Goal: Task Accomplishment & Management: Manage account settings

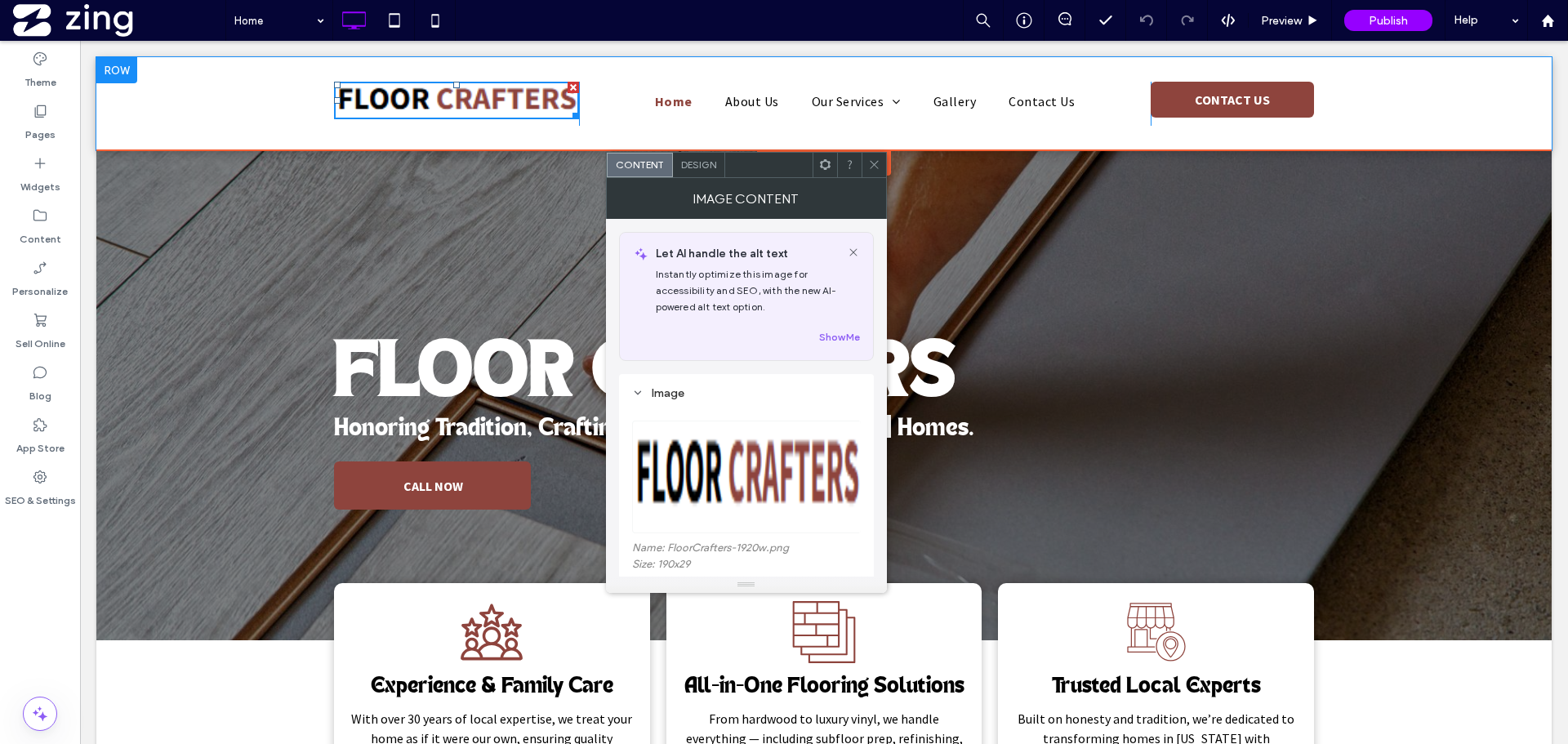
scroll to position [163, 0]
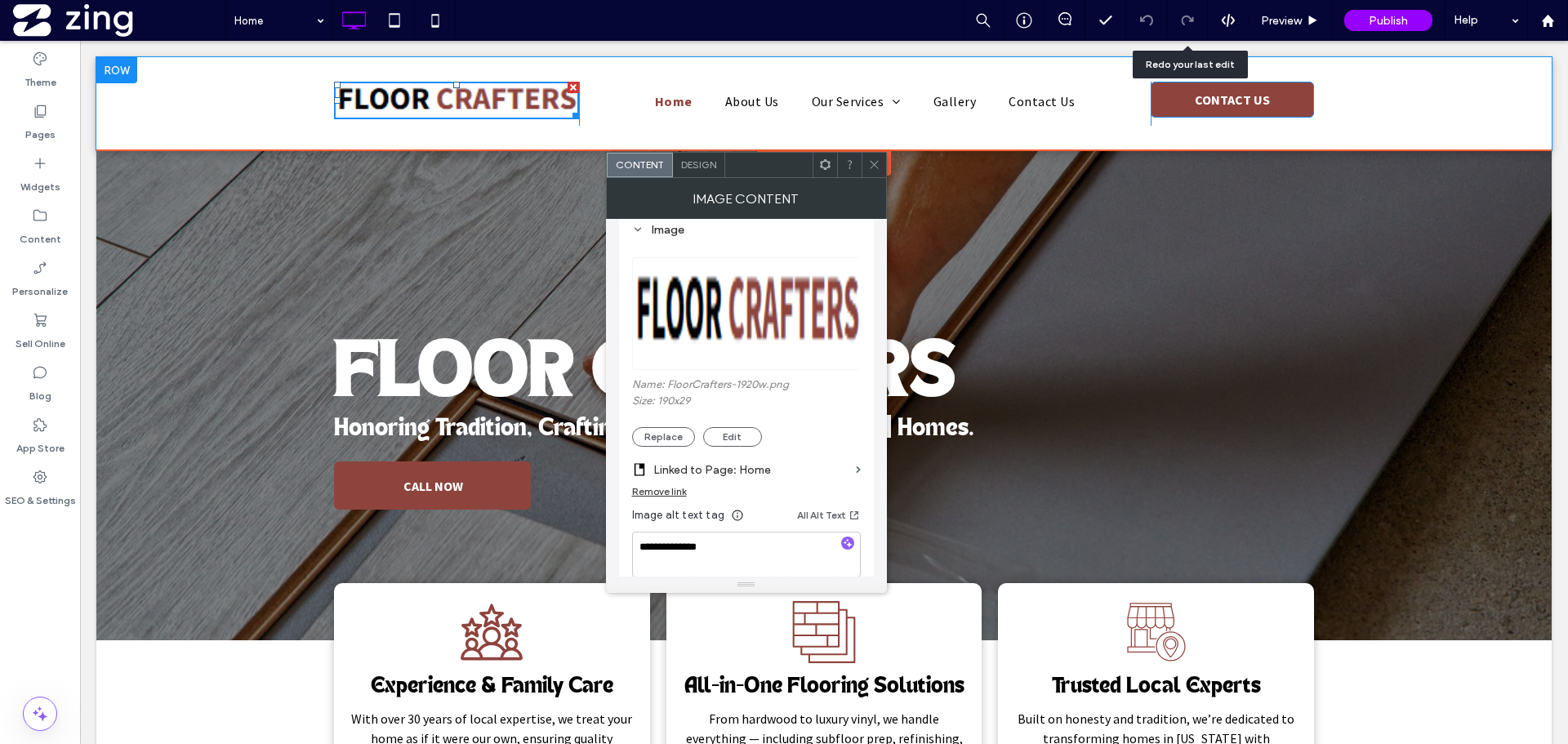
click at [1211, 96] on span "CONTACT US" at bounding box center [1231, 100] width 86 height 33
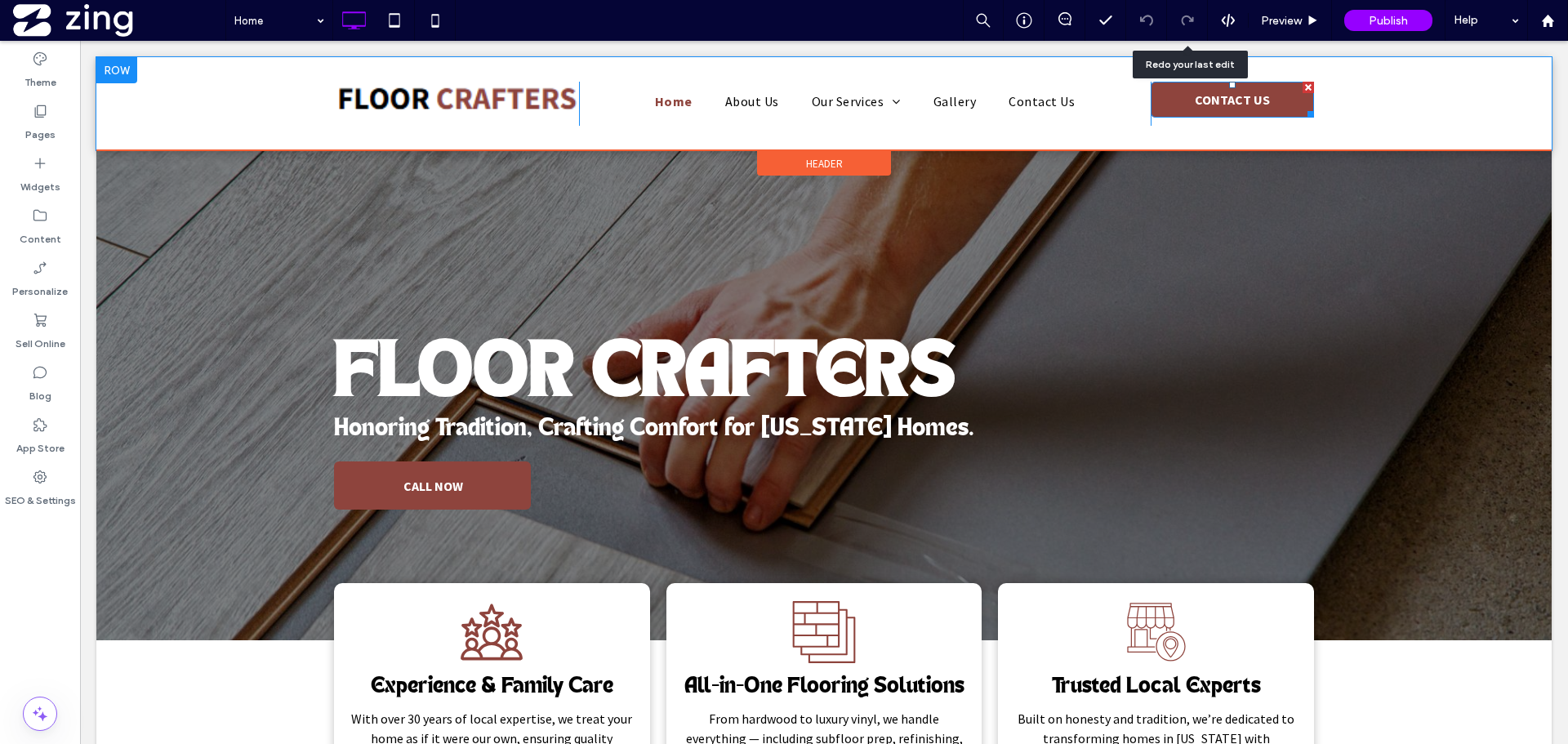
click at [1210, 93] on span "CONTACT US" at bounding box center [1231, 100] width 86 height 33
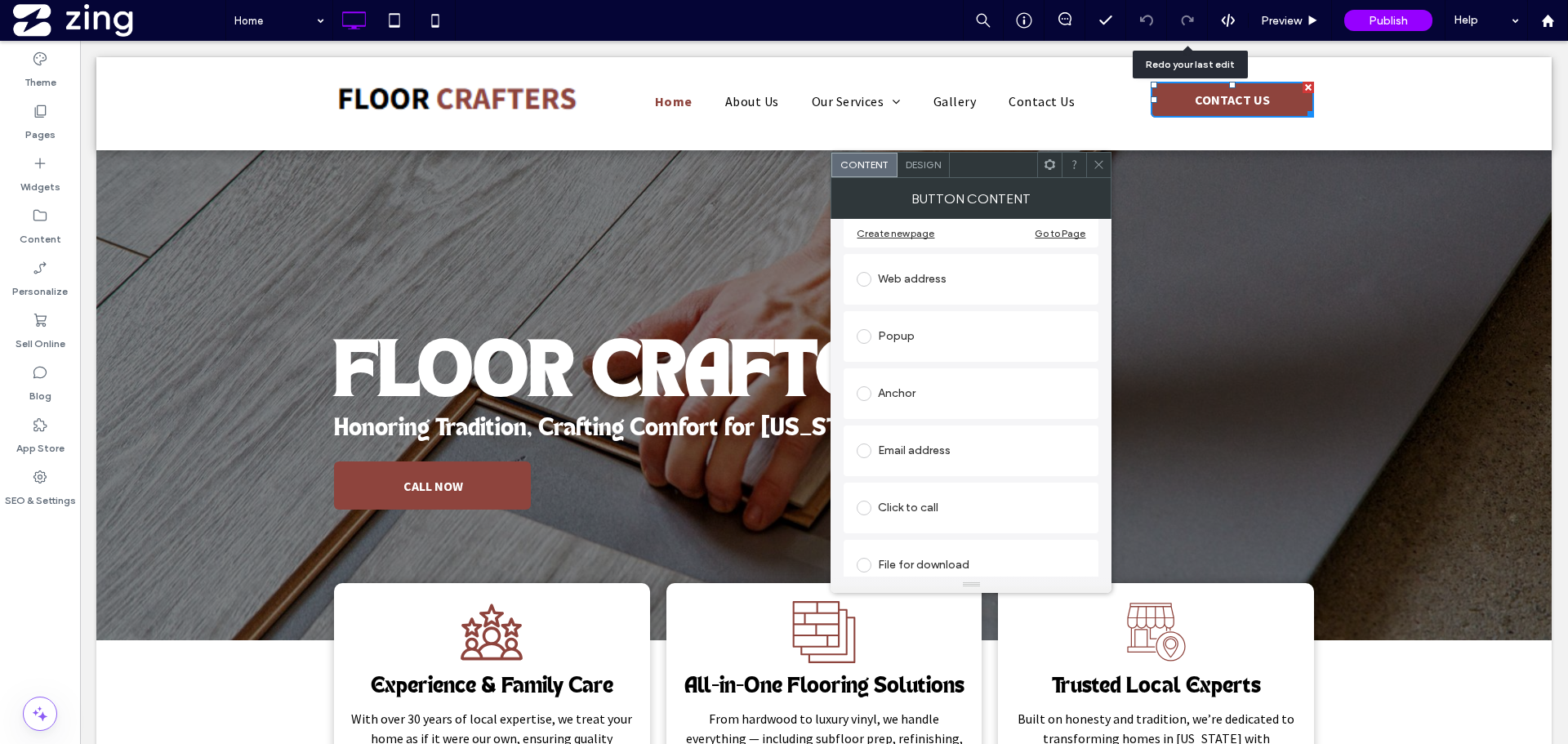
scroll to position [82, 0]
click at [952, 384] on section "Home" at bounding box center [971, 368] width 229 height 43
click at [950, 388] on section "Home" at bounding box center [971, 368] width 229 height 43
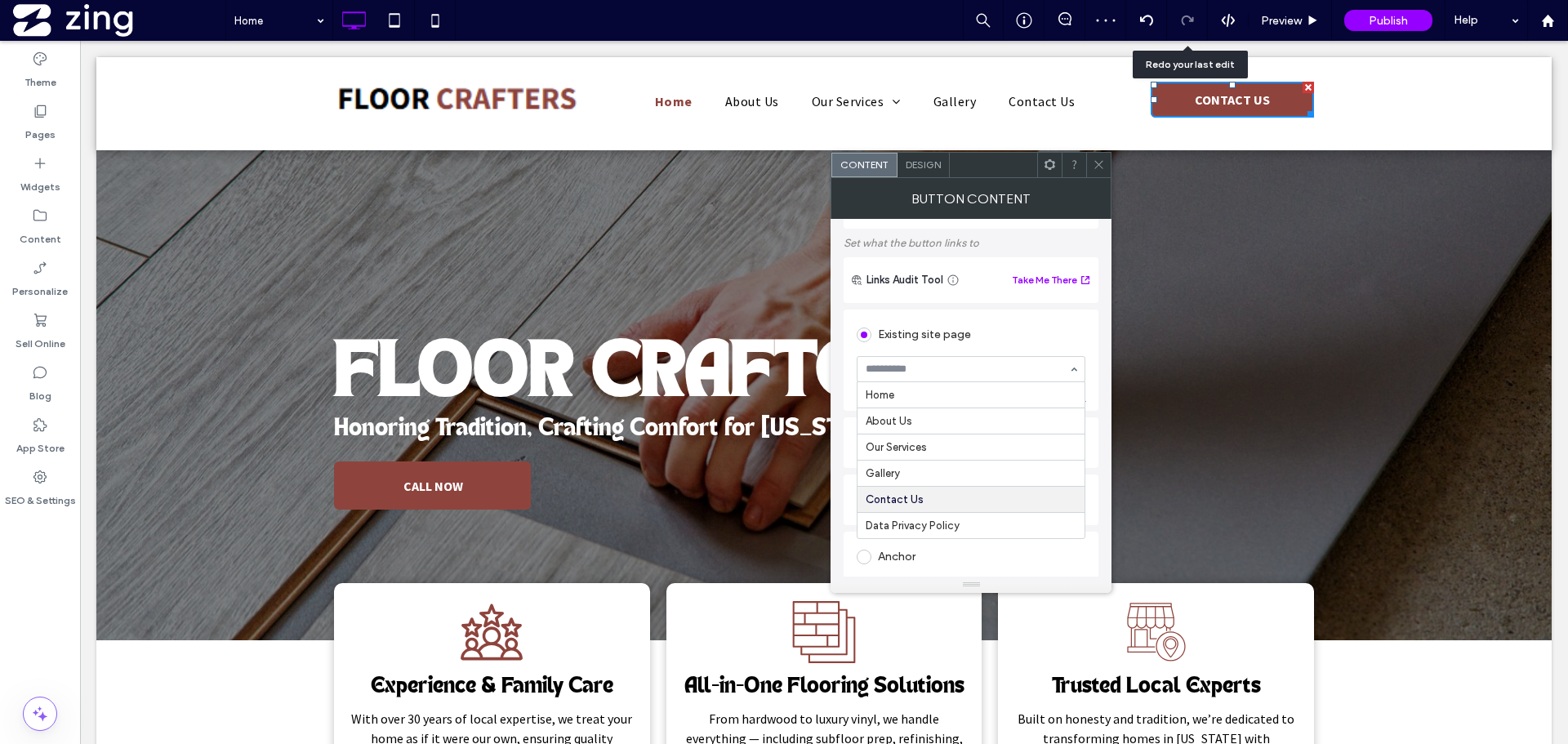
click at [1095, 167] on icon at bounding box center [1098, 164] width 12 height 12
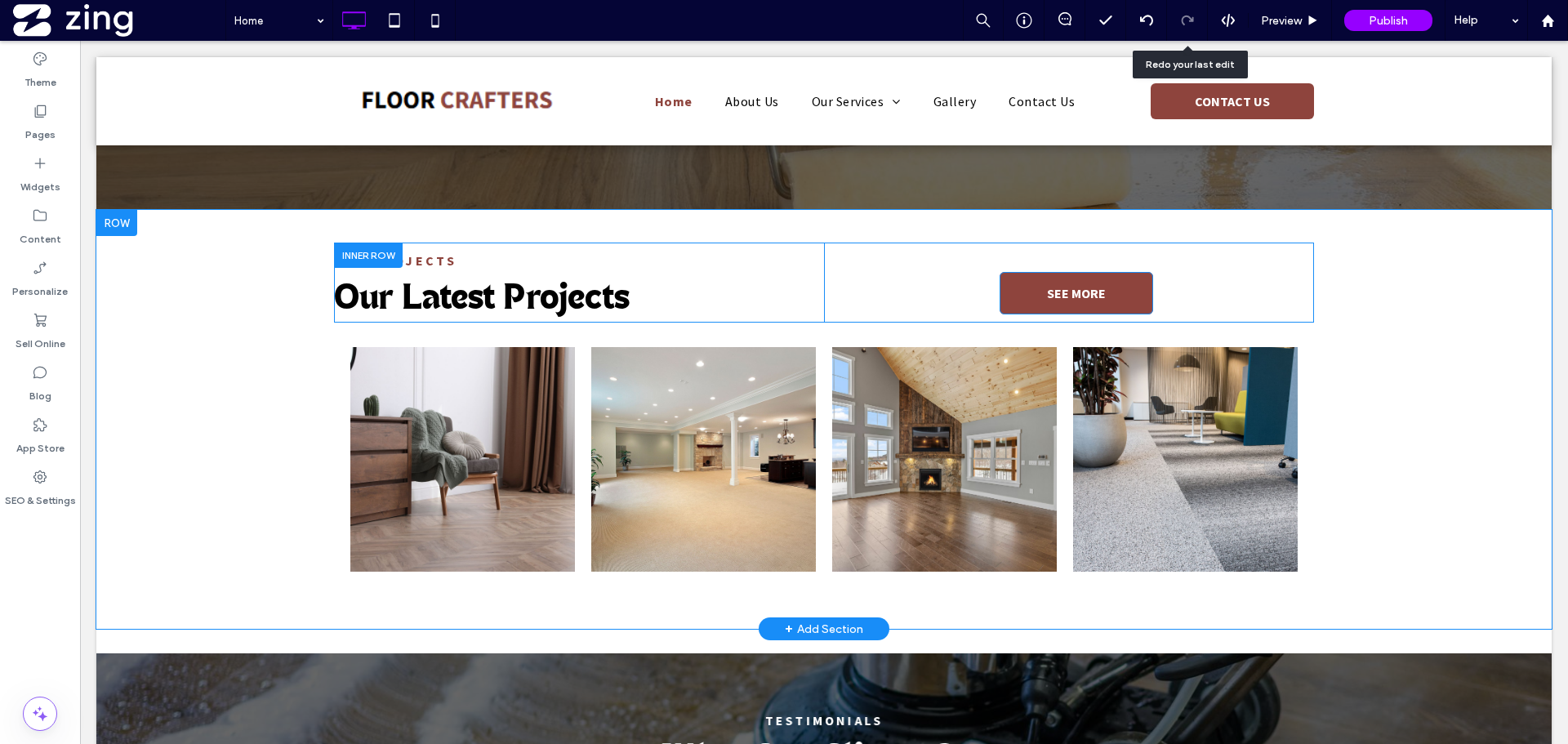
scroll to position [2368, 0]
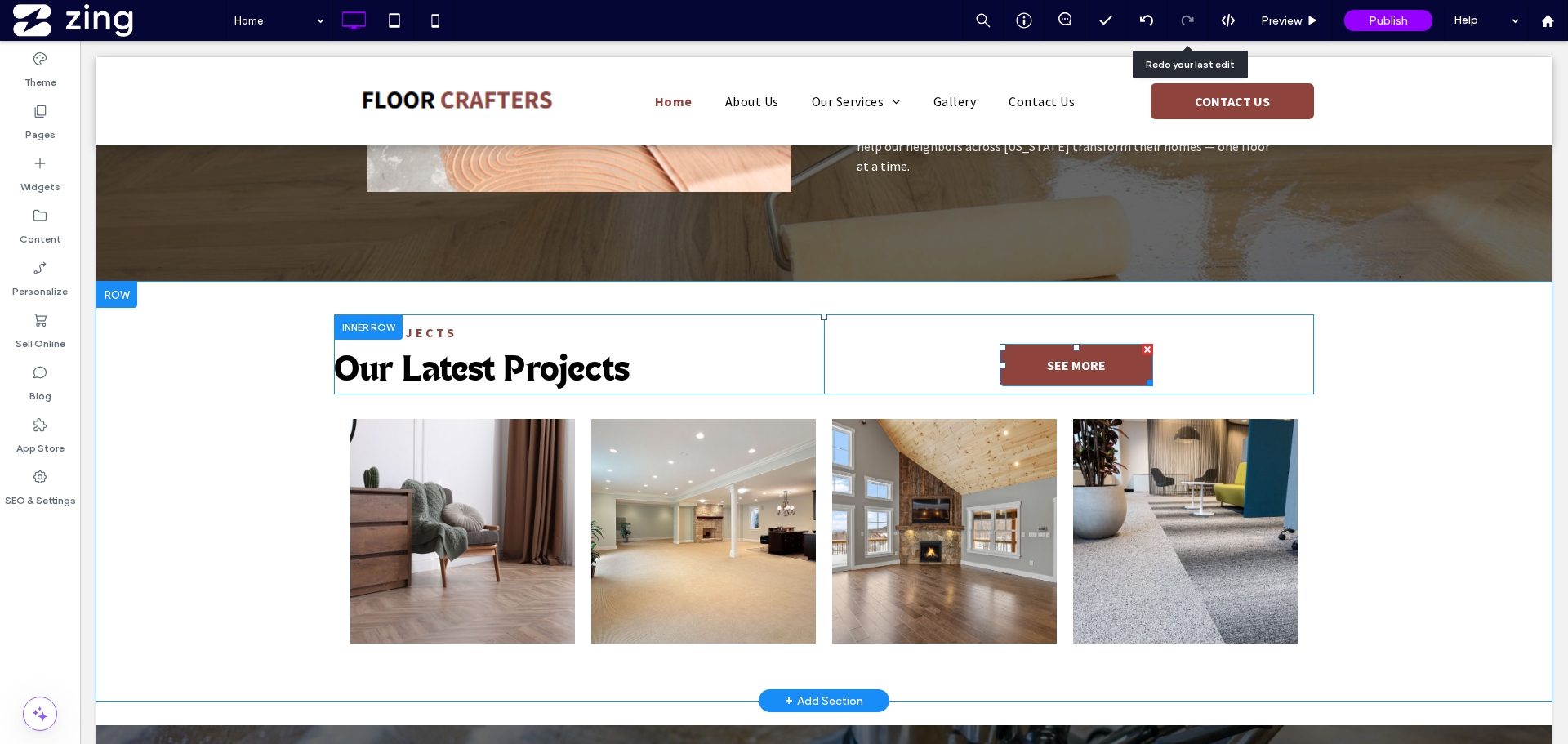
click at [1057, 361] on span "SEE MORE" at bounding box center [1076, 365] width 59 height 16
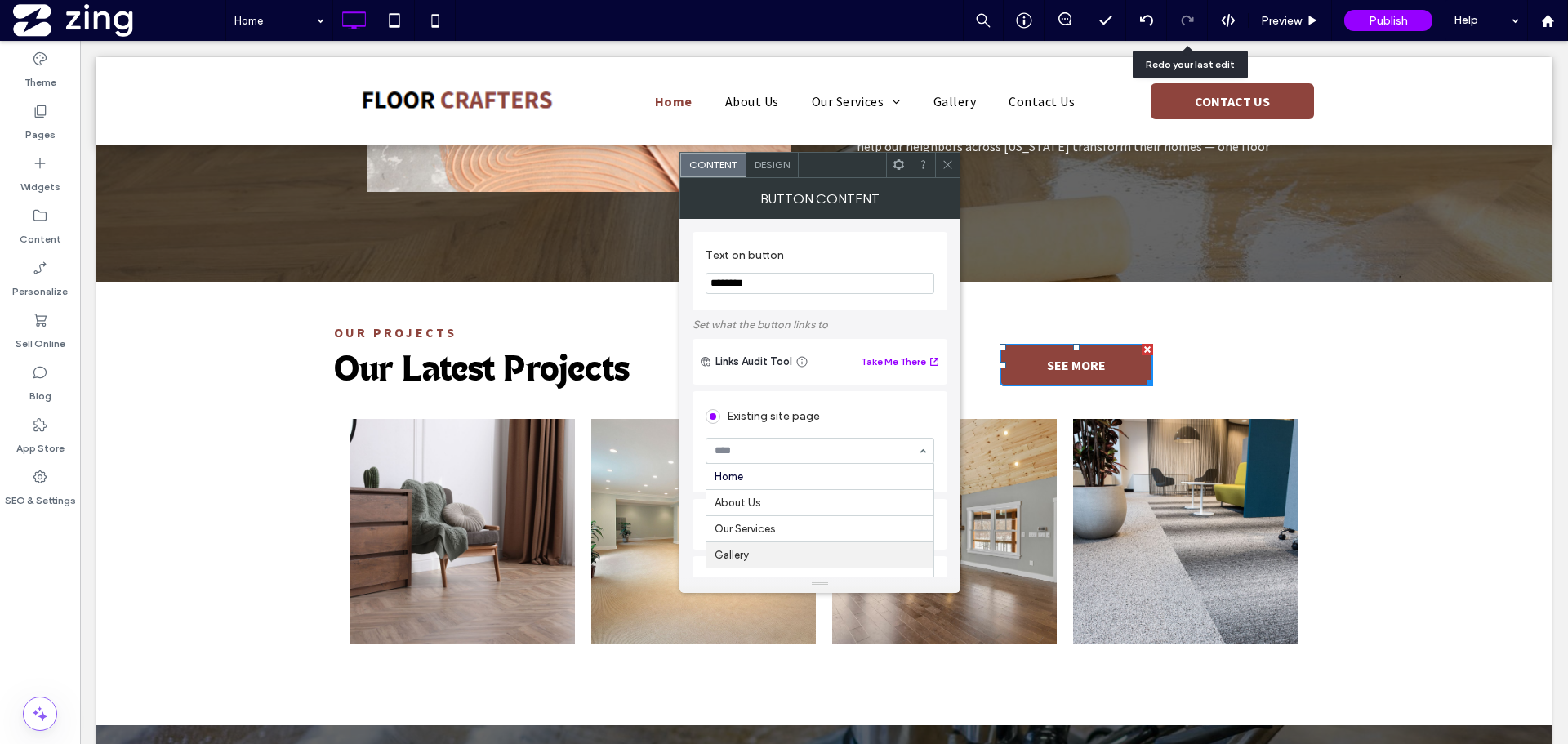
drag, startPoint x: 762, startPoint y: 550, endPoint x: 762, endPoint y: 540, distance: 10.0
click at [946, 155] on span at bounding box center [947, 164] width 12 height 24
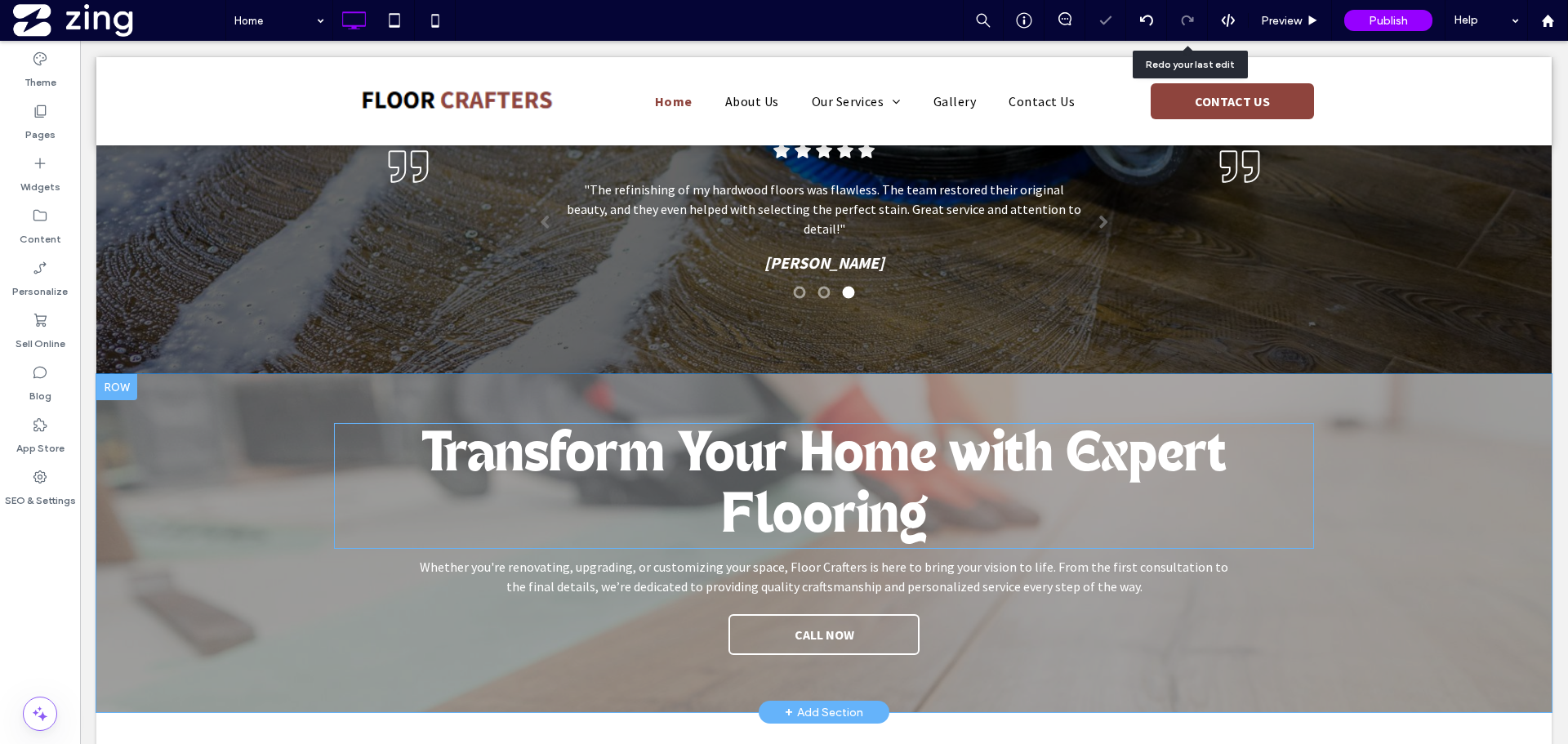
scroll to position [3352, 0]
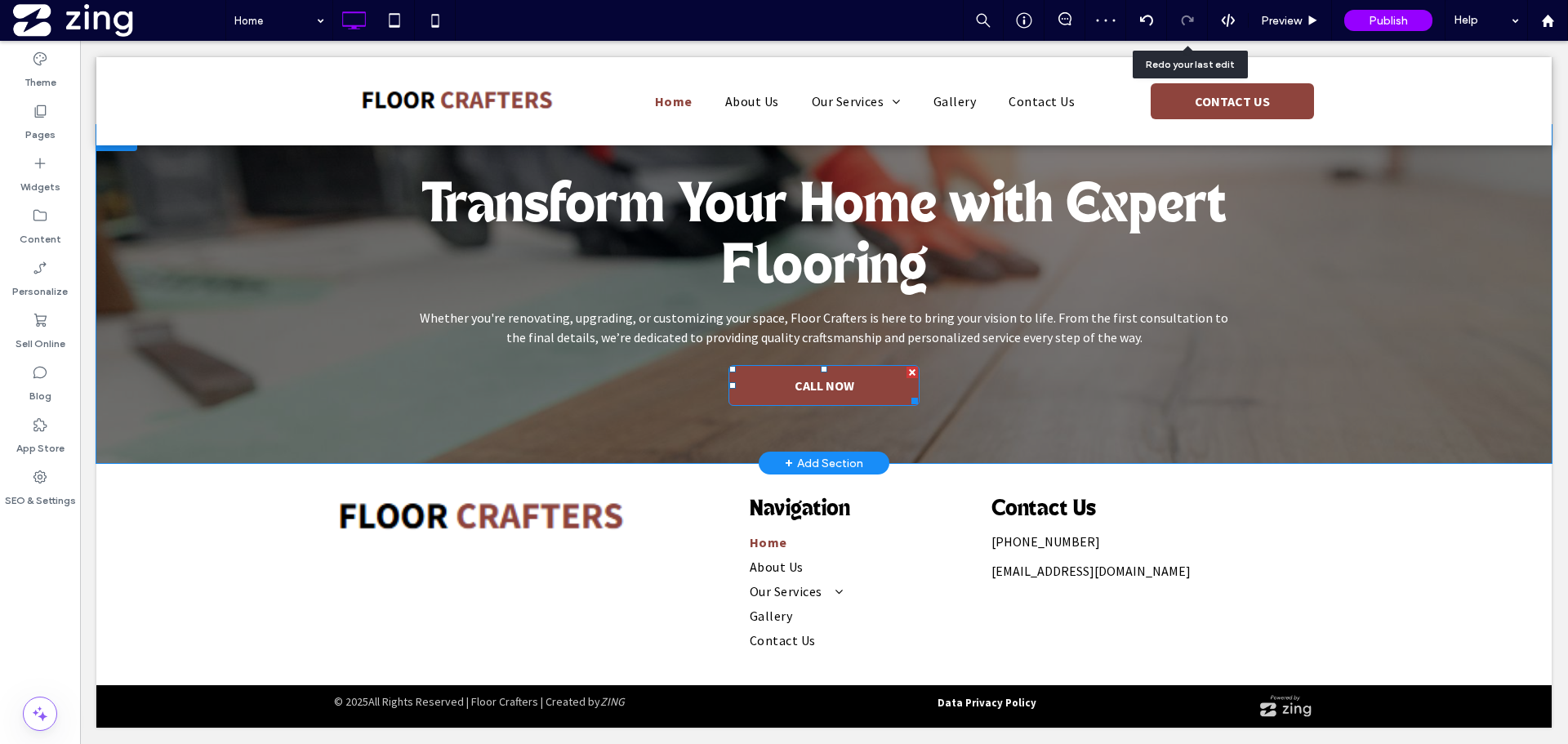
click at [787, 395] on link "CALL NOW" at bounding box center [824, 385] width 191 height 41
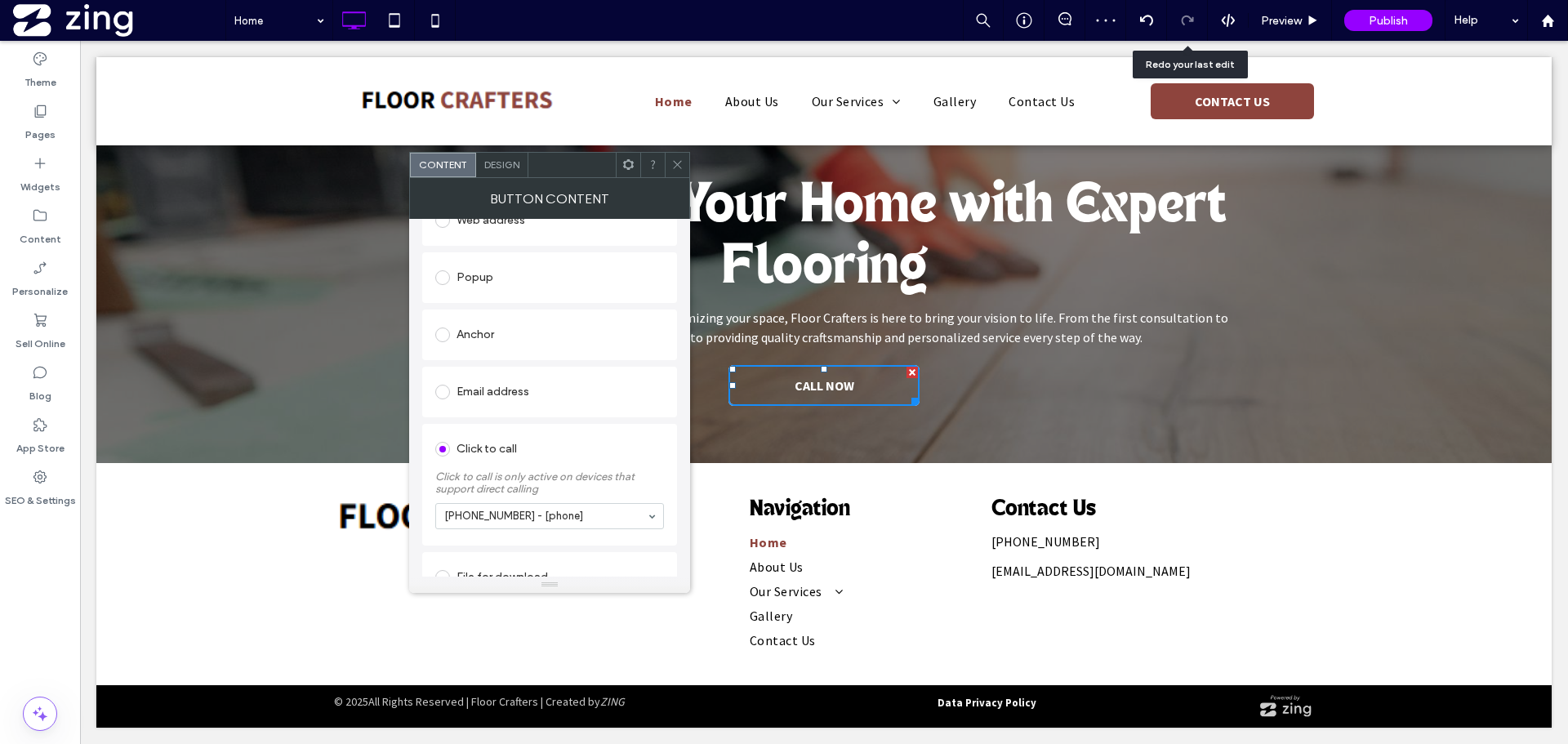
scroll to position [280, 0]
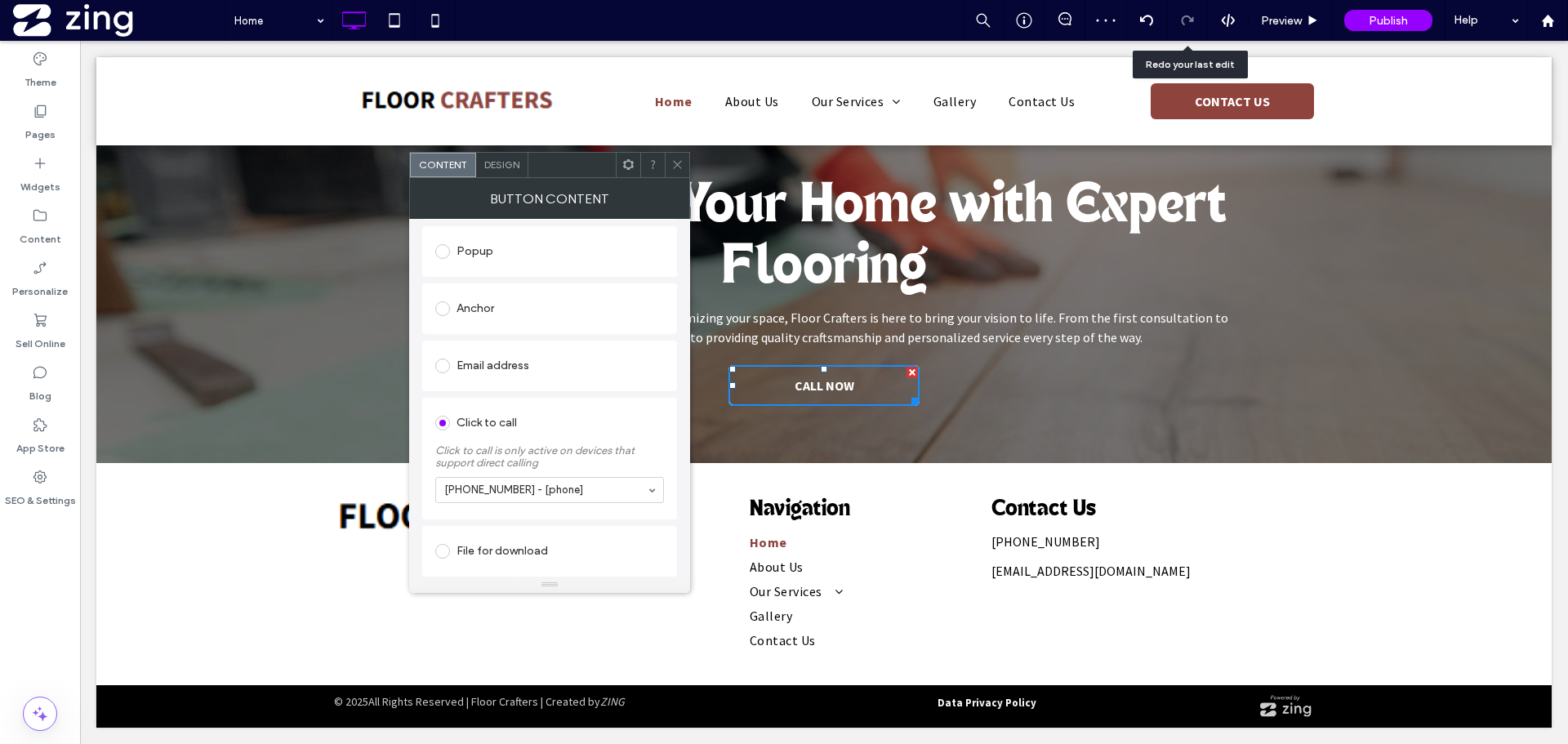
click at [681, 153] on span at bounding box center [677, 164] width 12 height 24
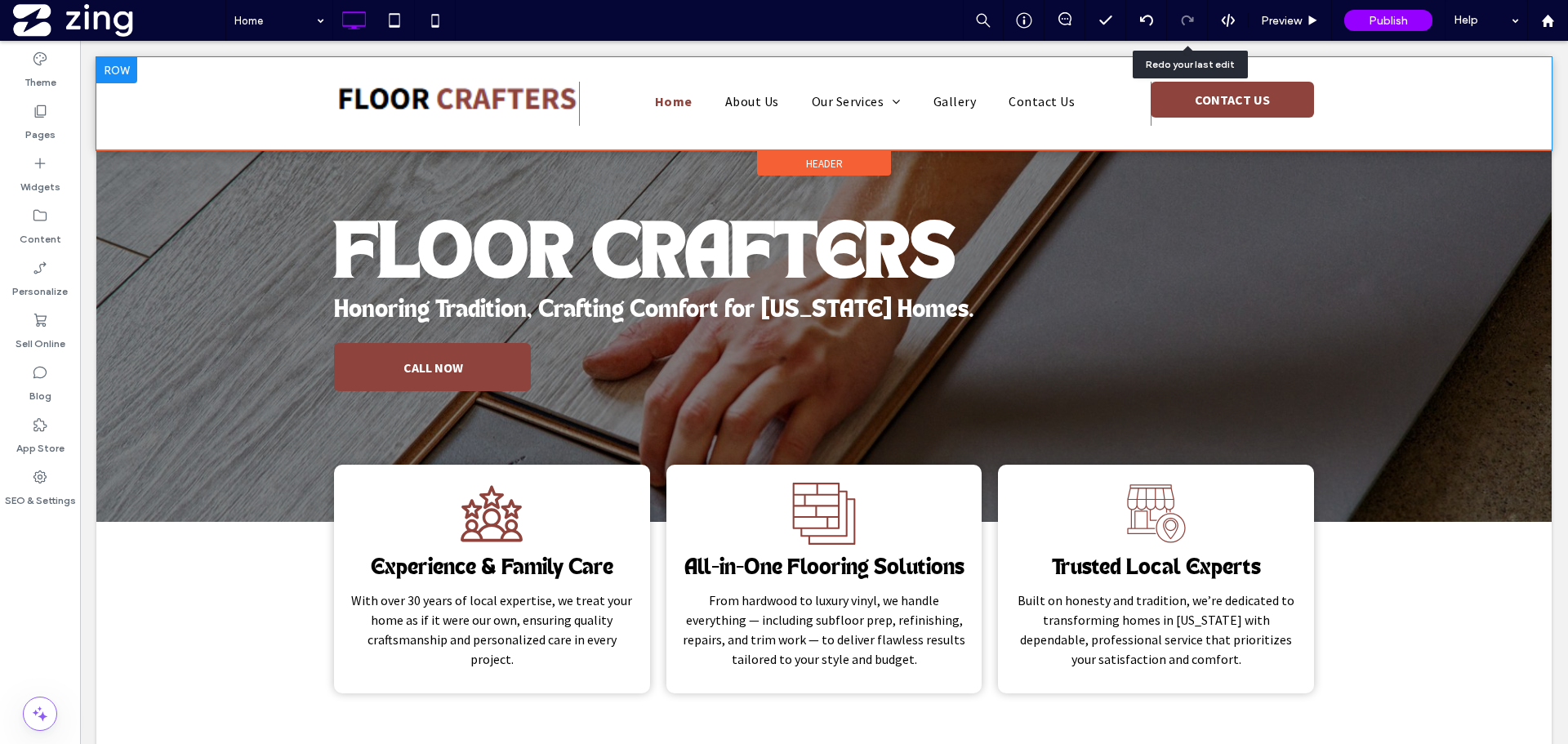
scroll to position [4, 0]
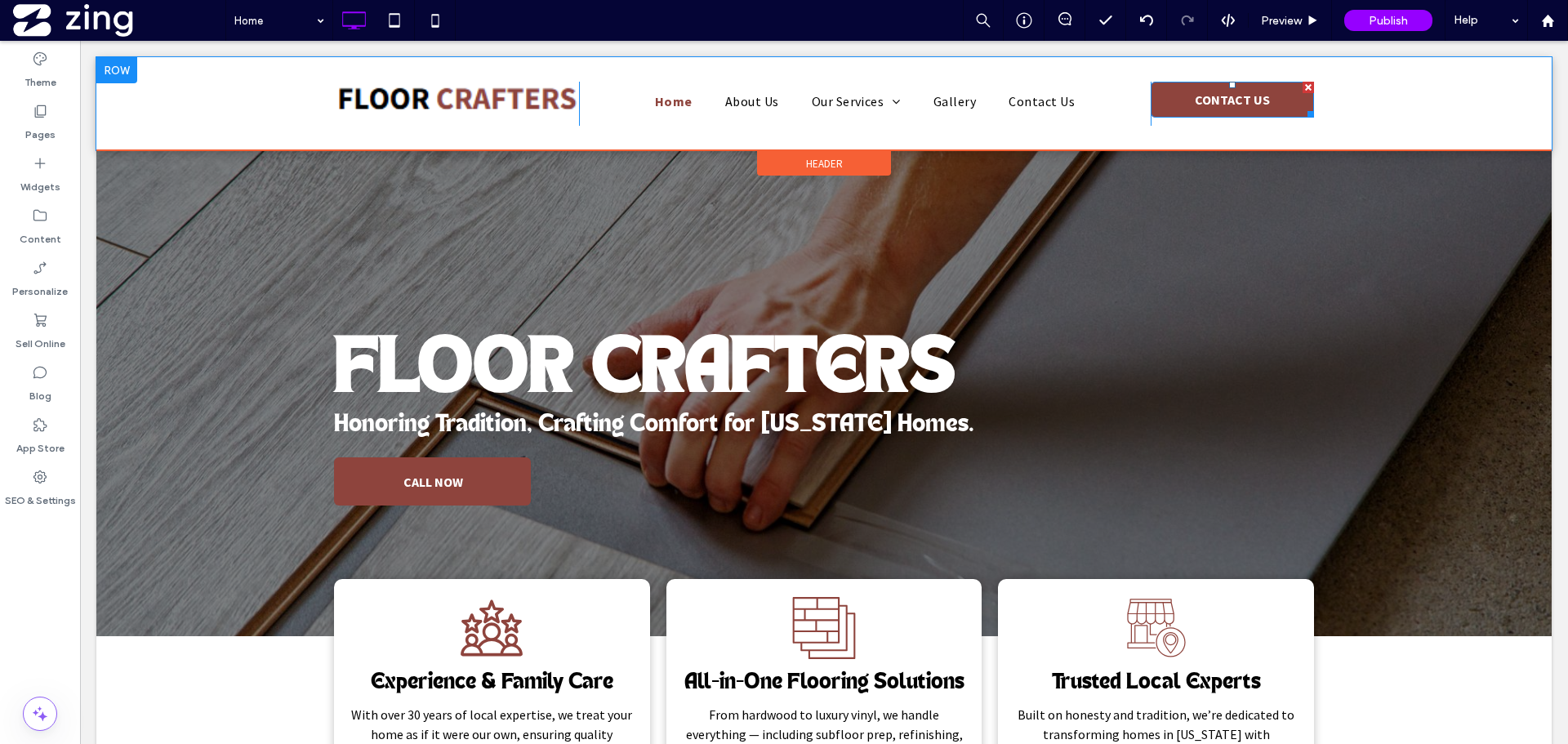
click at [1203, 100] on span "CONTACT US" at bounding box center [1231, 100] width 86 height 33
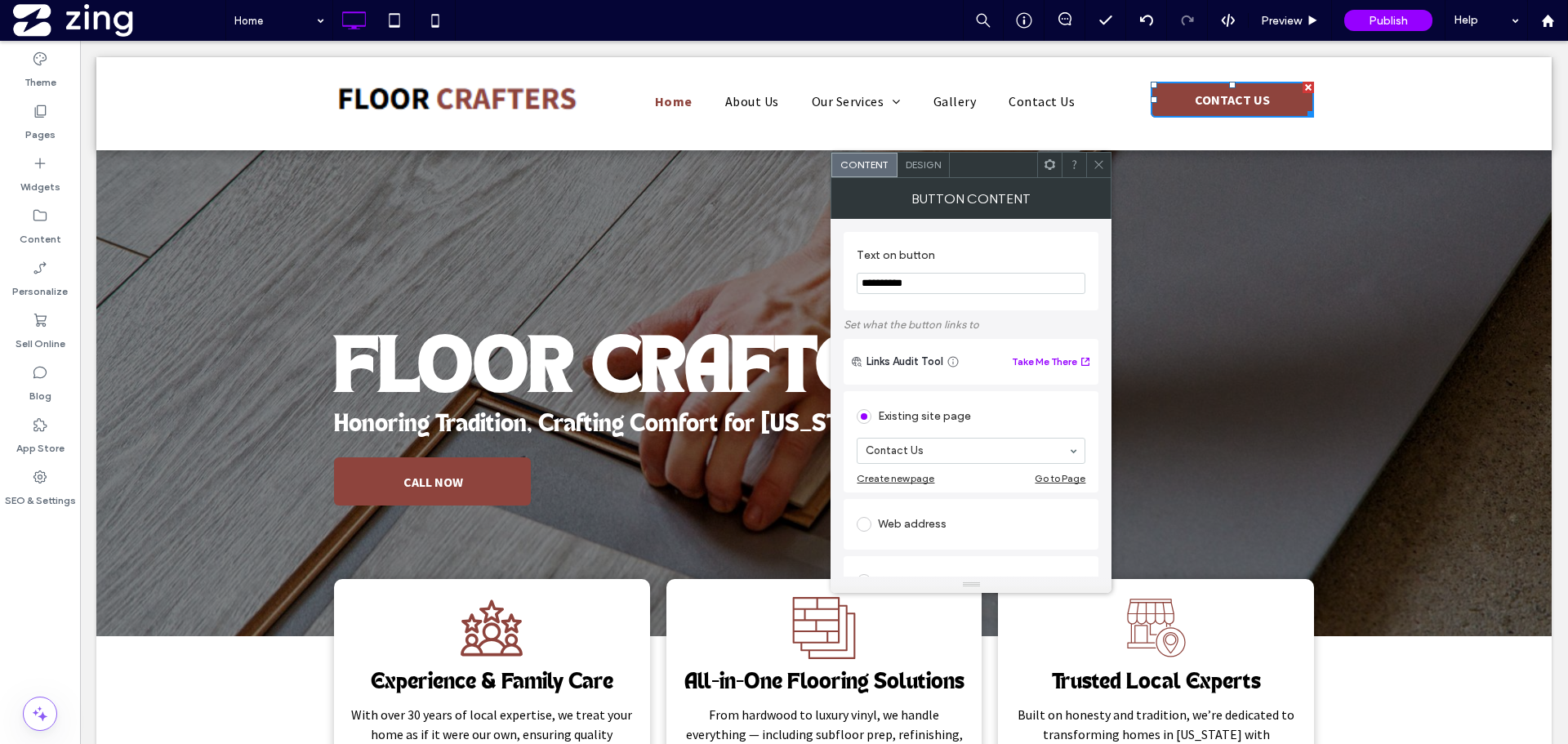
click at [1102, 169] on icon at bounding box center [1098, 164] width 12 height 12
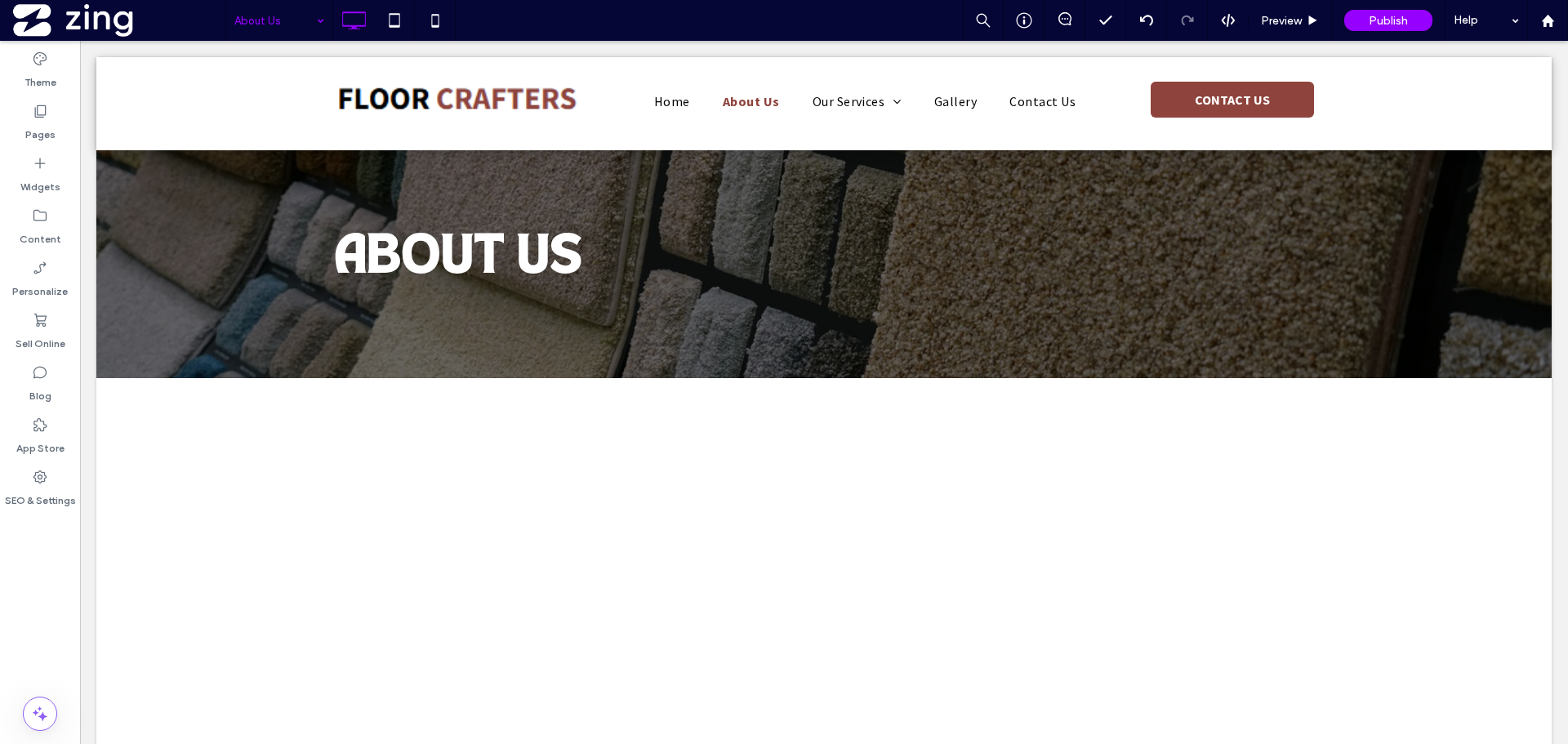
scroll to position [0, 0]
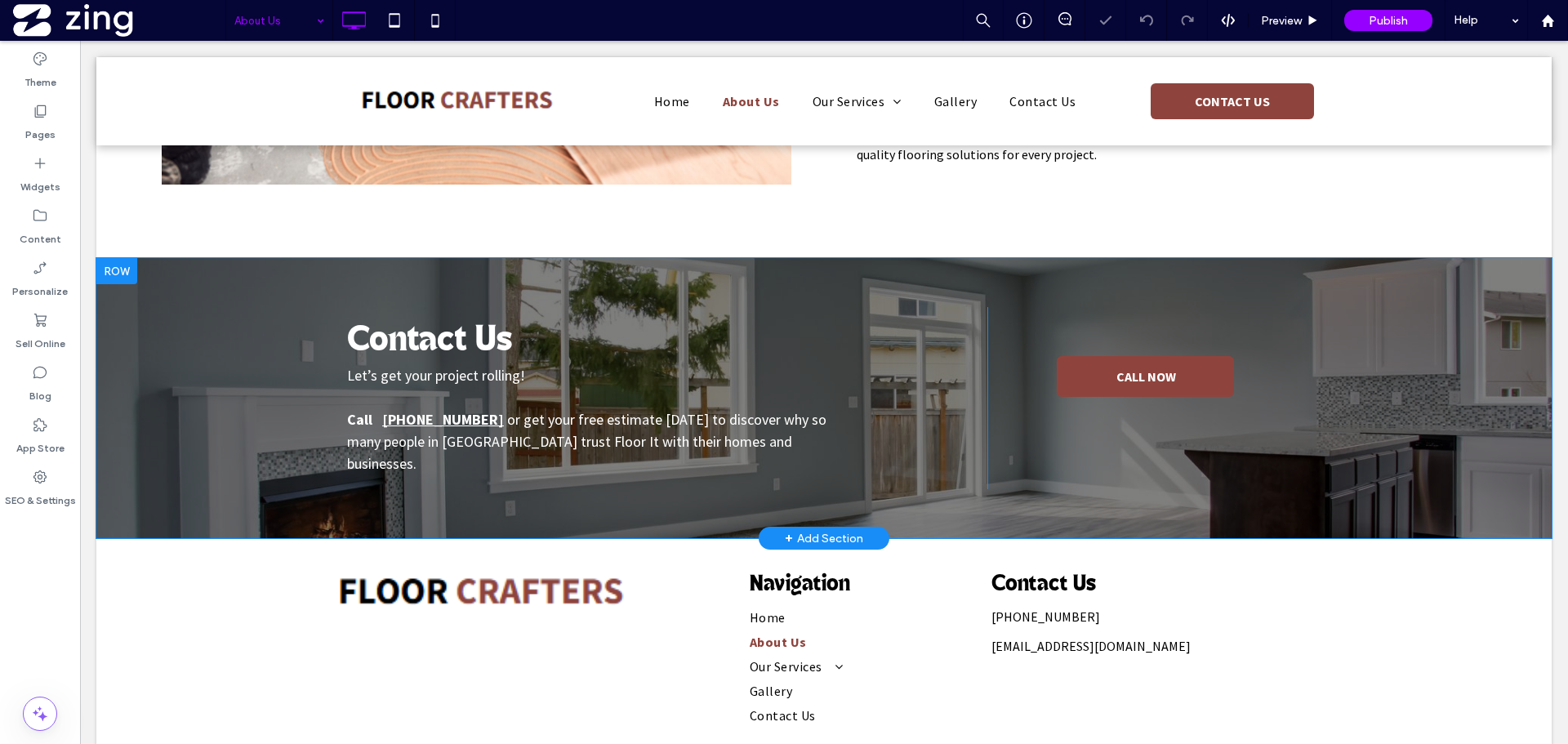
scroll to position [650, 0]
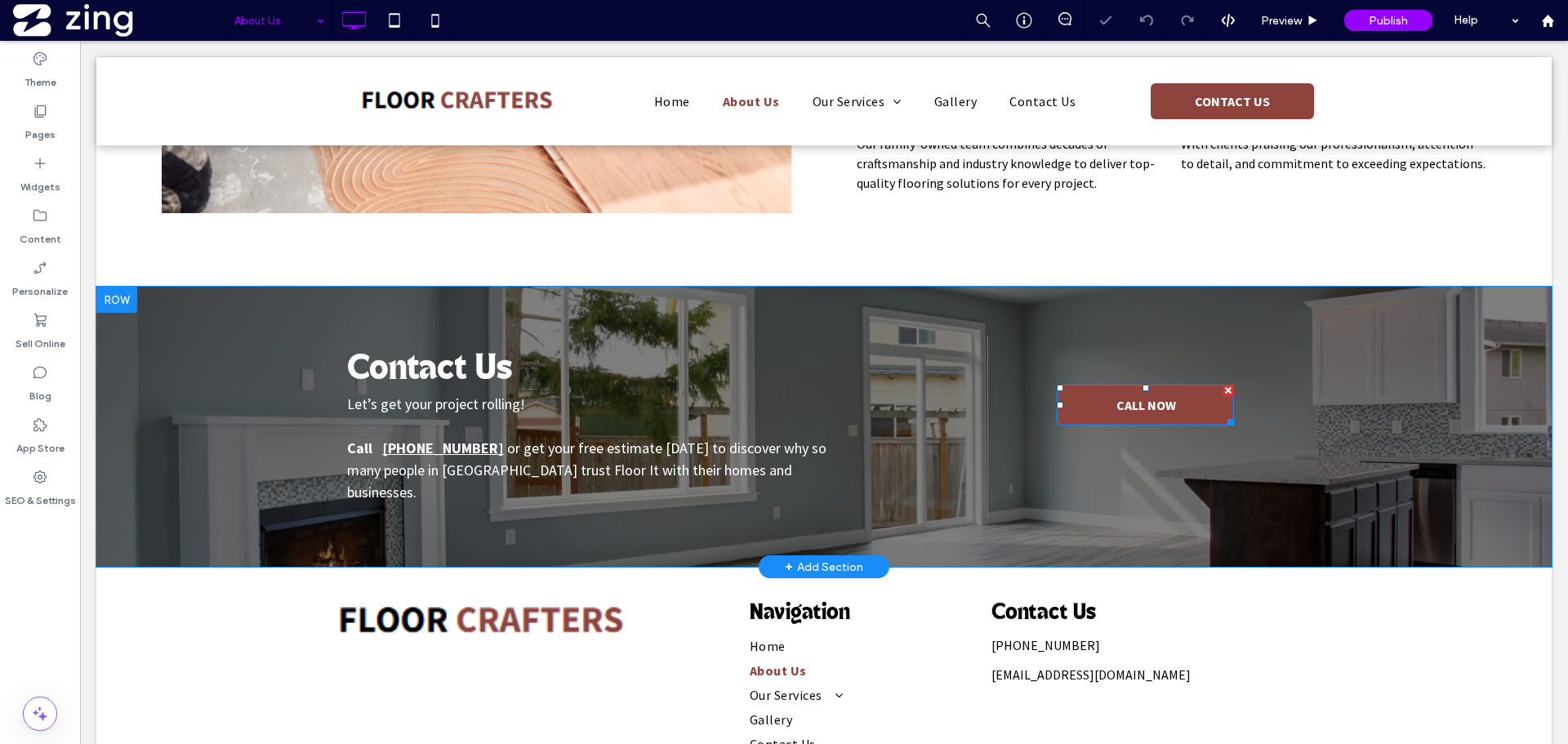
click at [1111, 401] on span "CALL NOW" at bounding box center [1146, 405] width 71 height 33
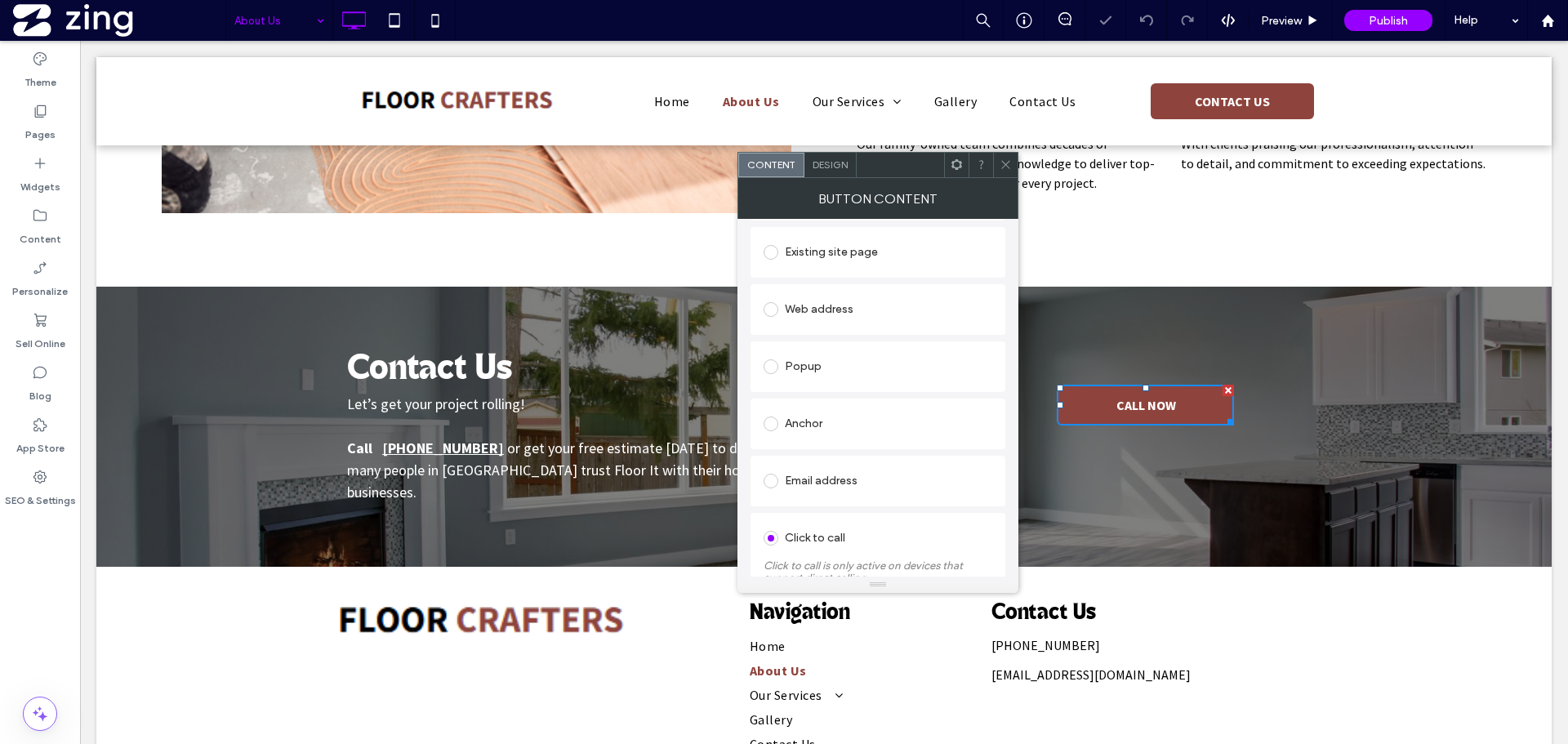
scroll to position [280, 0]
click at [299, 51] on body "Click To Paste Row Home About Us Our Services Professional Installation of All …" at bounding box center [824, 119] width 1488 height 1456
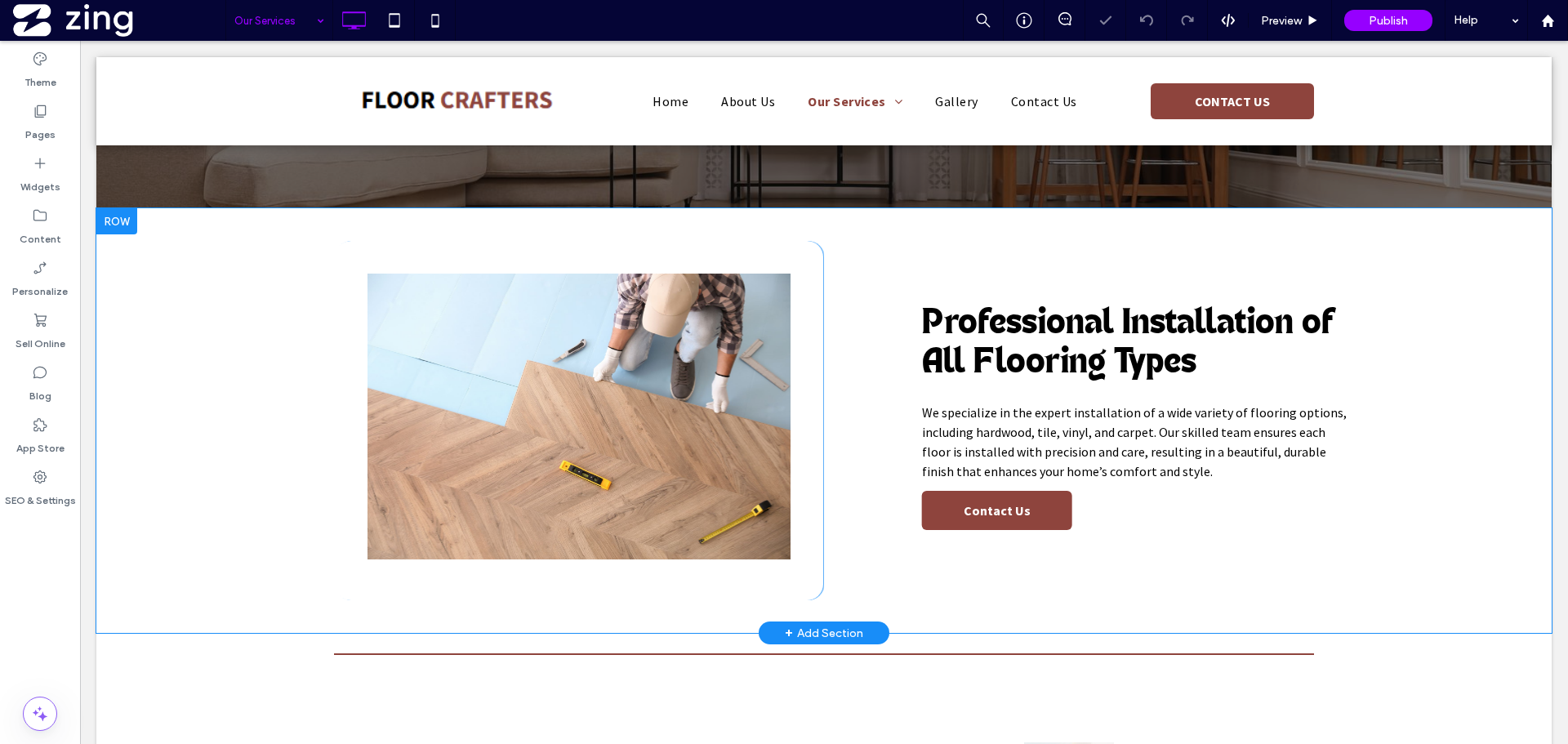
scroll to position [327, 0]
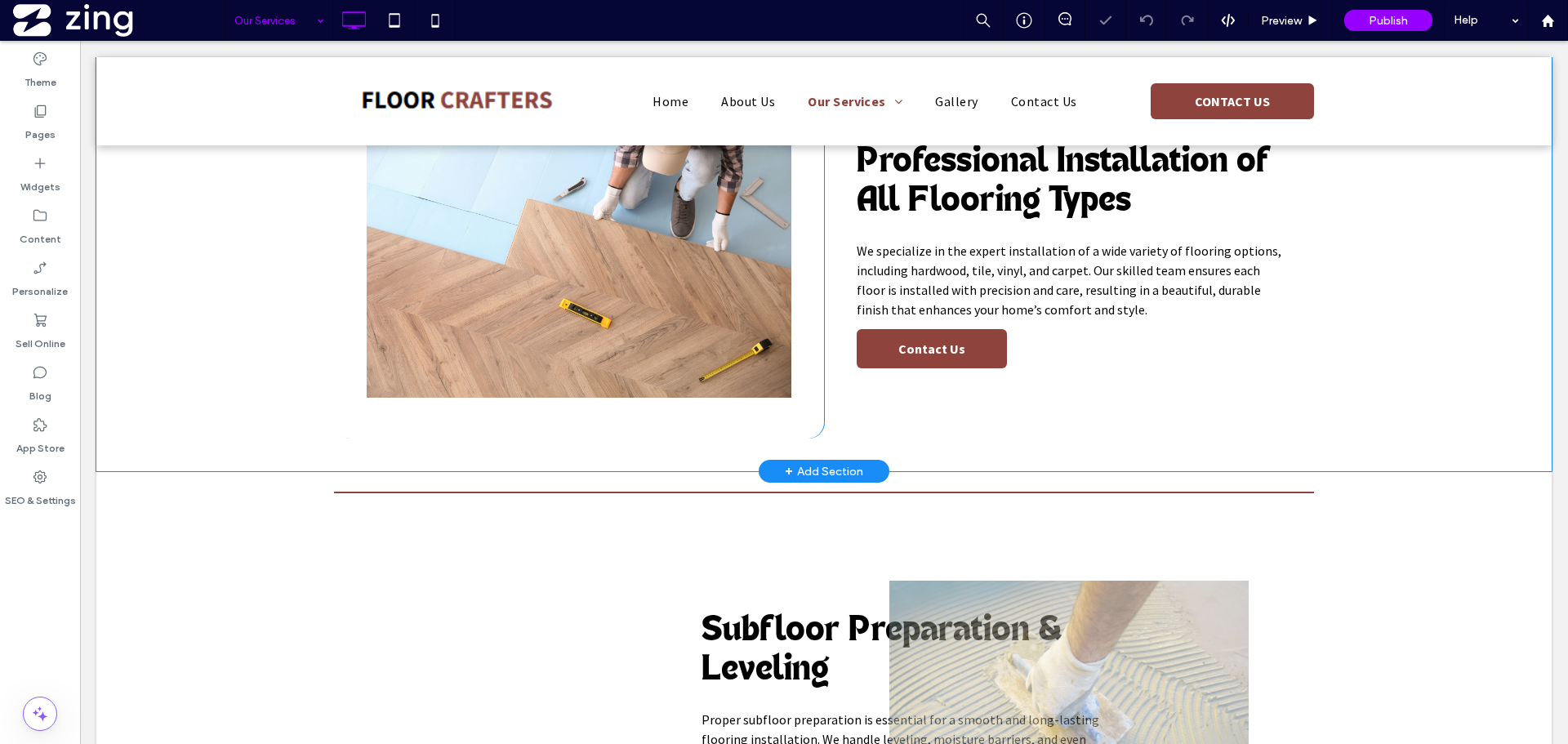
click at [962, 336] on link "Contact Us" at bounding box center [932, 348] width 151 height 39
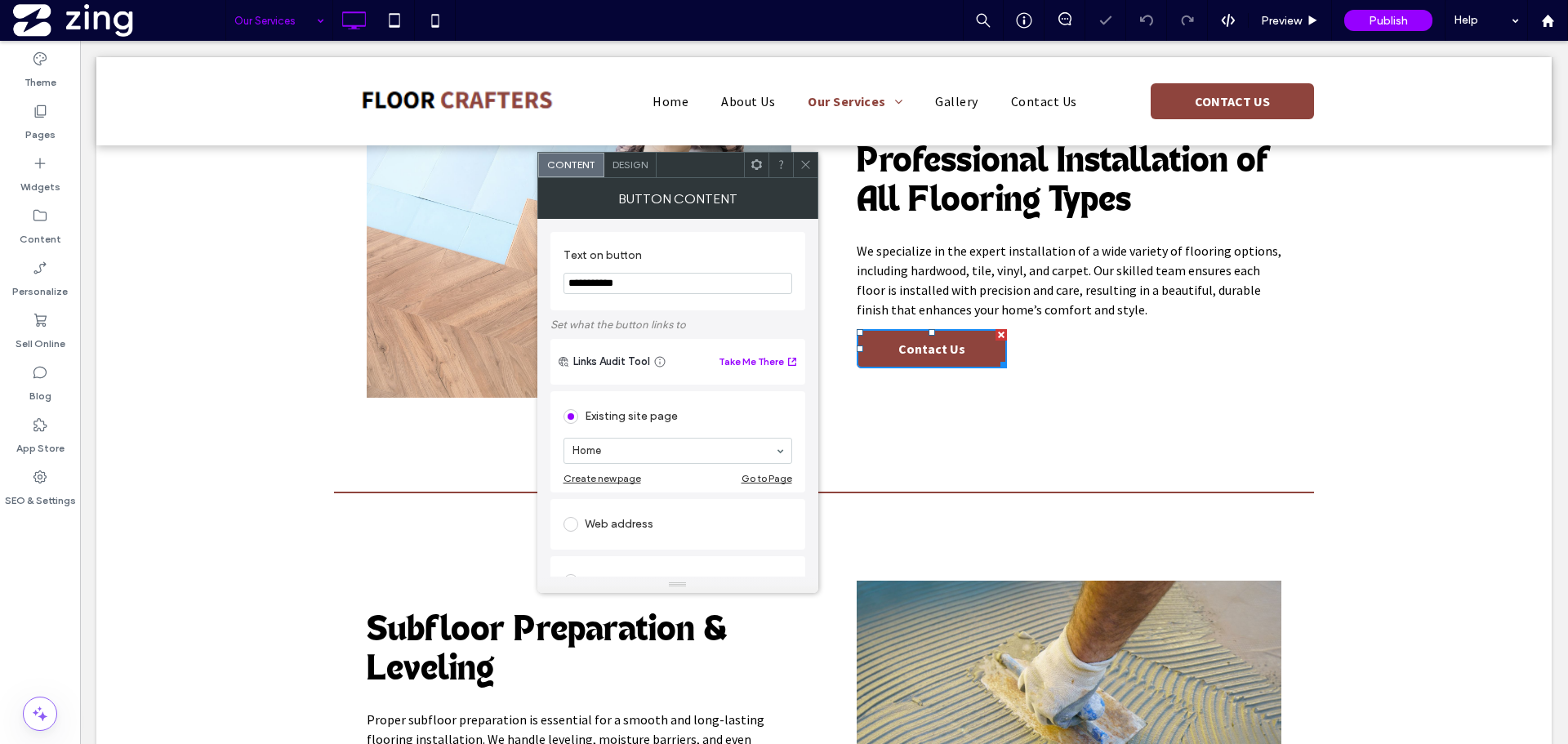
click at [670, 466] on section "Home" at bounding box center [678, 450] width 229 height 43
click at [674, 464] on div "Home About Us Our Services Gallery Contact Us Data Privacy Policy" at bounding box center [678, 450] width 229 height 26
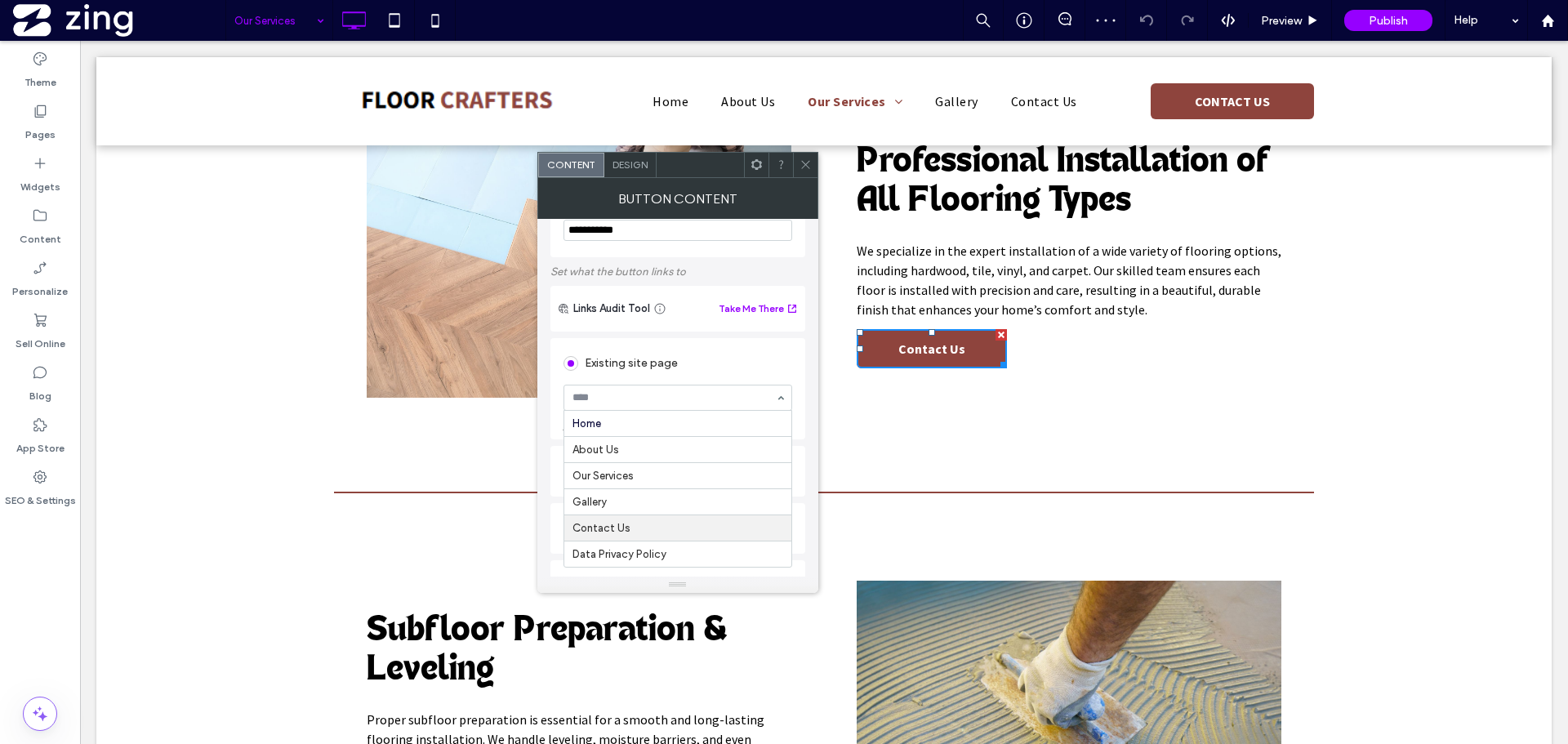
scroll to position [82, 0]
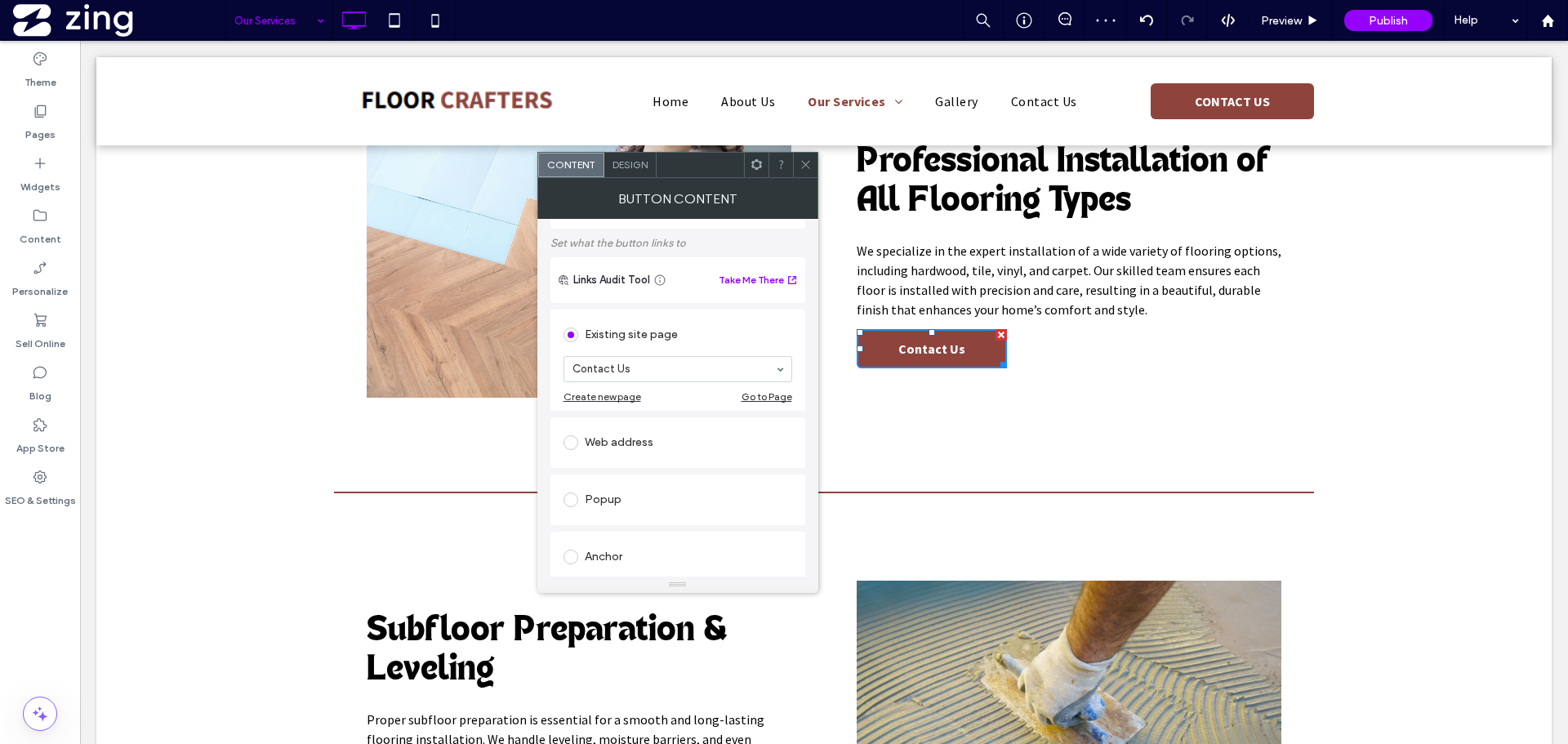
click at [807, 162] on icon at bounding box center [805, 164] width 12 height 12
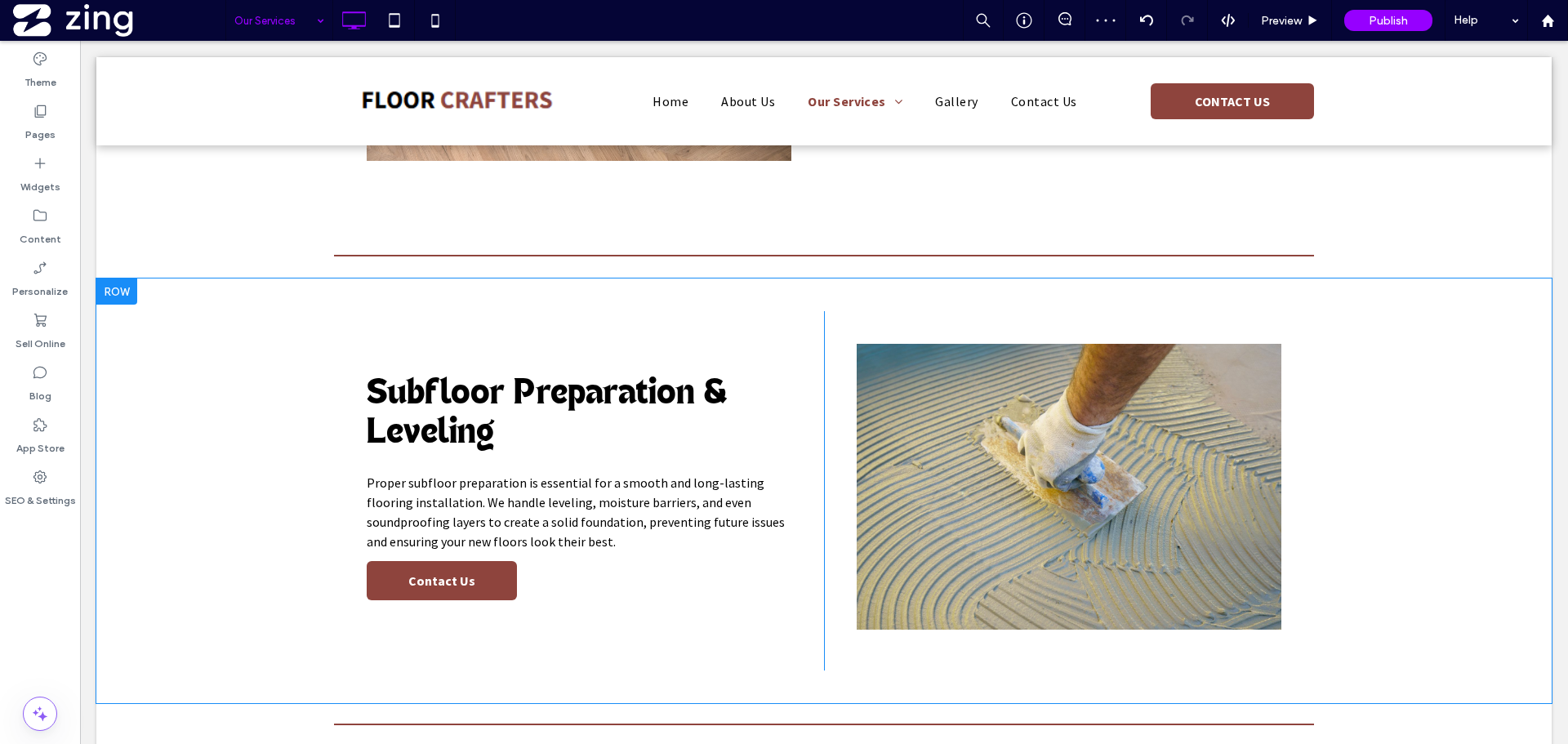
scroll to position [653, 0]
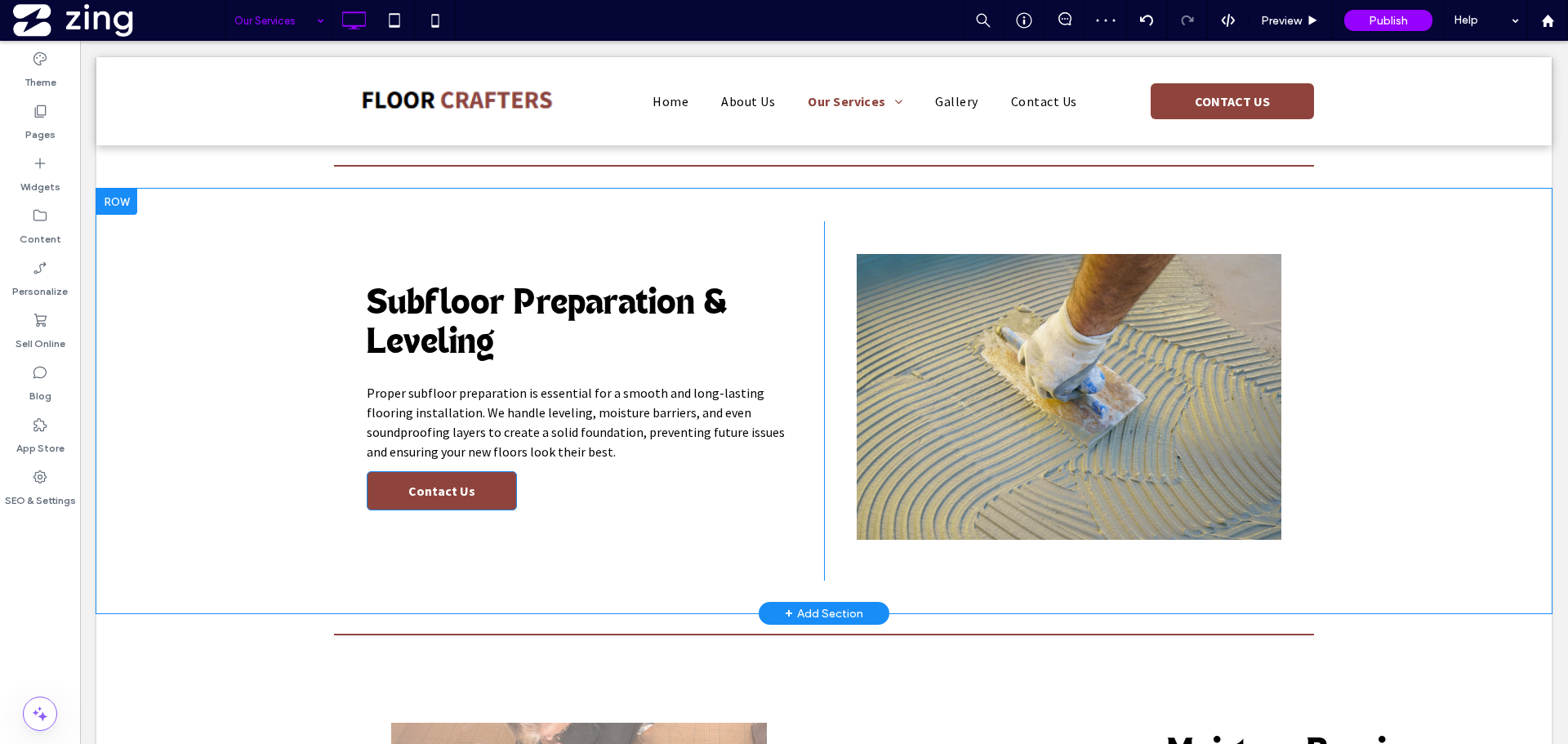
click at [443, 476] on link "Contact Us" at bounding box center [442, 490] width 151 height 39
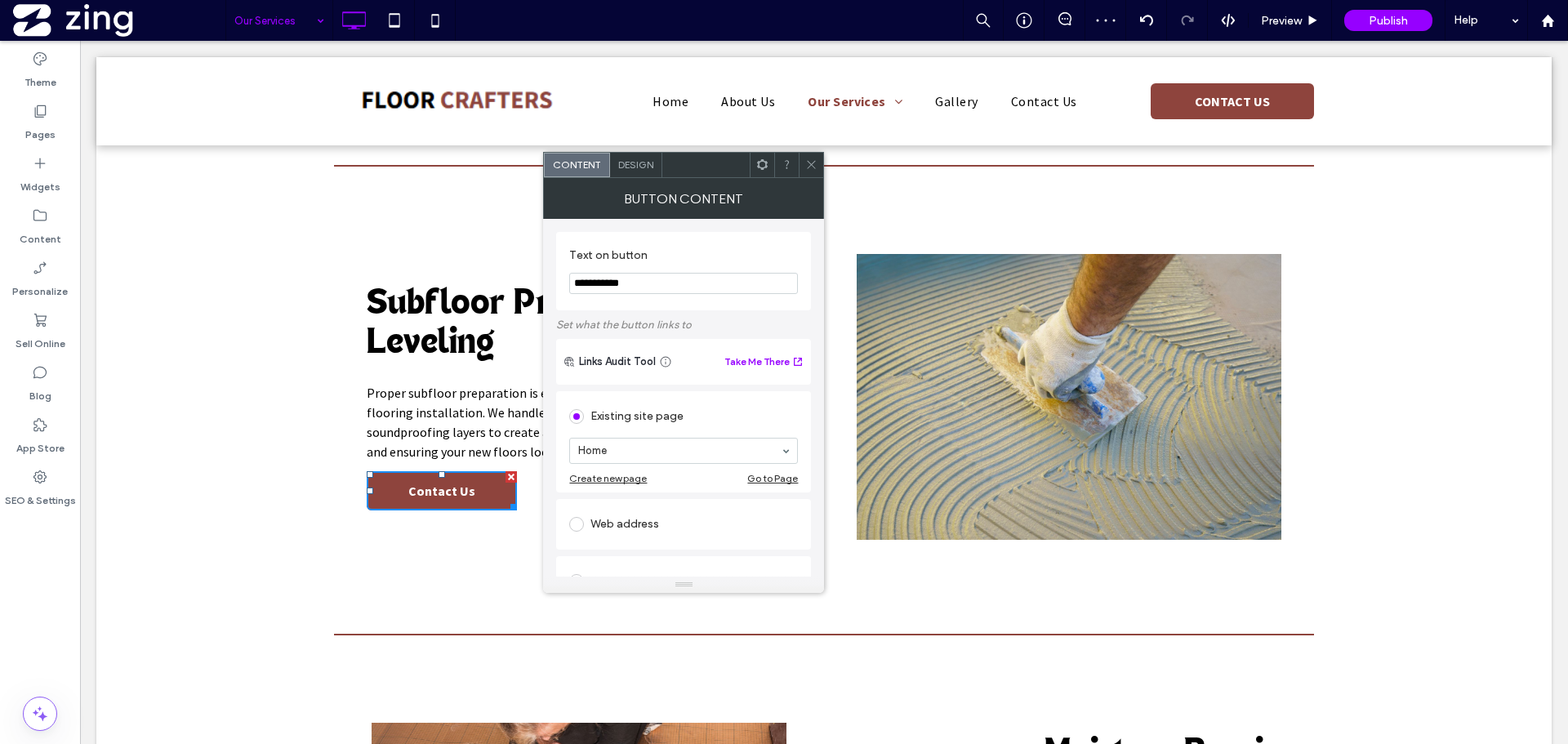
scroll to position [82, 0]
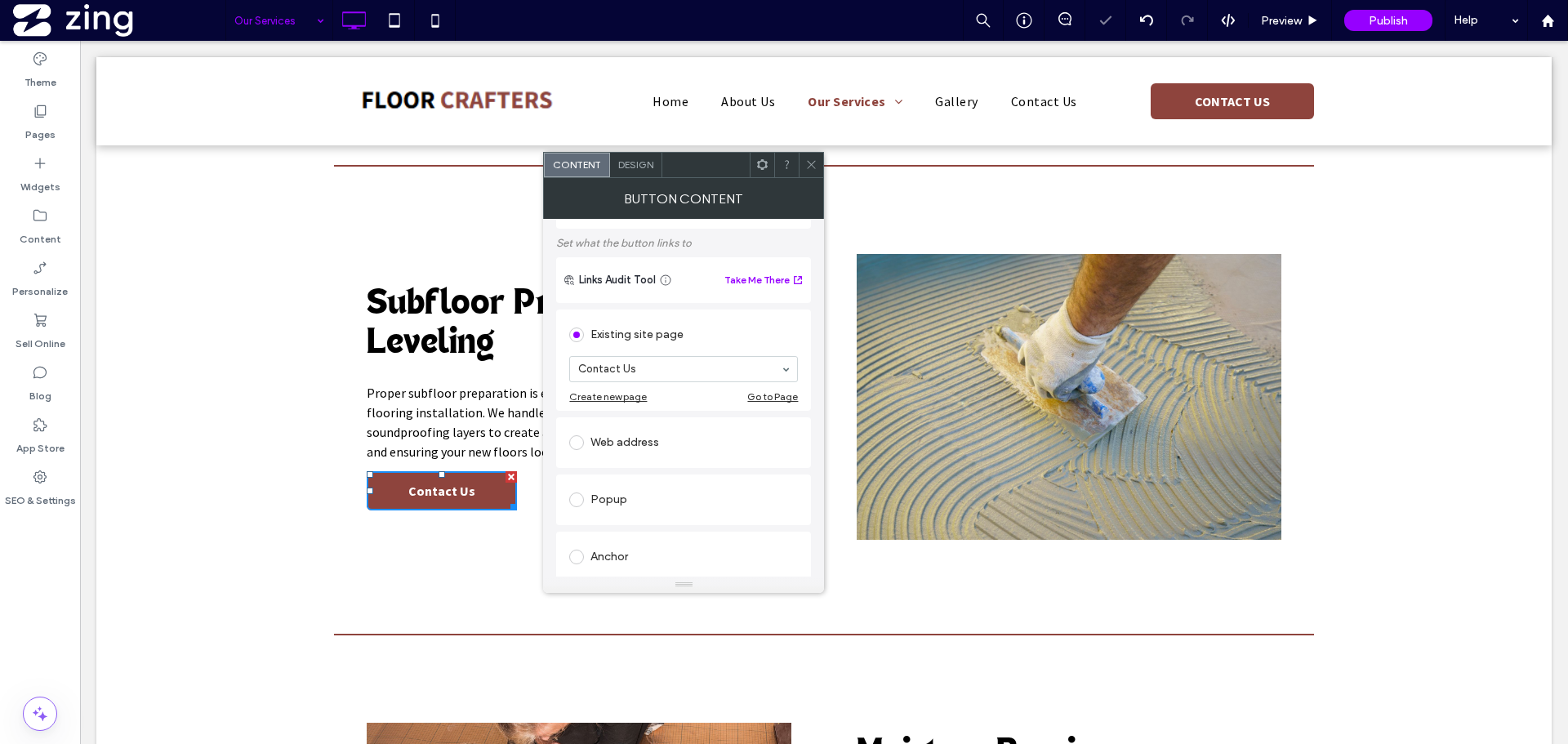
click at [805, 157] on span at bounding box center [810, 164] width 12 height 24
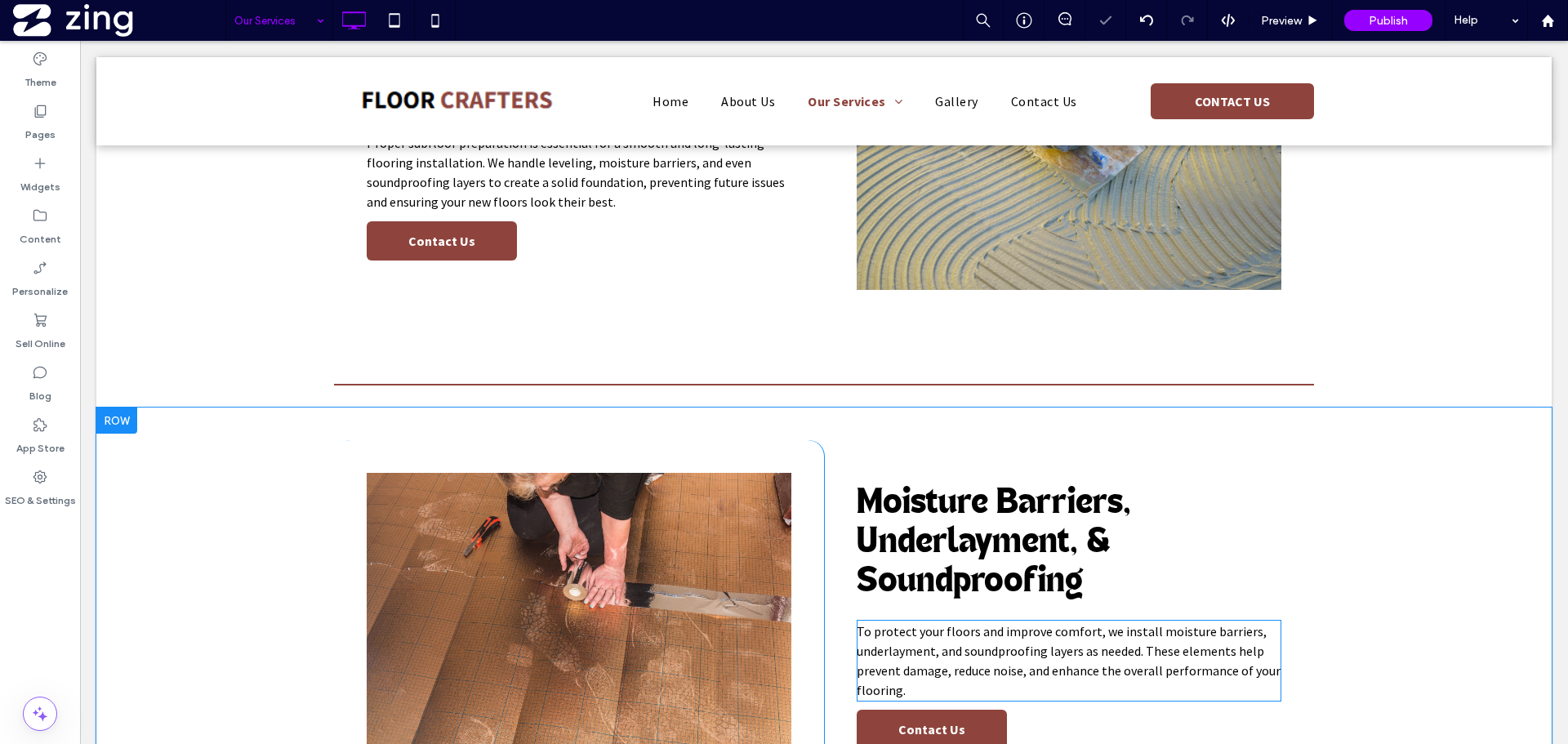
scroll to position [1143, 0]
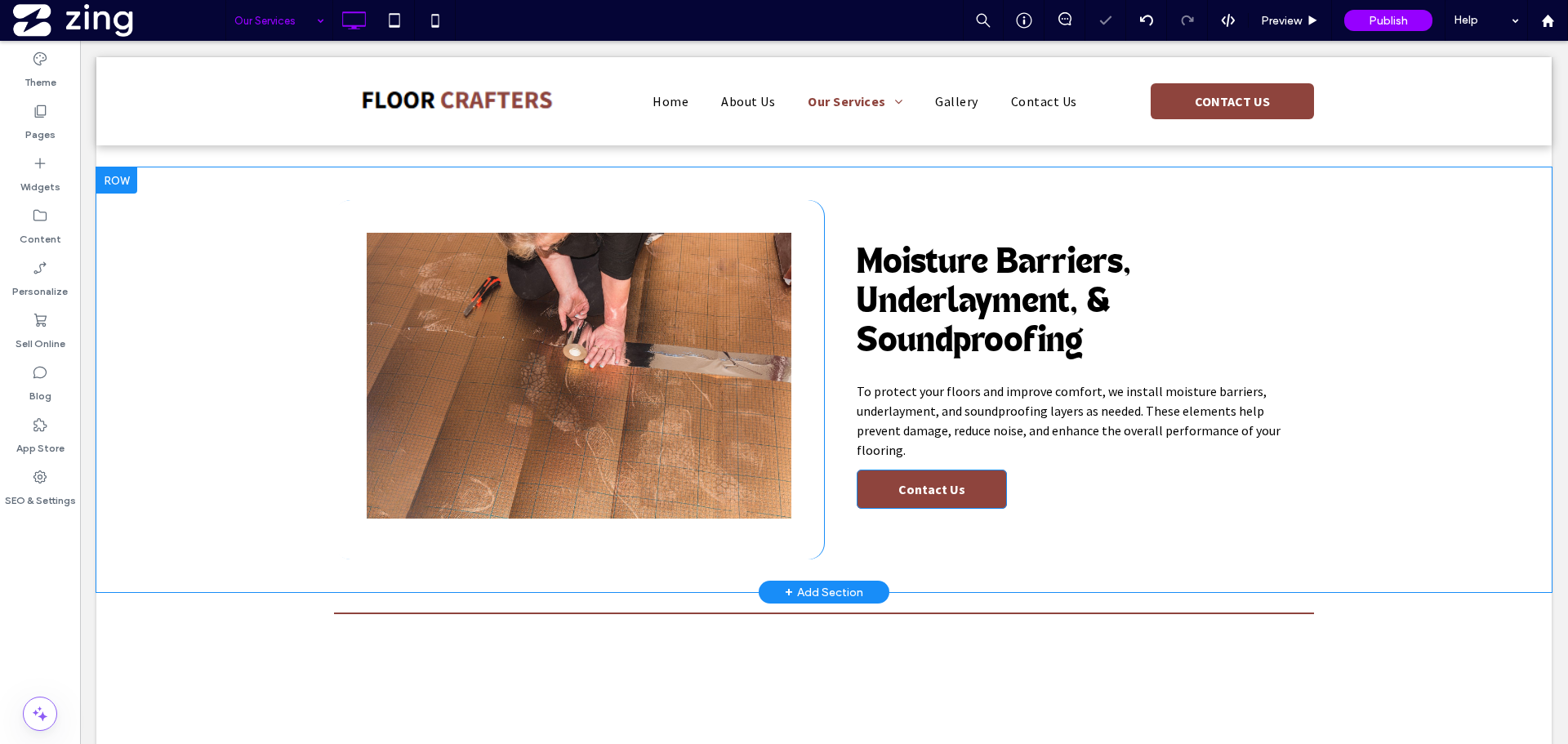
click at [910, 501] on link "Contact Us" at bounding box center [932, 488] width 151 height 39
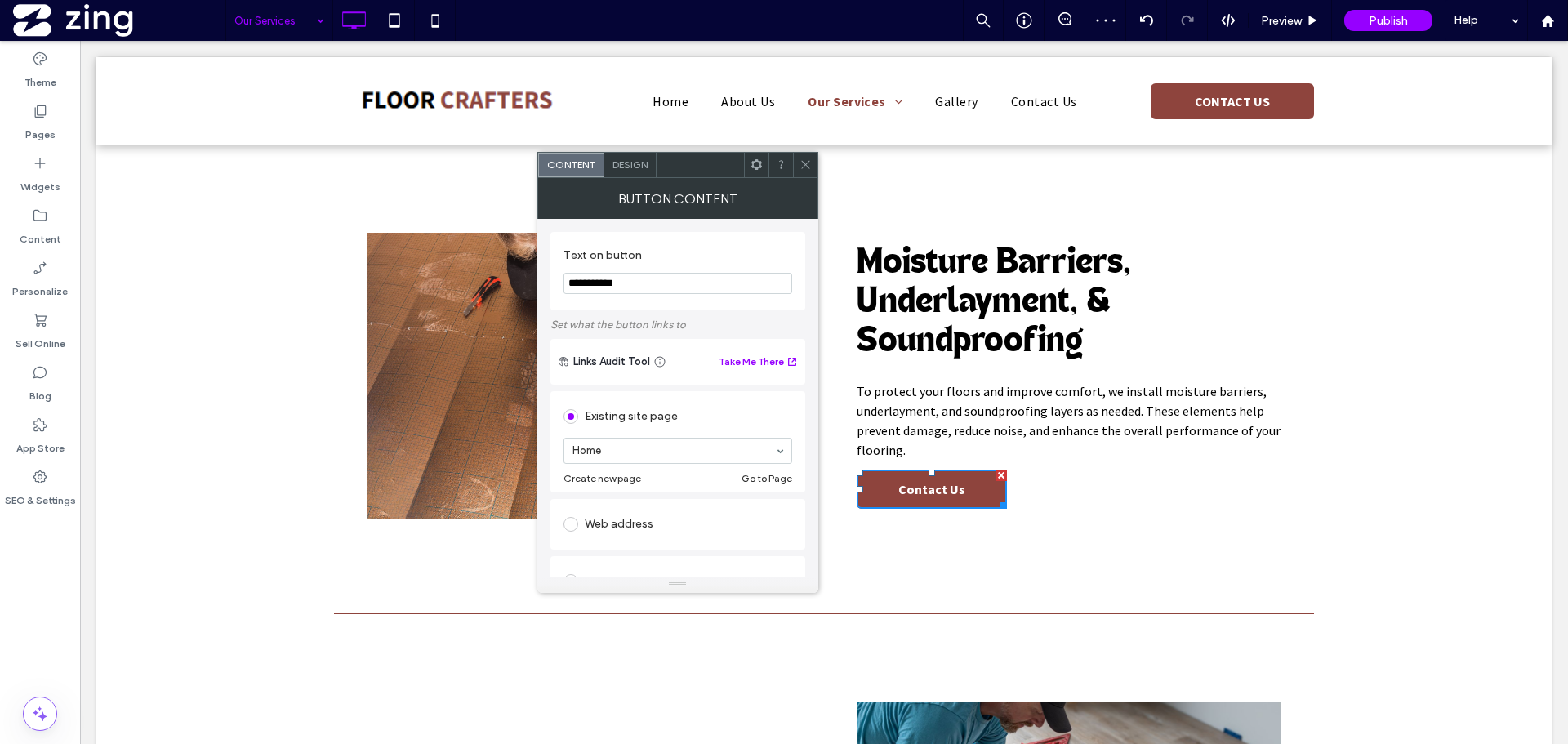
click at [654, 279] on input "**********" at bounding box center [678, 283] width 229 height 21
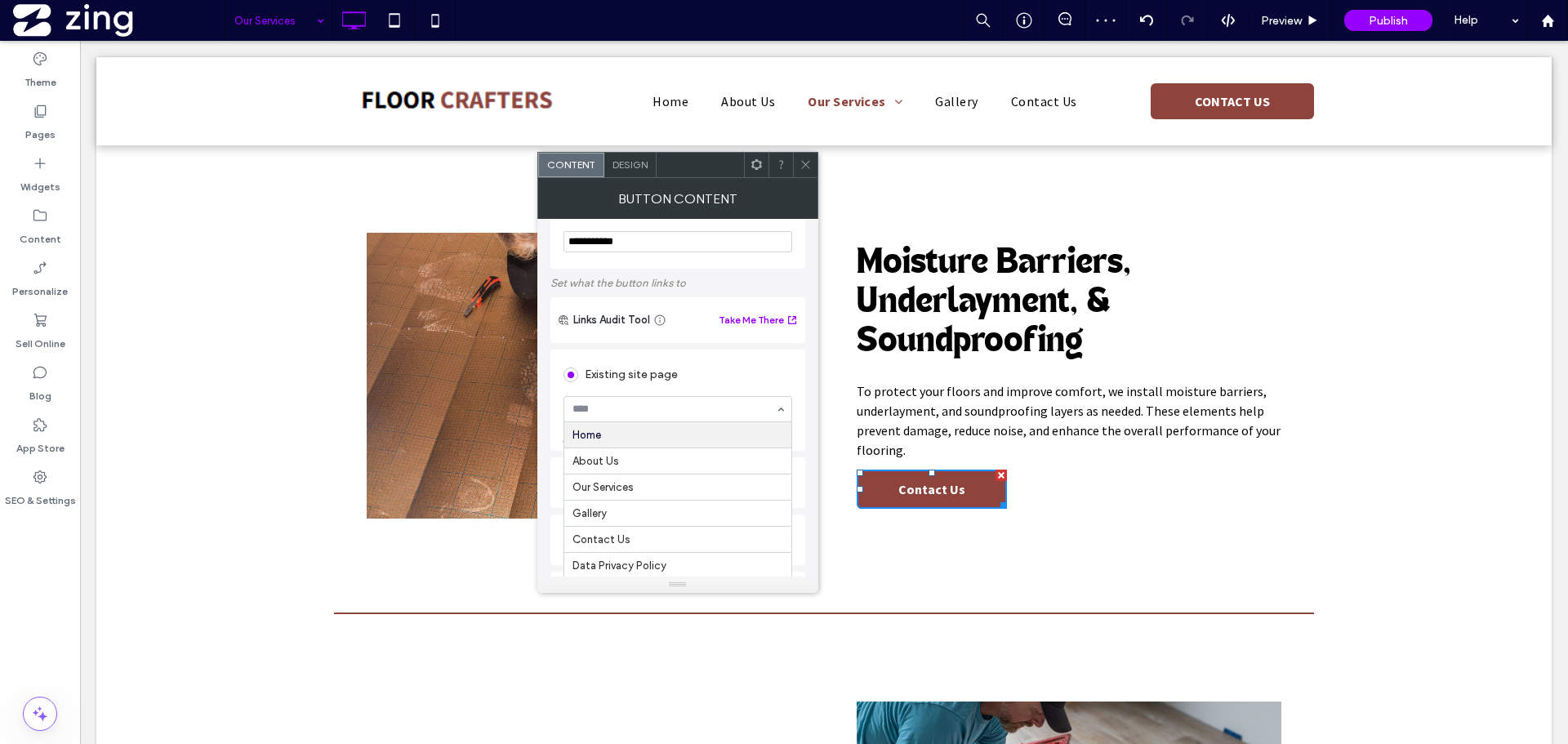
scroll to position [82, 0]
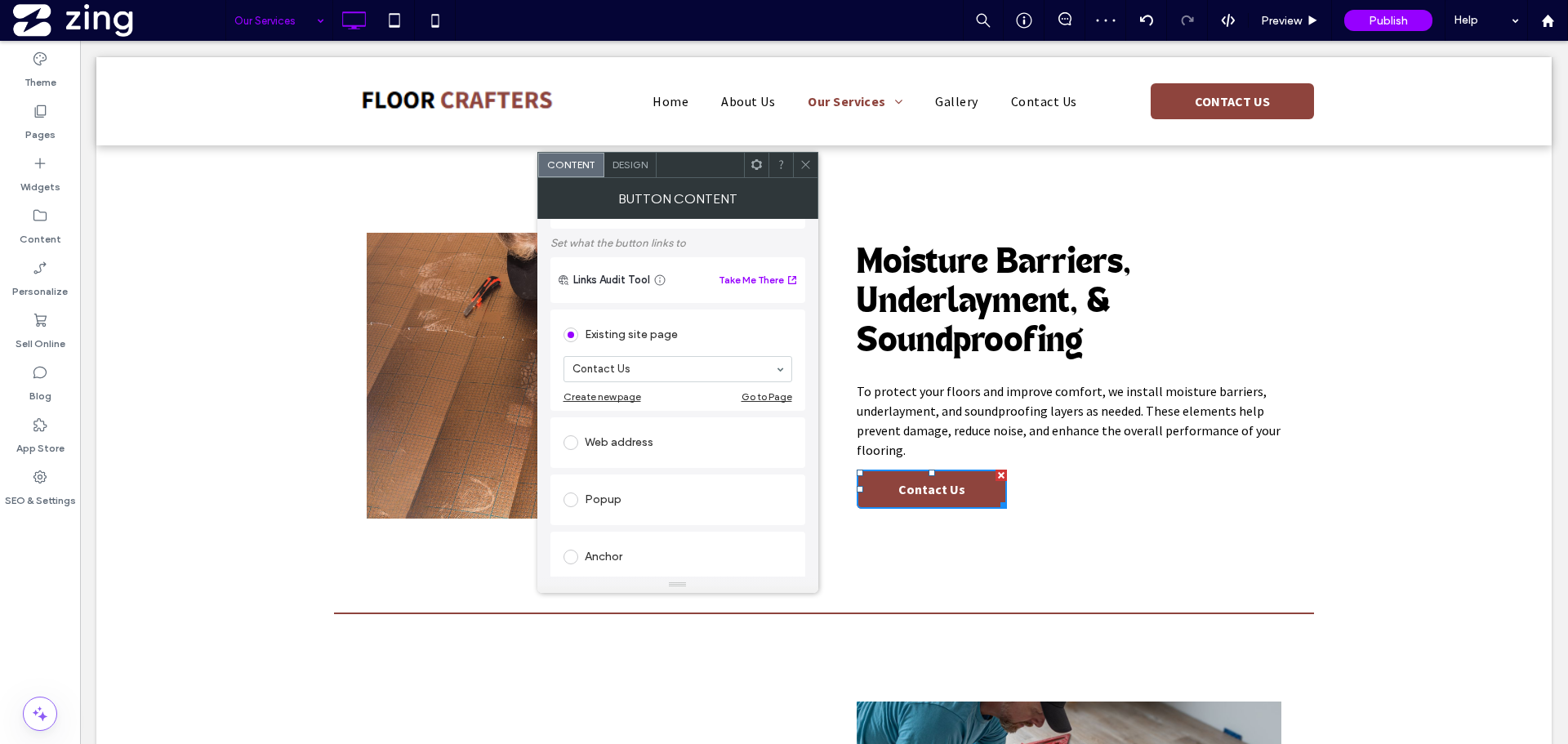
click at [811, 161] on div at bounding box center [805, 164] width 24 height 24
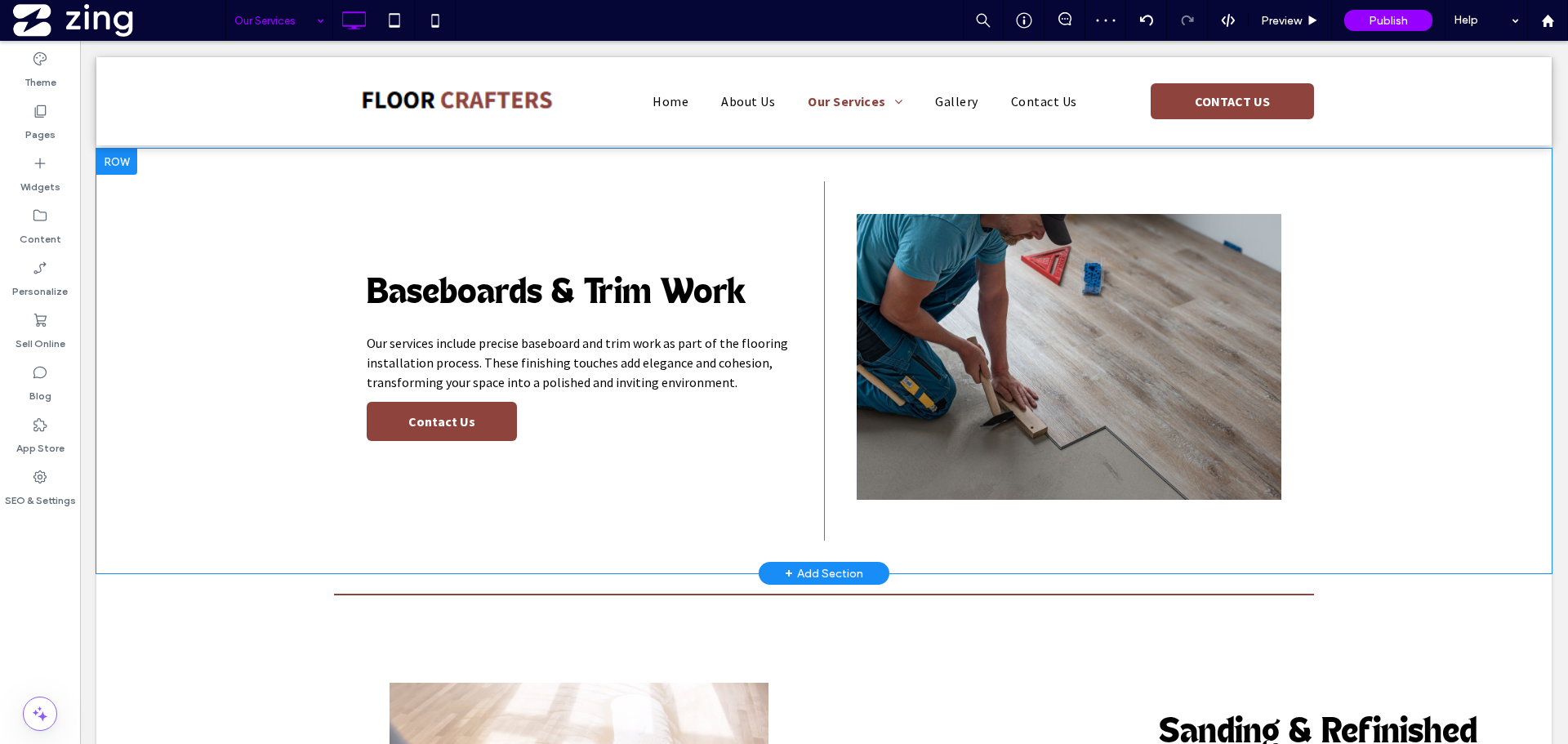
scroll to position [1715, 0]
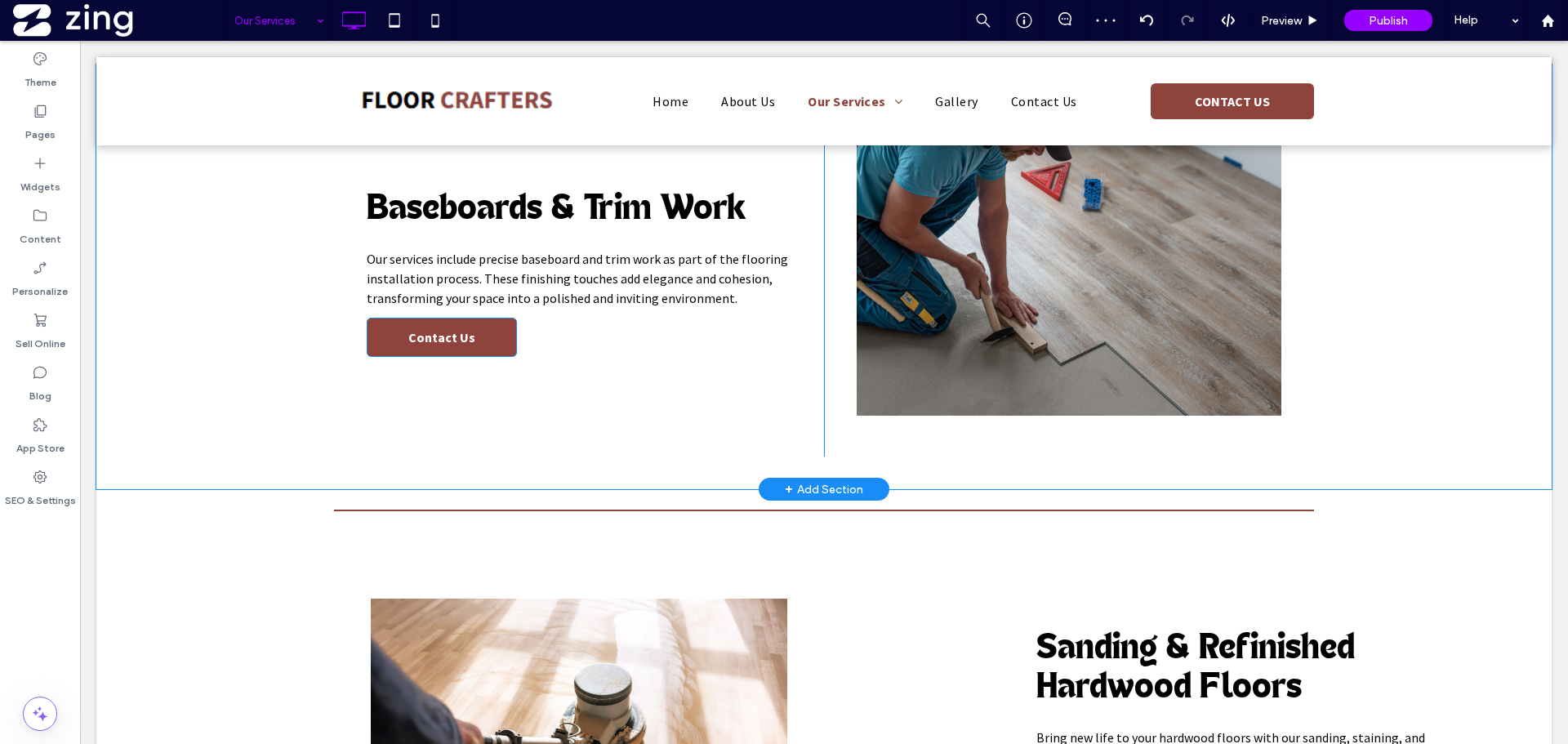
click at [447, 346] on link "Contact Us" at bounding box center [442, 337] width 151 height 39
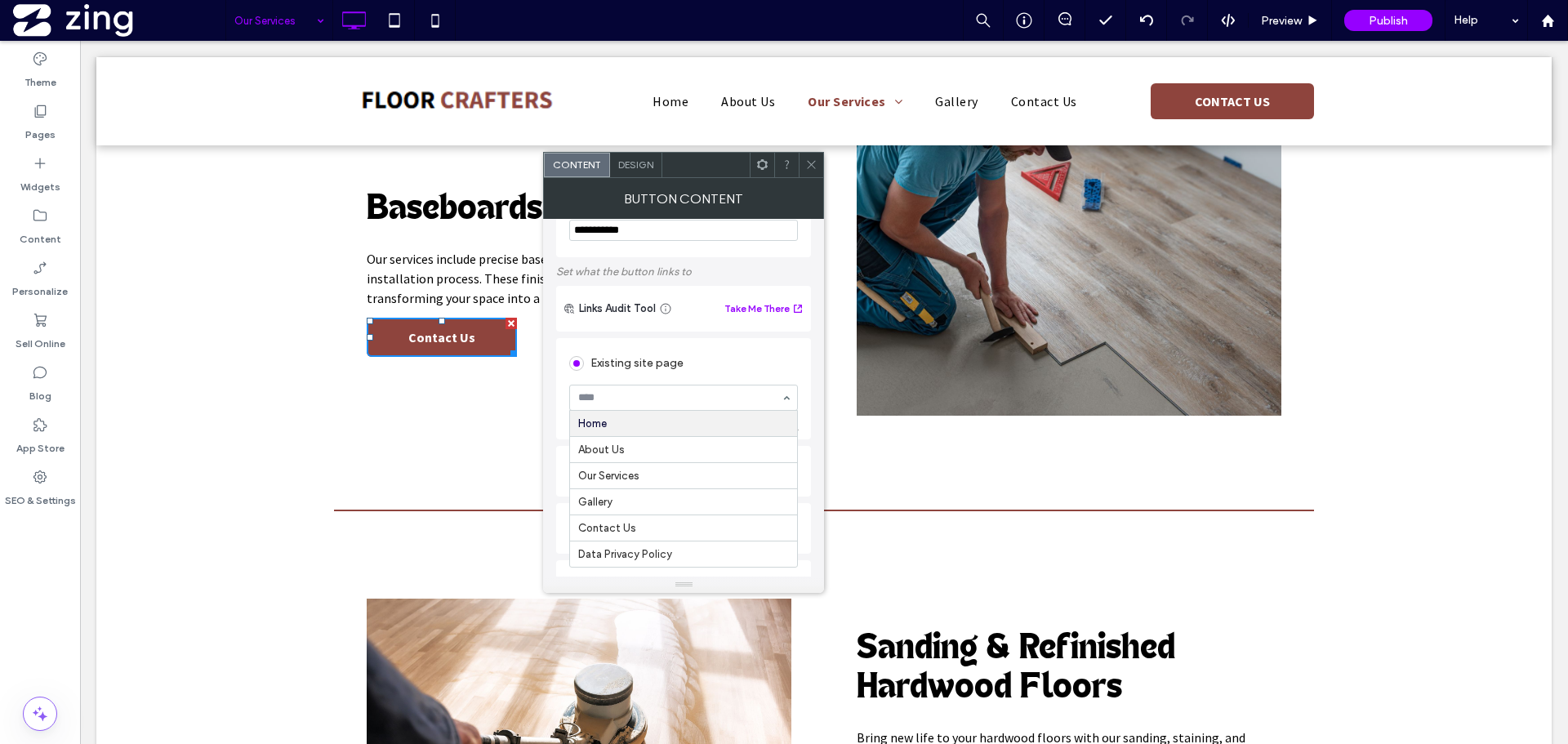
scroll to position [82, 0]
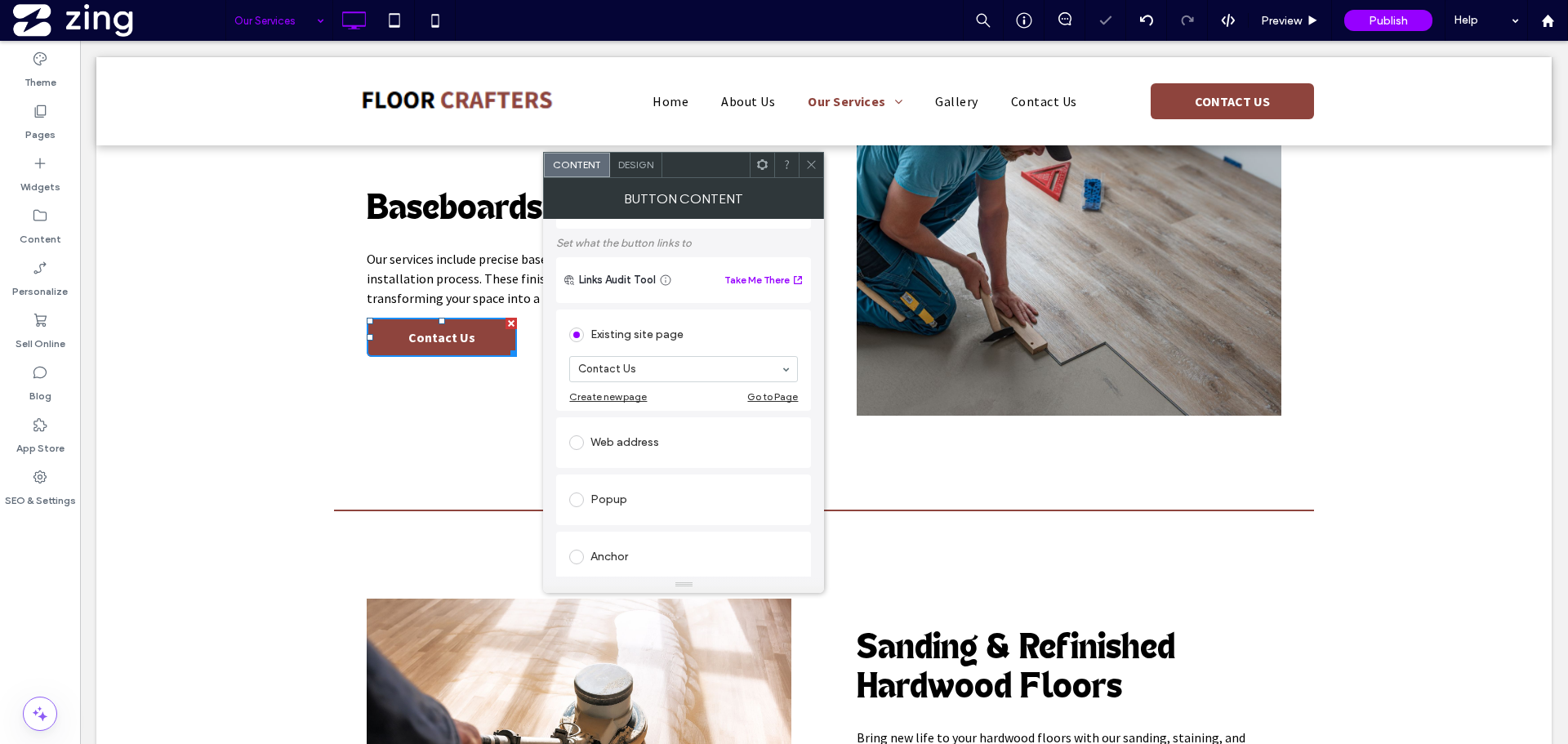
click at [806, 167] on div at bounding box center [810, 164] width 24 height 24
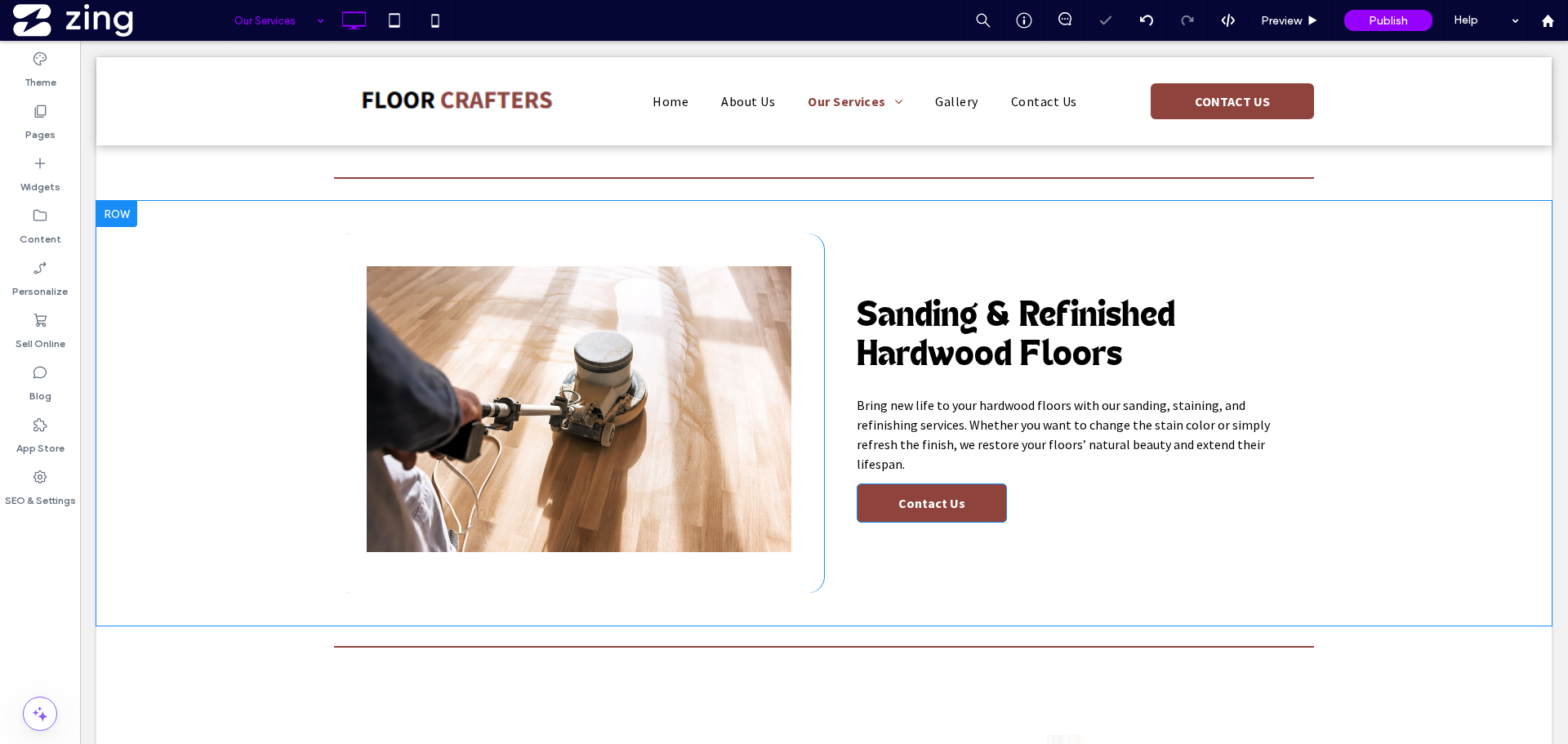
scroll to position [2123, 0]
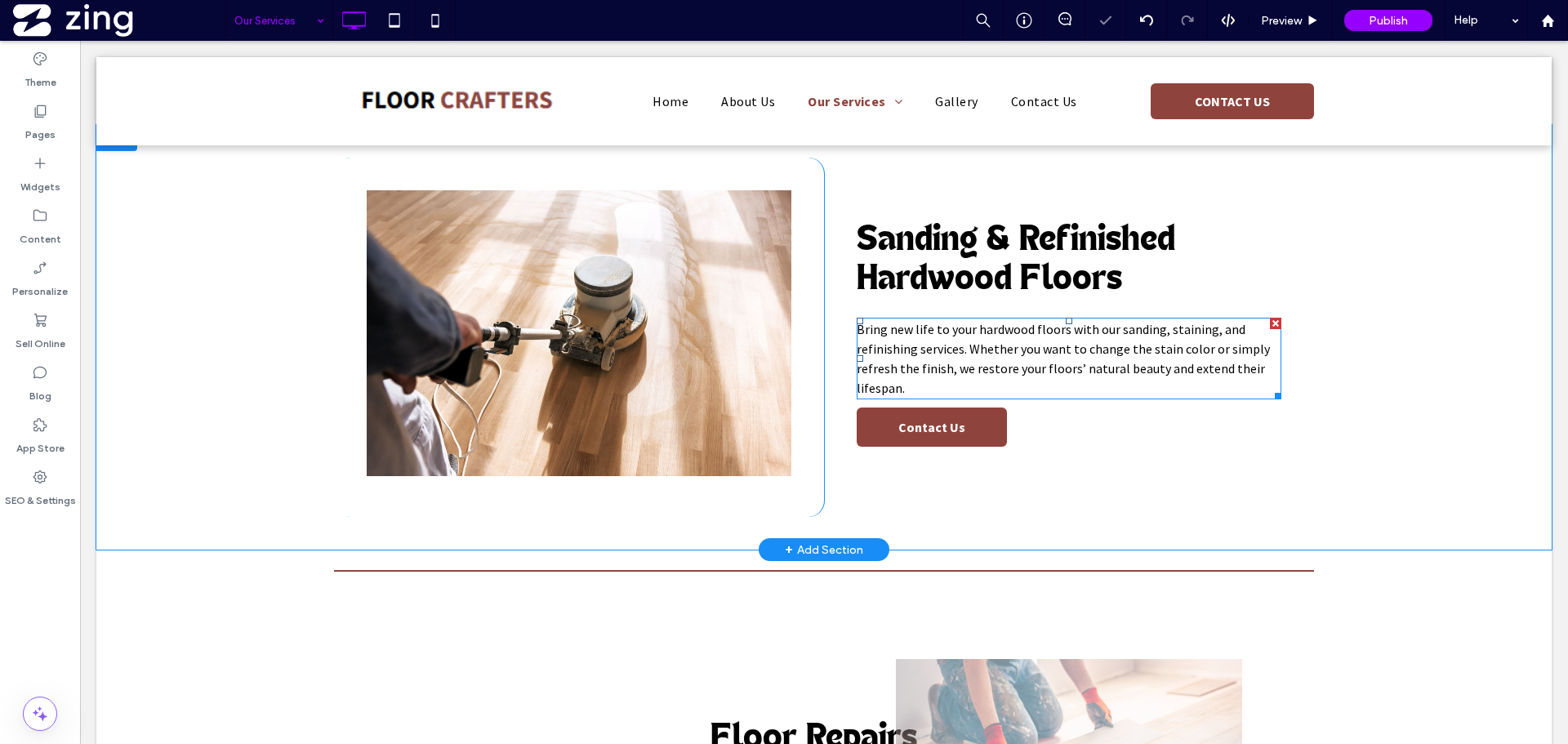
click at [915, 422] on span "Contact Us" at bounding box center [932, 427] width 67 height 16
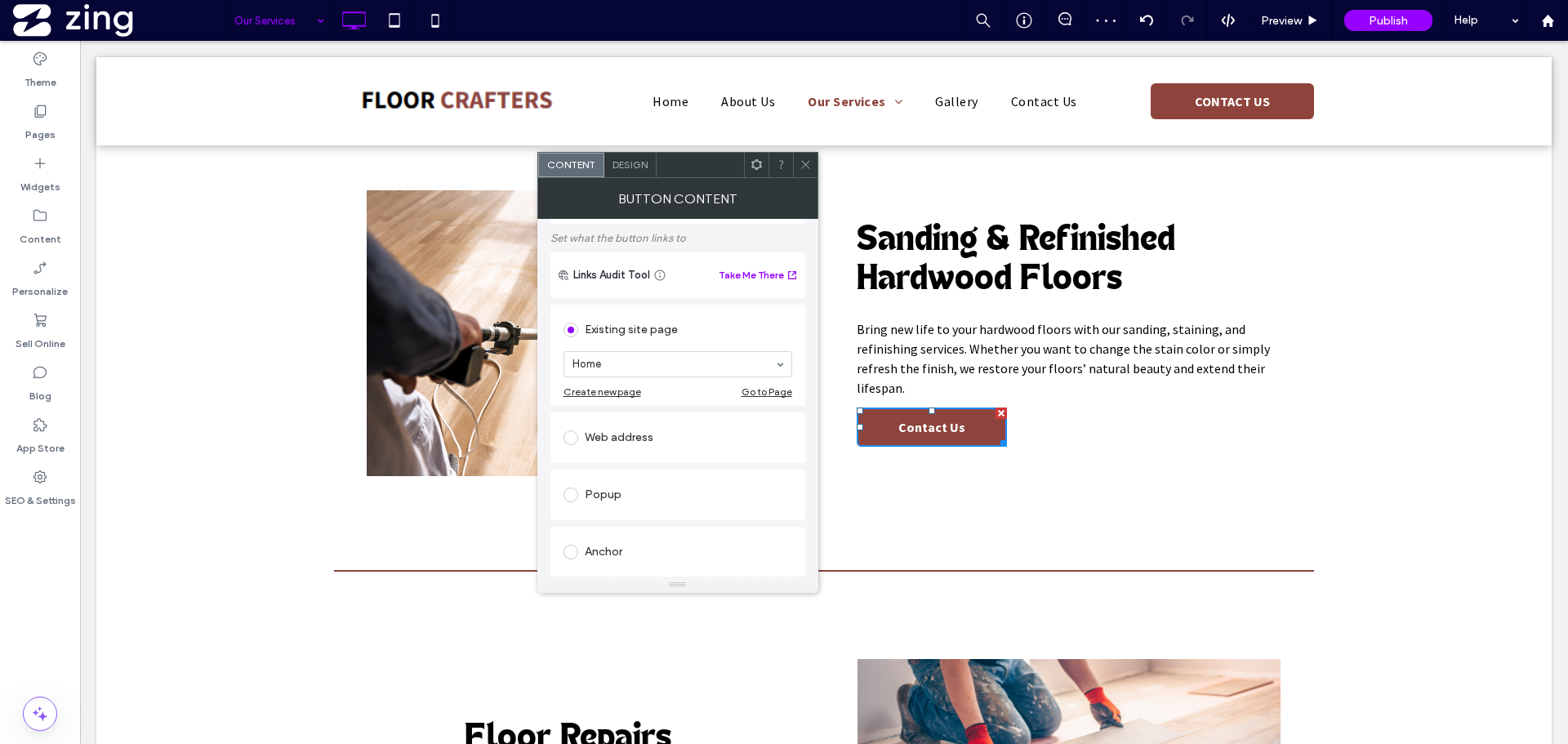
scroll to position [163, 0]
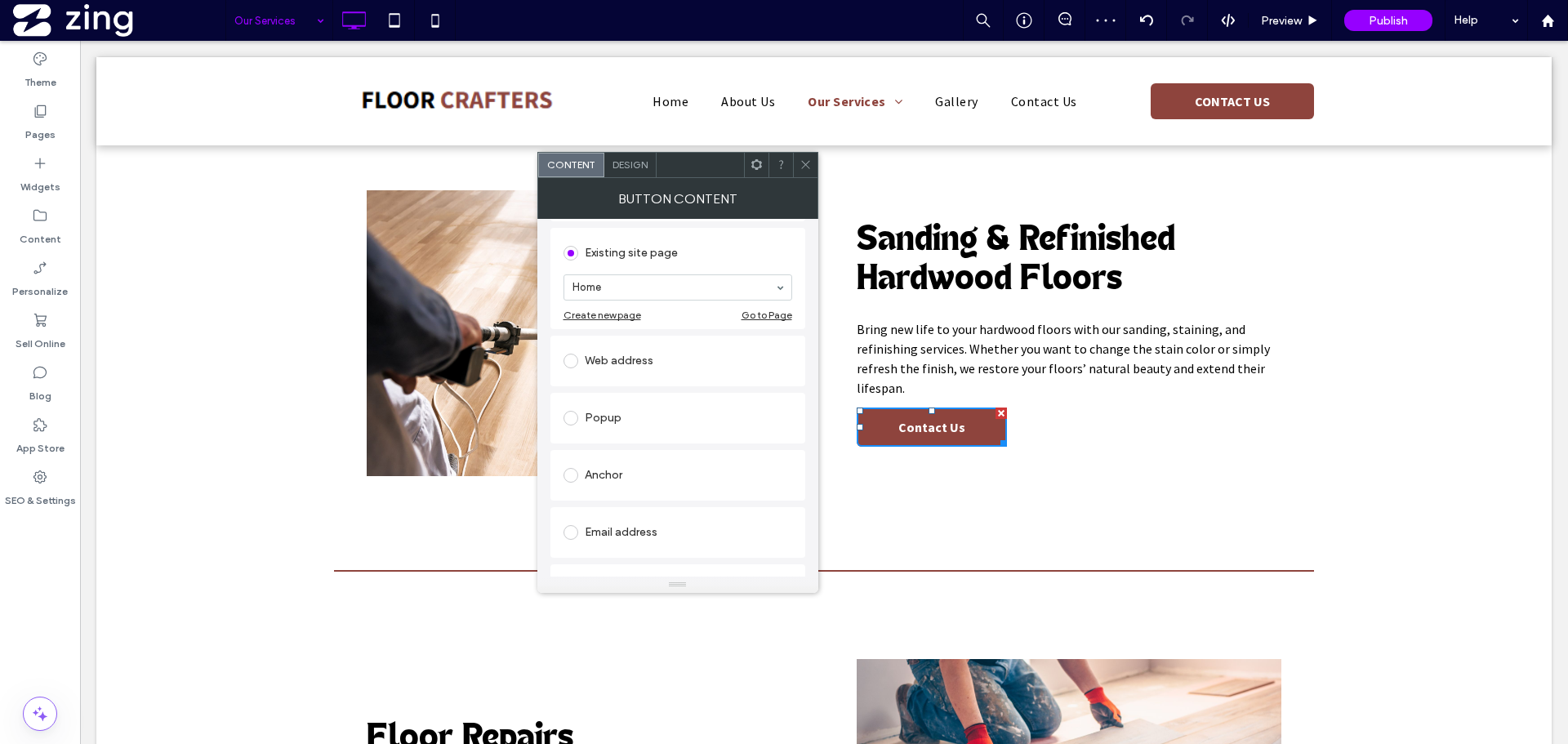
click at [637, 301] on section "Home" at bounding box center [678, 287] width 229 height 43
drag, startPoint x: 645, startPoint y: 291, endPoint x: 631, endPoint y: 363, distance: 73.3
click at [814, 155] on div at bounding box center [805, 164] width 24 height 24
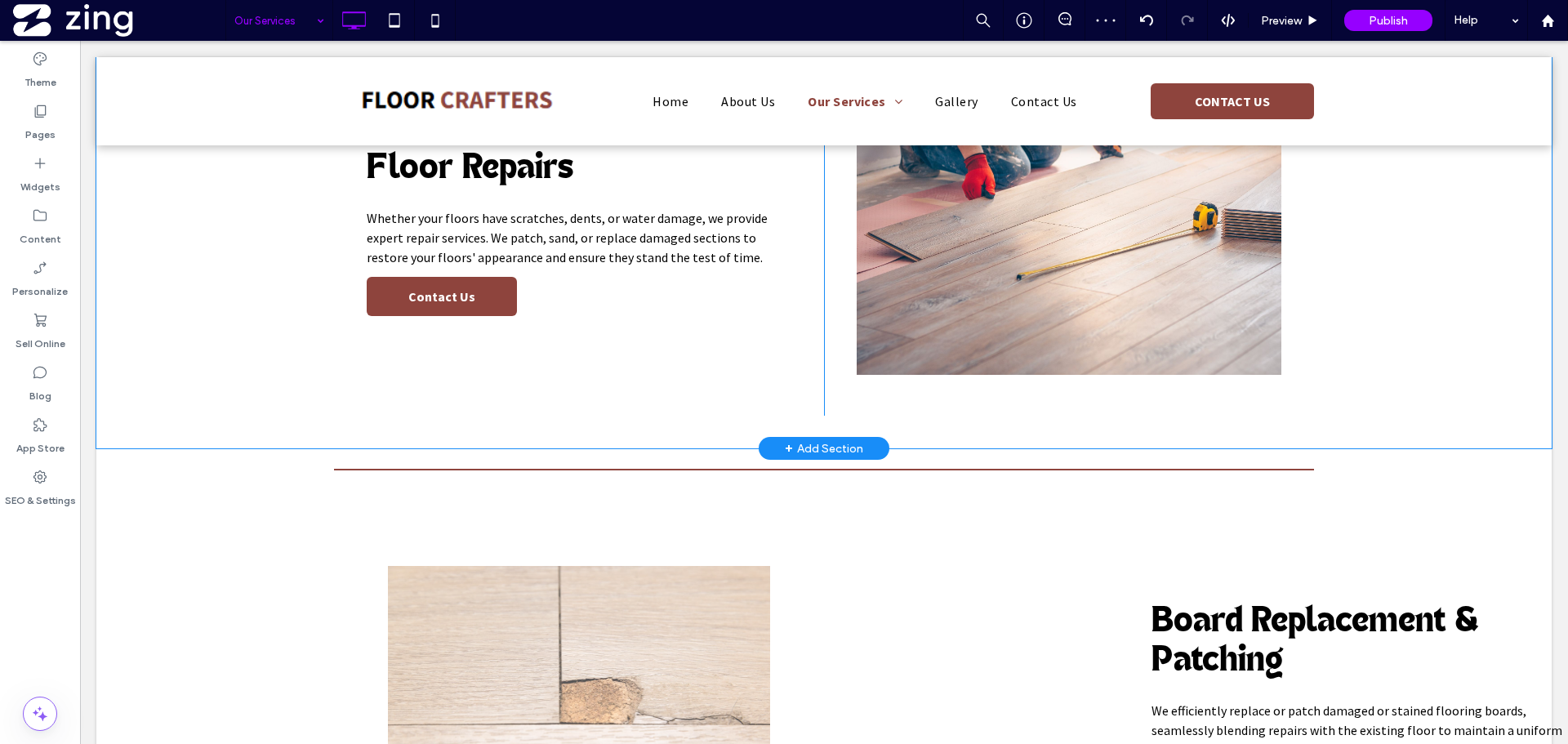
scroll to position [2694, 0]
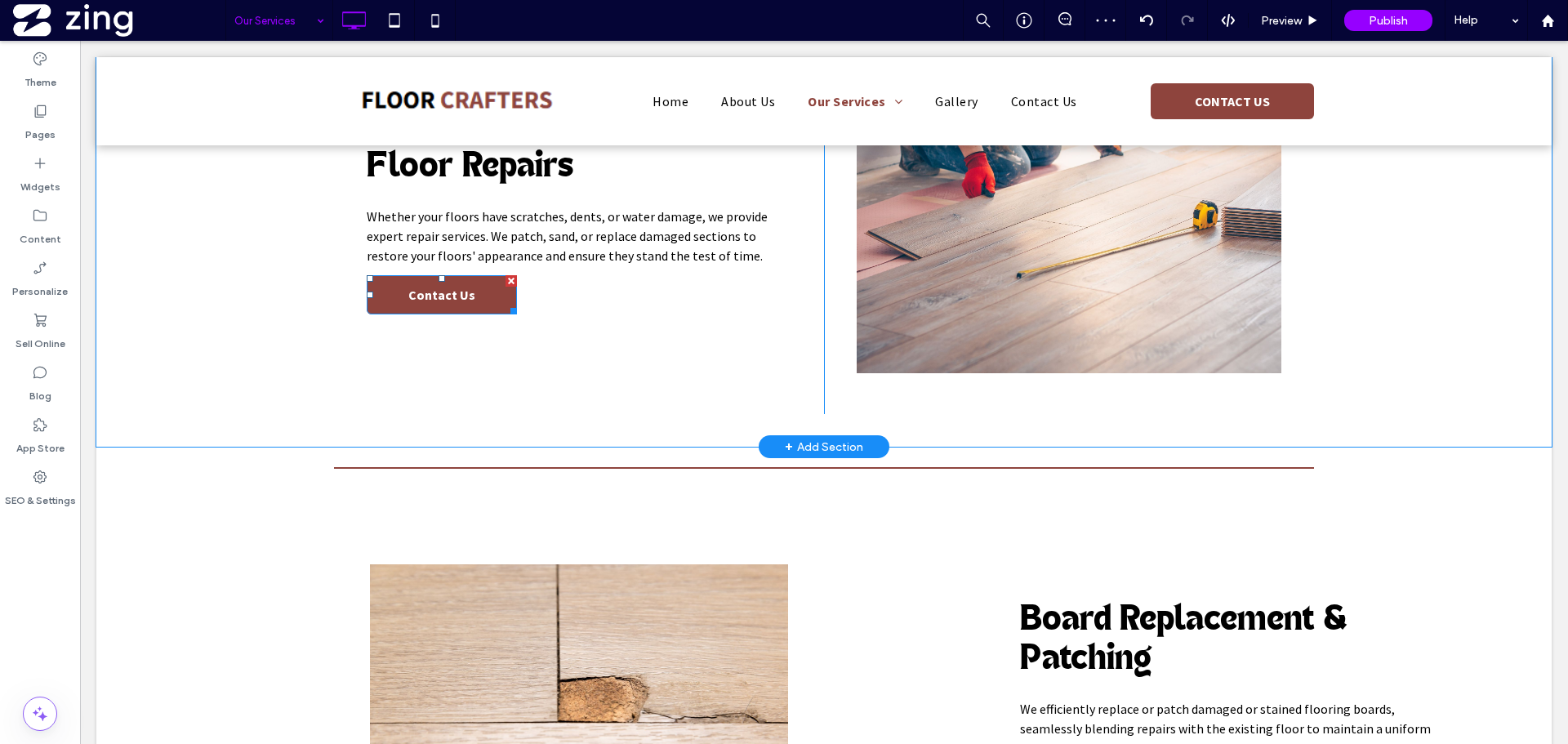
click at [444, 287] on span "Contact Us" at bounding box center [442, 295] width 67 height 16
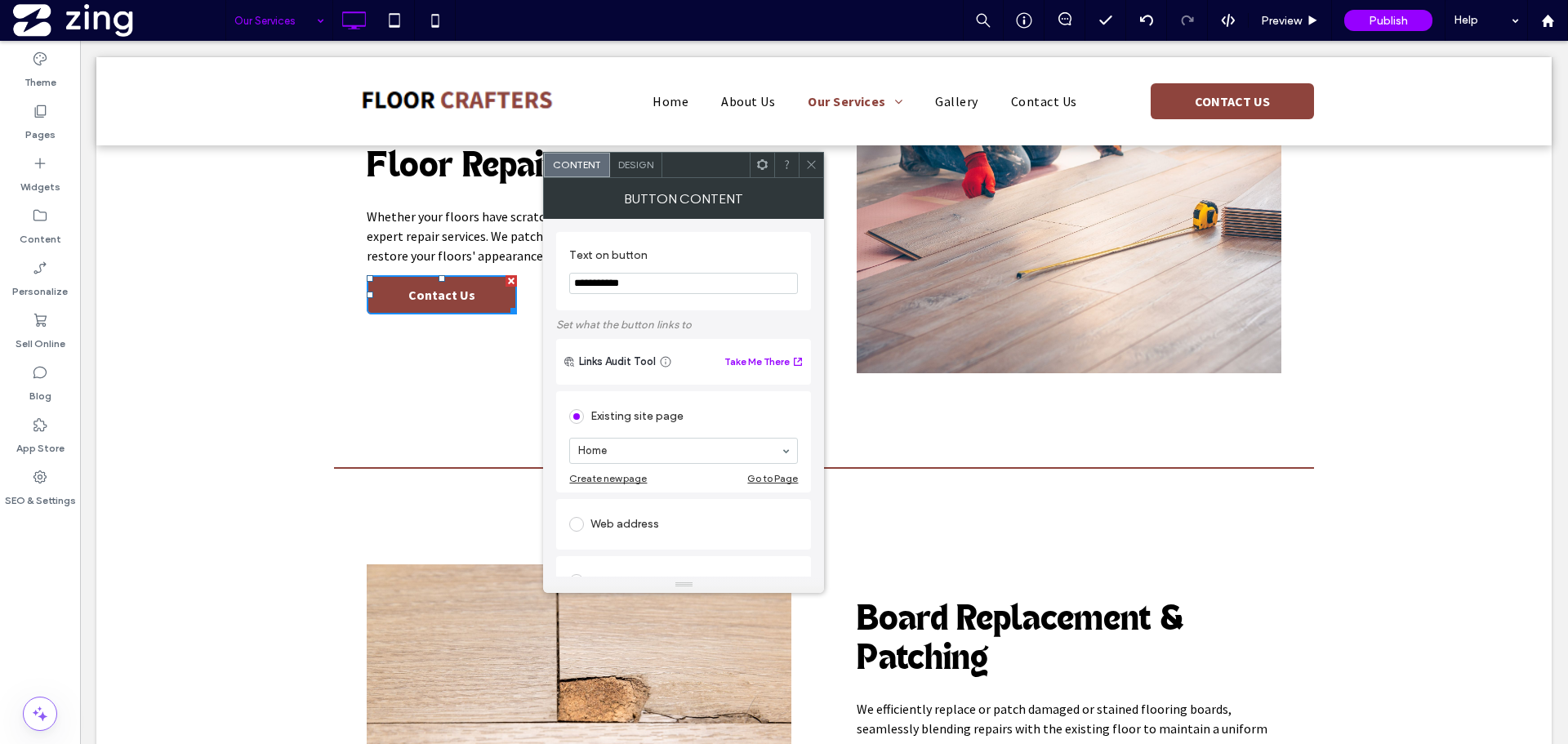
click at [631, 436] on section "Home" at bounding box center [683, 450] width 229 height 43
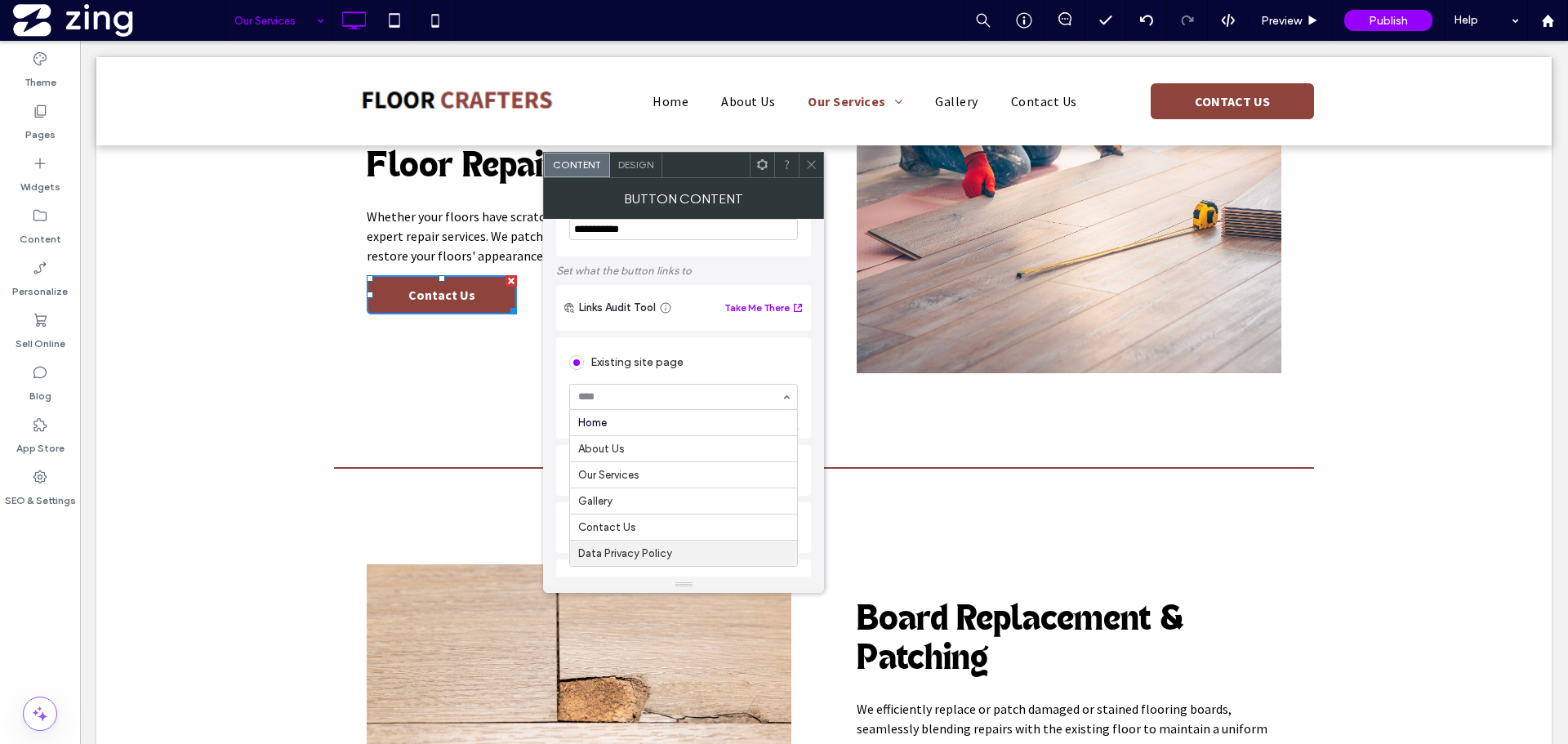
scroll to position [82, 0]
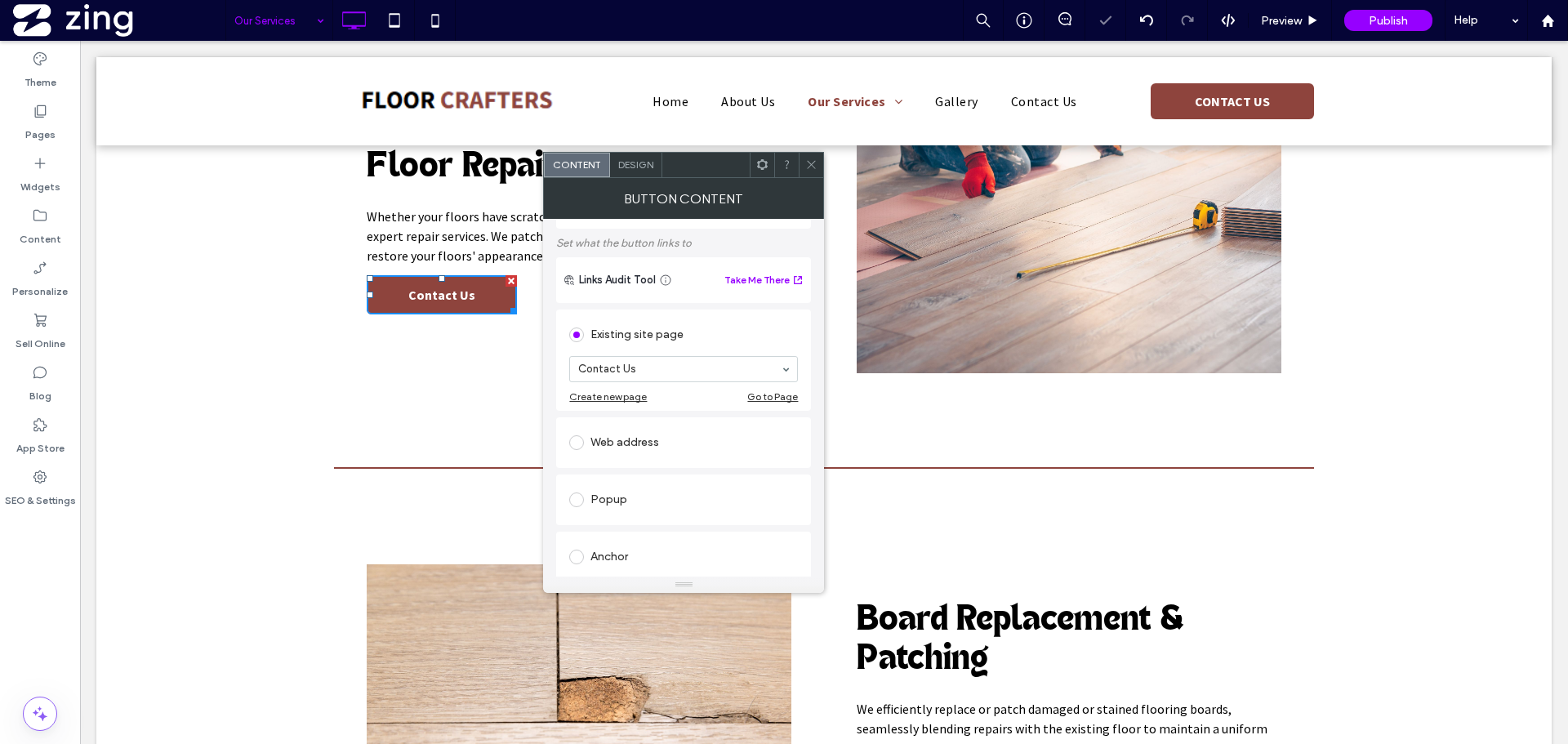
click at [808, 152] on span at bounding box center [810, 164] width 12 height 24
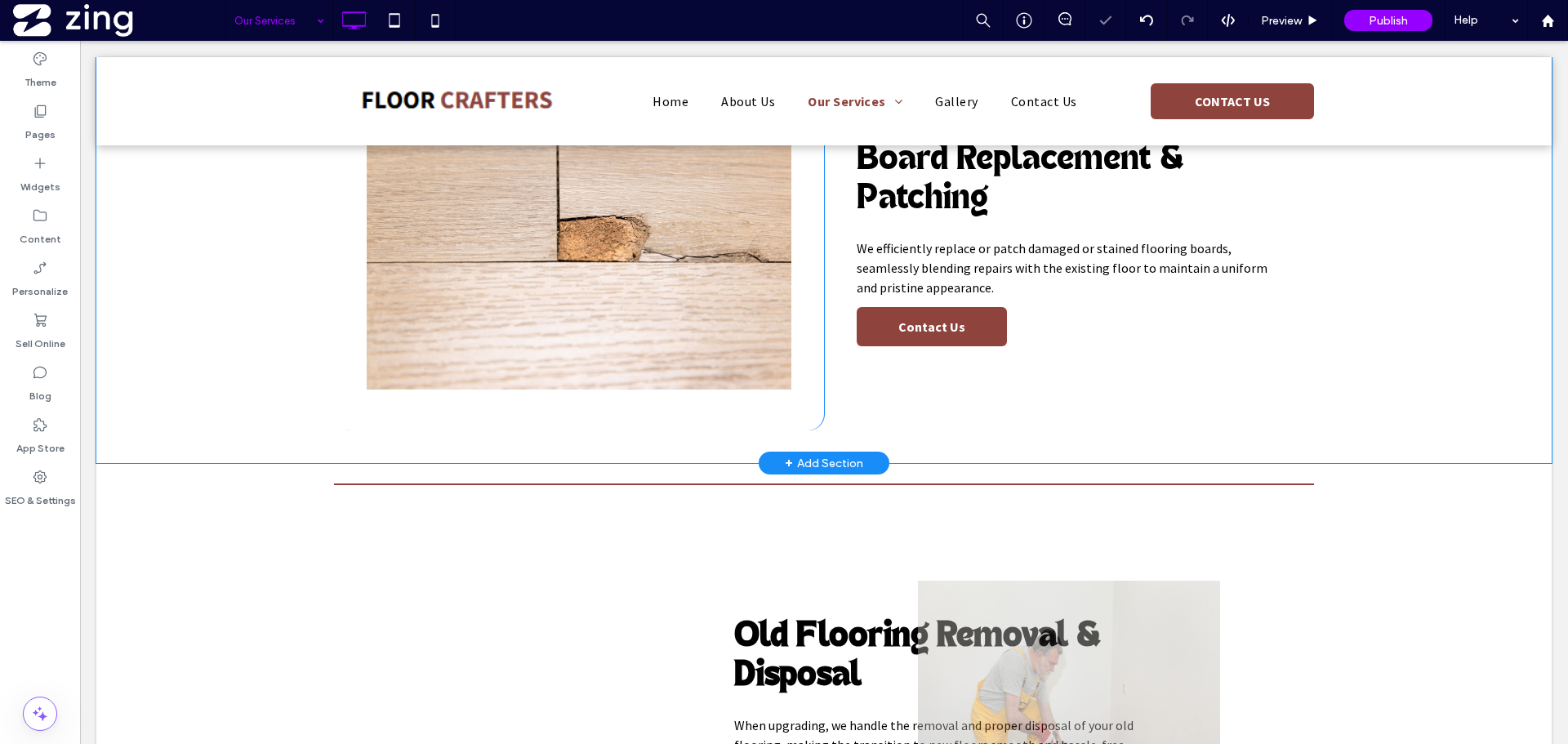
scroll to position [3184, 0]
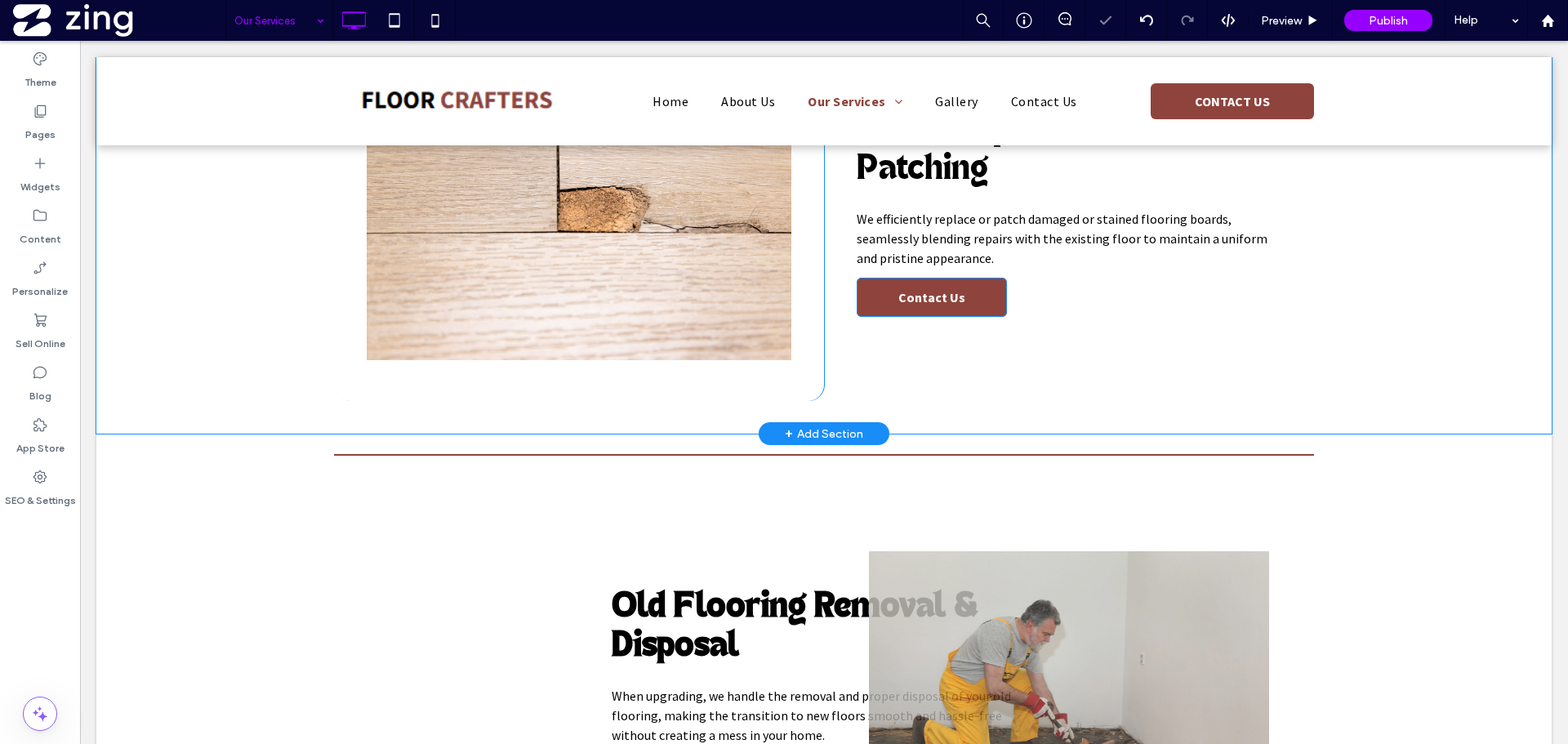
click at [901, 299] on span "Contact Us" at bounding box center [932, 298] width 67 height 16
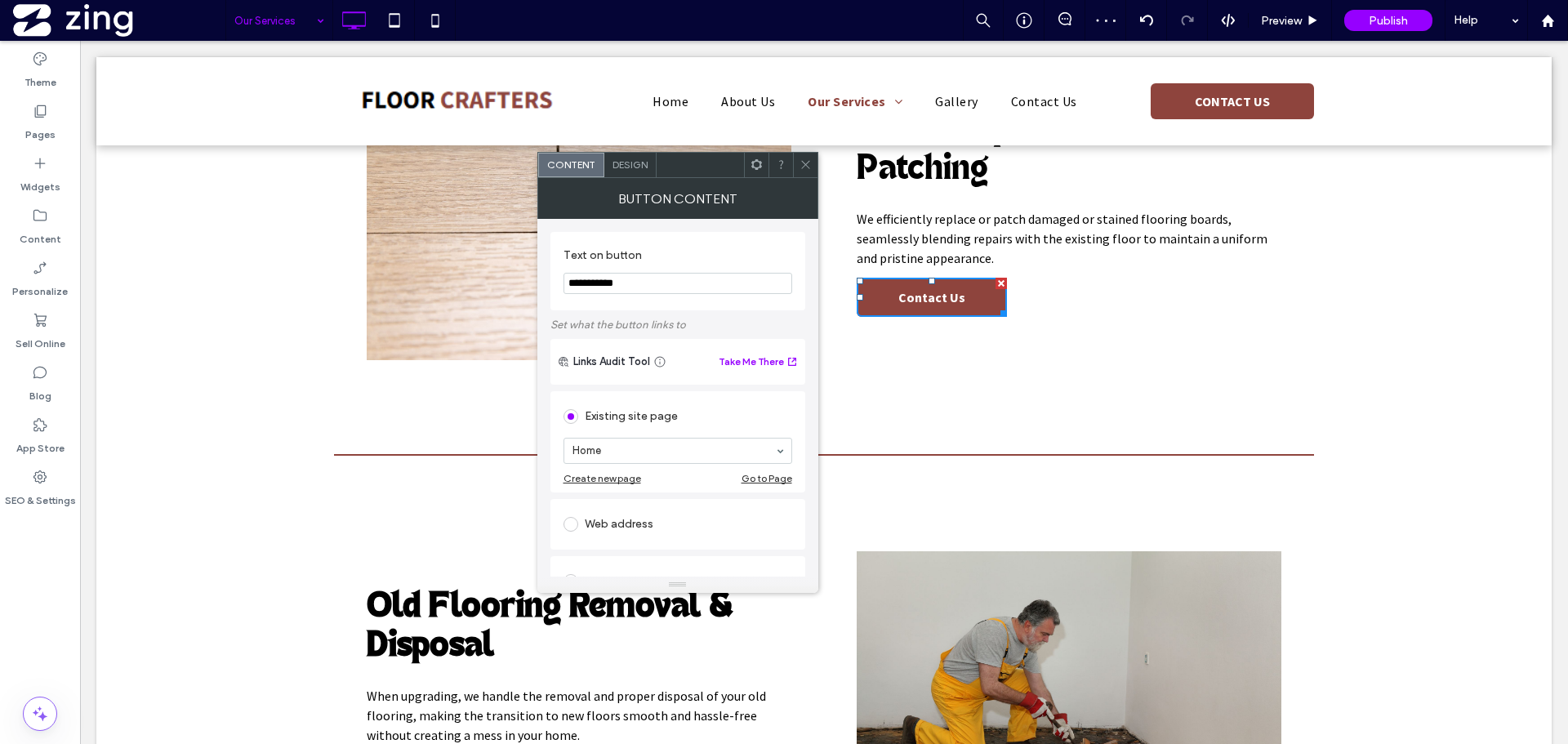
drag, startPoint x: 637, startPoint y: 427, endPoint x: 627, endPoint y: 441, distance: 17.2
click at [636, 427] on div "Existing site page" at bounding box center [678, 416] width 229 height 26
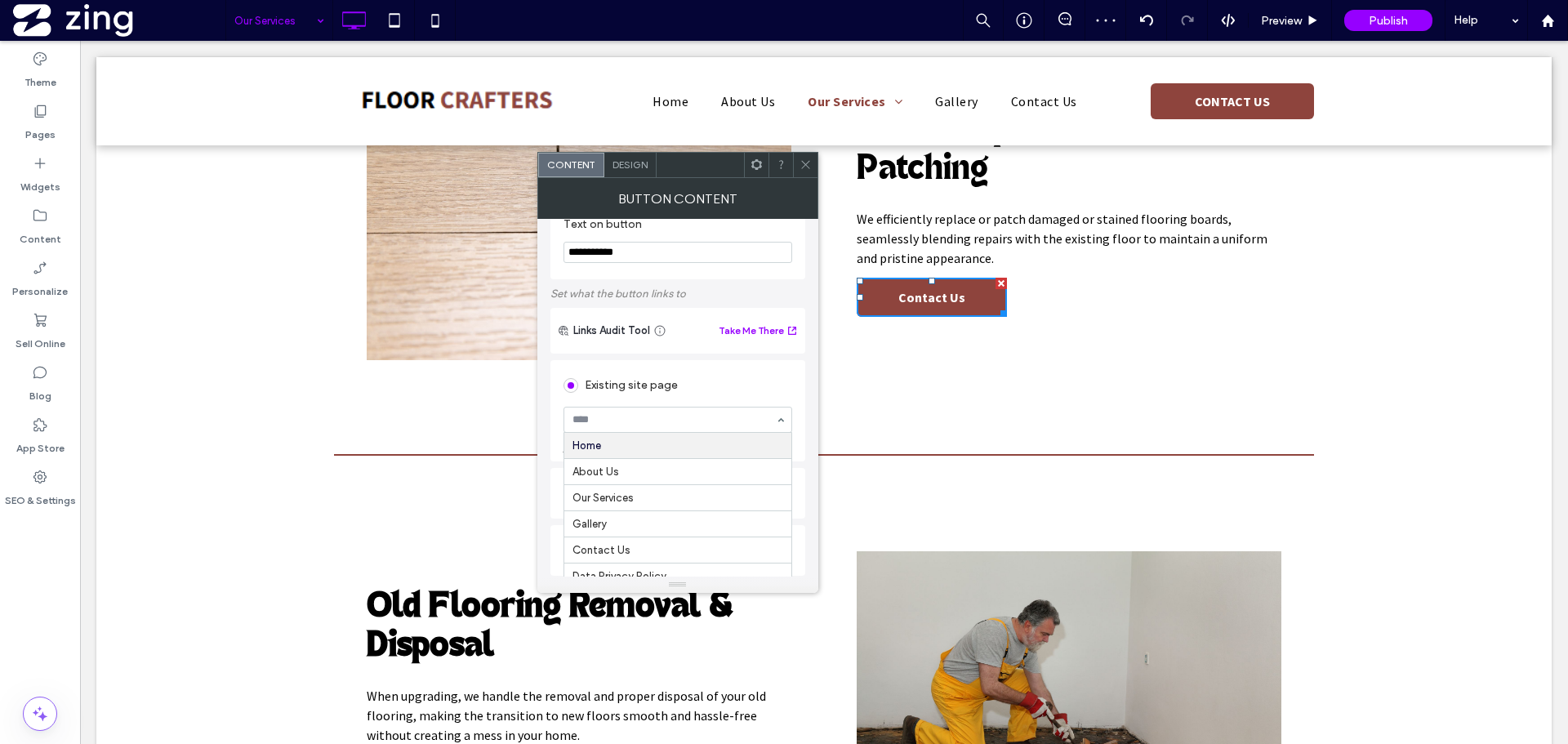
scroll to position [82, 0]
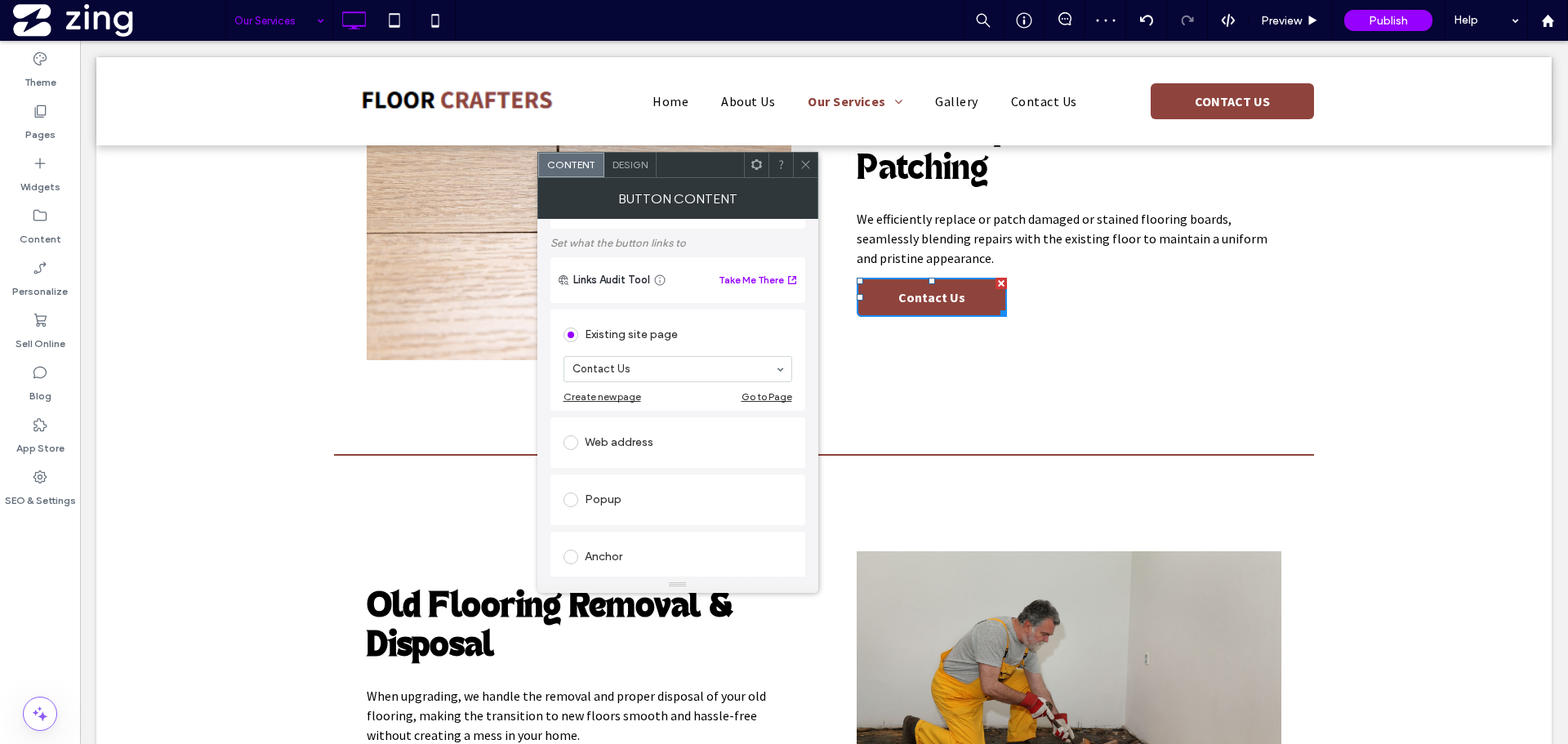
click at [813, 155] on div at bounding box center [805, 164] width 24 height 24
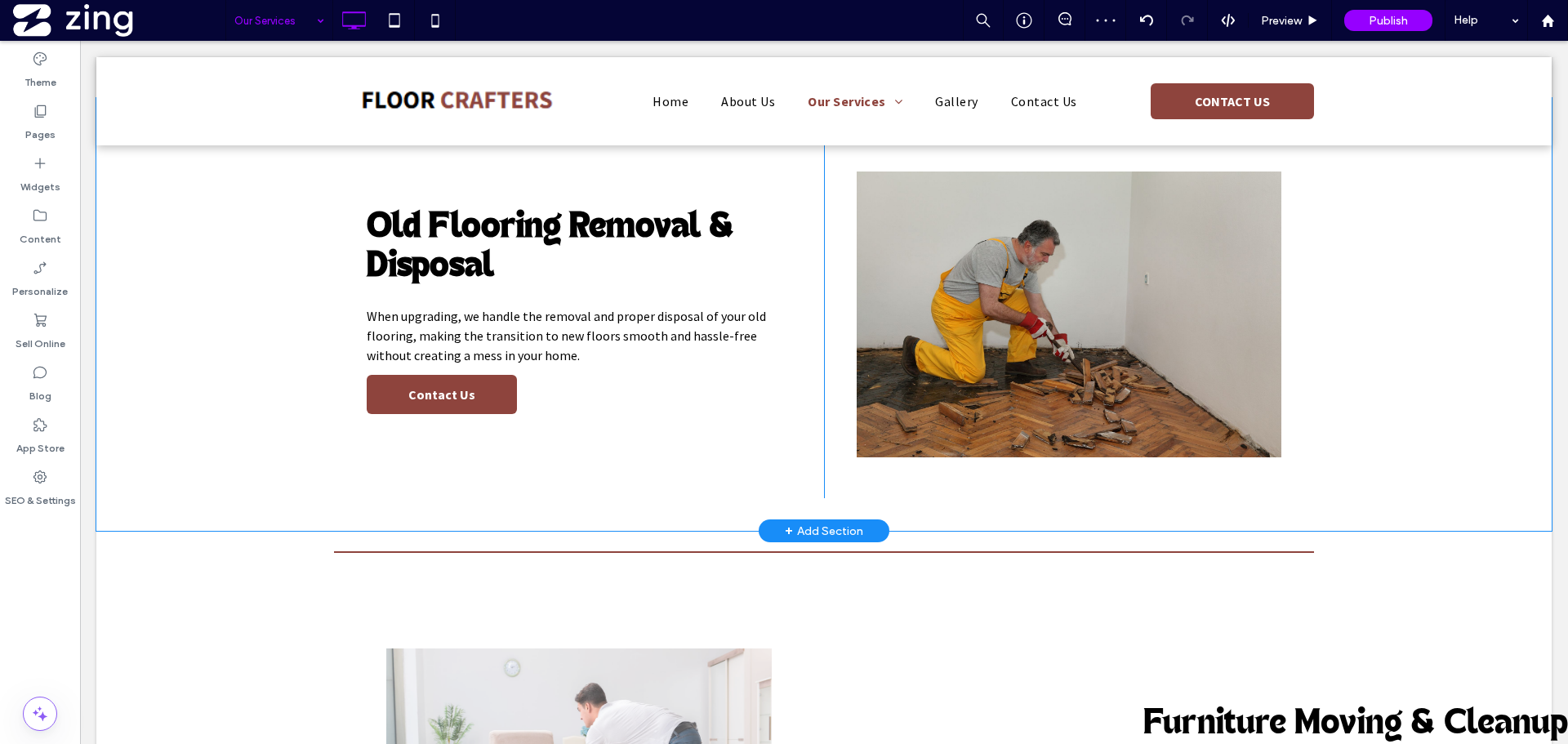
scroll to position [3592, 0]
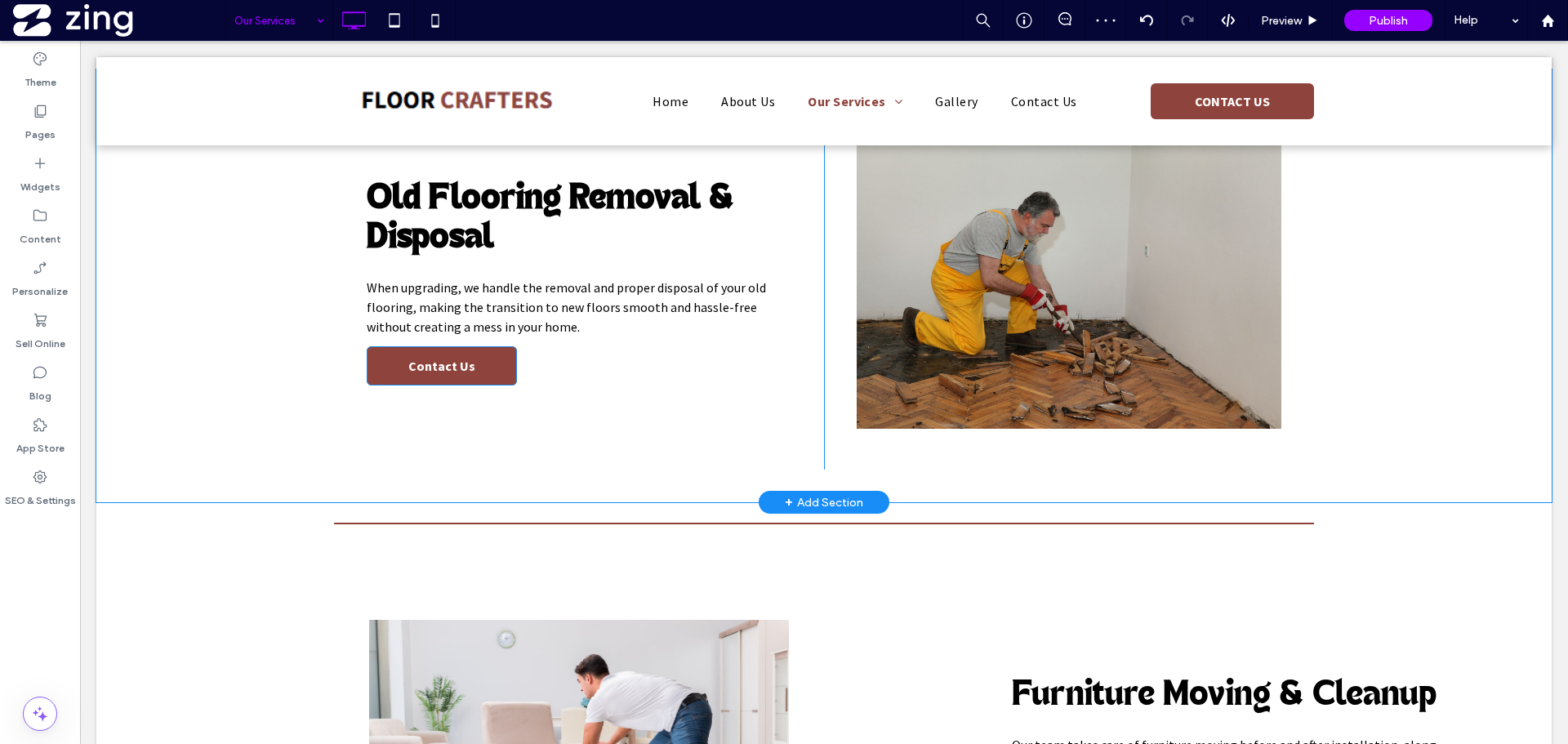
click at [424, 376] on link "Contact Us" at bounding box center [442, 366] width 151 height 39
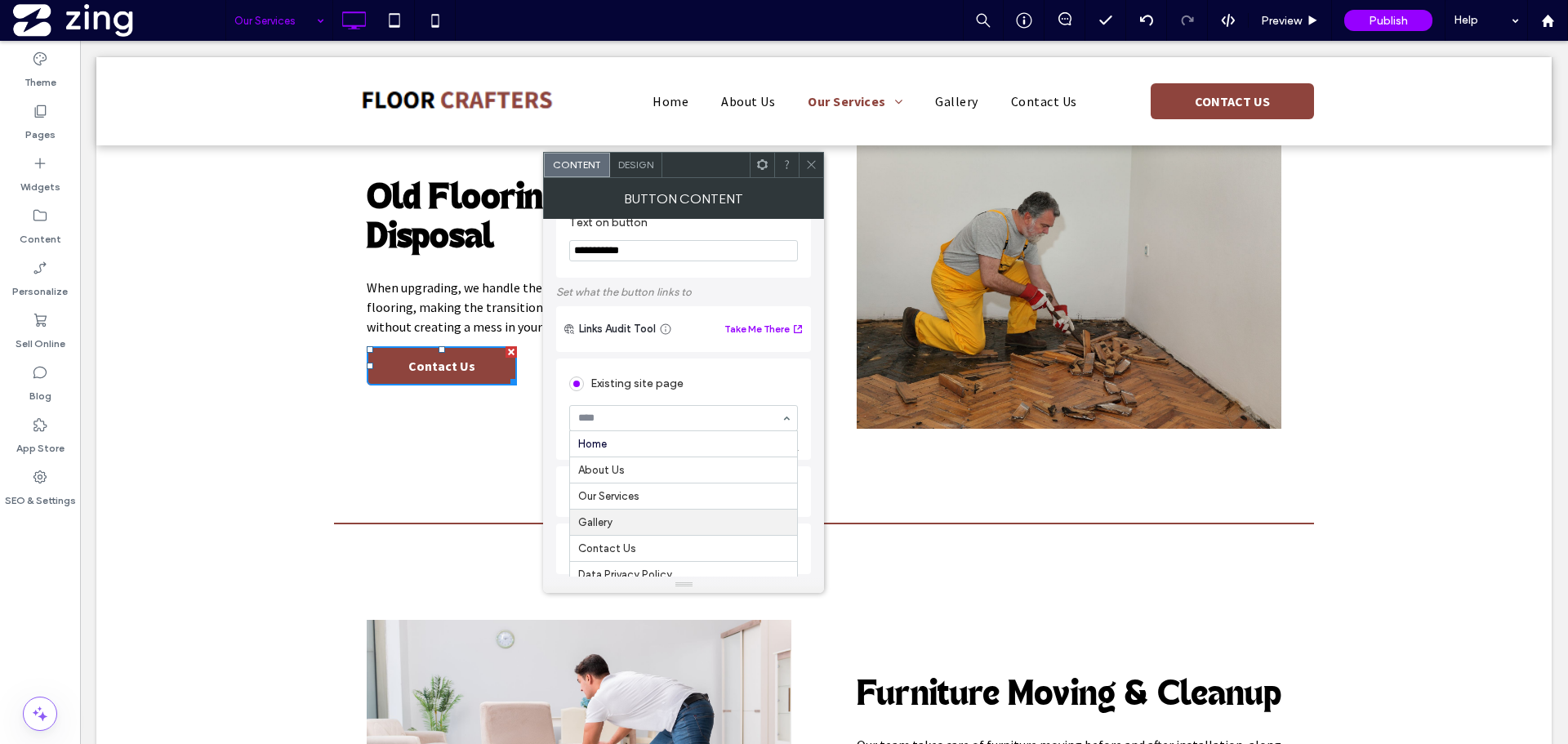
scroll to position [82, 0]
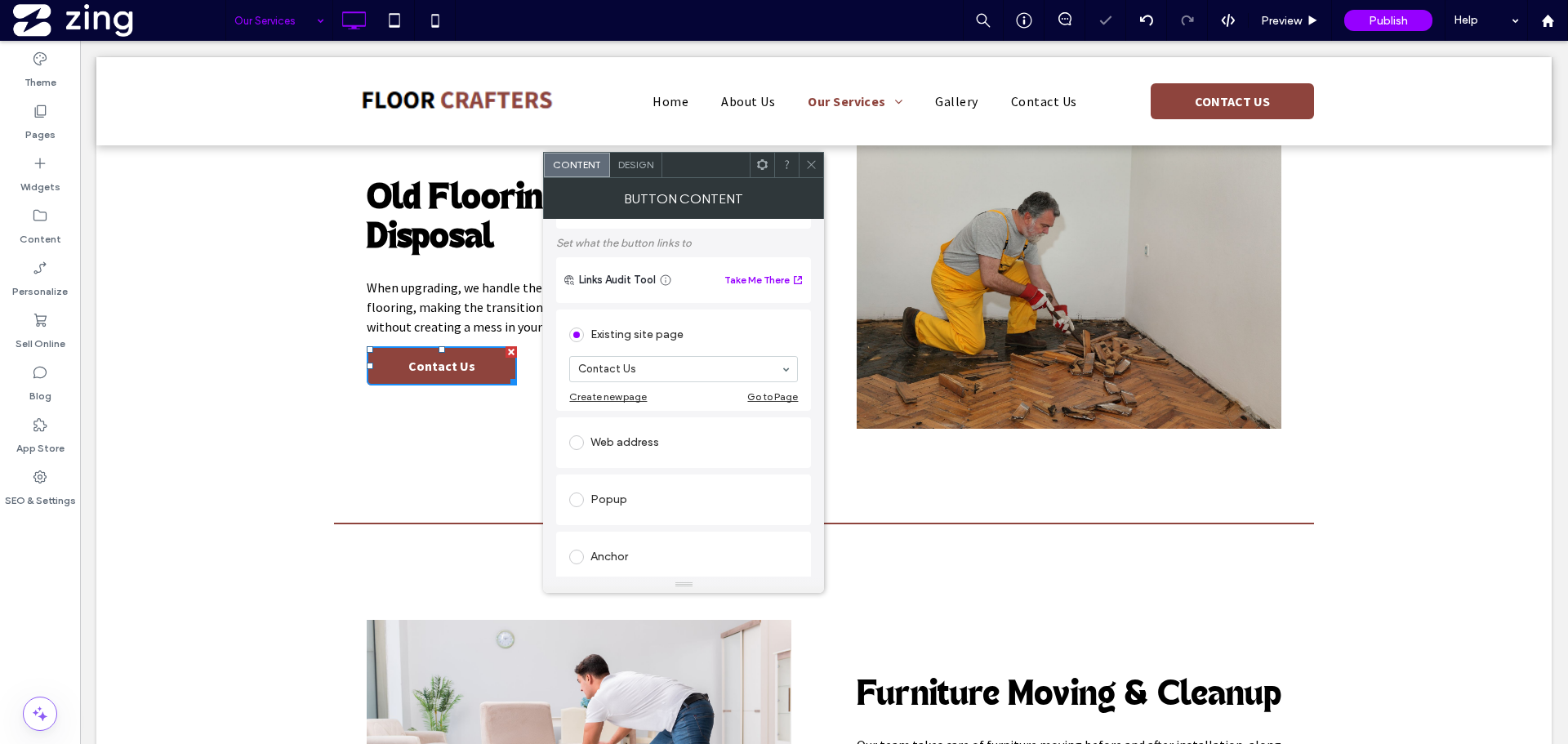
click at [810, 162] on icon at bounding box center [810, 164] width 12 height 12
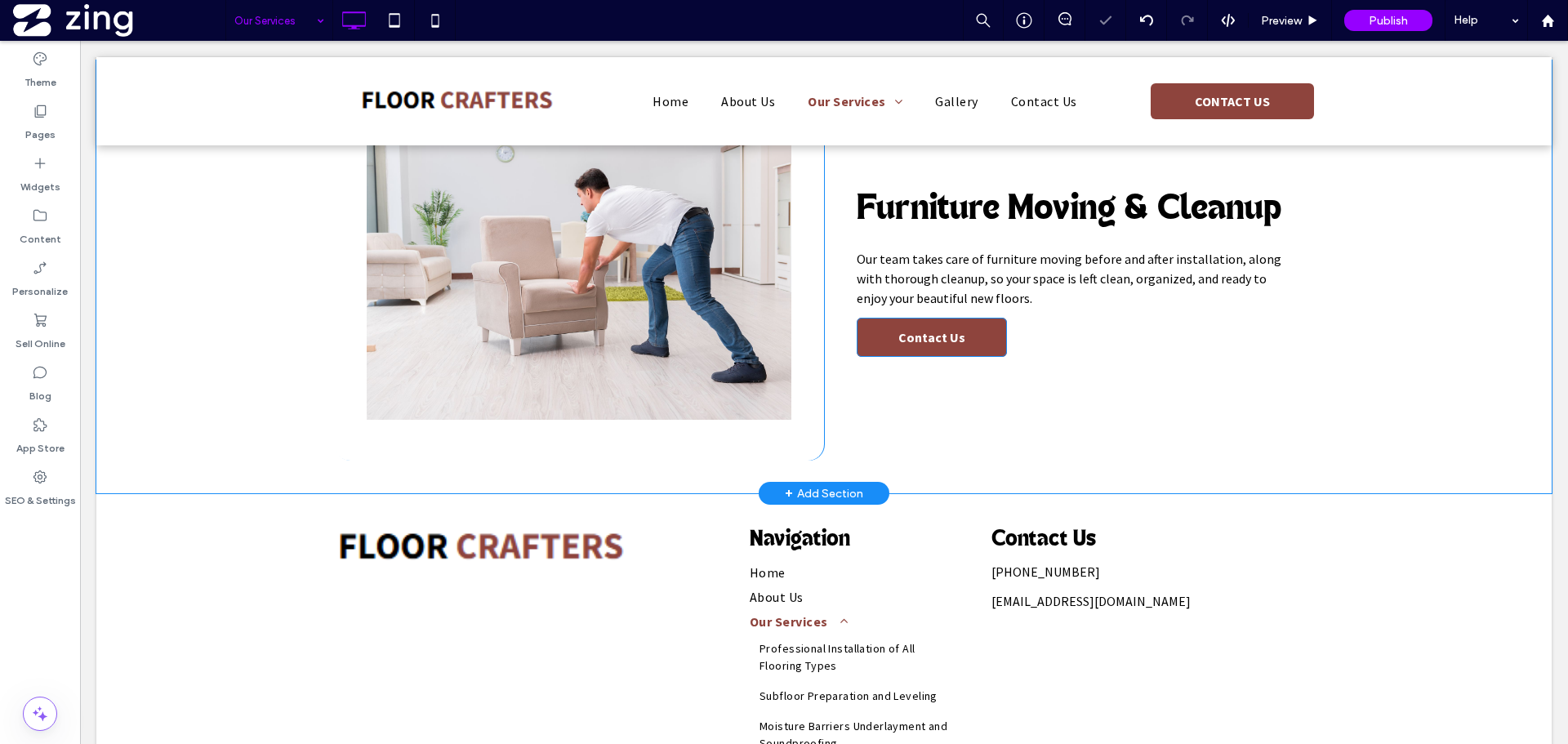
scroll to position [4082, 0]
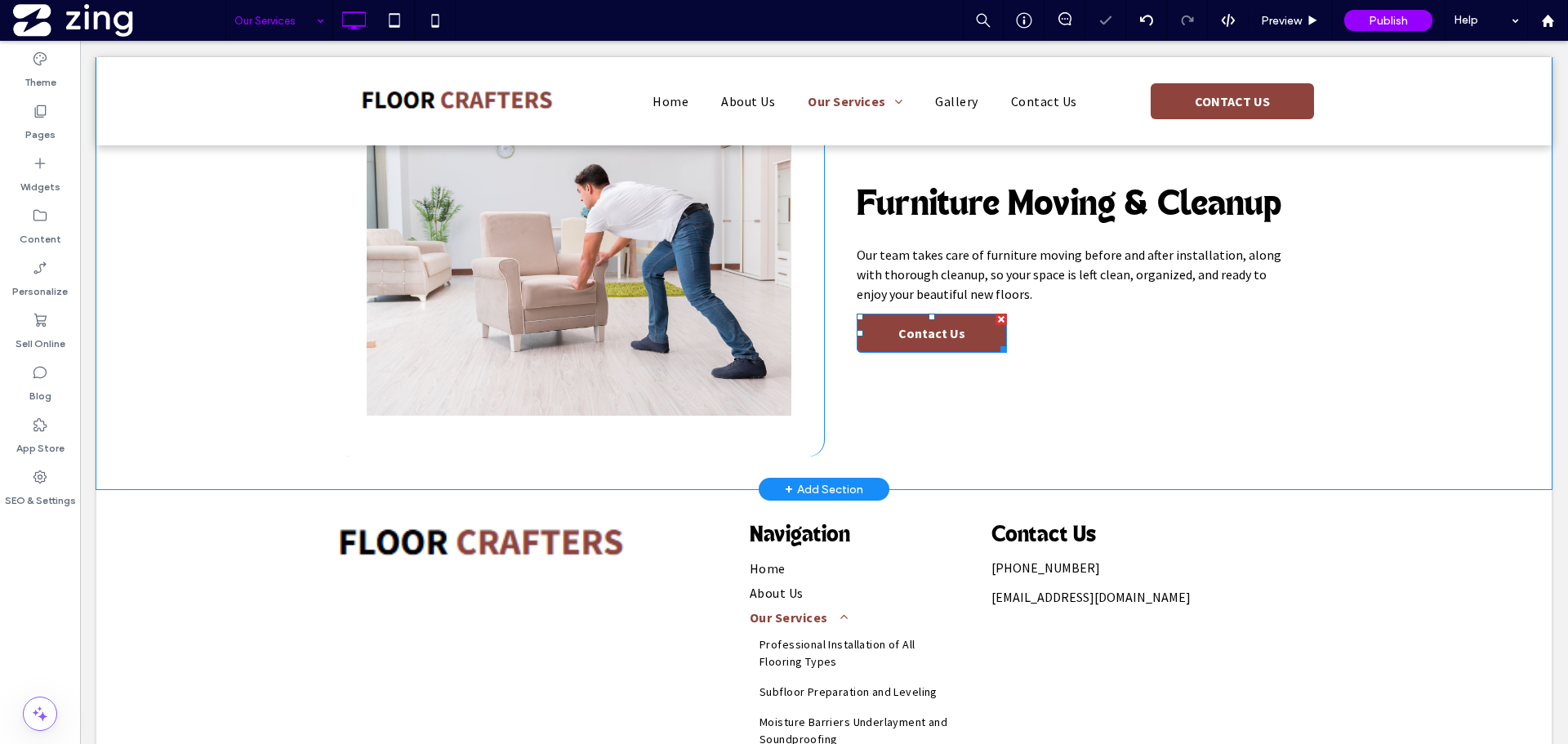
click at [917, 324] on link "Contact Us" at bounding box center [932, 333] width 151 height 39
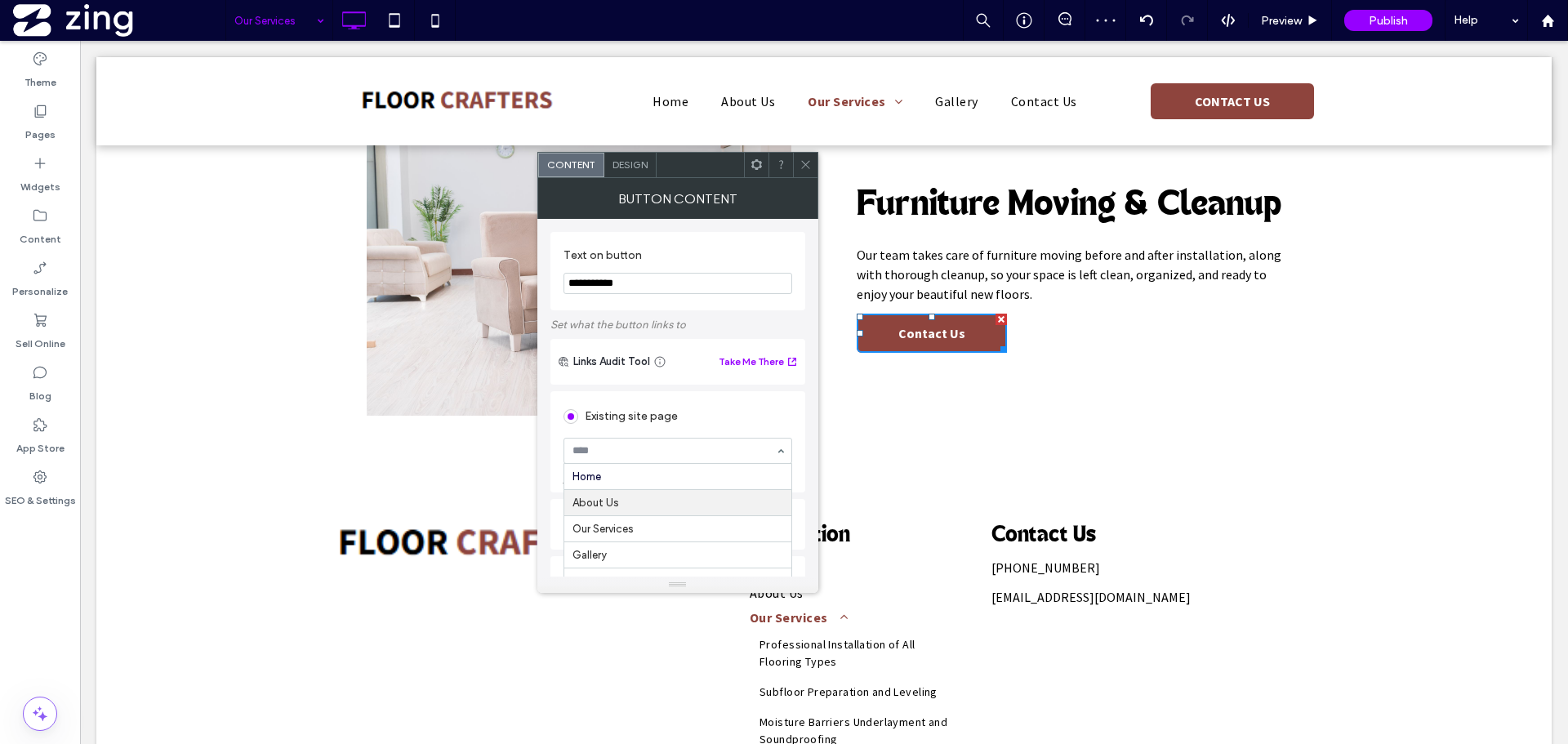
scroll to position [163, 0]
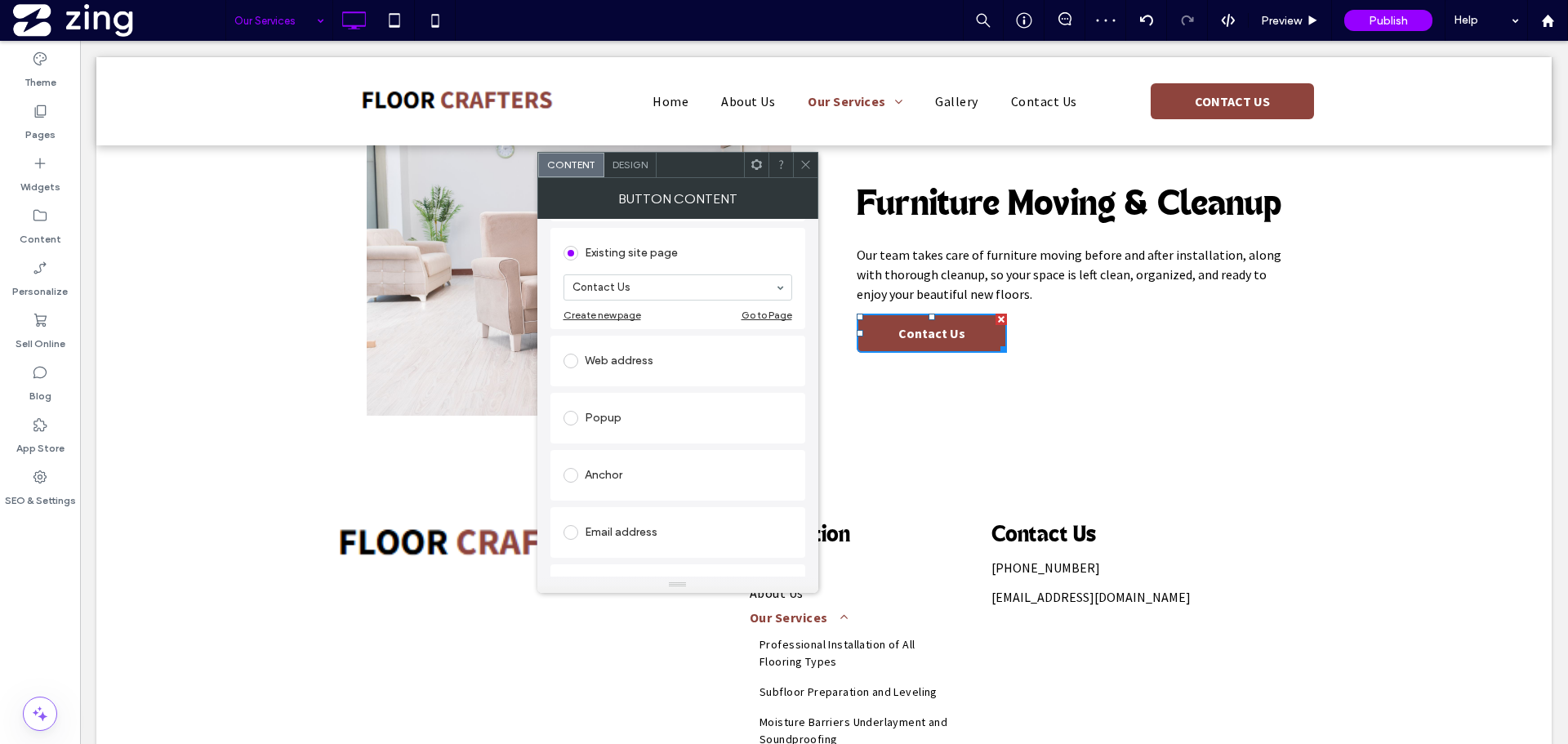
click at [805, 160] on icon at bounding box center [805, 164] width 12 height 12
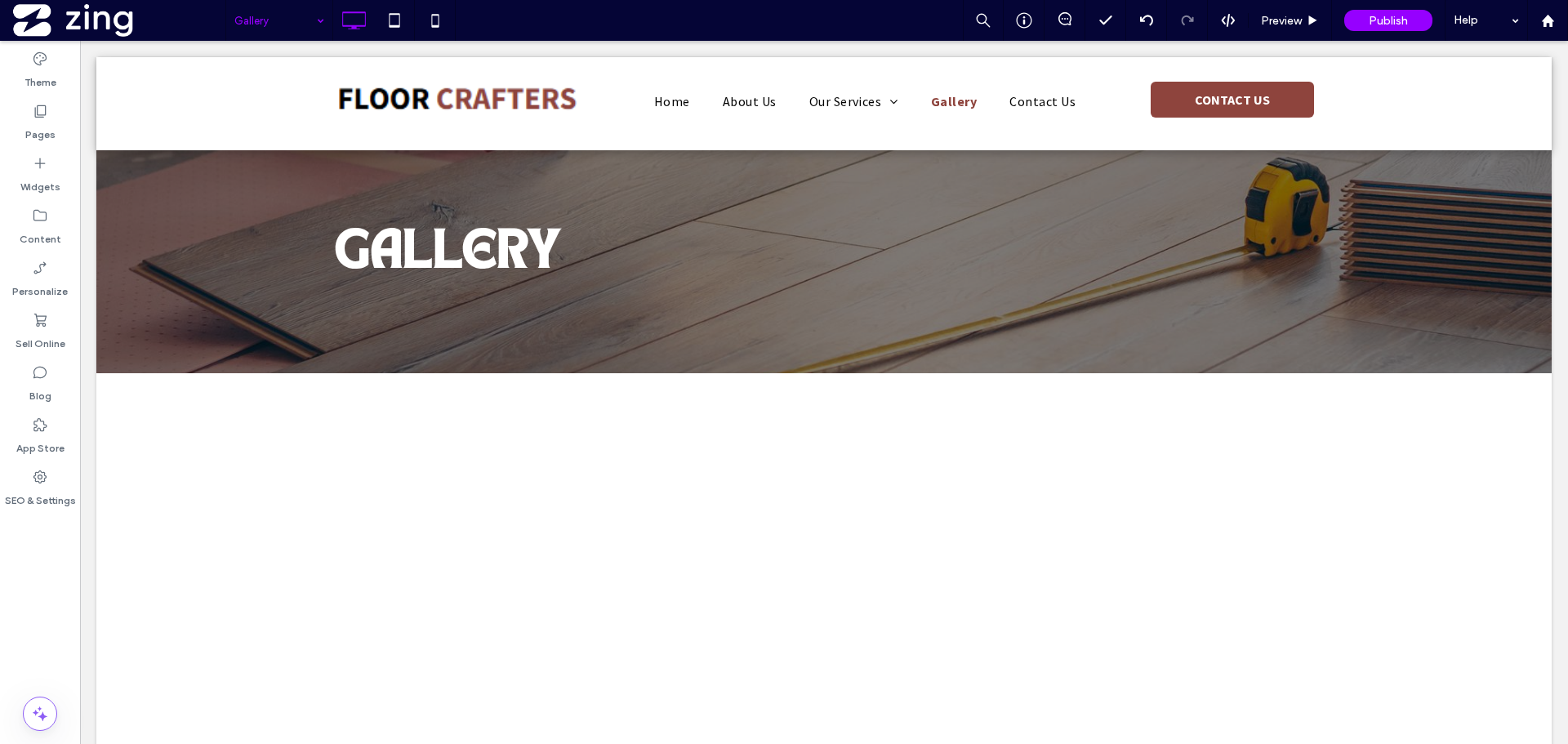
scroll to position [0, 0]
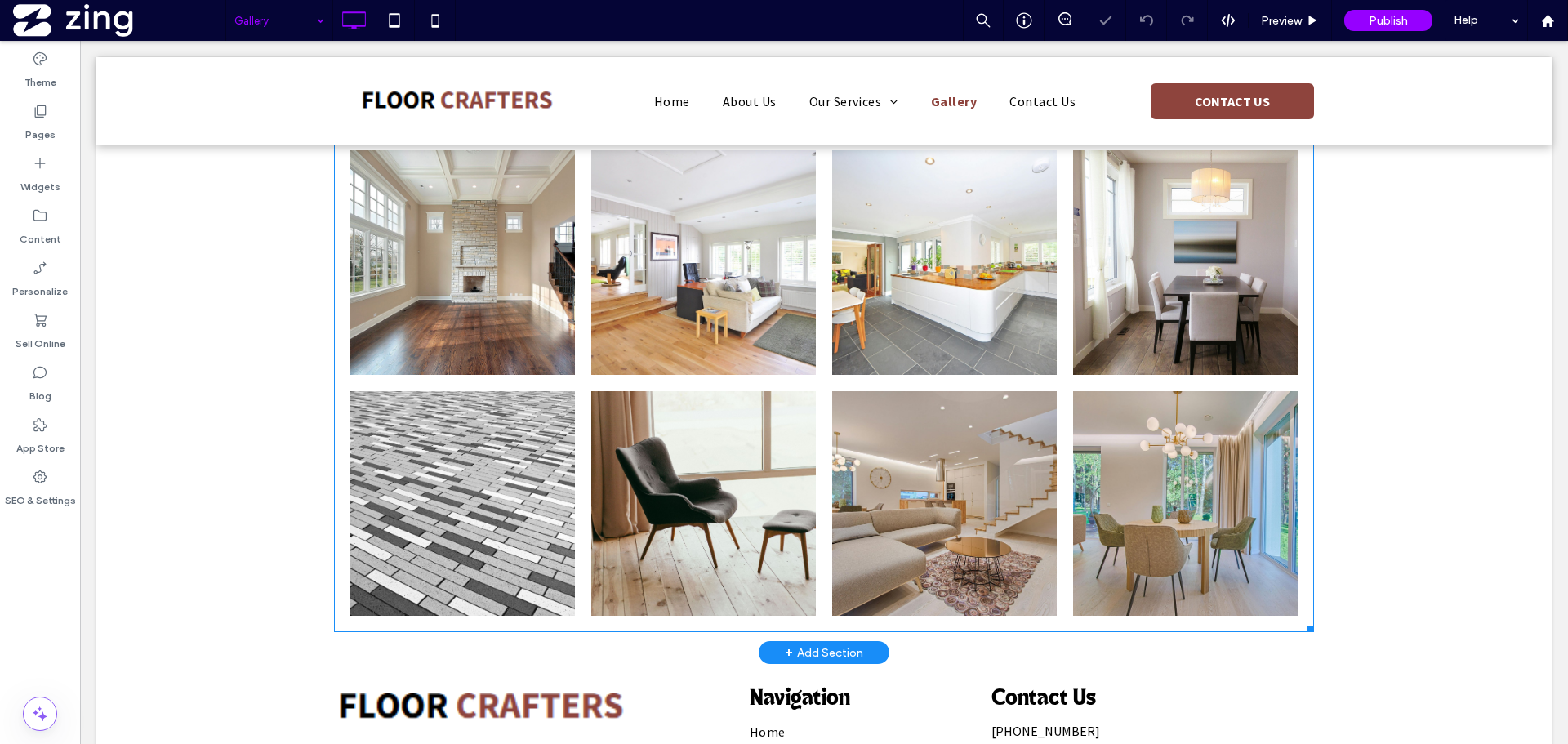
scroll to position [931, 0]
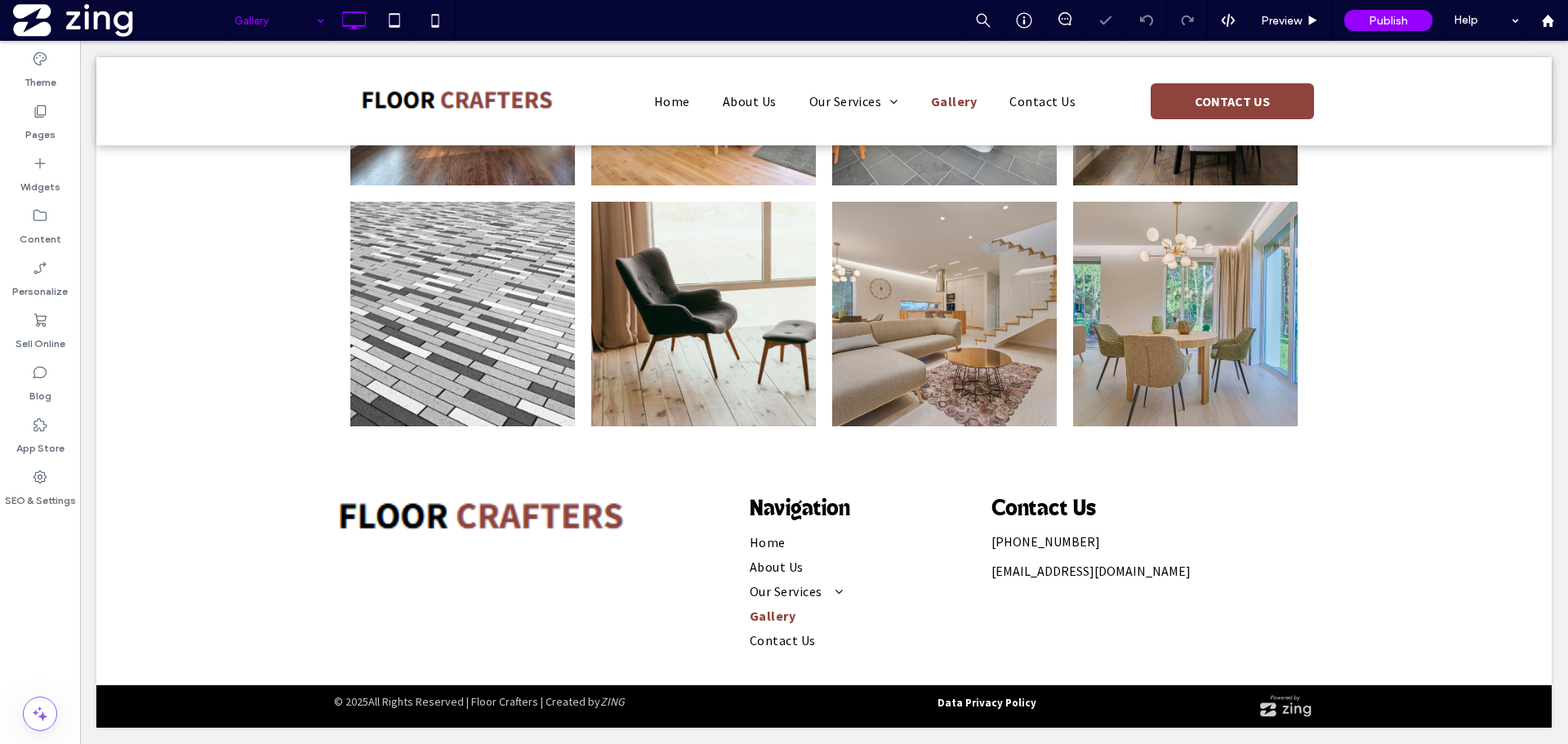
click at [266, 4] on input at bounding box center [275, 20] width 82 height 41
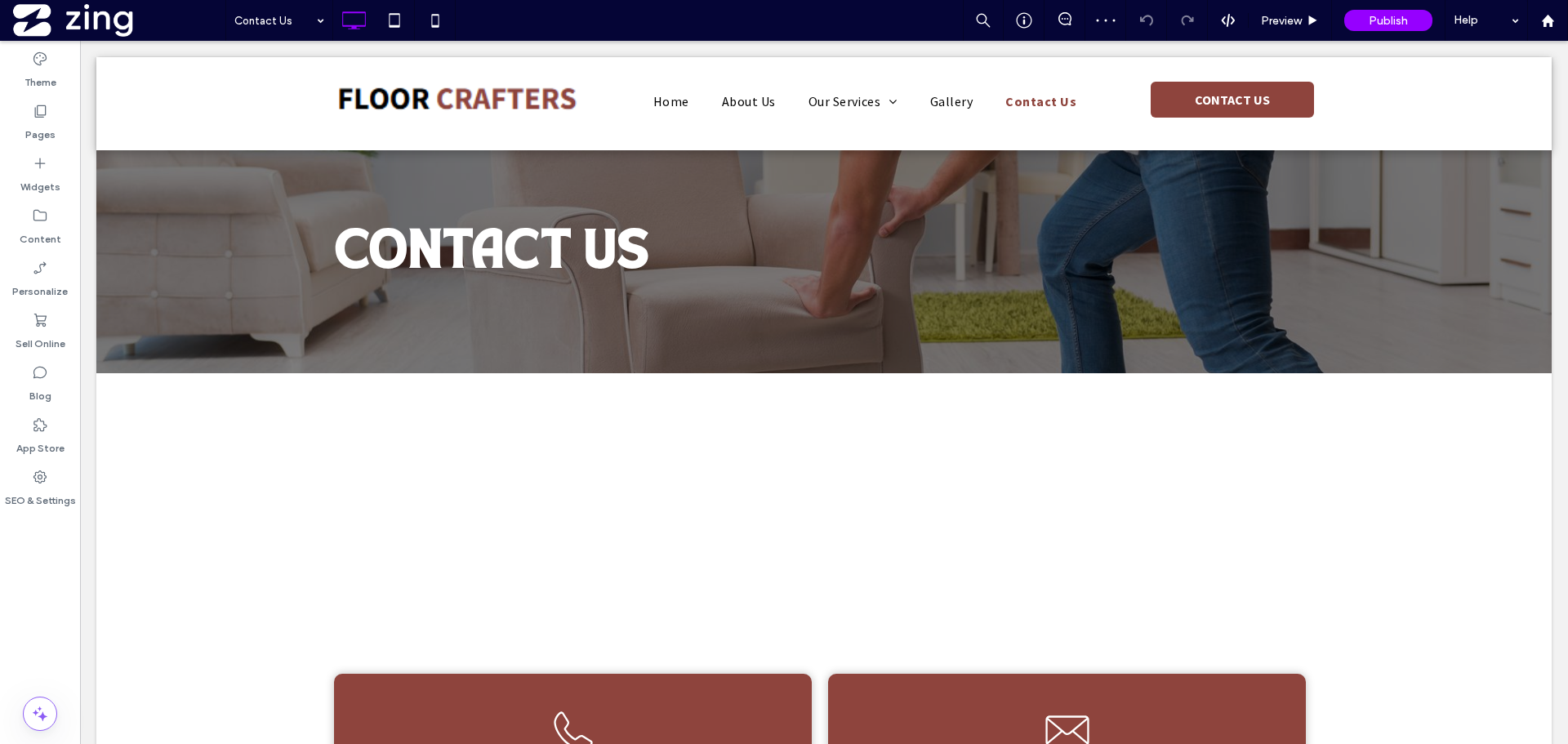
scroll to position [0, 0]
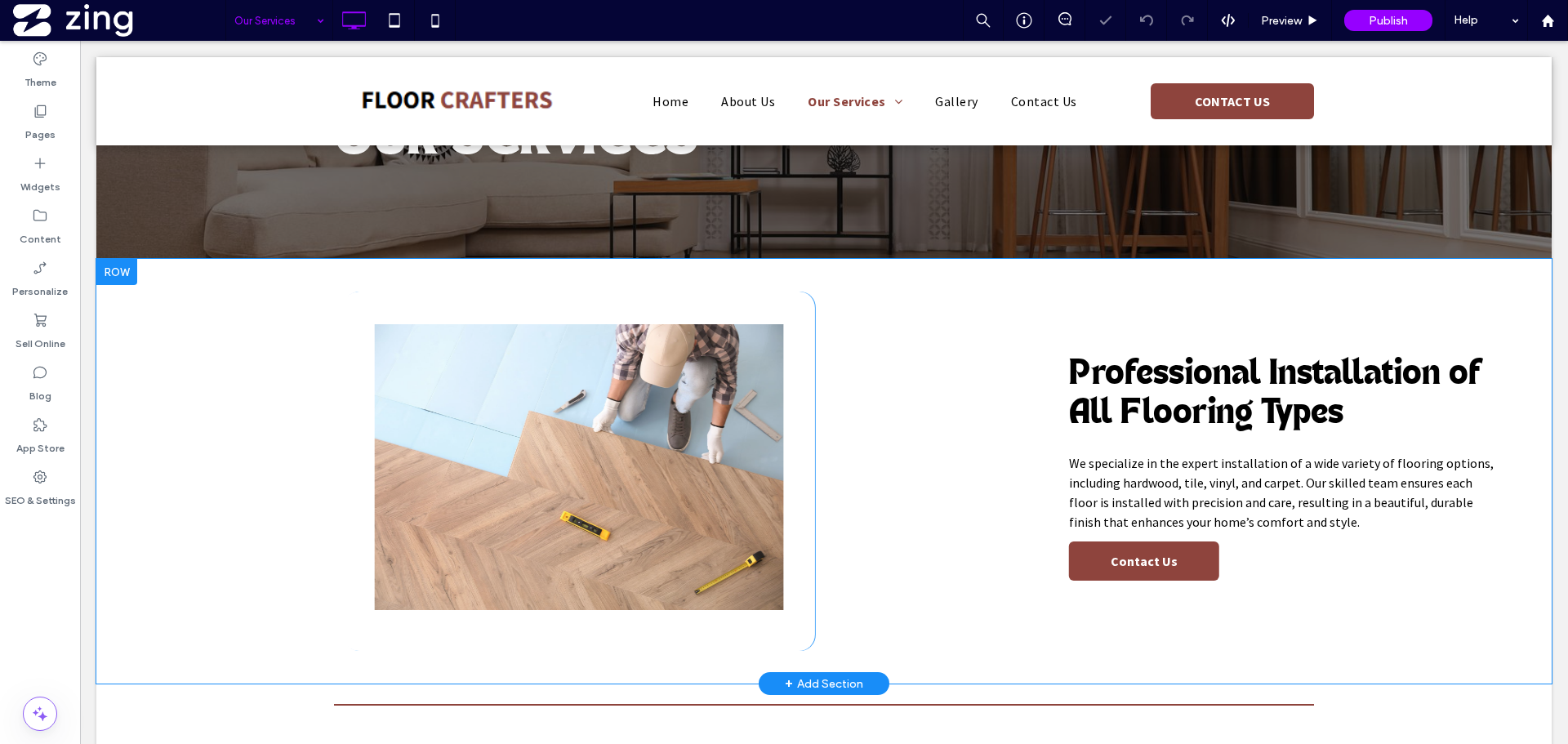
scroll to position [245, 0]
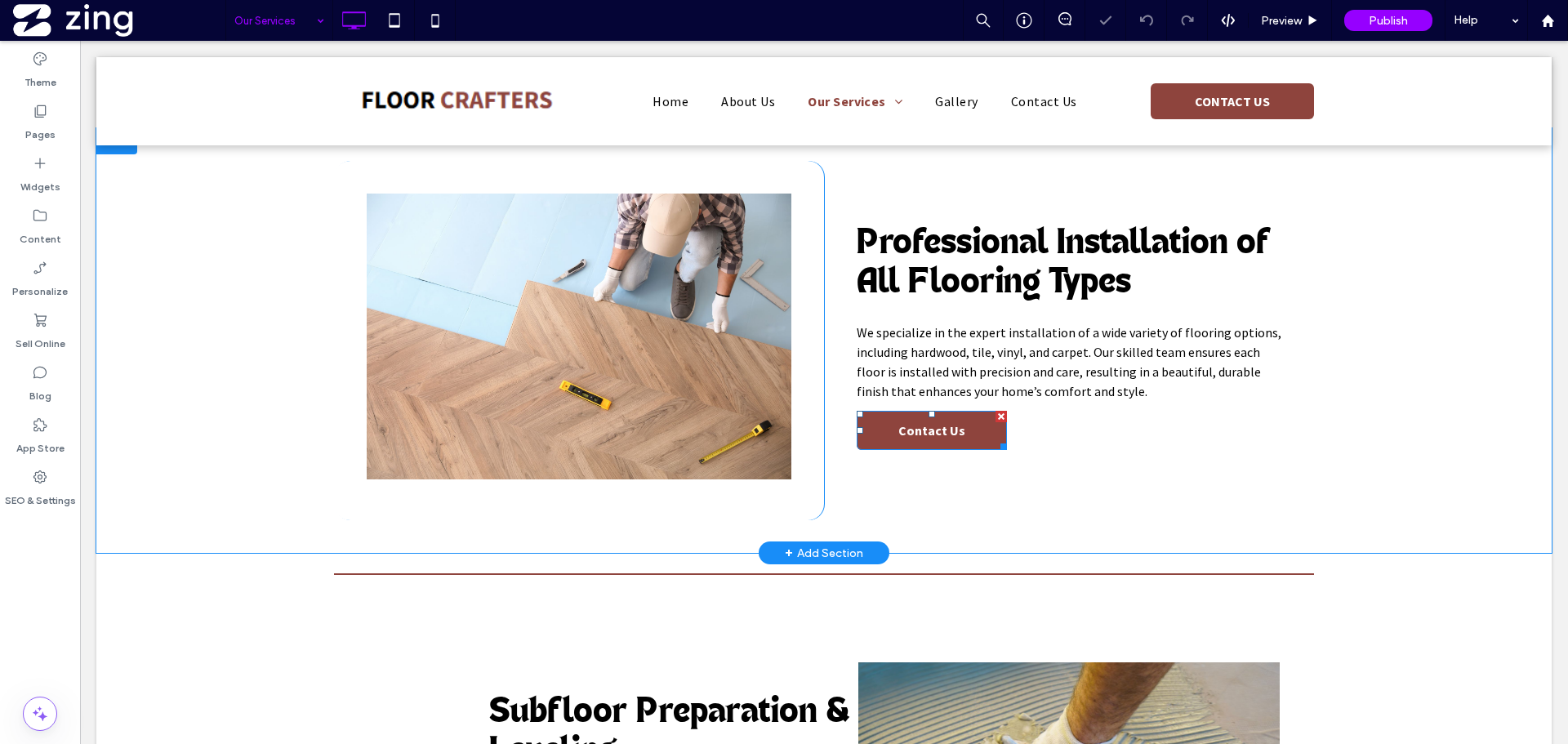
click at [941, 435] on span "Contact Us" at bounding box center [932, 430] width 67 height 16
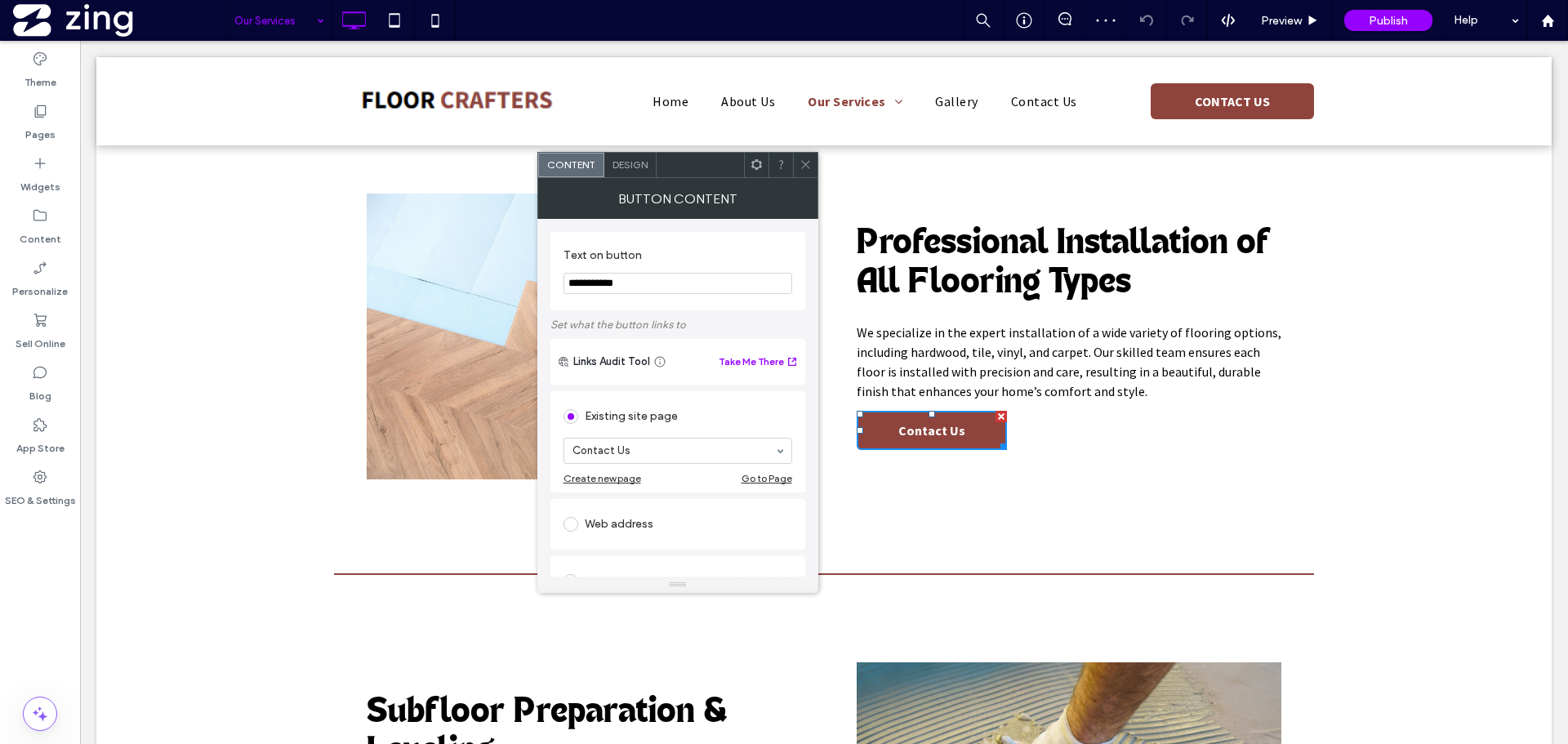
click at [811, 166] on div at bounding box center [805, 164] width 24 height 24
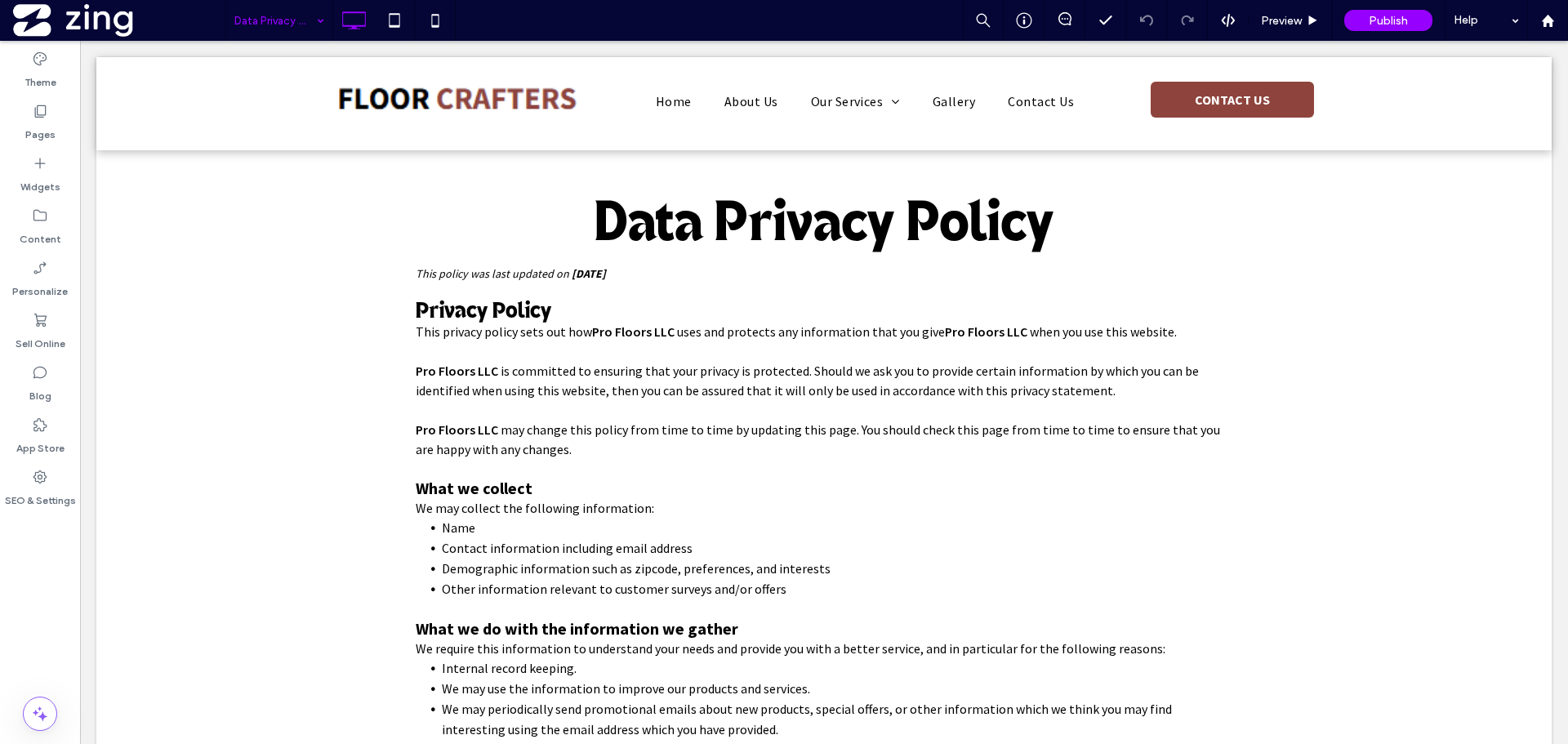
scroll to position [0, 0]
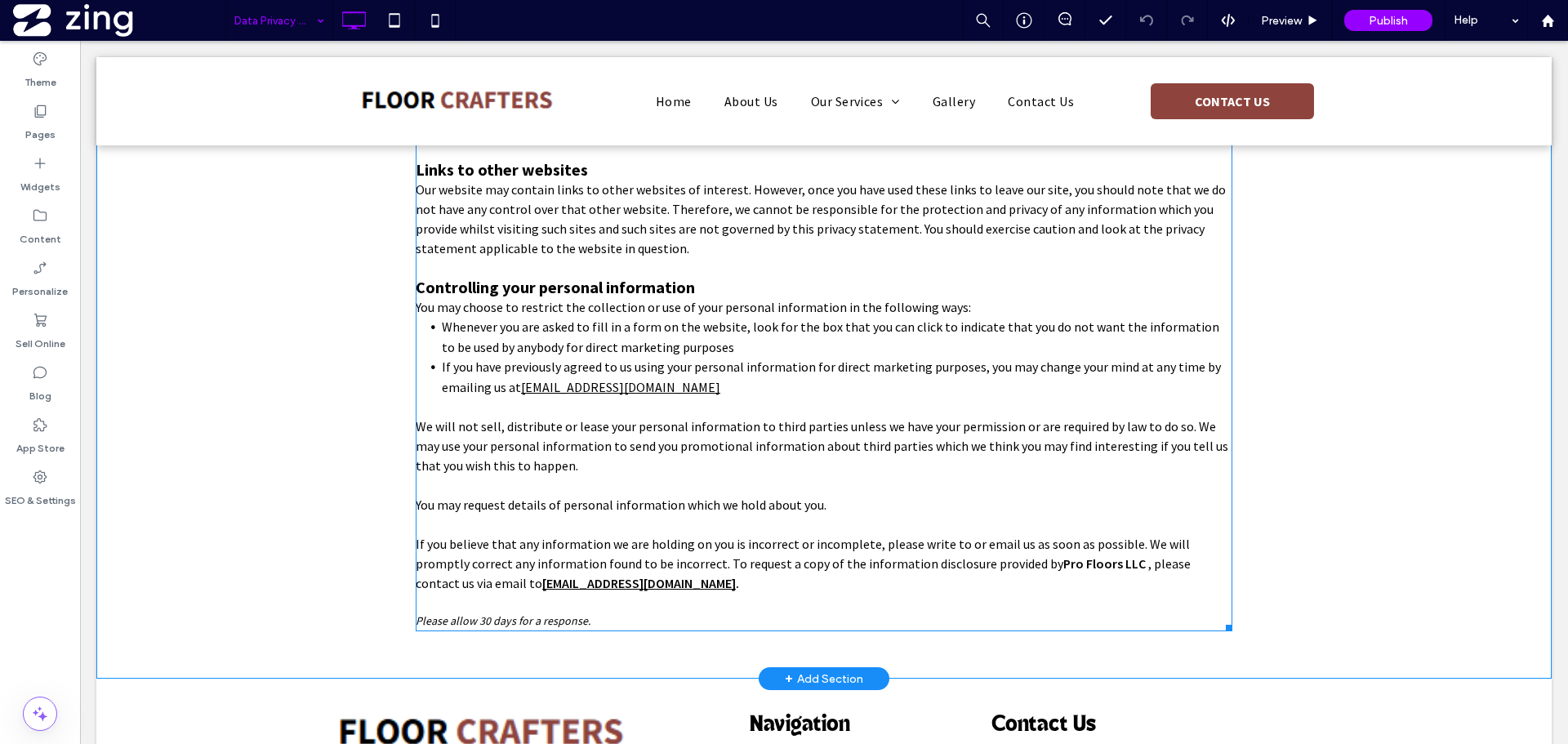
scroll to position [962, 0]
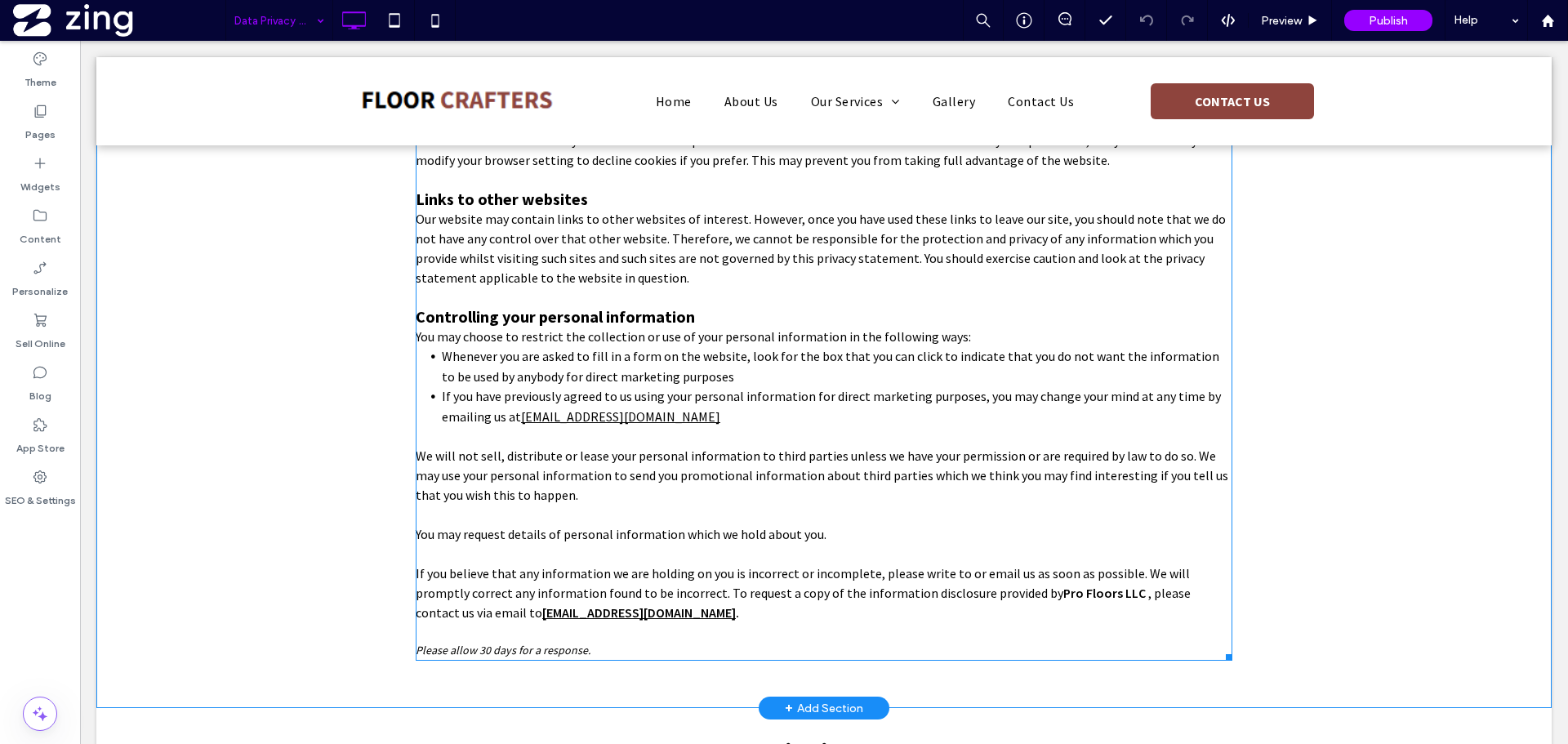
click at [784, 448] on span "We will not sell, distribute or lease your personal information to third partie…" at bounding box center [821, 475] width 812 height 55
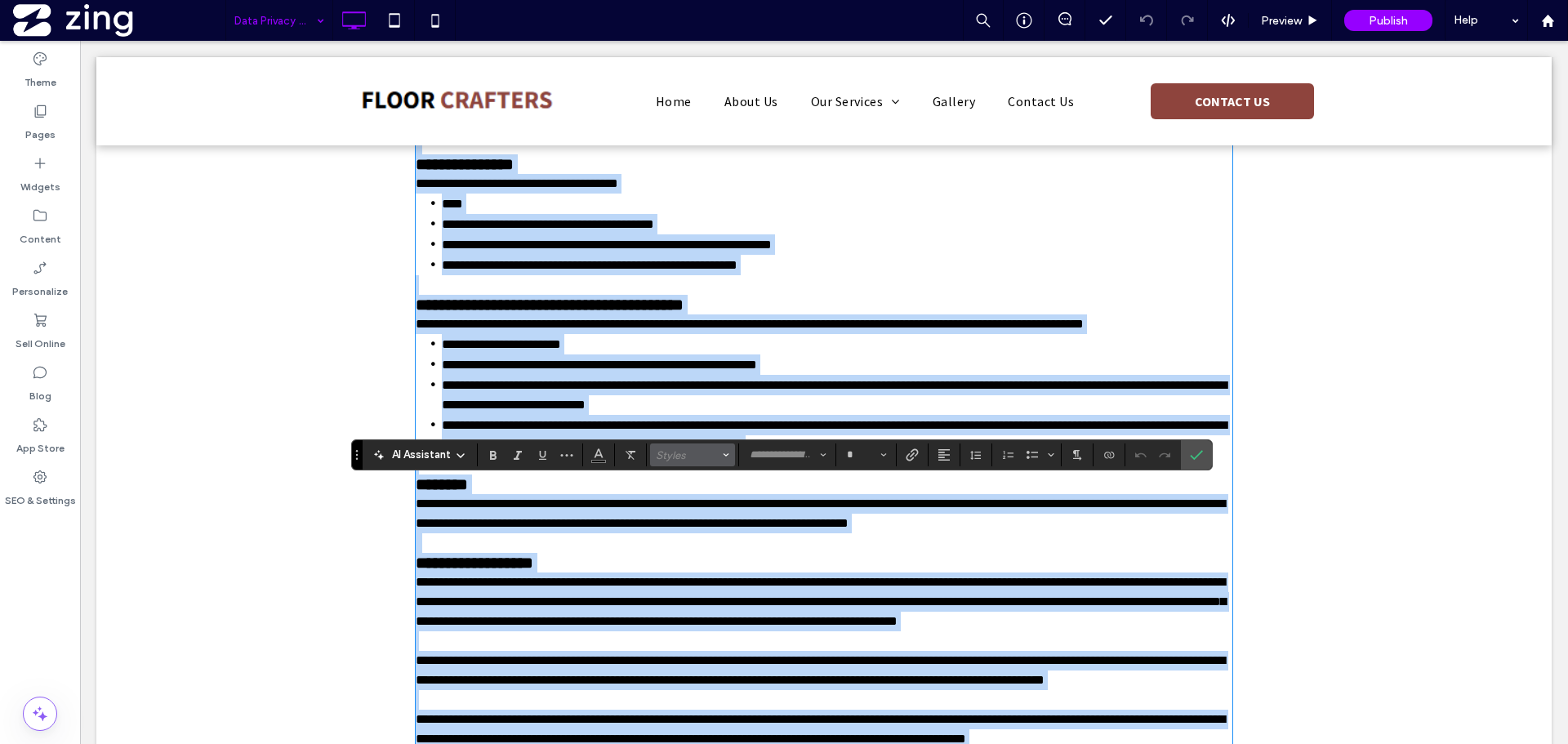
scroll to position [327, 0]
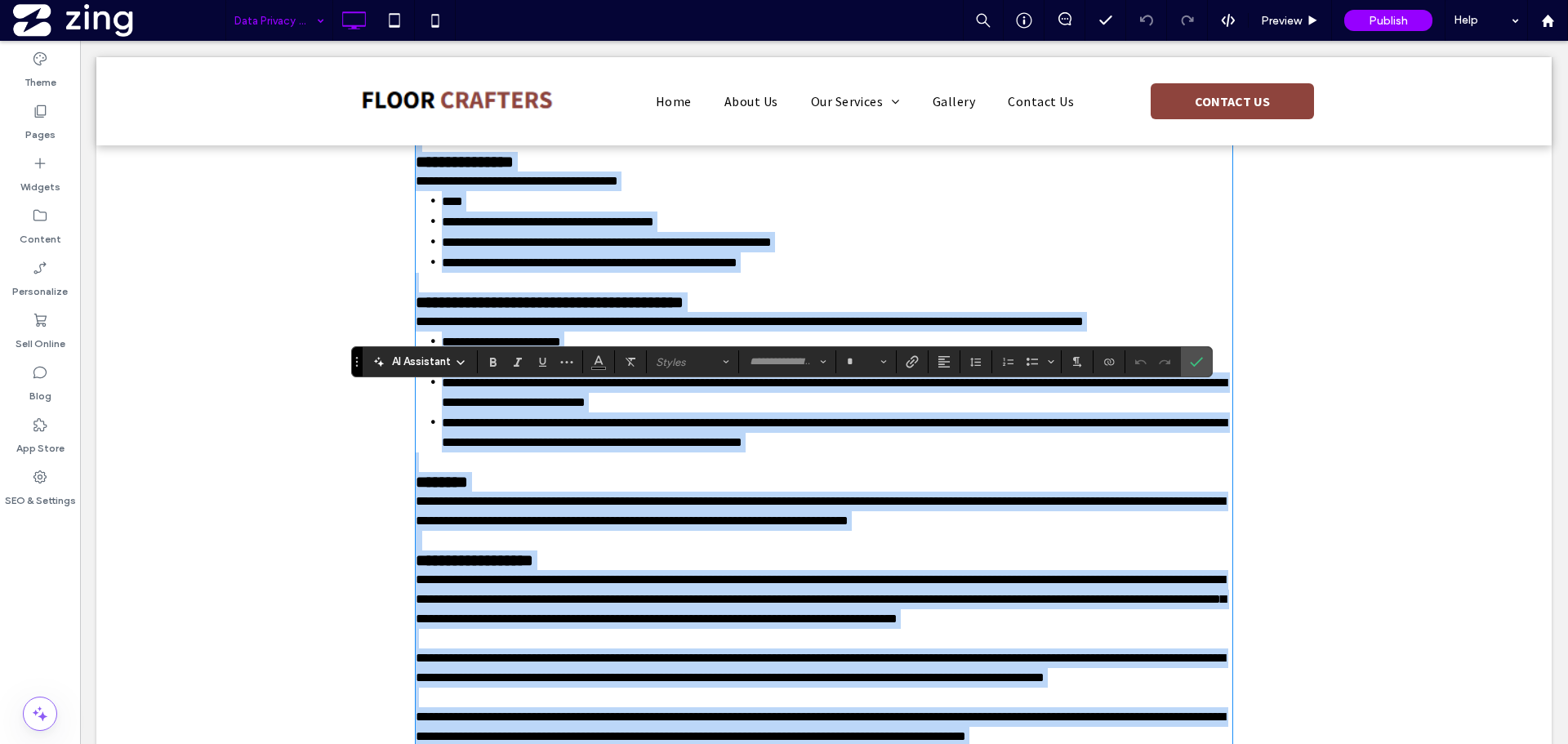
click at [686, 476] on h4 "********" at bounding box center [824, 482] width 817 height 20
type input "**********"
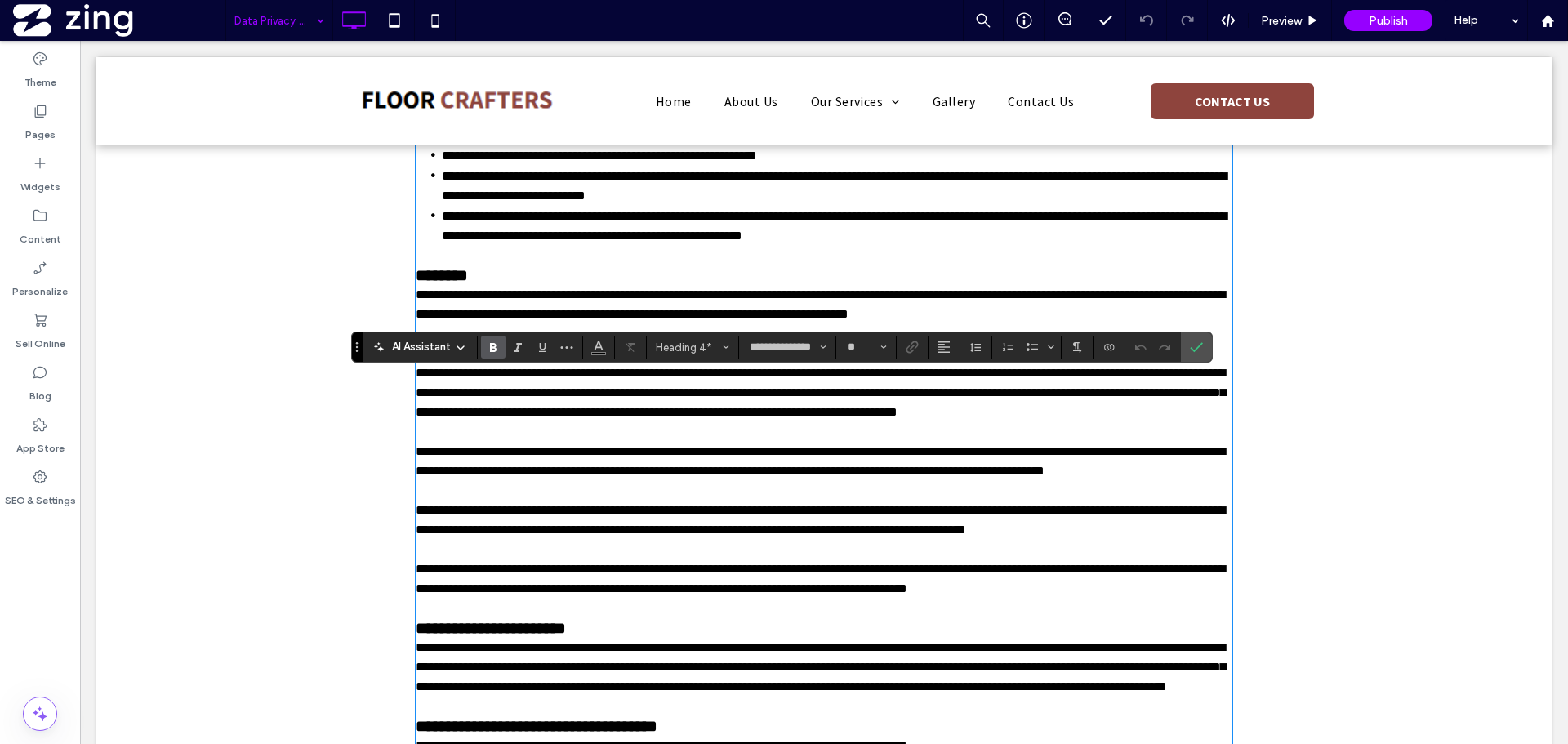
scroll to position [735, 0]
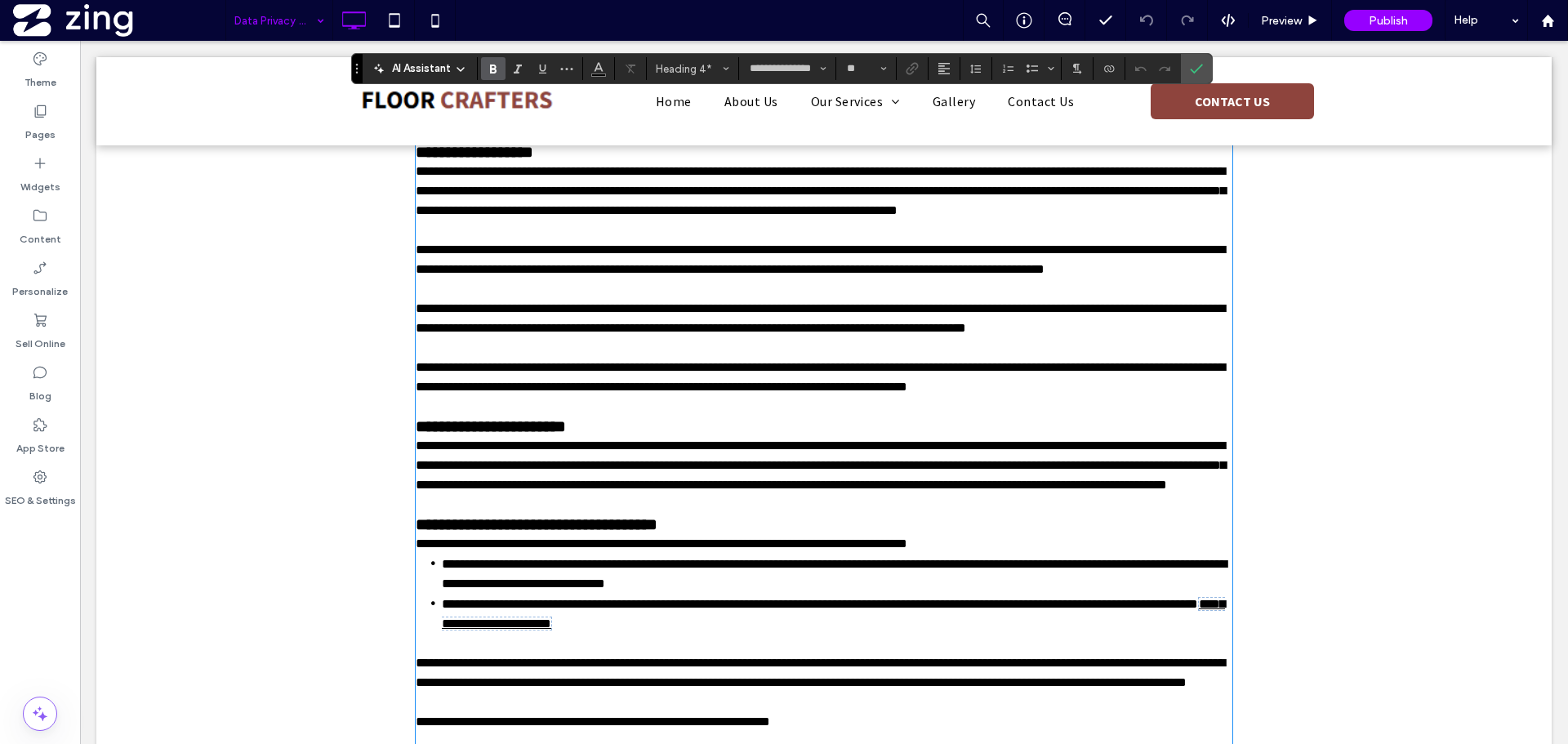
click at [354, 627] on div "**********" at bounding box center [824, 152] width 980 height 1404
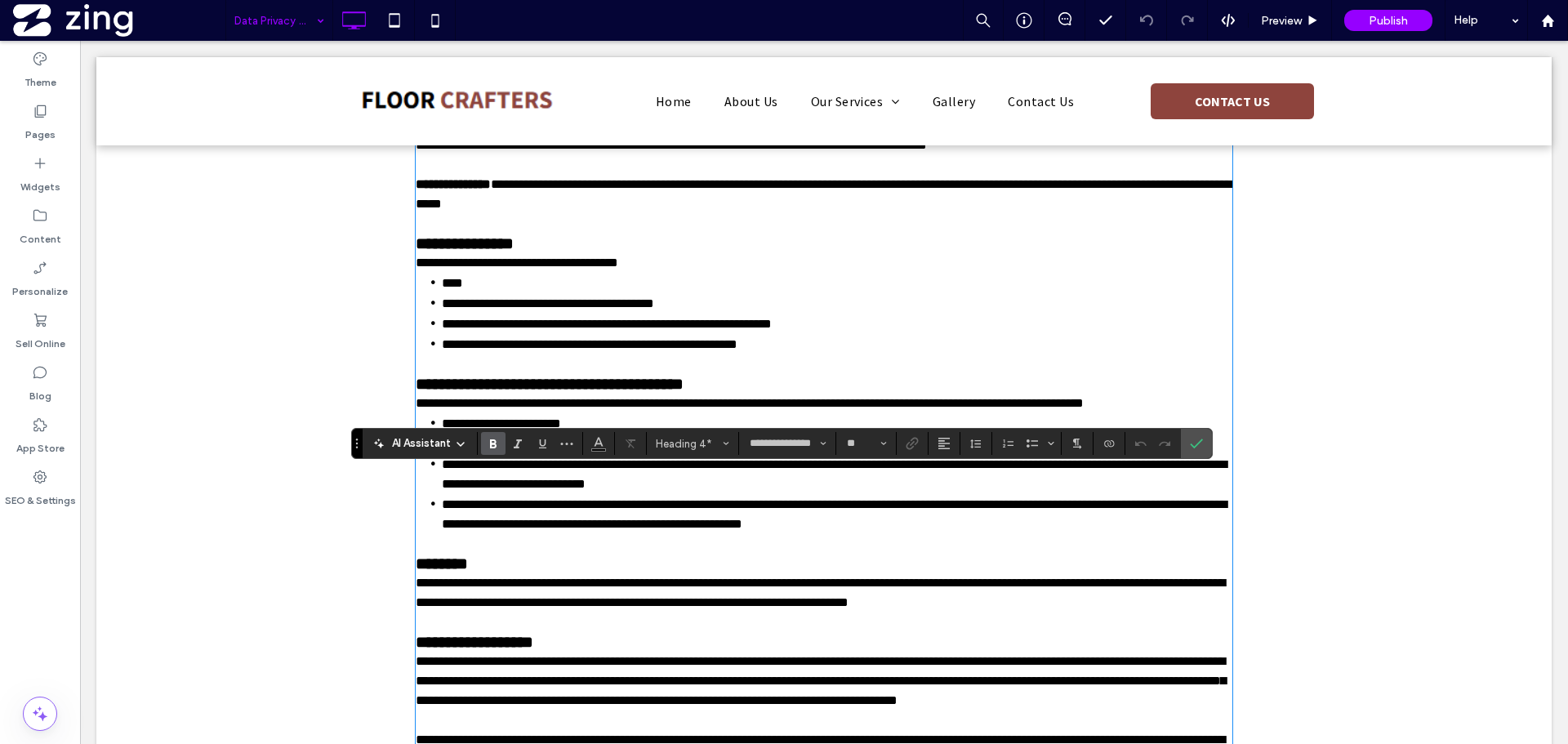
scroll to position [0, 0]
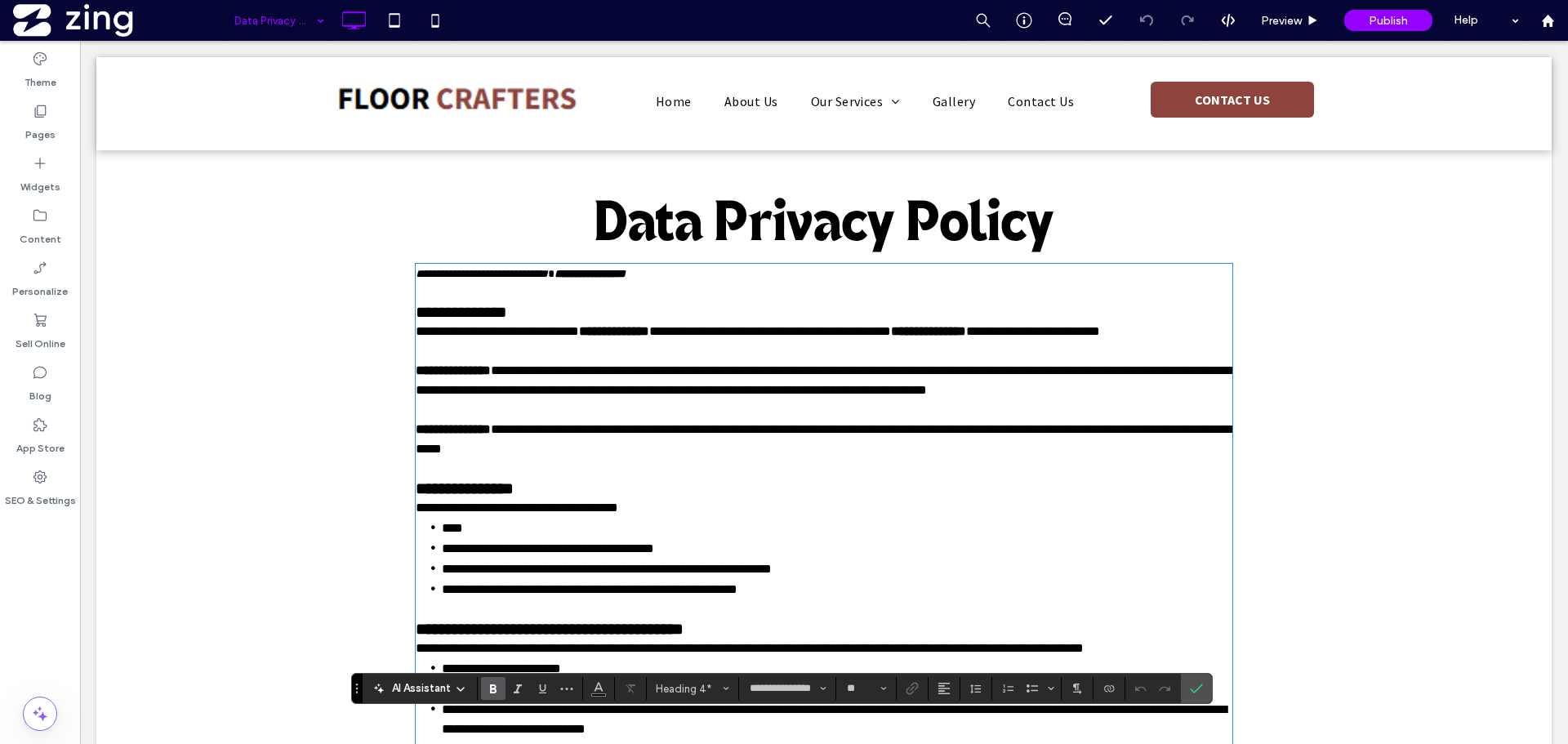
type input "**"
click at [642, 335] on span "**********" at bounding box center [613, 330] width 70 height 12
click at [1194, 694] on label "Confirm" at bounding box center [1196, 688] width 24 height 29
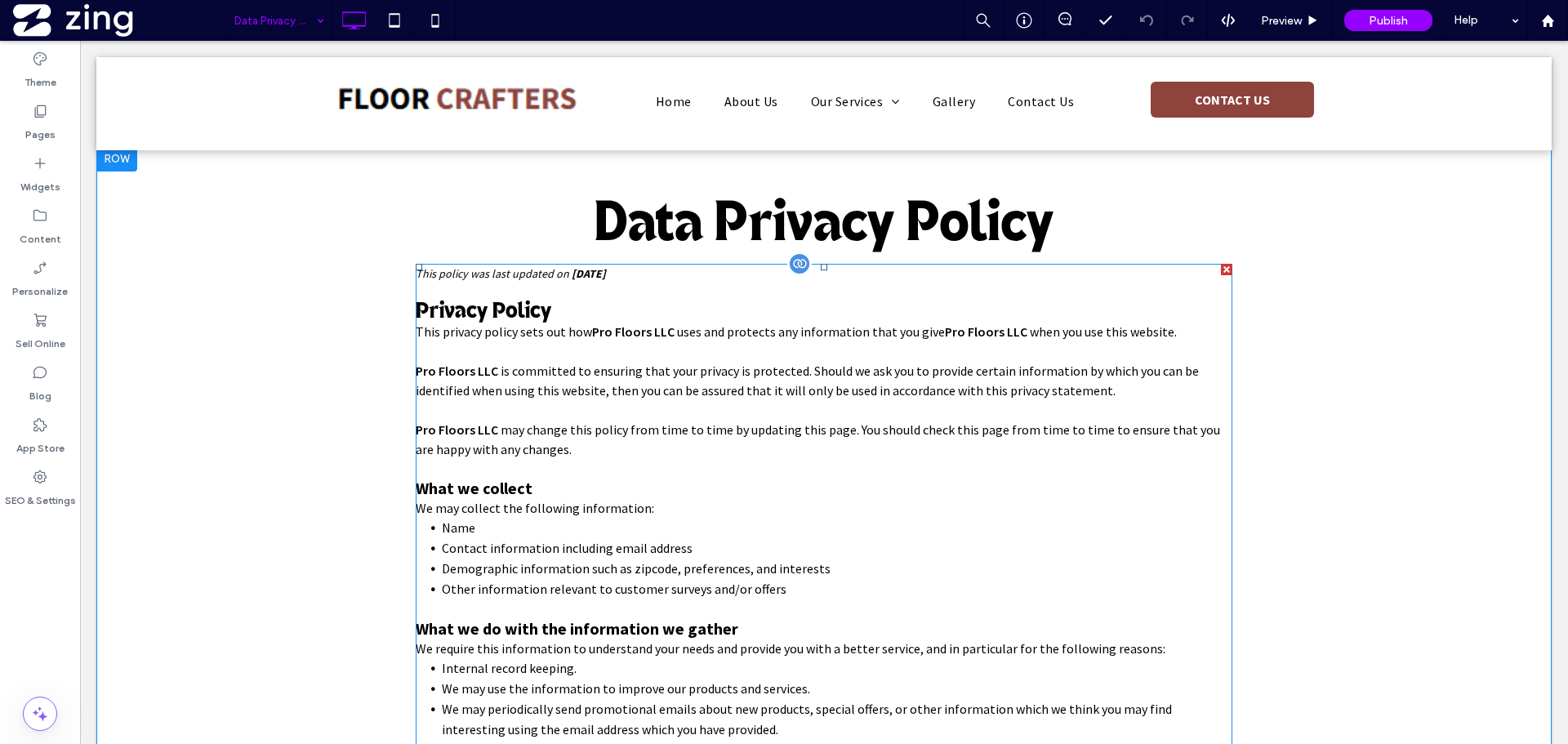
click at [749, 603] on p at bounding box center [824, 609] width 817 height 20
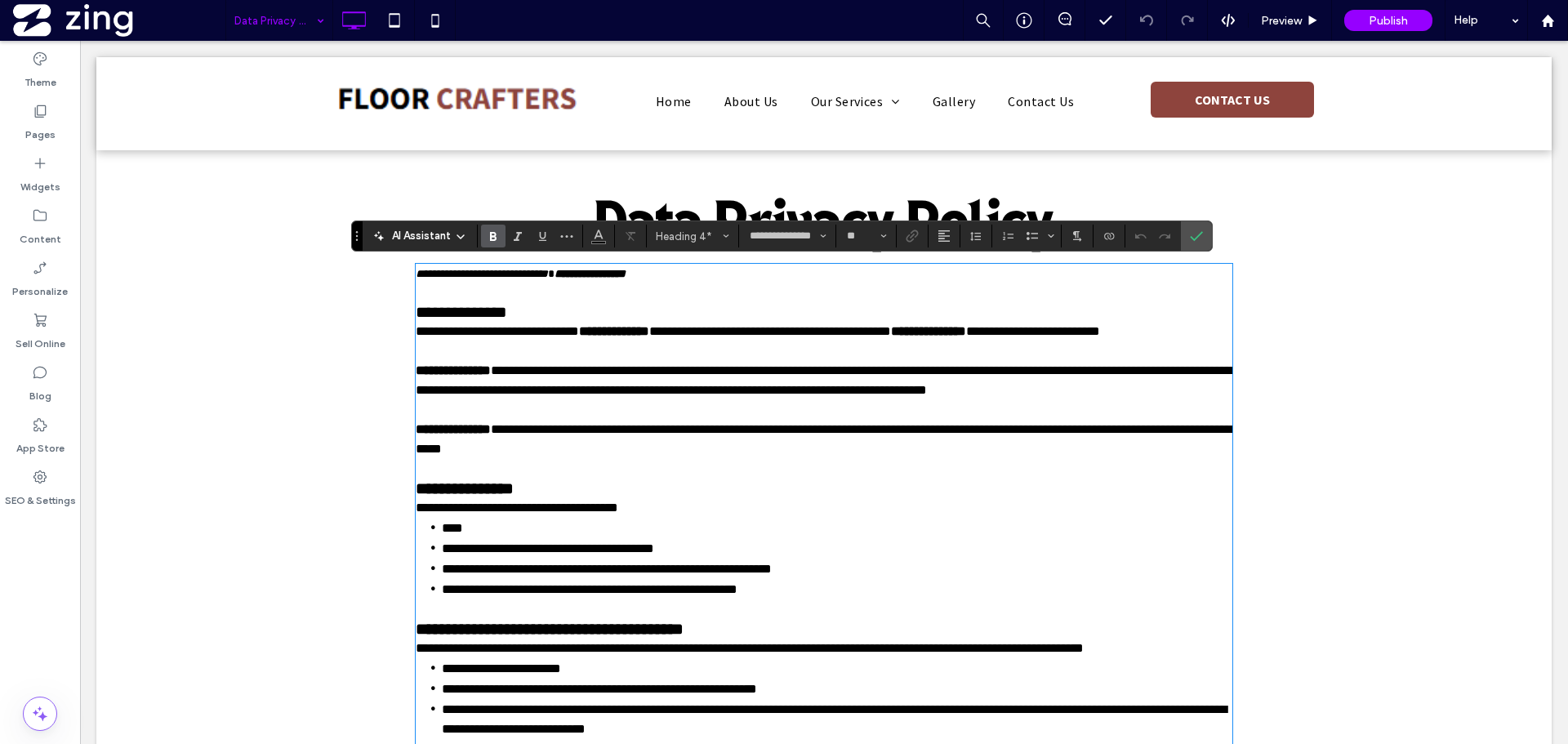
click at [720, 490] on h4 "**********" at bounding box center [824, 488] width 817 height 20
type input "**"
click at [641, 327] on span "**********" at bounding box center [613, 330] width 70 height 12
click at [649, 333] on span "**********" at bounding box center [613, 330] width 70 height 12
drag, startPoint x: 657, startPoint y: 334, endPoint x: 584, endPoint y: 332, distance: 73.0
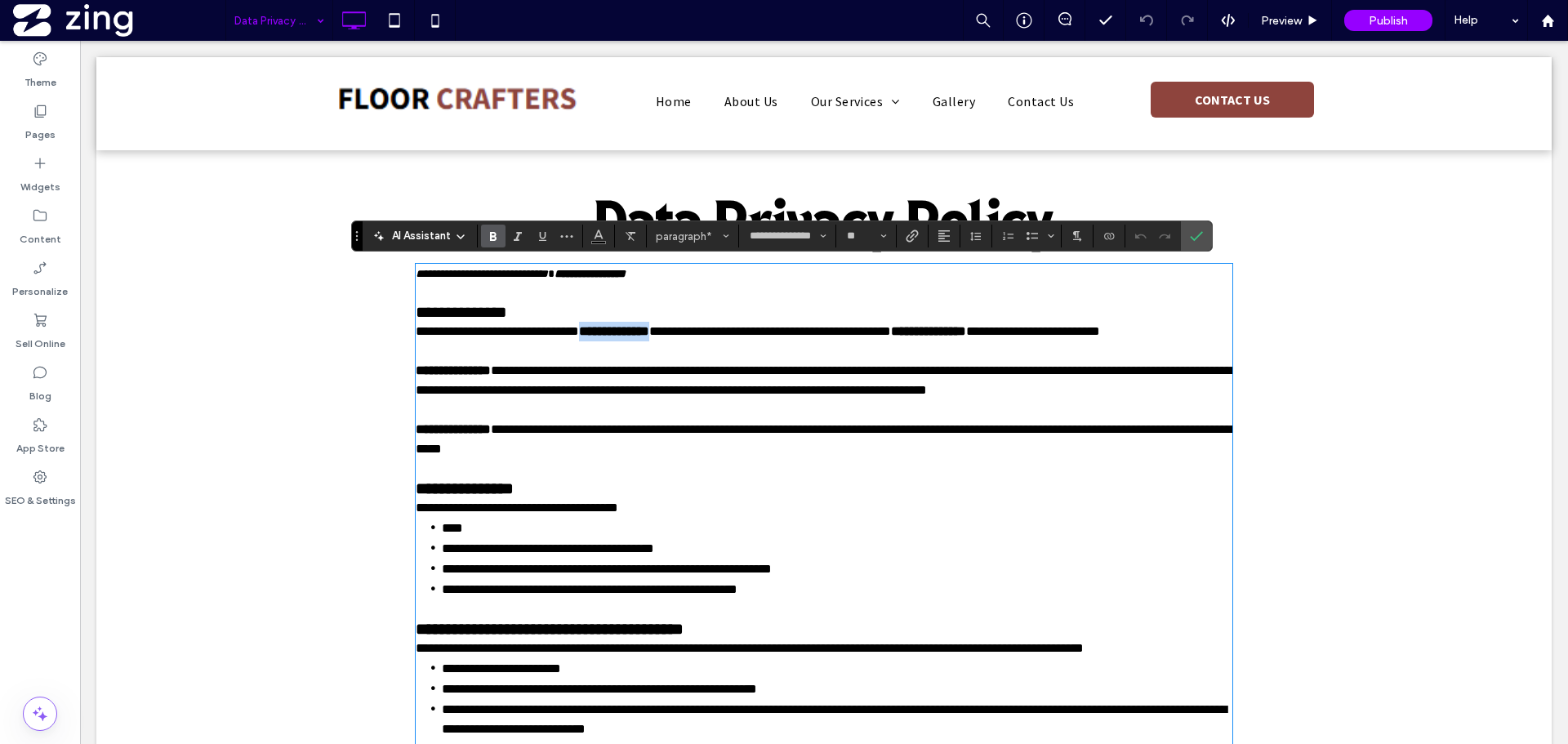
click at [584, 332] on p "**********" at bounding box center [824, 332] width 817 height 20
click at [639, 333] on span "**********" at bounding box center [613, 330] width 70 height 12
click at [649, 336] on span "**********" at bounding box center [613, 330] width 70 height 12
drag, startPoint x: 663, startPoint y: 335, endPoint x: 584, endPoint y: 336, distance: 79.0
click at [584, 336] on span "**********" at bounding box center [613, 330] width 70 height 12
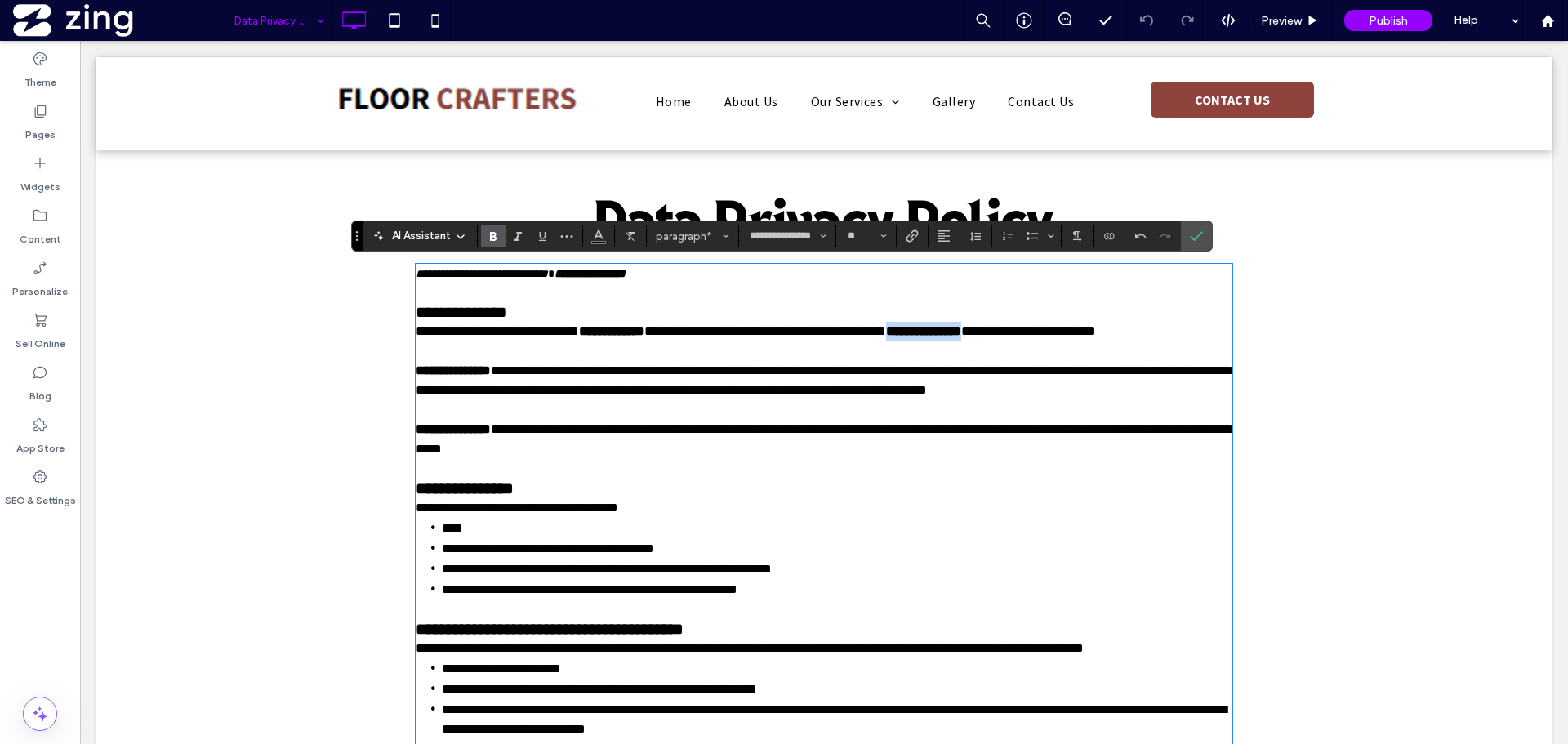
drag, startPoint x: 999, startPoint y: 334, endPoint x: 920, endPoint y: 338, distance: 79.1
click at [920, 338] on span "**********" at bounding box center [923, 330] width 75 height 12
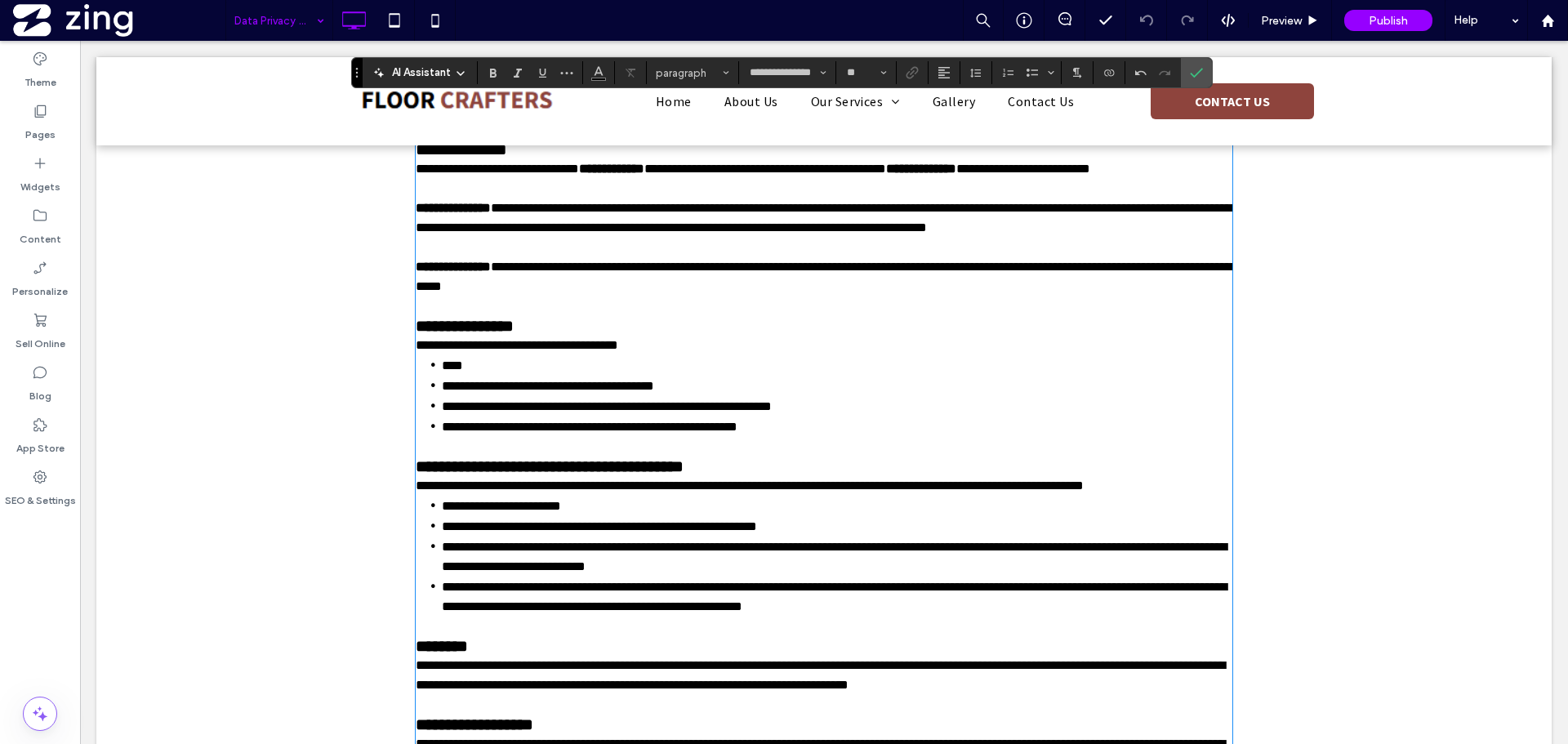
scroll to position [163, 0]
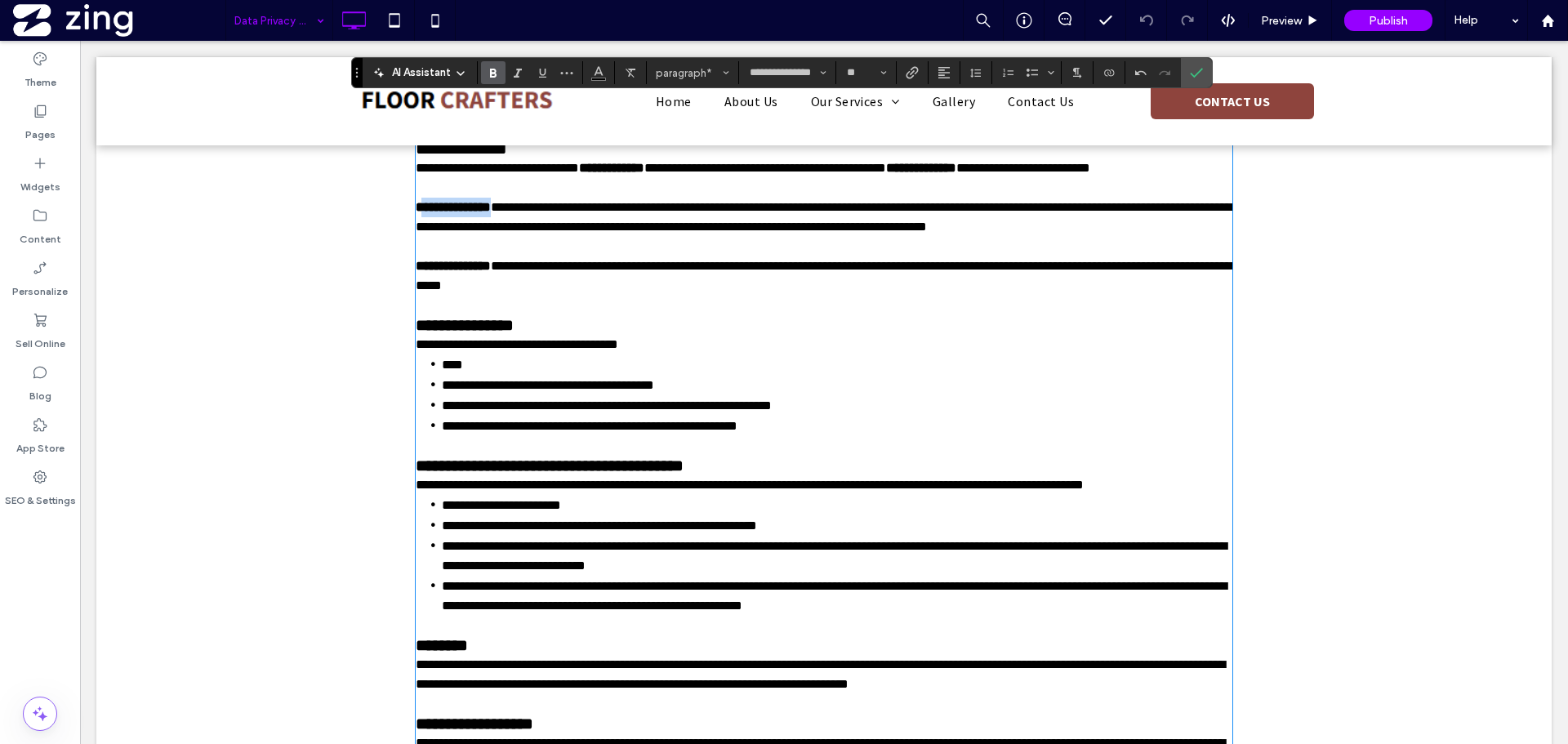
drag, startPoint x: 488, startPoint y: 208, endPoint x: 414, endPoint y: 209, distance: 74.0
click at [416, 209] on span "**********" at bounding box center [453, 206] width 75 height 12
click at [416, 210] on span "**********" at bounding box center [453, 206] width 75 height 12
click at [499, 215] on span "**********" at bounding box center [823, 216] width 816 height 32
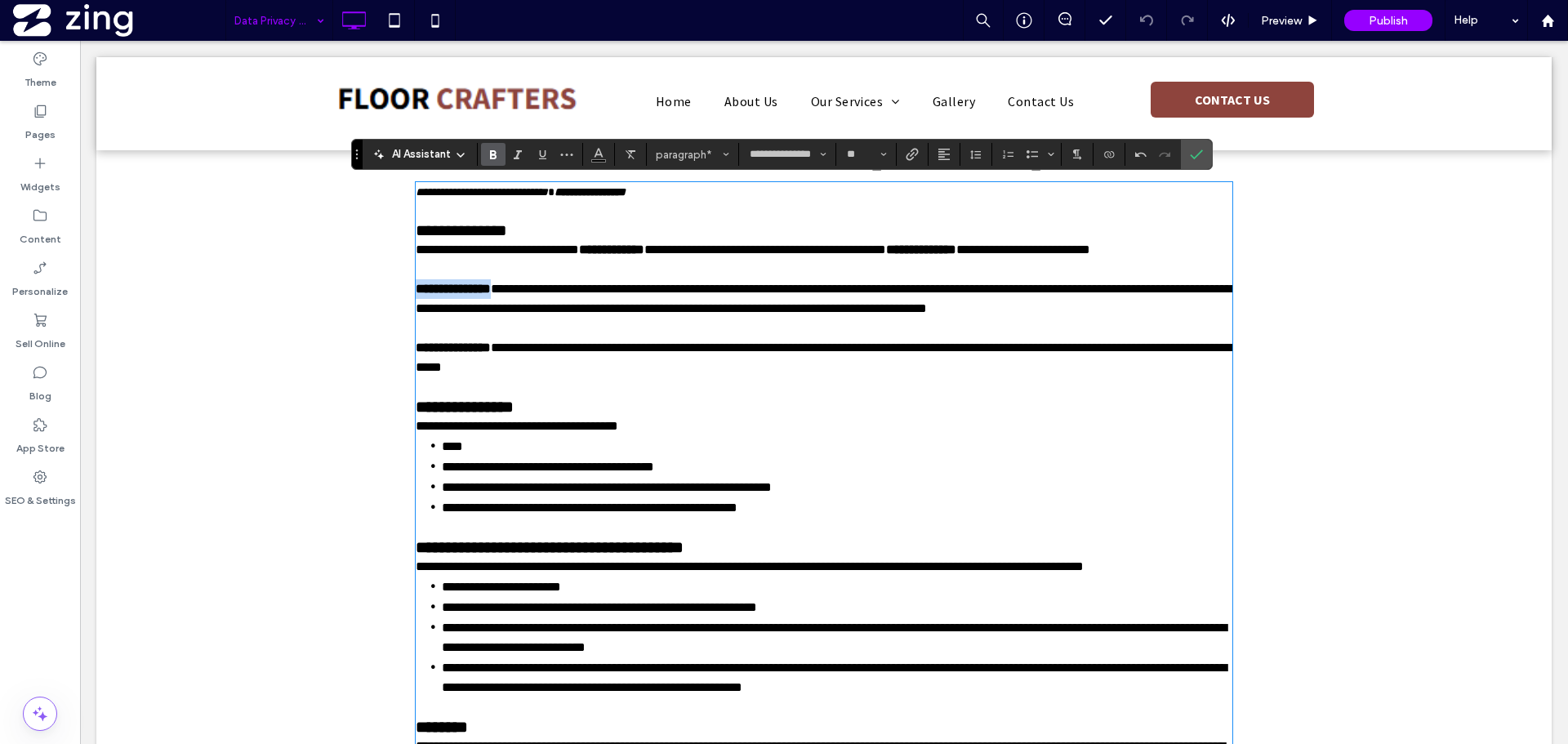
drag, startPoint x: 483, startPoint y: 289, endPoint x: 412, endPoint y: 289, distance: 71.0
click at [416, 289] on span "**********" at bounding box center [453, 288] width 75 height 12
drag, startPoint x: 489, startPoint y: 351, endPoint x: 412, endPoint y: 350, distance: 77.0
click at [416, 350] on p "**********" at bounding box center [824, 357] width 817 height 39
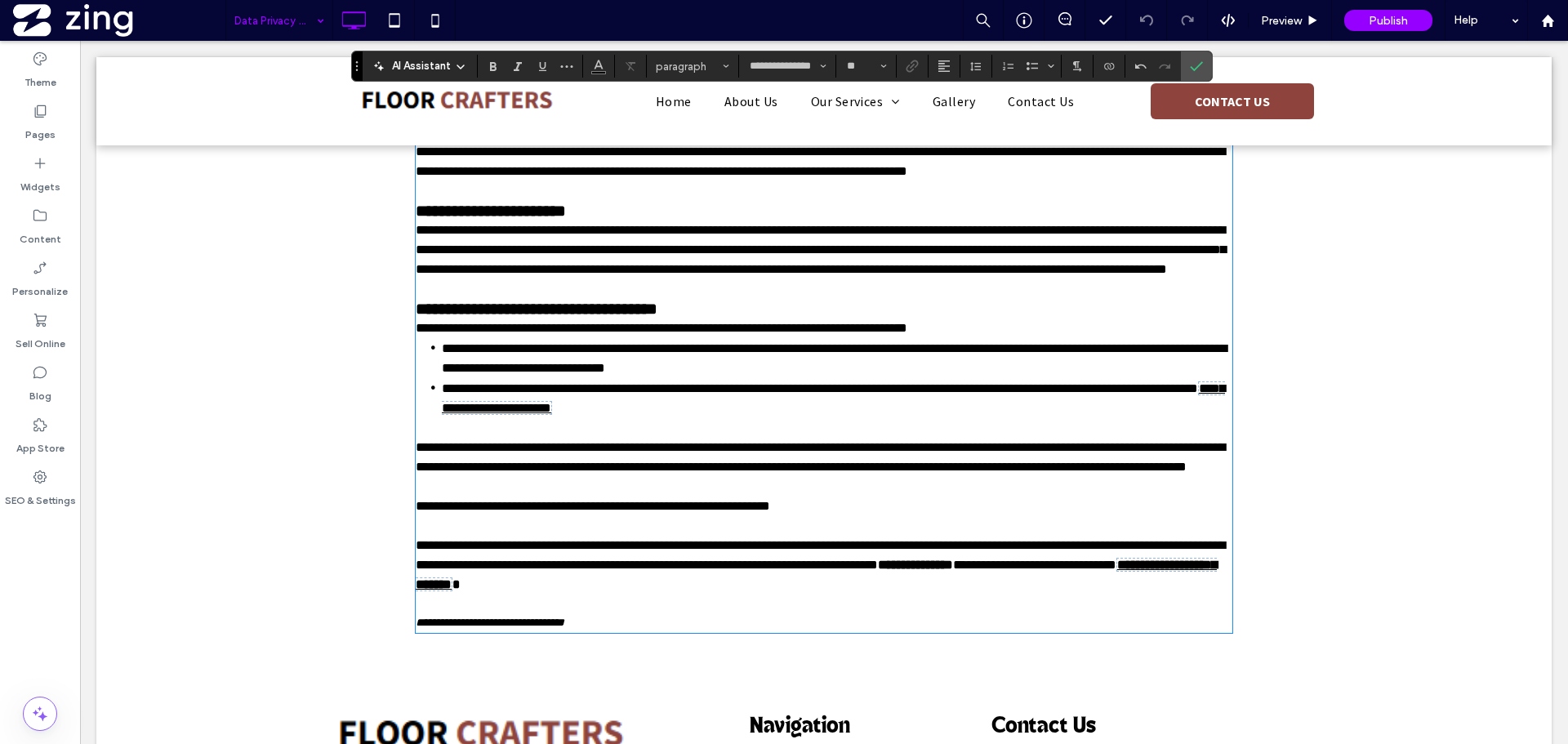
scroll to position [980, 0]
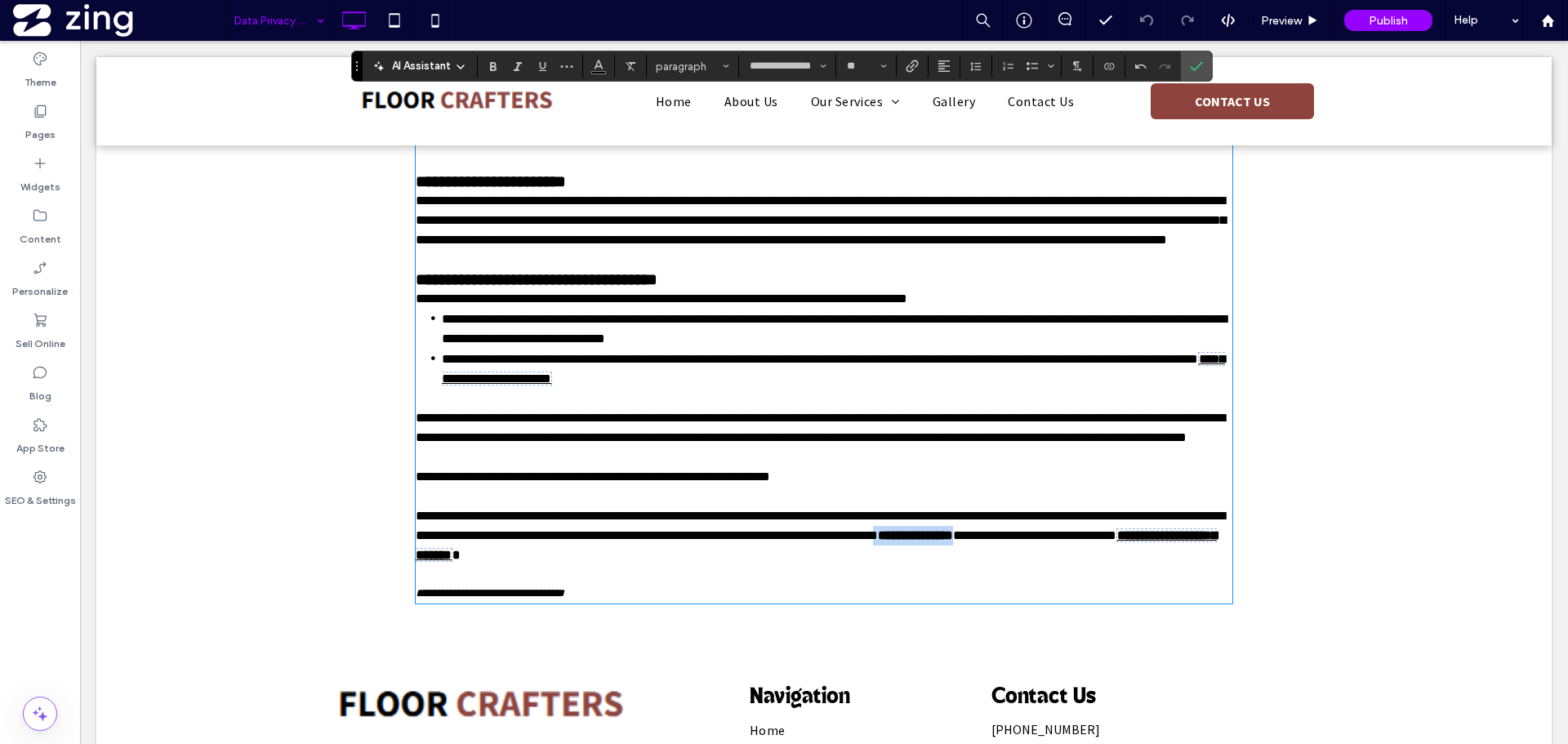
drag, startPoint x: 1062, startPoint y: 577, endPoint x: 983, endPoint y: 582, distance: 79.2
click at [983, 565] on p "**********" at bounding box center [824, 535] width 817 height 59
click at [953, 542] on span "**********" at bounding box center [915, 534] width 75 height 12
drag, startPoint x: 987, startPoint y: 580, endPoint x: 1052, endPoint y: 582, distance: 65.0
click at [1052, 565] on p "**********" at bounding box center [824, 535] width 817 height 59
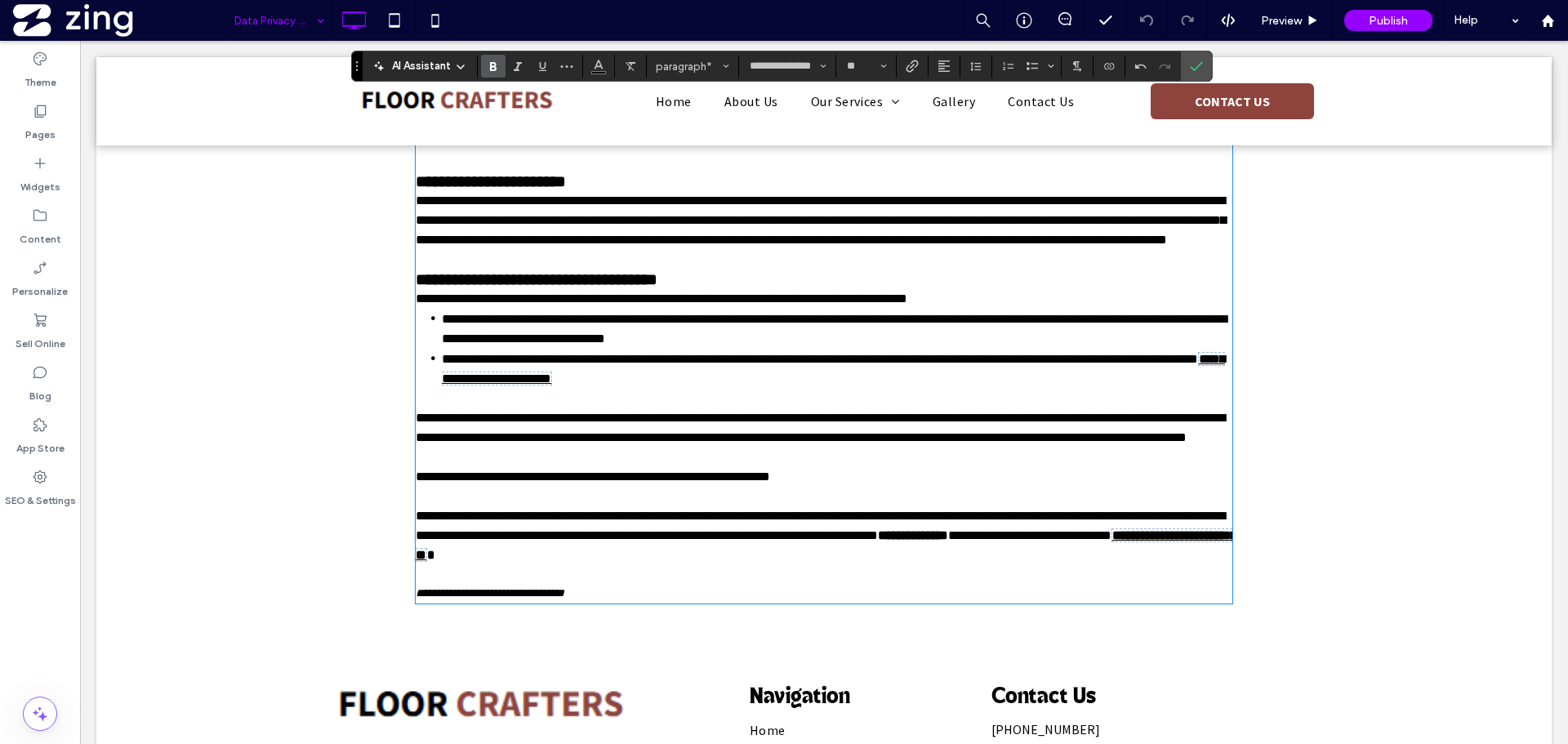
scroll to position [0, 0]
drag, startPoint x: 1344, startPoint y: 425, endPoint x: 1331, endPoint y: 427, distance: 13.2
click at [1202, 61] on icon "Confirm" at bounding box center [1196, 66] width 13 height 13
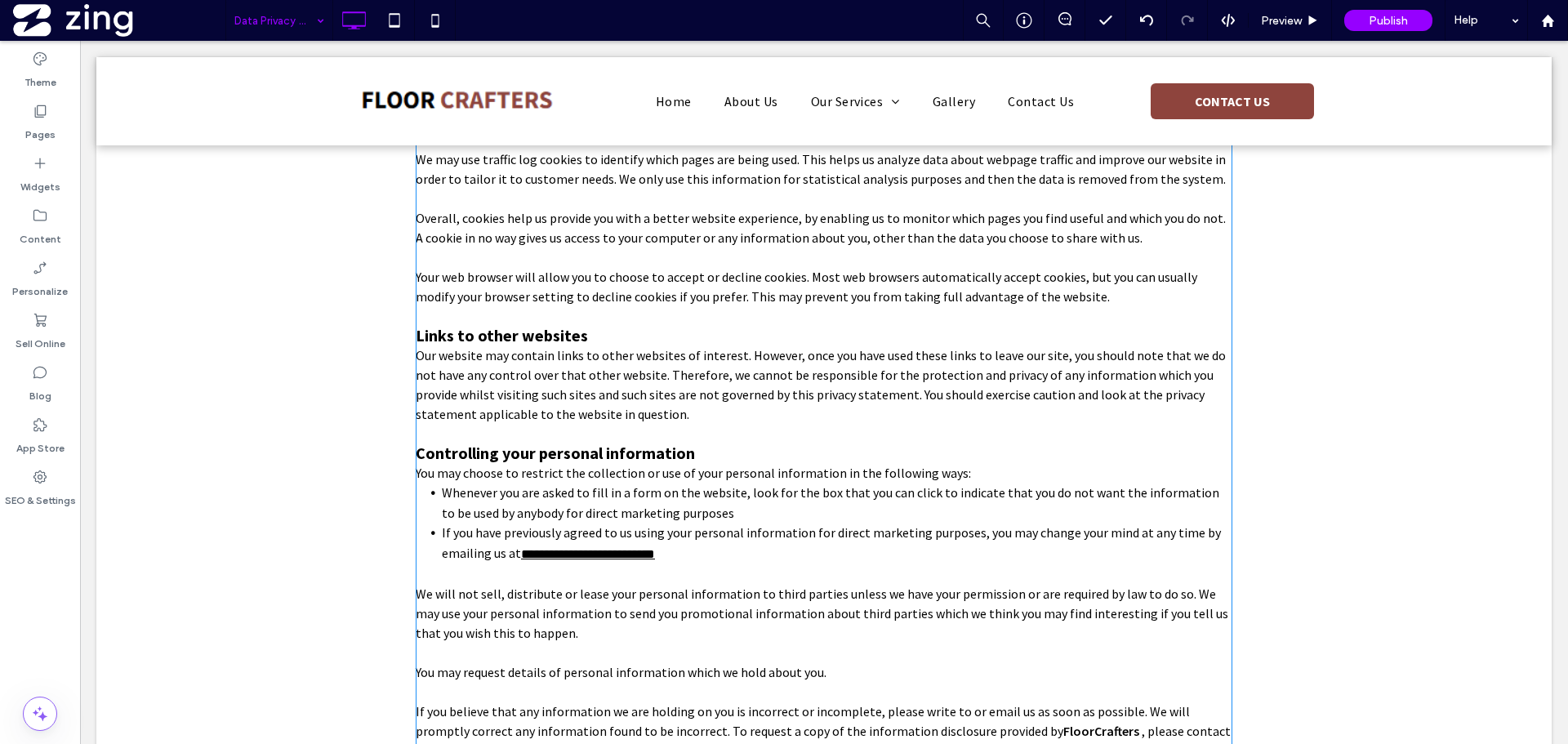
scroll to position [717, 0]
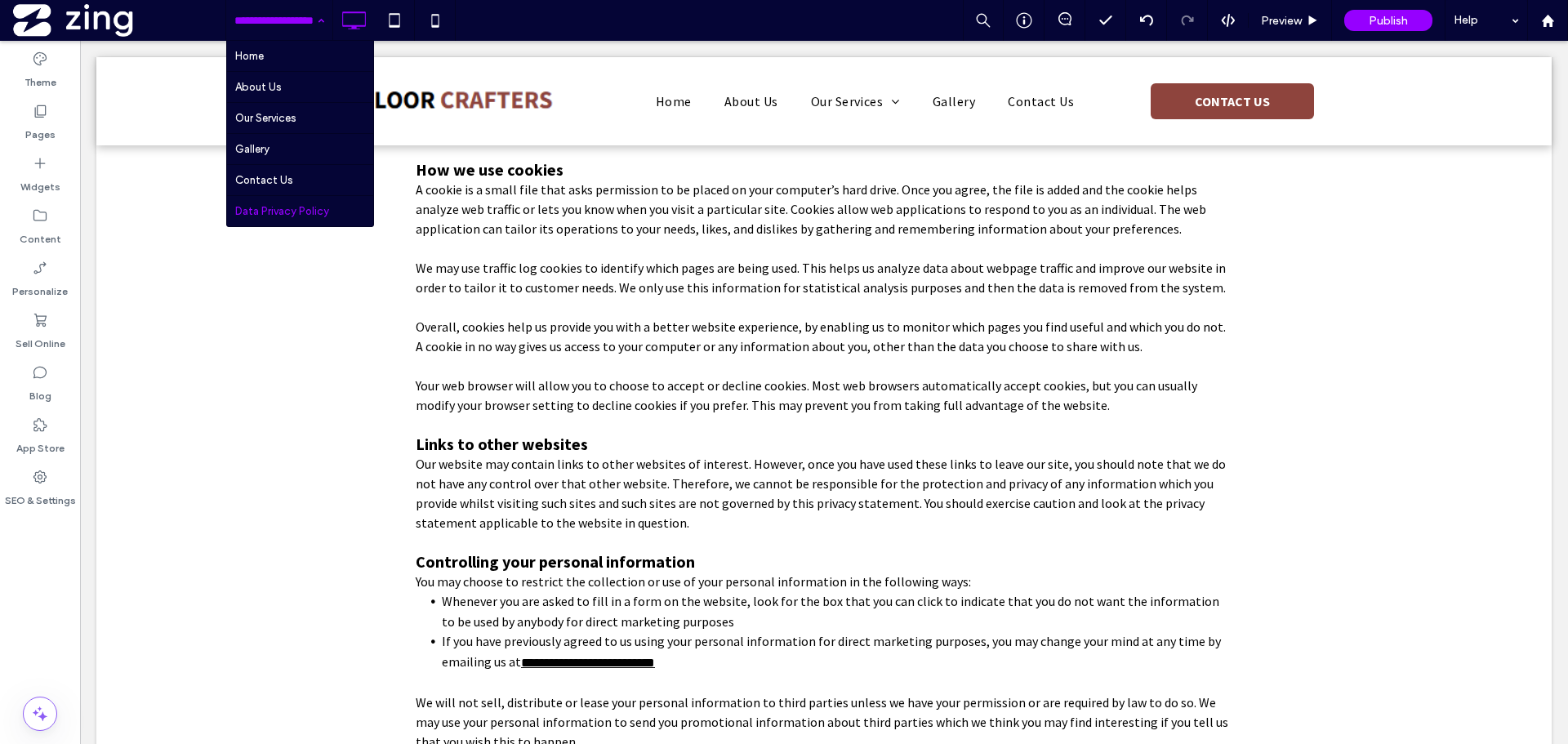
drag, startPoint x: 248, startPoint y: 14, endPoint x: 256, endPoint y: 15, distance: 8.1
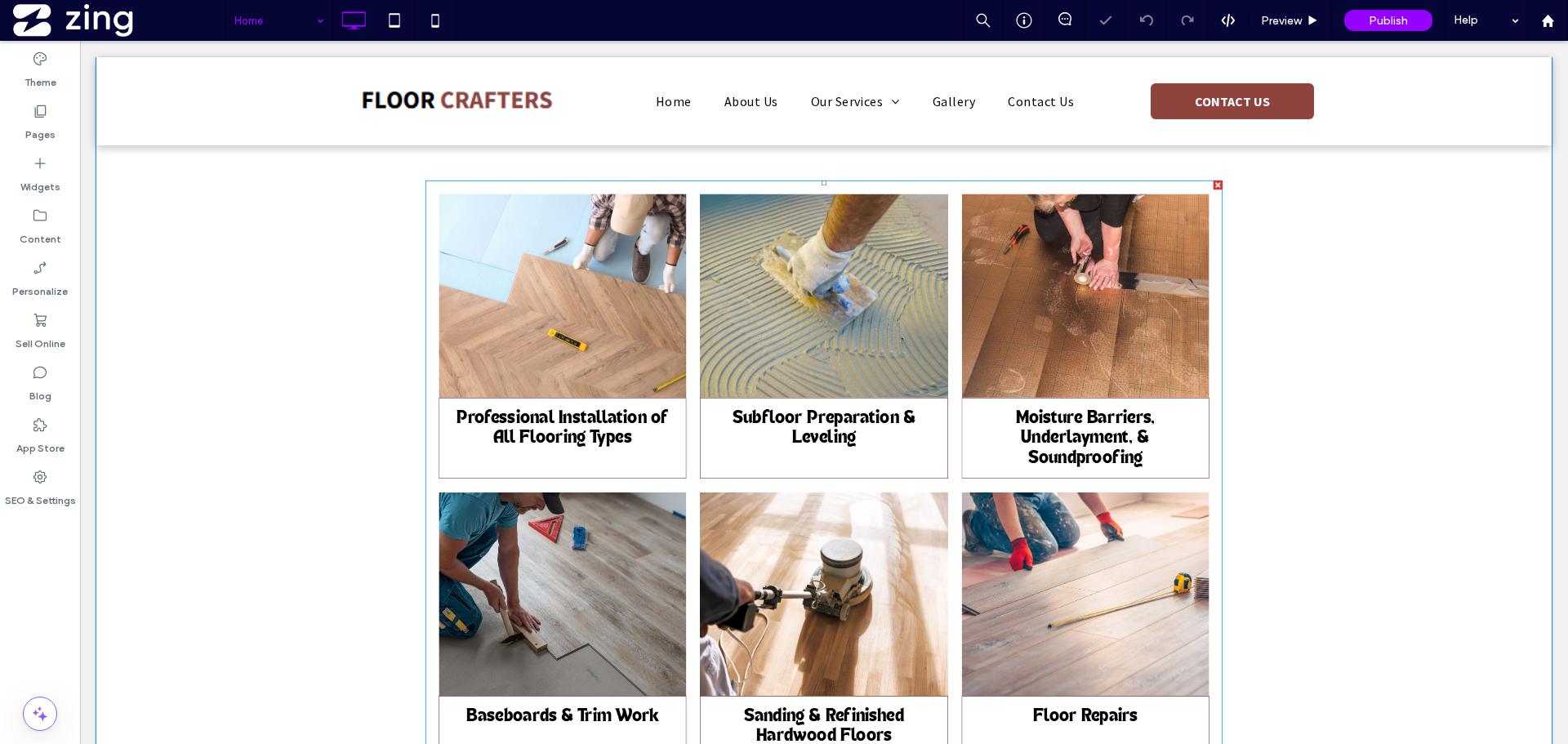
scroll to position [898, 0]
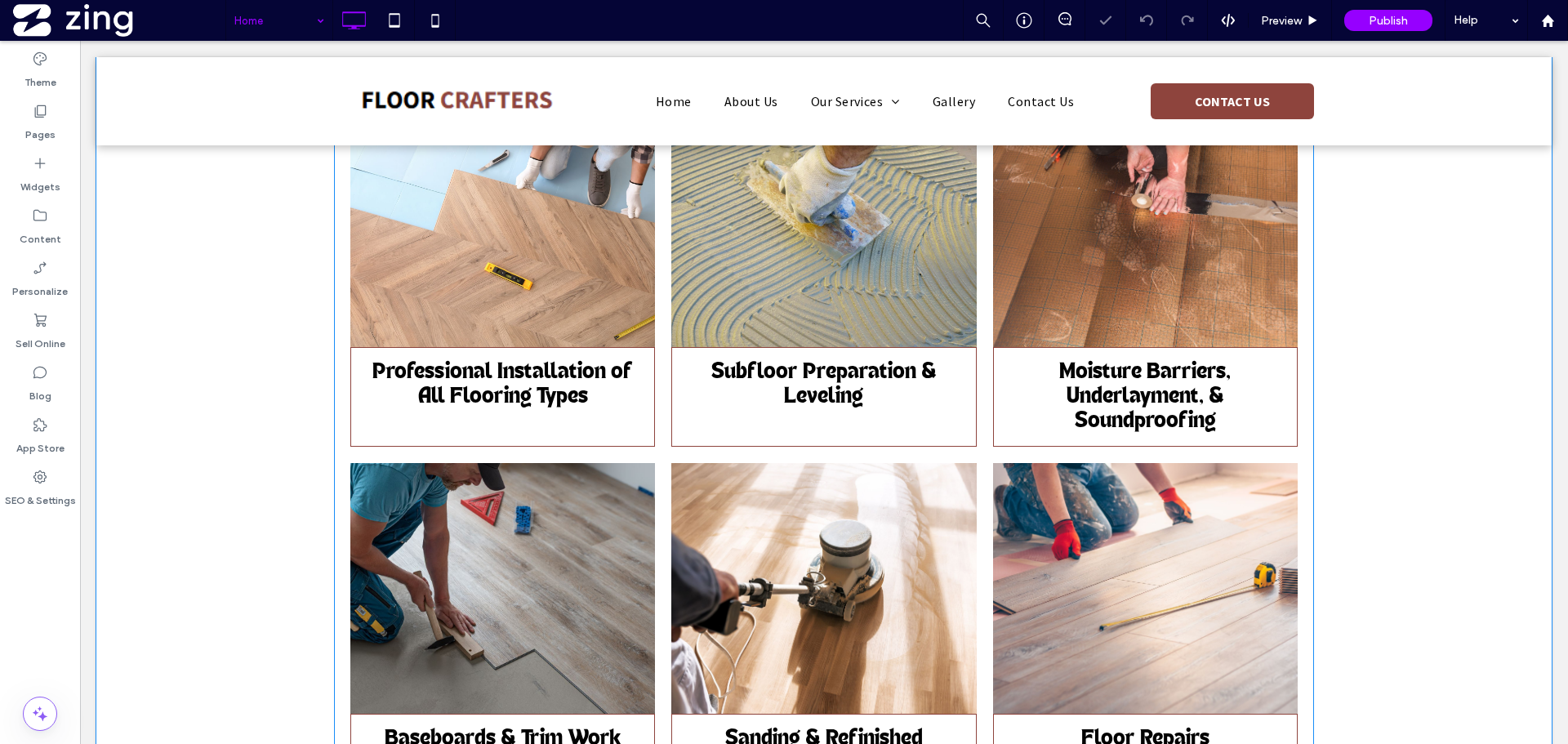
click at [534, 322] on link at bounding box center [503, 221] width 323 height 265
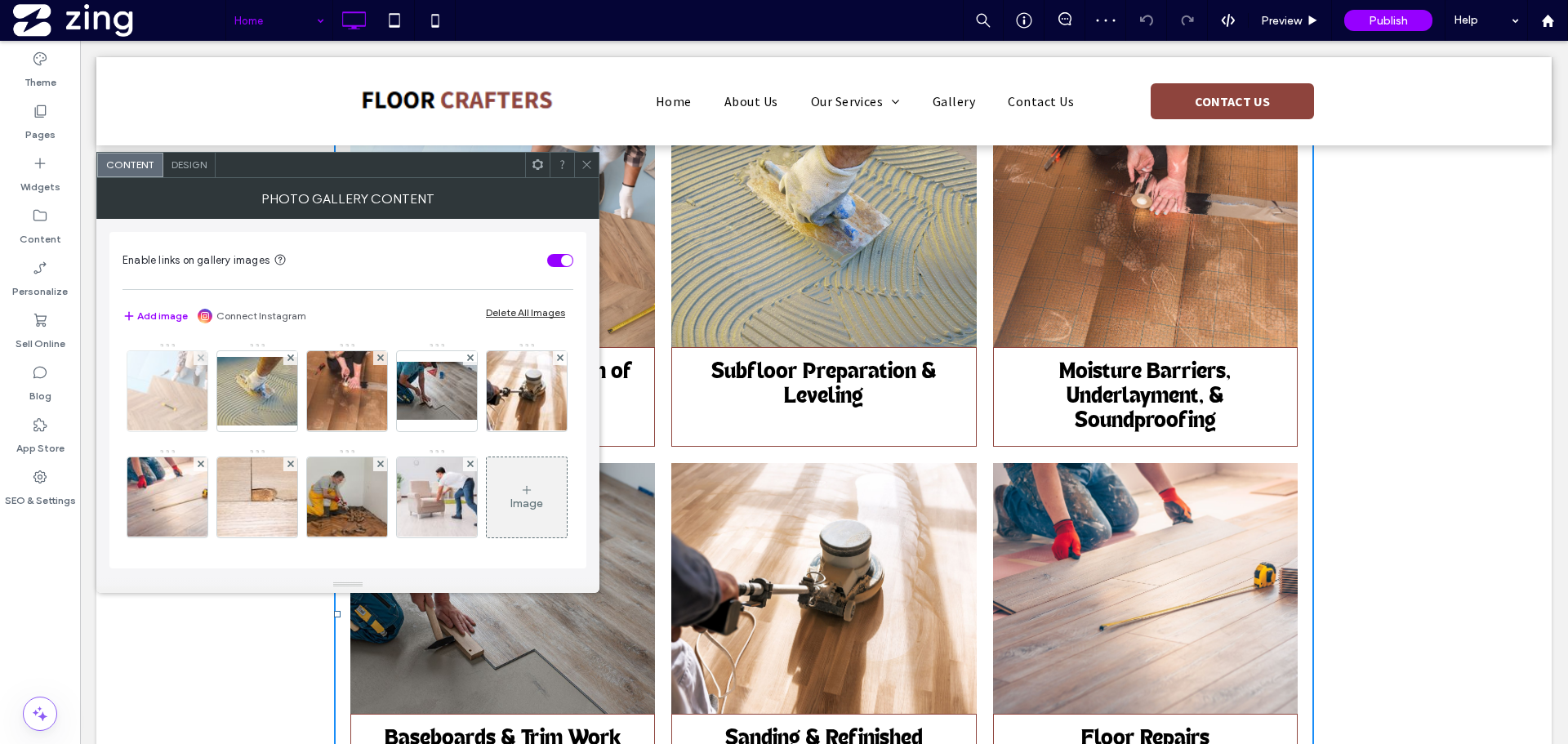
click at [185, 395] on img at bounding box center [168, 391] width 120 height 80
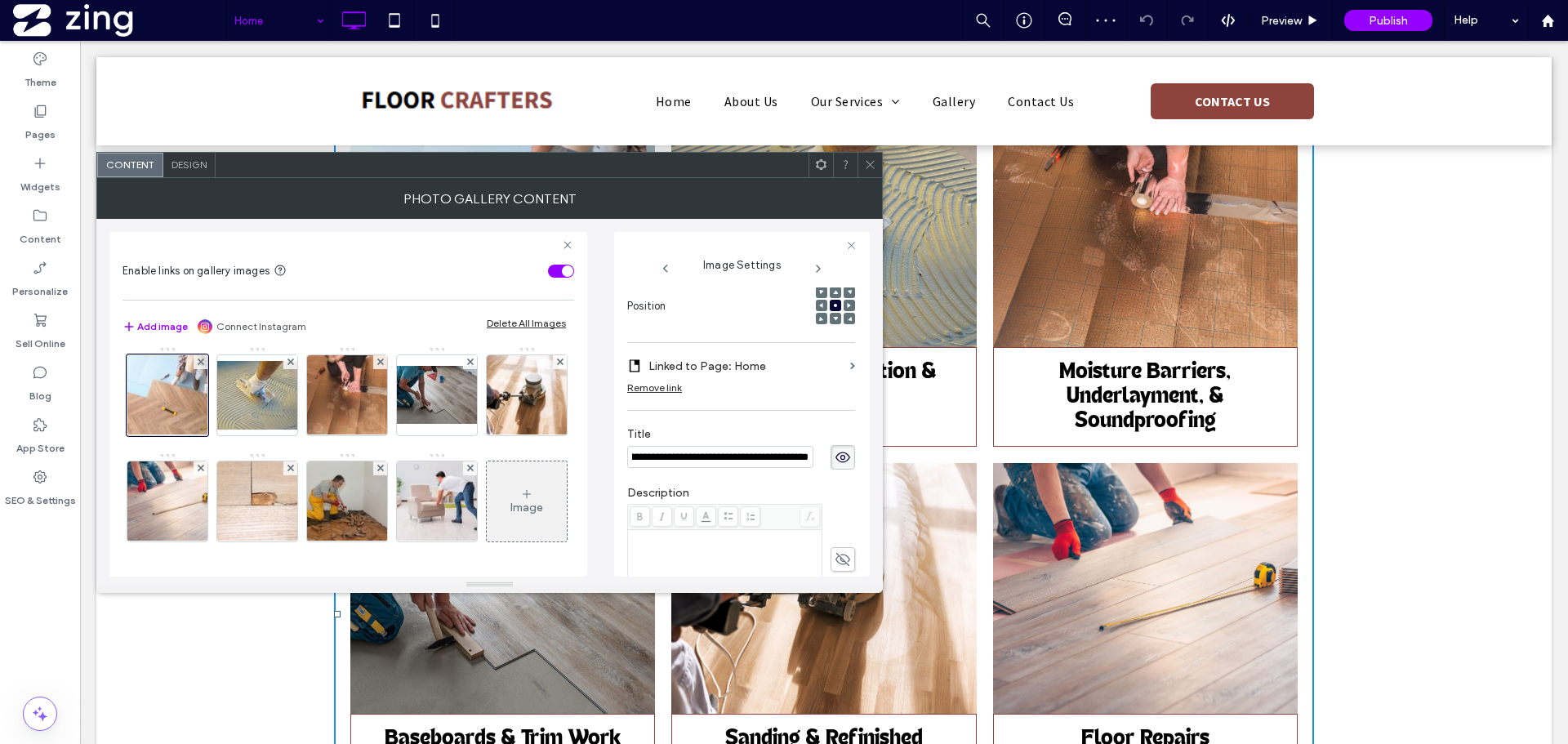
scroll to position [233, 0]
click at [755, 359] on label "Linked to Page: Home" at bounding box center [745, 364] width 195 height 30
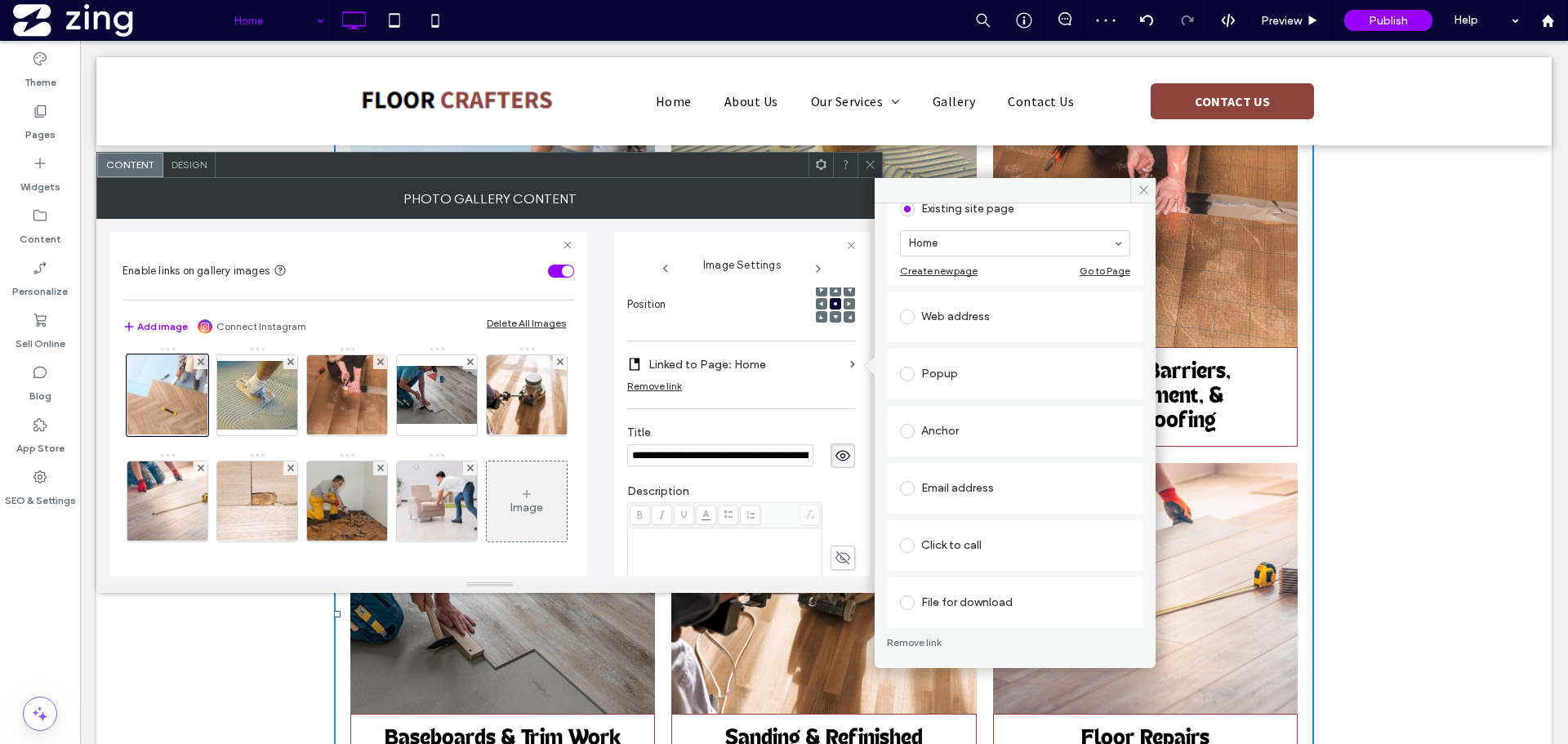
scroll to position [106, 0]
click at [958, 428] on div "Anchor" at bounding box center [1015, 429] width 230 height 26
drag, startPoint x: 1012, startPoint y: 428, endPoint x: 999, endPoint y: 441, distance: 18.4
drag, startPoint x: 974, startPoint y: 483, endPoint x: 967, endPoint y: 507, distance: 25.0
click at [967, 507] on section "Anchor: Select..." at bounding box center [1015, 490] width 230 height 65
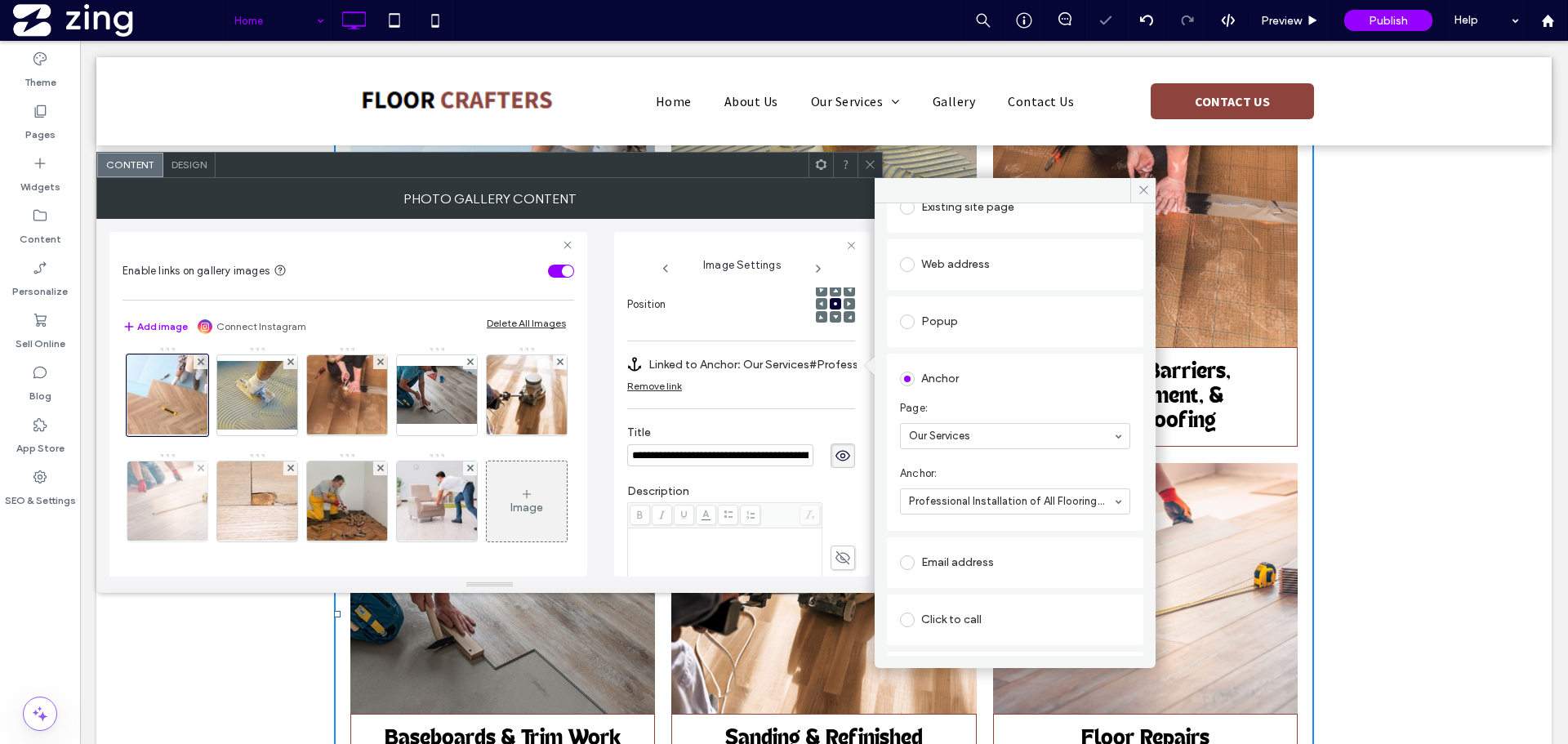
click at [228, 461] on img at bounding box center [167, 501] width 121 height 80
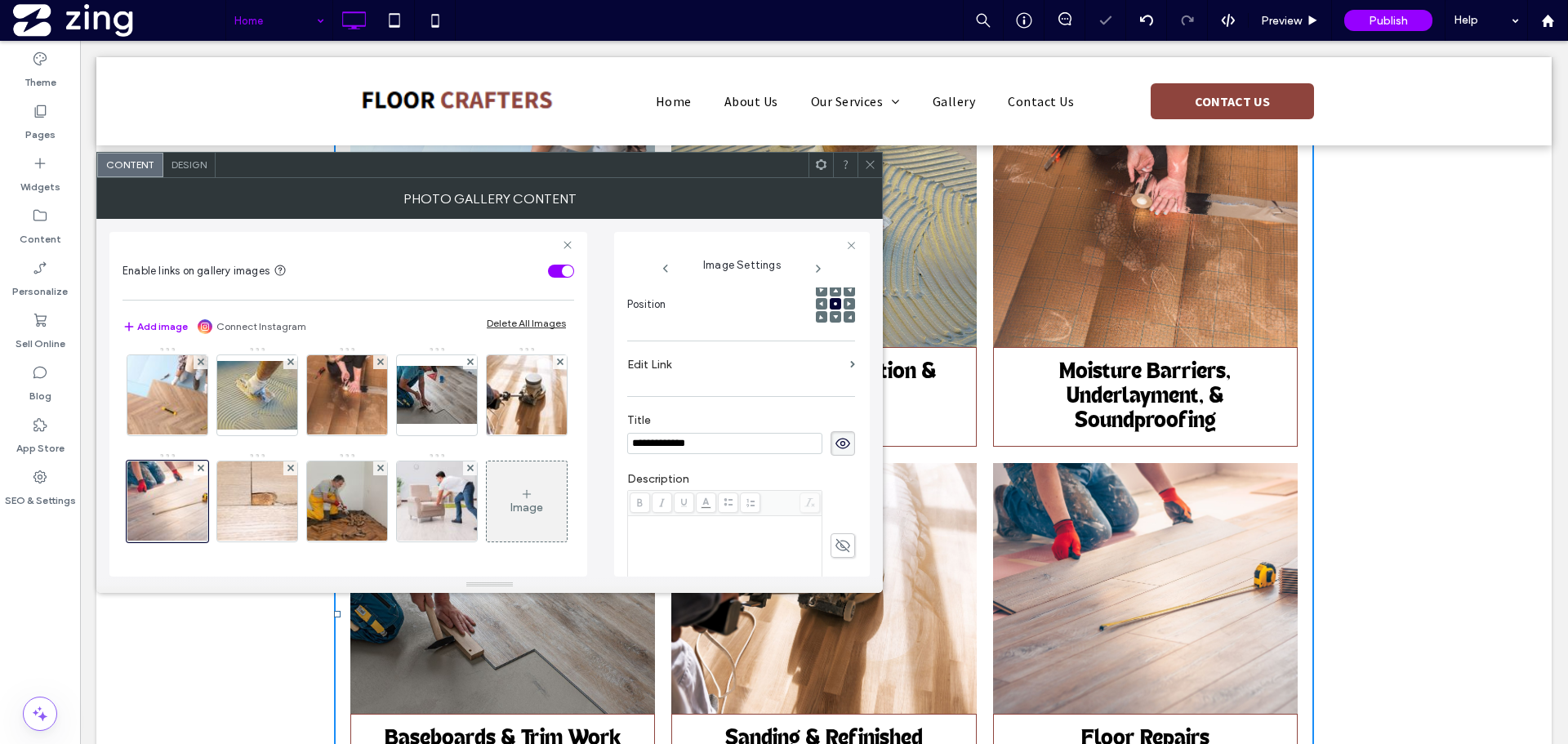
click at [720, 373] on label "Edit Link" at bounding box center [735, 364] width 216 height 30
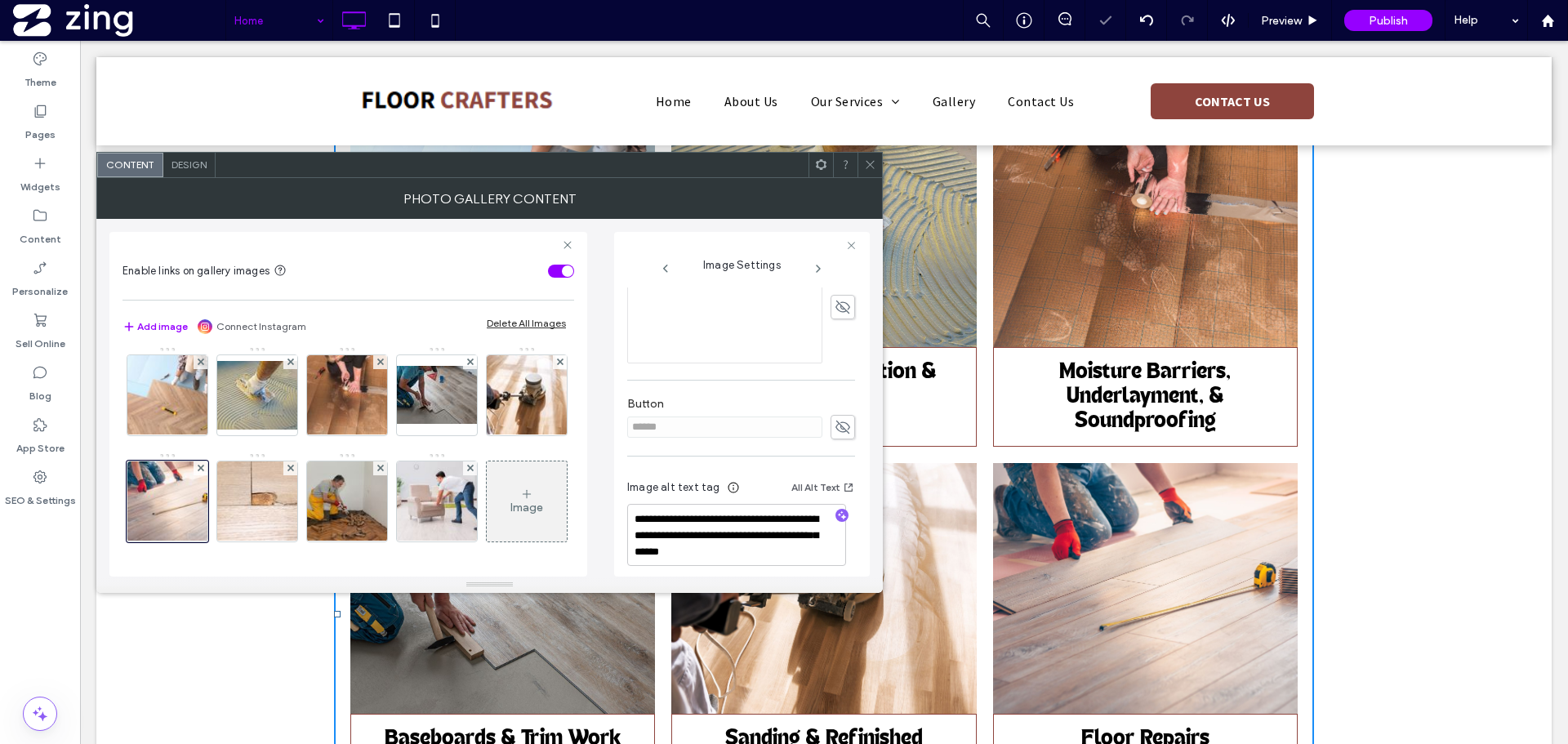
scroll to position [156, 0]
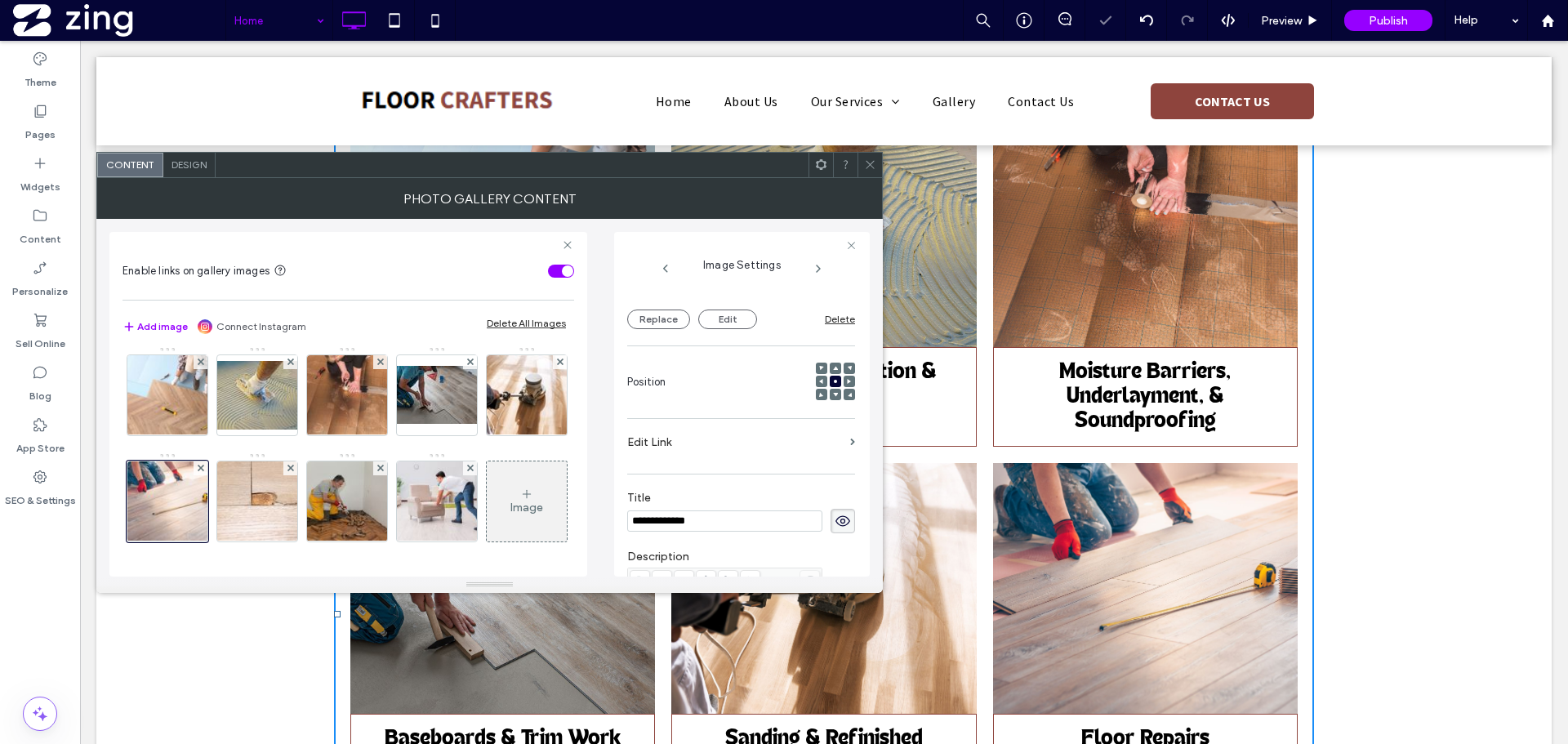
click at [728, 442] on label "Edit Link" at bounding box center [735, 442] width 216 height 30
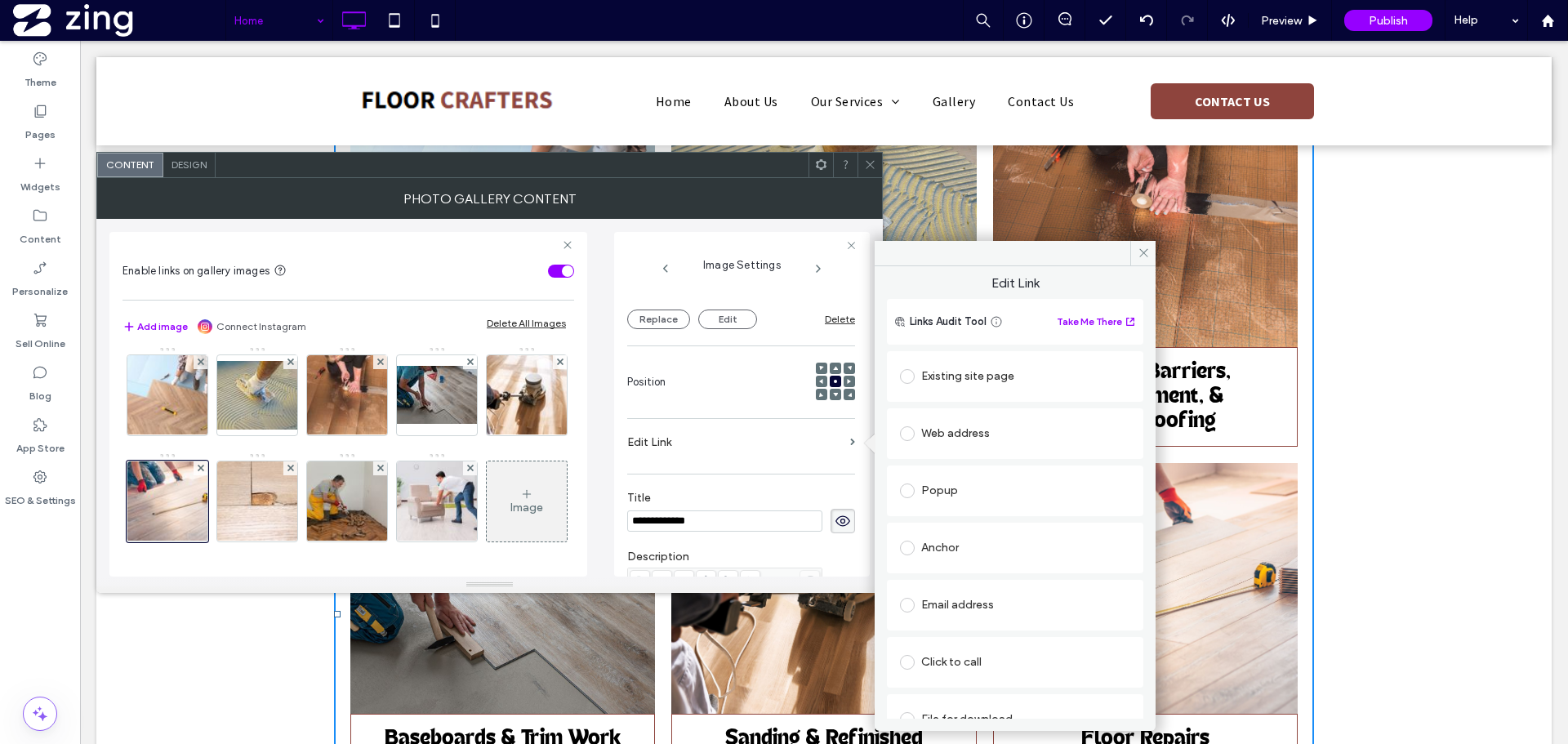
click at [869, 163] on icon at bounding box center [869, 164] width 12 height 12
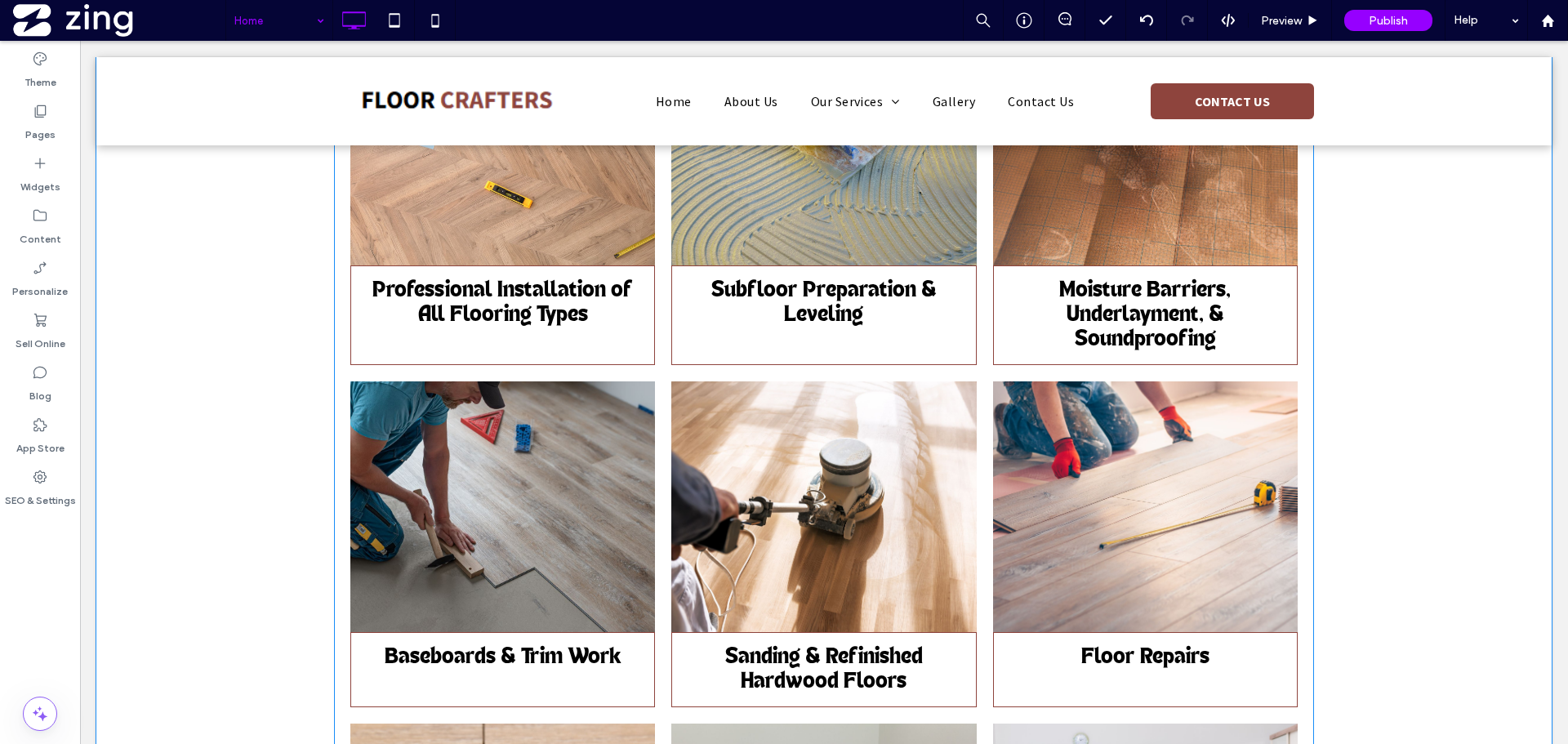
scroll to position [735, 0]
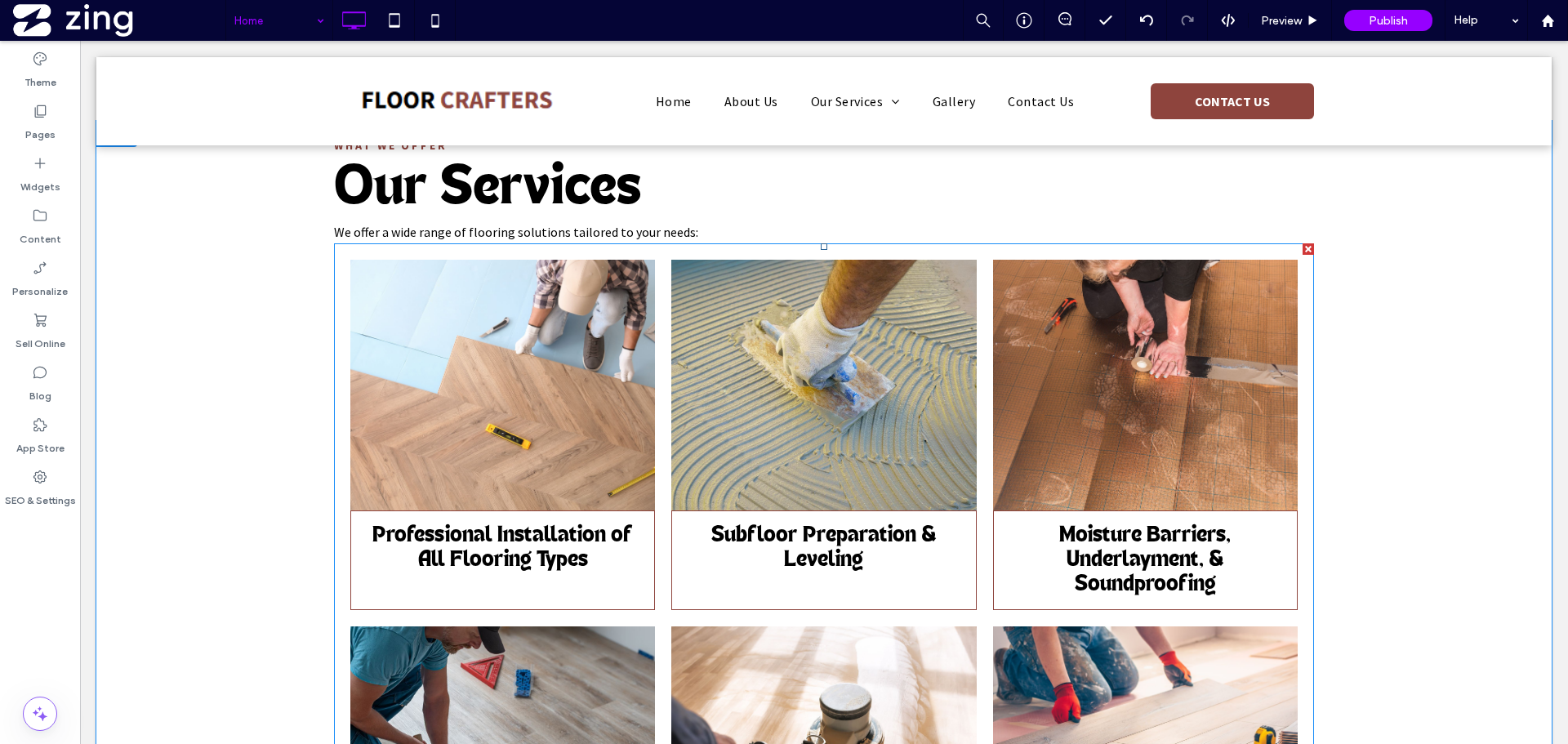
click at [783, 320] on link at bounding box center [824, 385] width 323 height 265
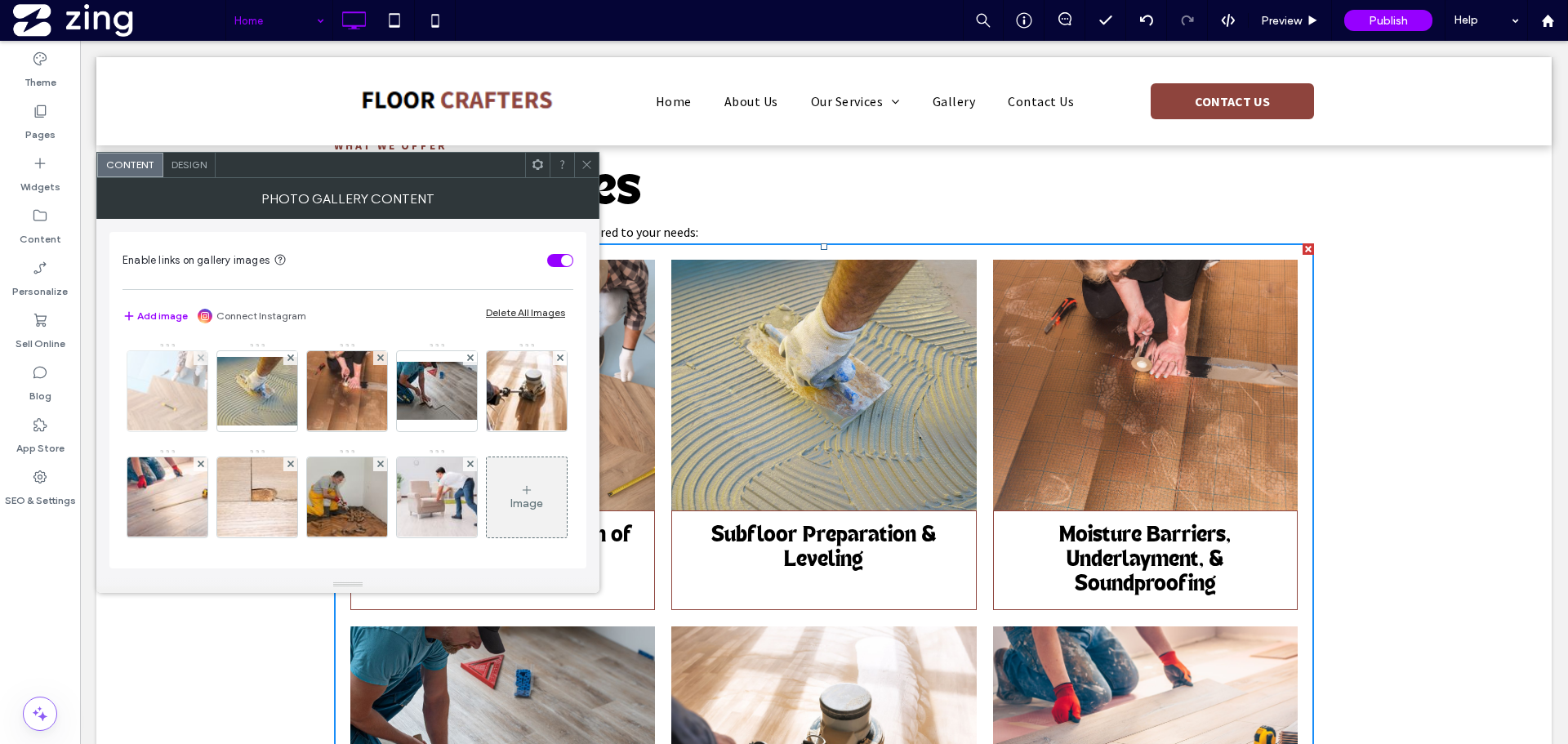
click at [142, 404] on img at bounding box center [168, 391] width 120 height 80
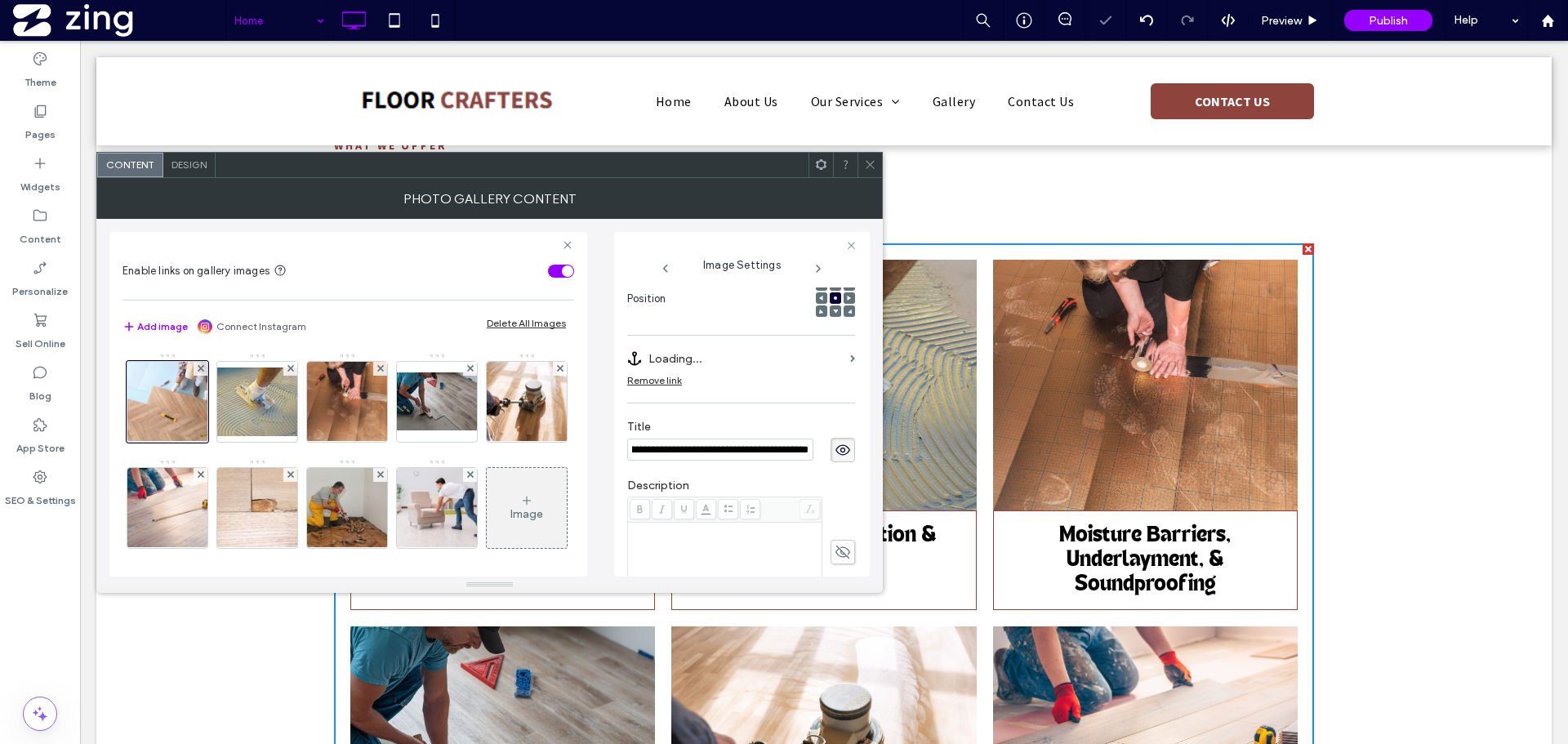
scroll to position [0, 0]
click at [271, 406] on img at bounding box center [257, 402] width 131 height 69
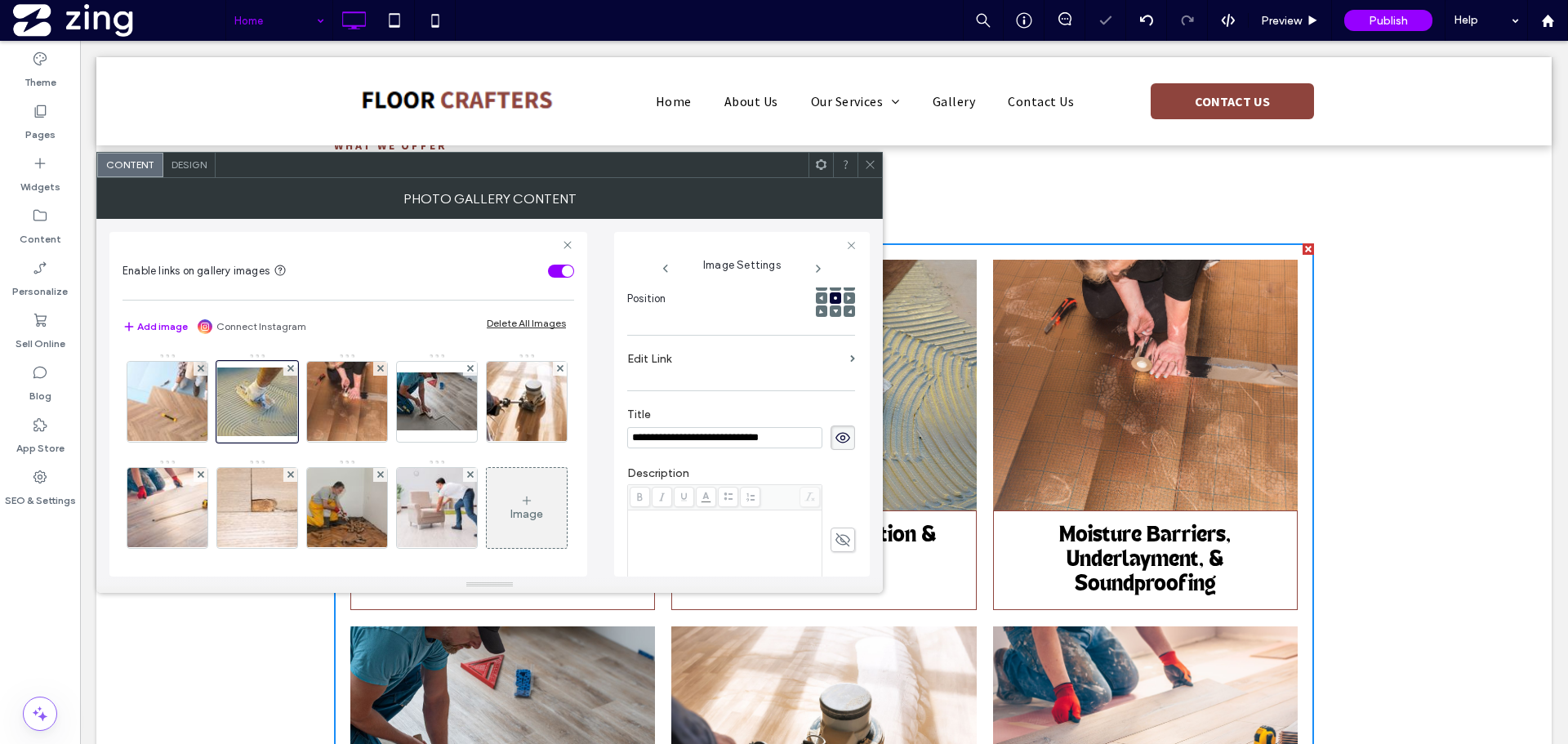
scroll to position [251, 0]
click at [714, 362] on label "Edit Link" at bounding box center [735, 346] width 216 height 30
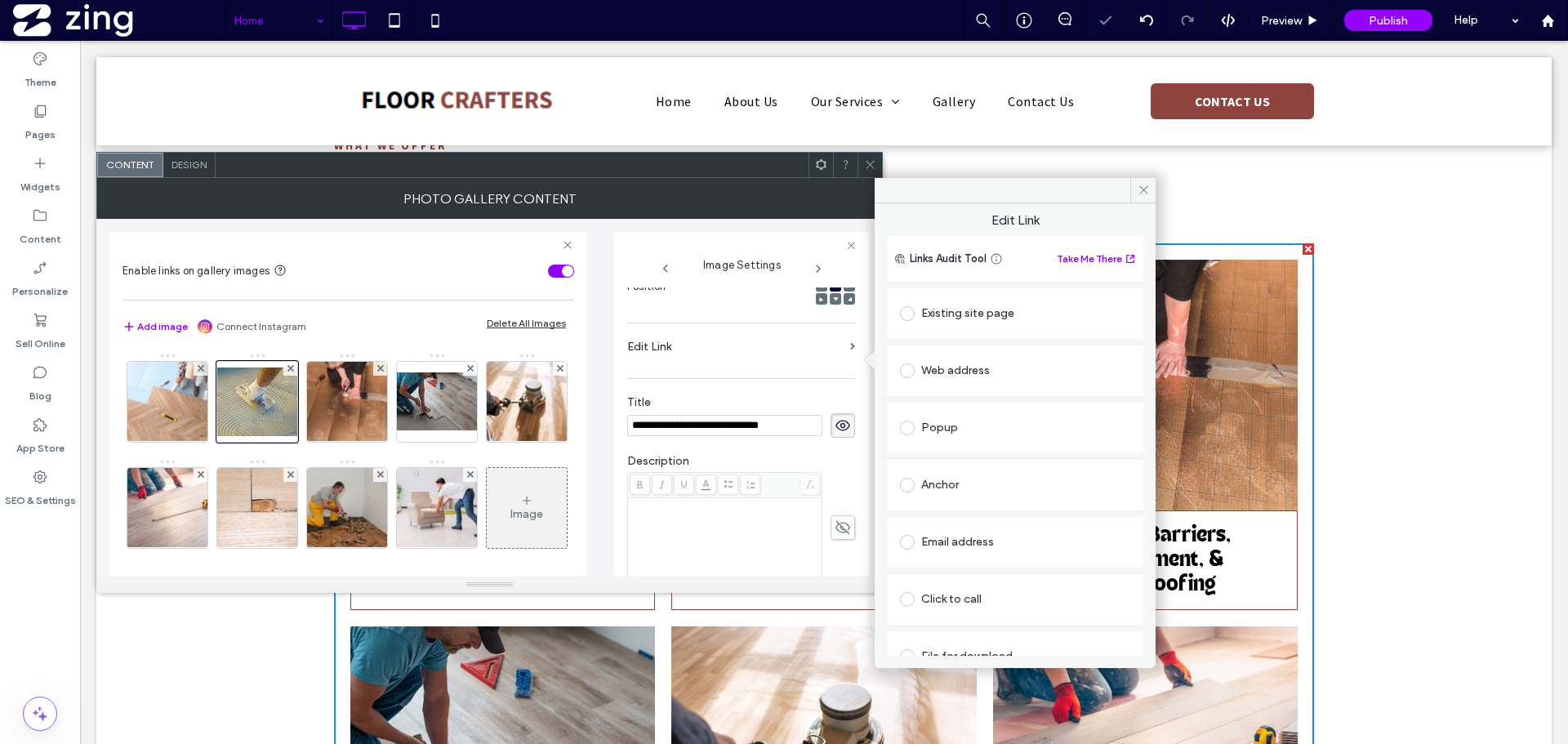
click at [982, 486] on div "Anchor" at bounding box center [1015, 485] width 230 height 26
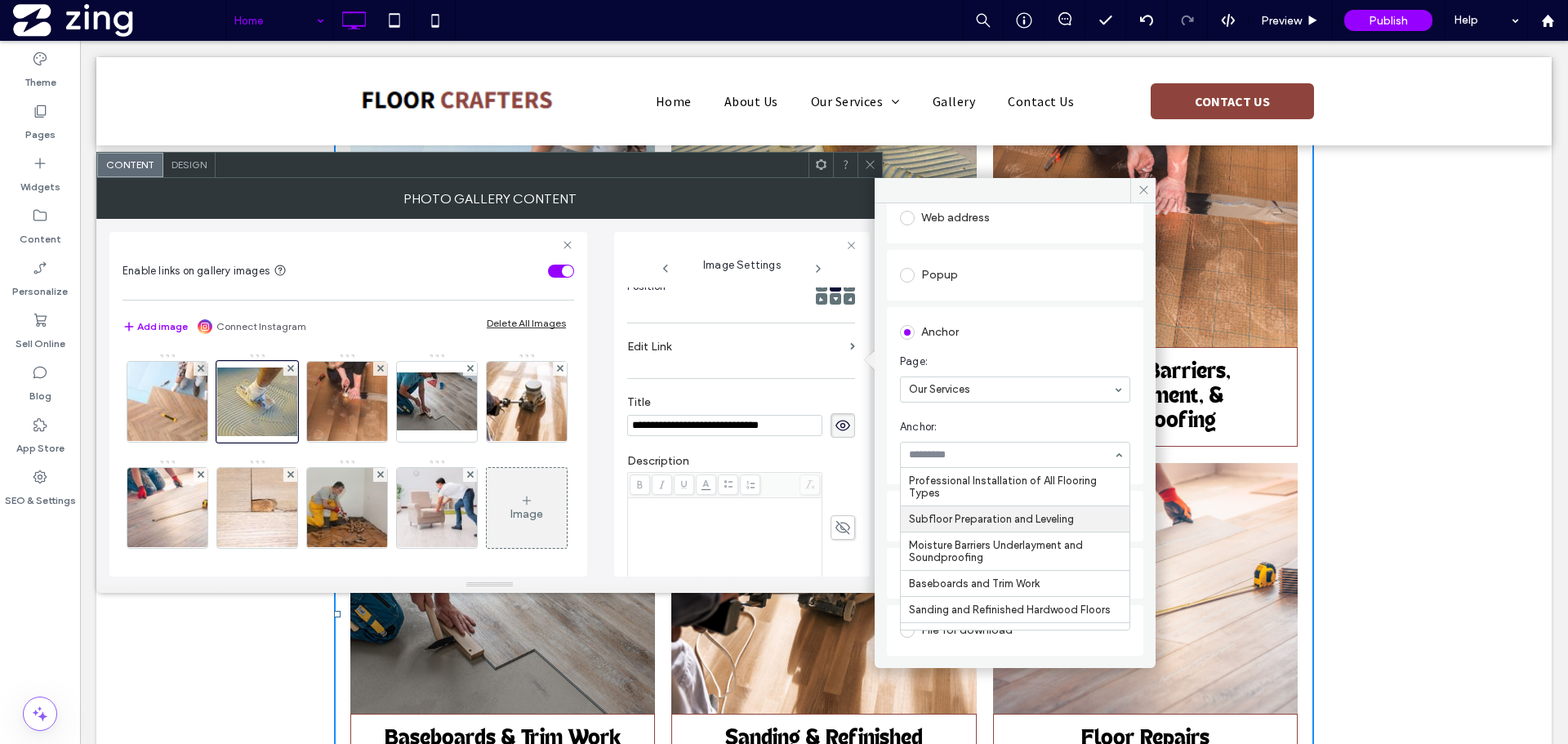
scroll to position [71, 0]
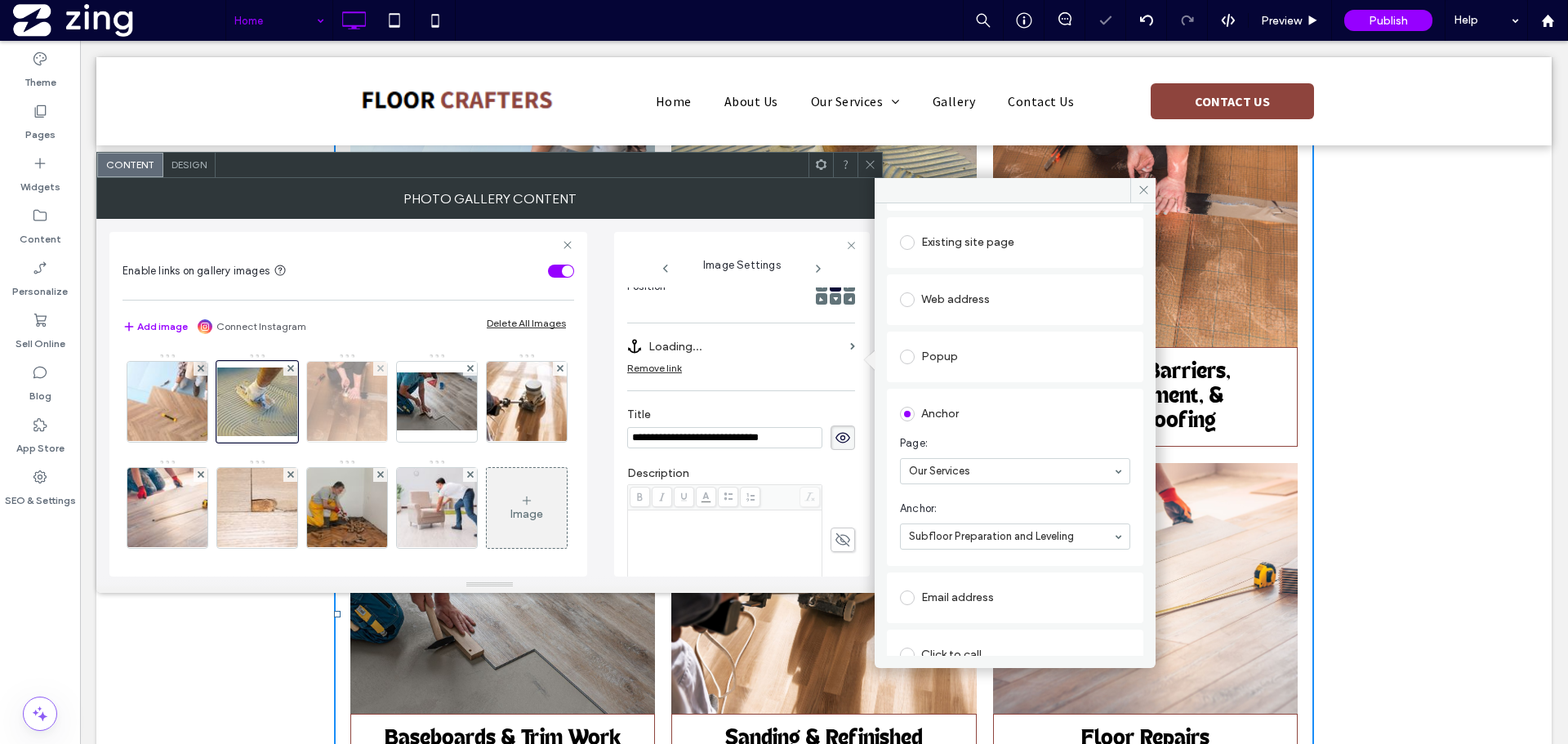
click at [344, 430] on img at bounding box center [348, 402] width 120 height 80
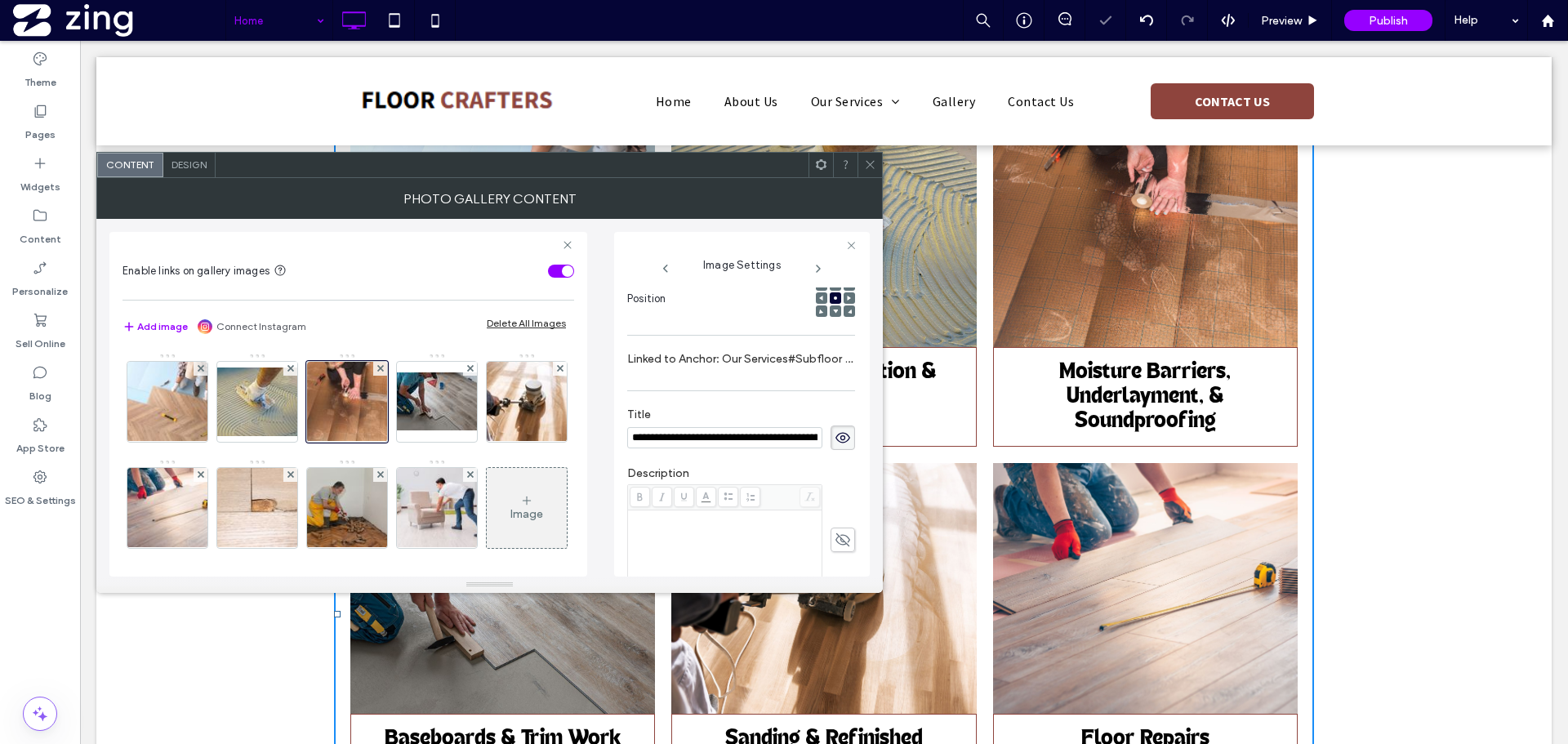
scroll to position [0, 0]
click at [759, 371] on label "Edit Link" at bounding box center [735, 358] width 216 height 30
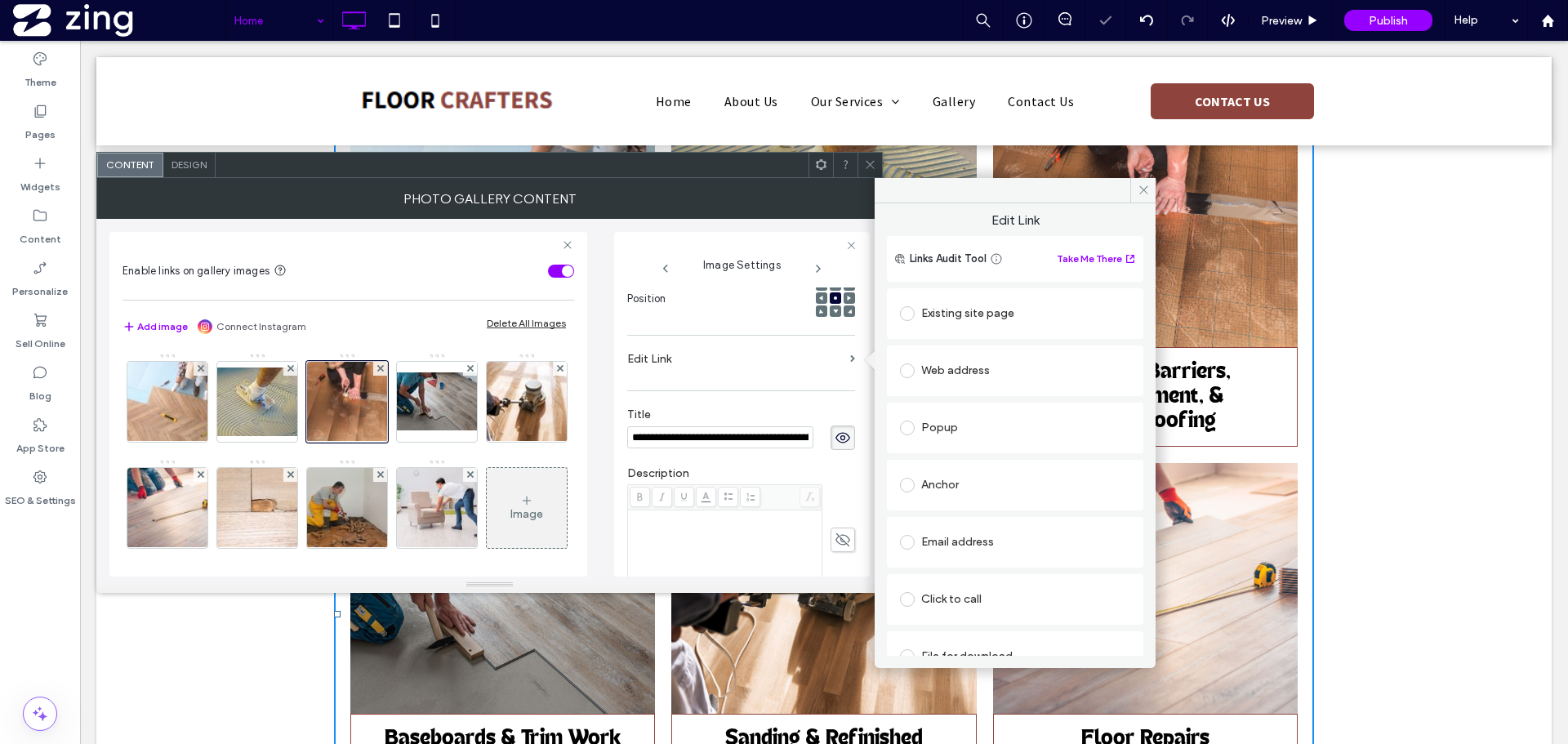
click at [964, 495] on div "Anchor" at bounding box center [1015, 485] width 230 height 26
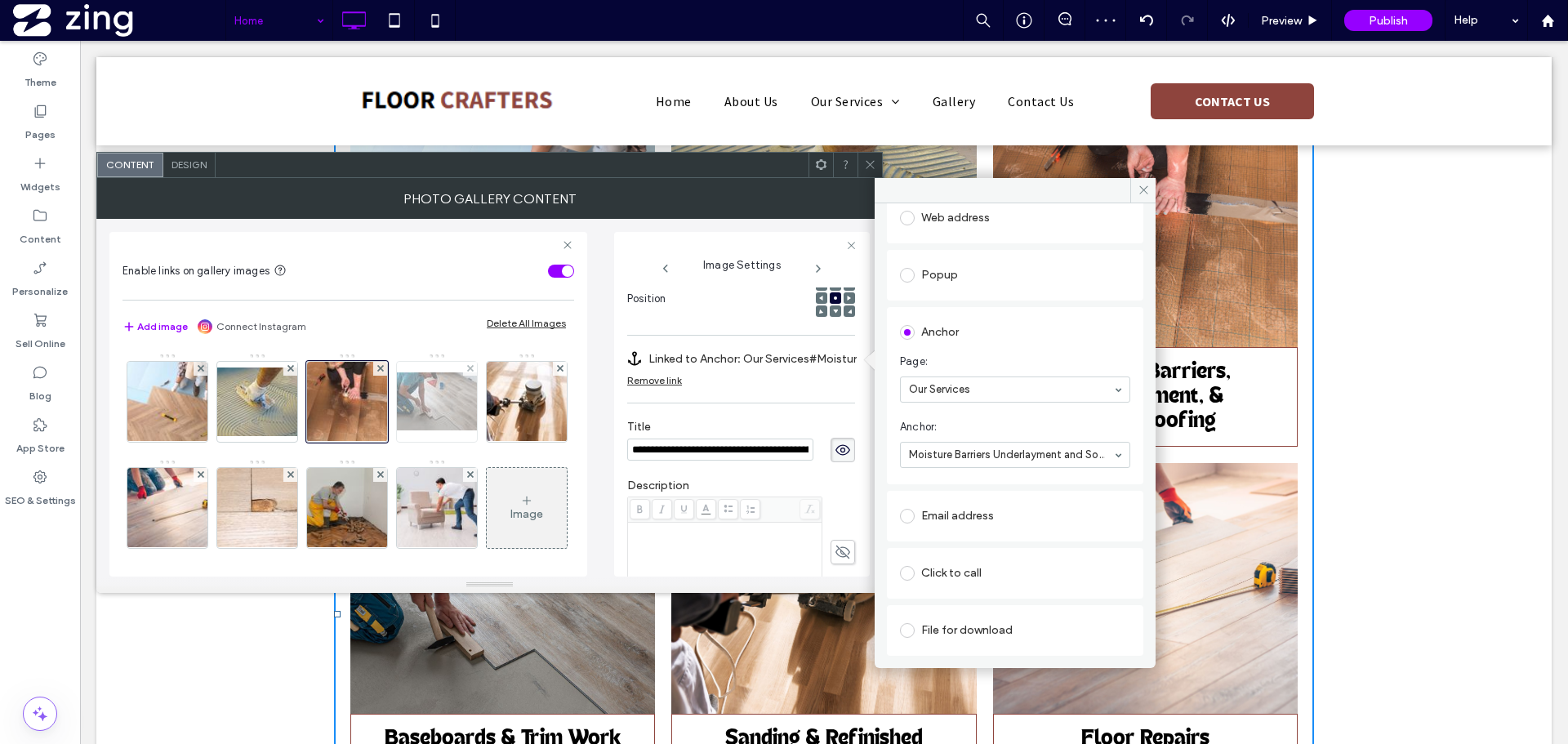
click at [430, 421] on img at bounding box center [436, 401] width 131 height 58
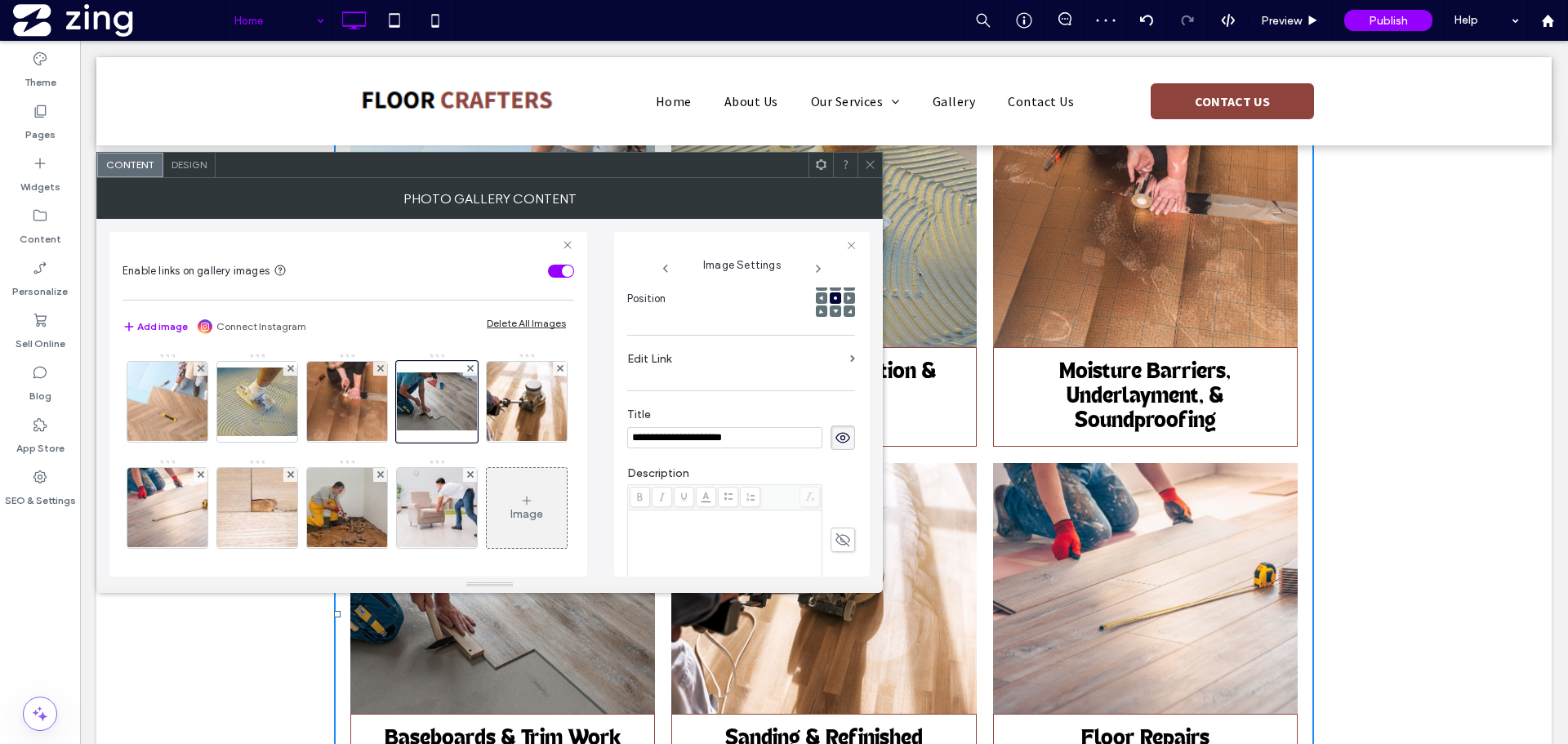
click at [699, 377] on section "Edit Link" at bounding box center [740, 363] width 228 height 38
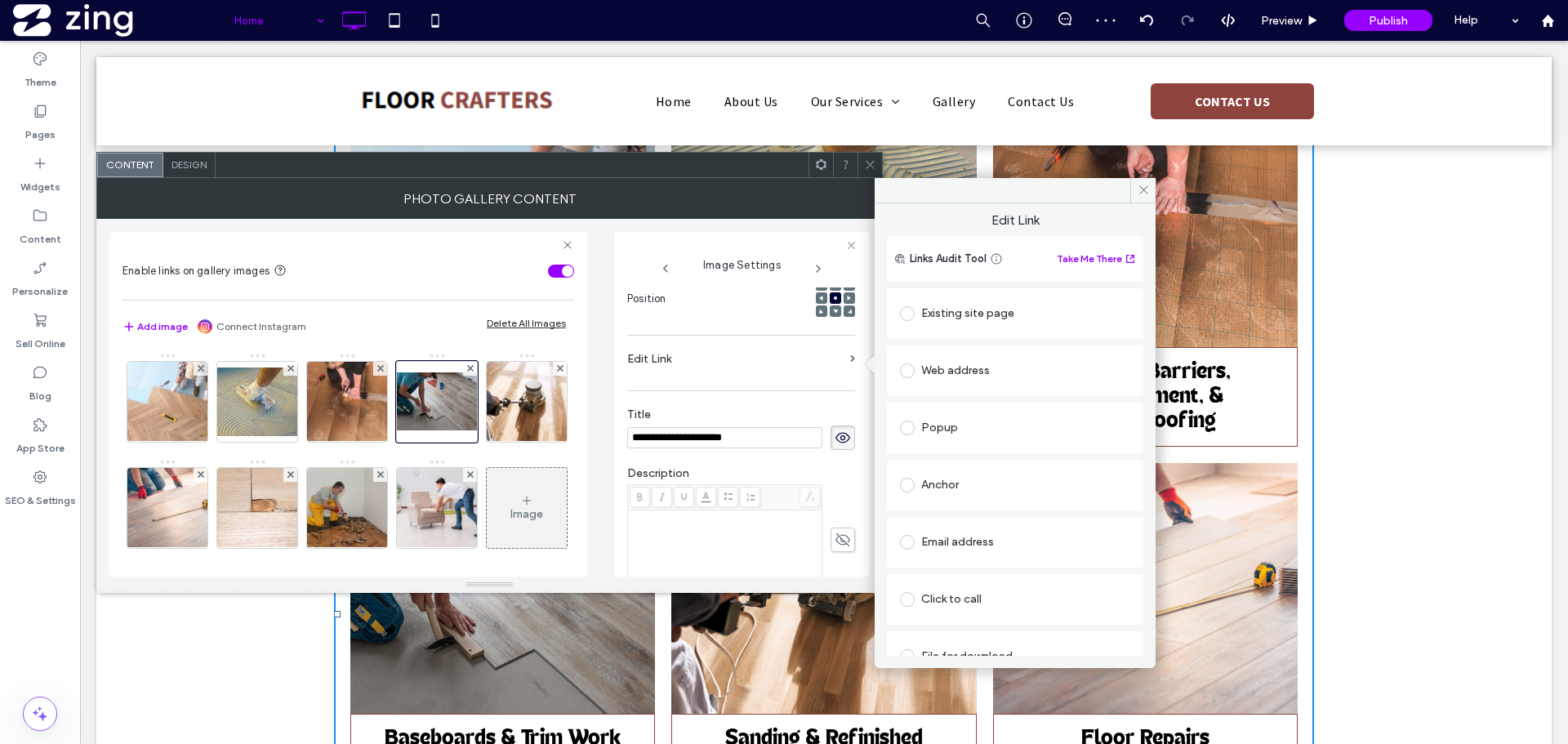
drag, startPoint x: 986, startPoint y: 483, endPoint x: 989, endPoint y: 471, distance: 12.4
click at [987, 481] on div "Anchor" at bounding box center [1015, 485] width 230 height 26
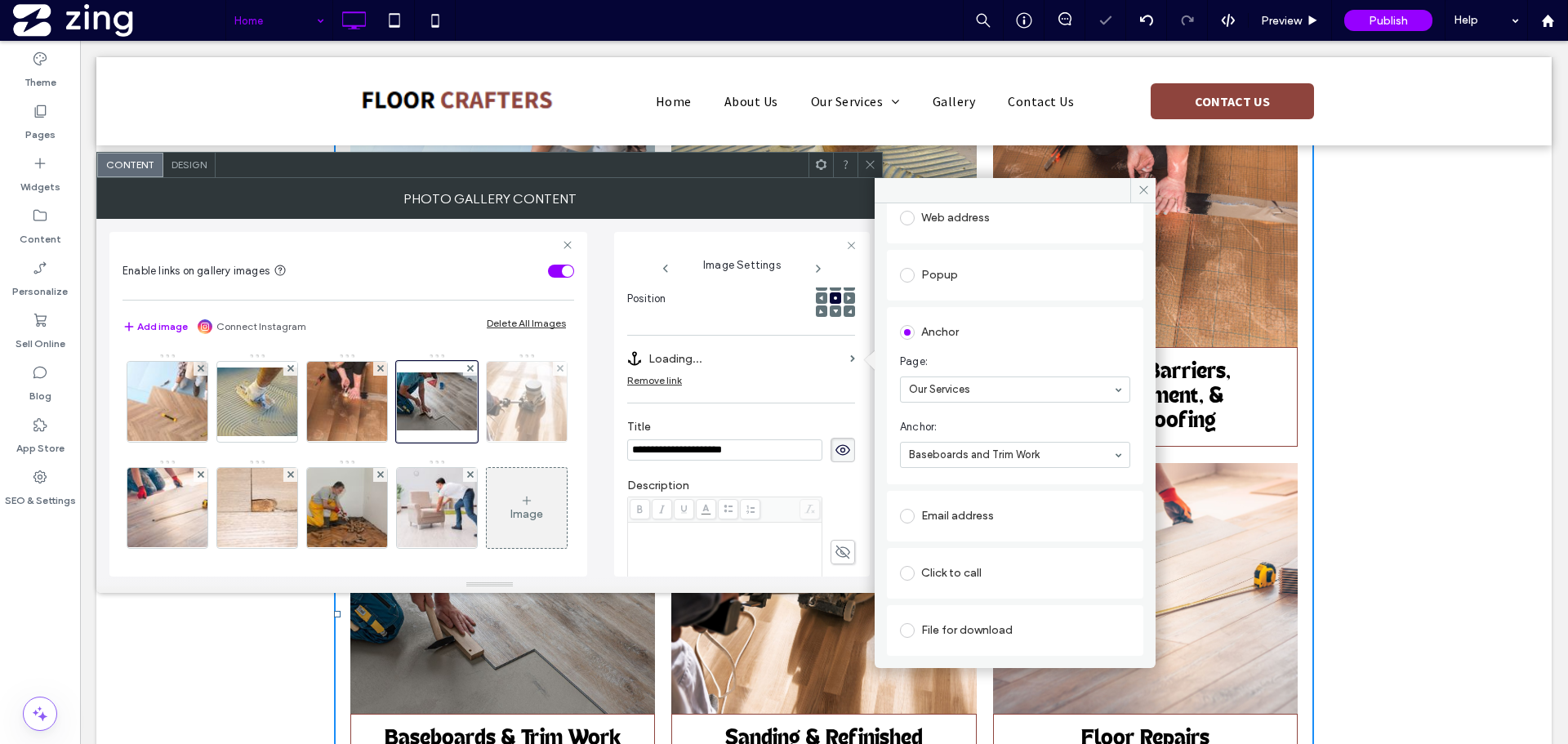
click at [467, 442] on img at bounding box center [527, 402] width 120 height 80
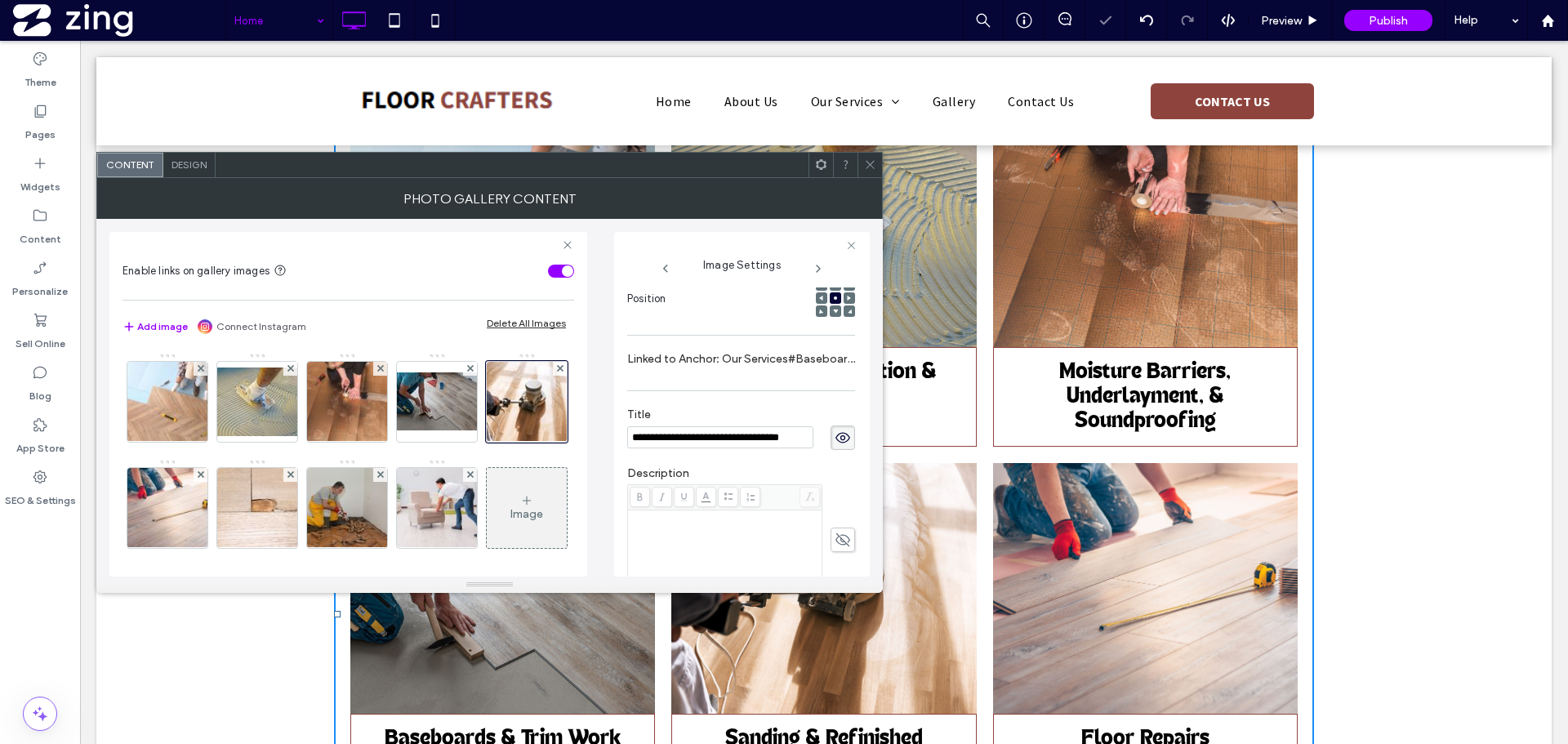
click at [730, 357] on label "Linked to Anchor: Our Services#Baseboards and Trim Work" at bounding box center [740, 358] width 228 height 30
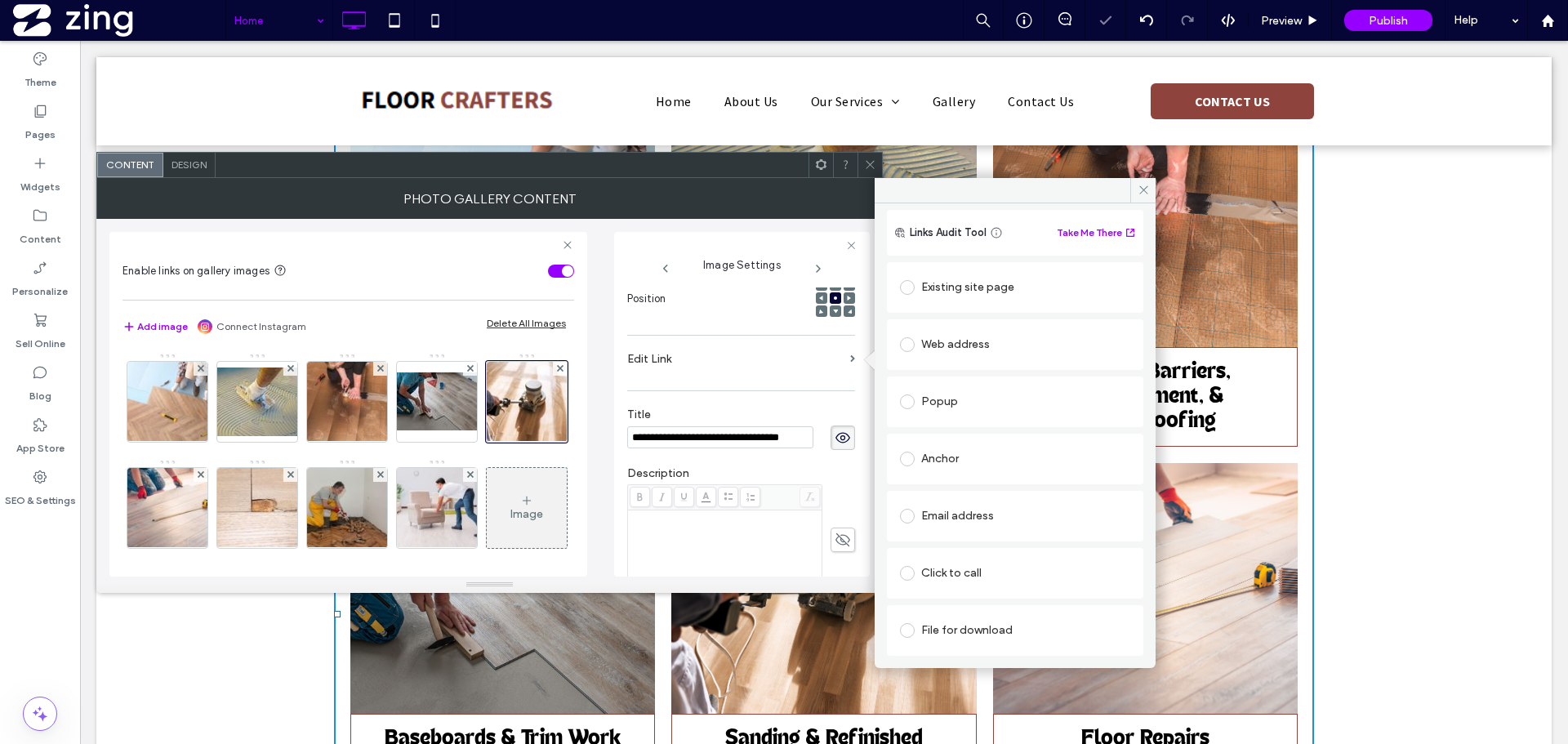
click at [973, 461] on div "Anchor" at bounding box center [1015, 458] width 230 height 26
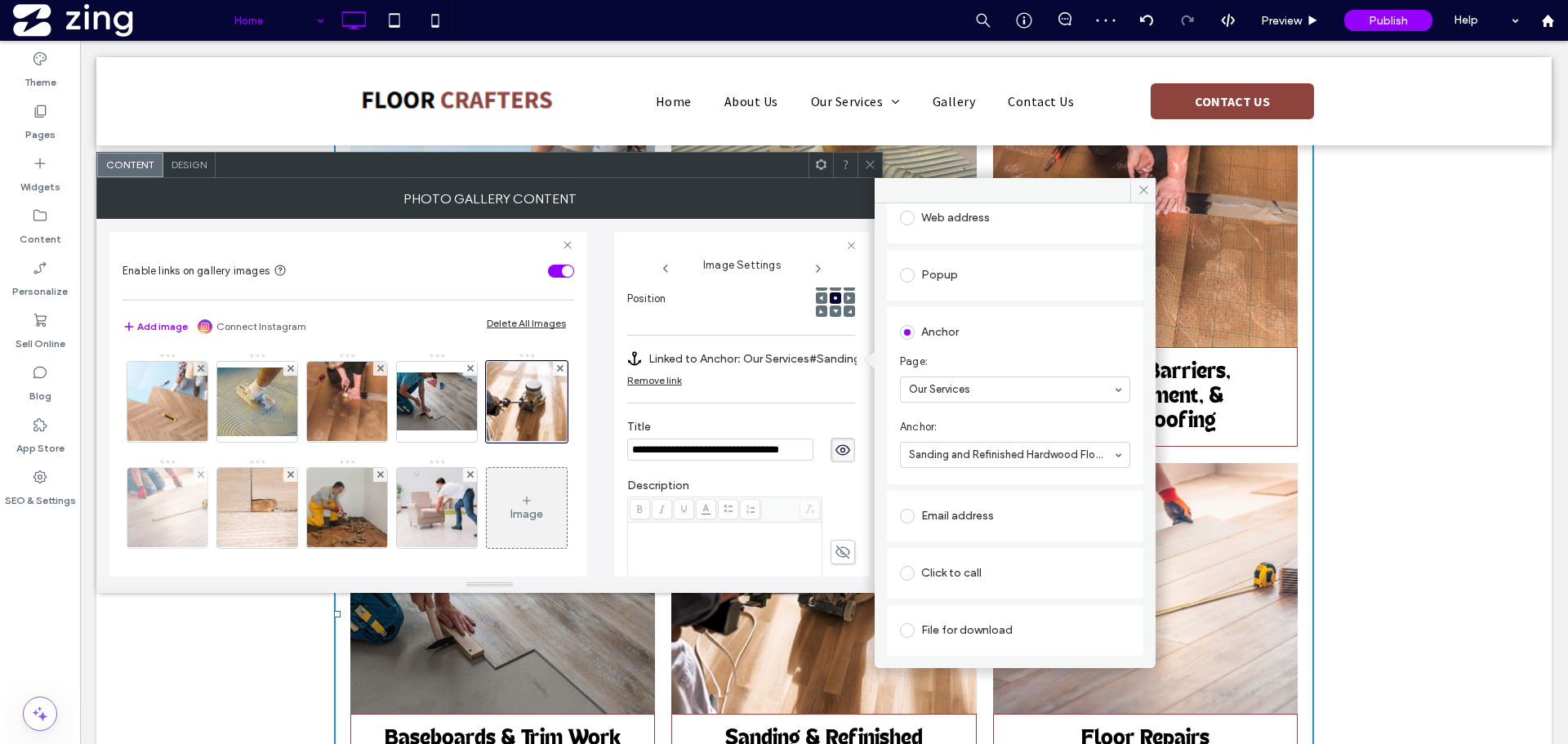
click at [228, 524] on img at bounding box center [167, 508] width 121 height 80
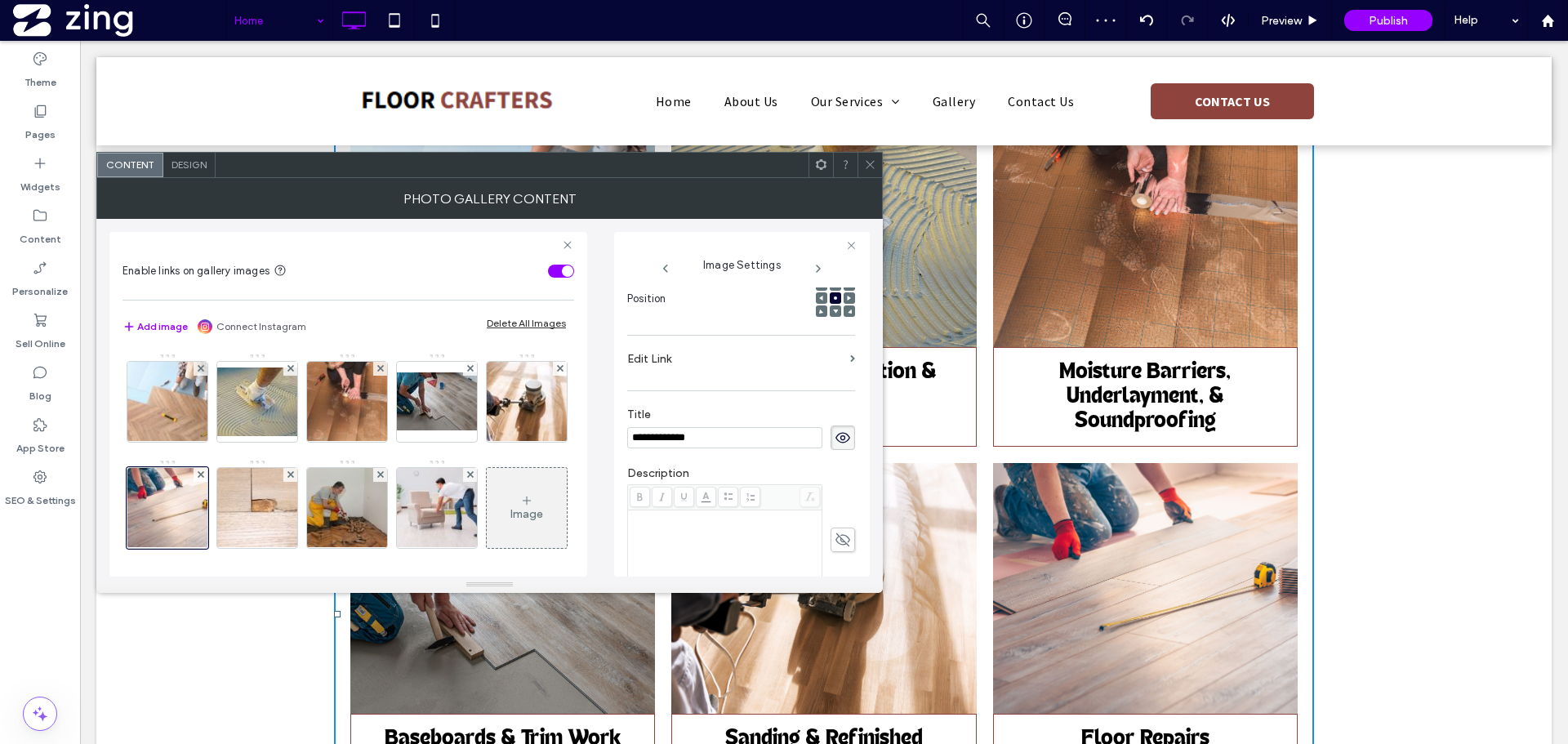
click at [770, 364] on label "Edit Link" at bounding box center [735, 358] width 216 height 30
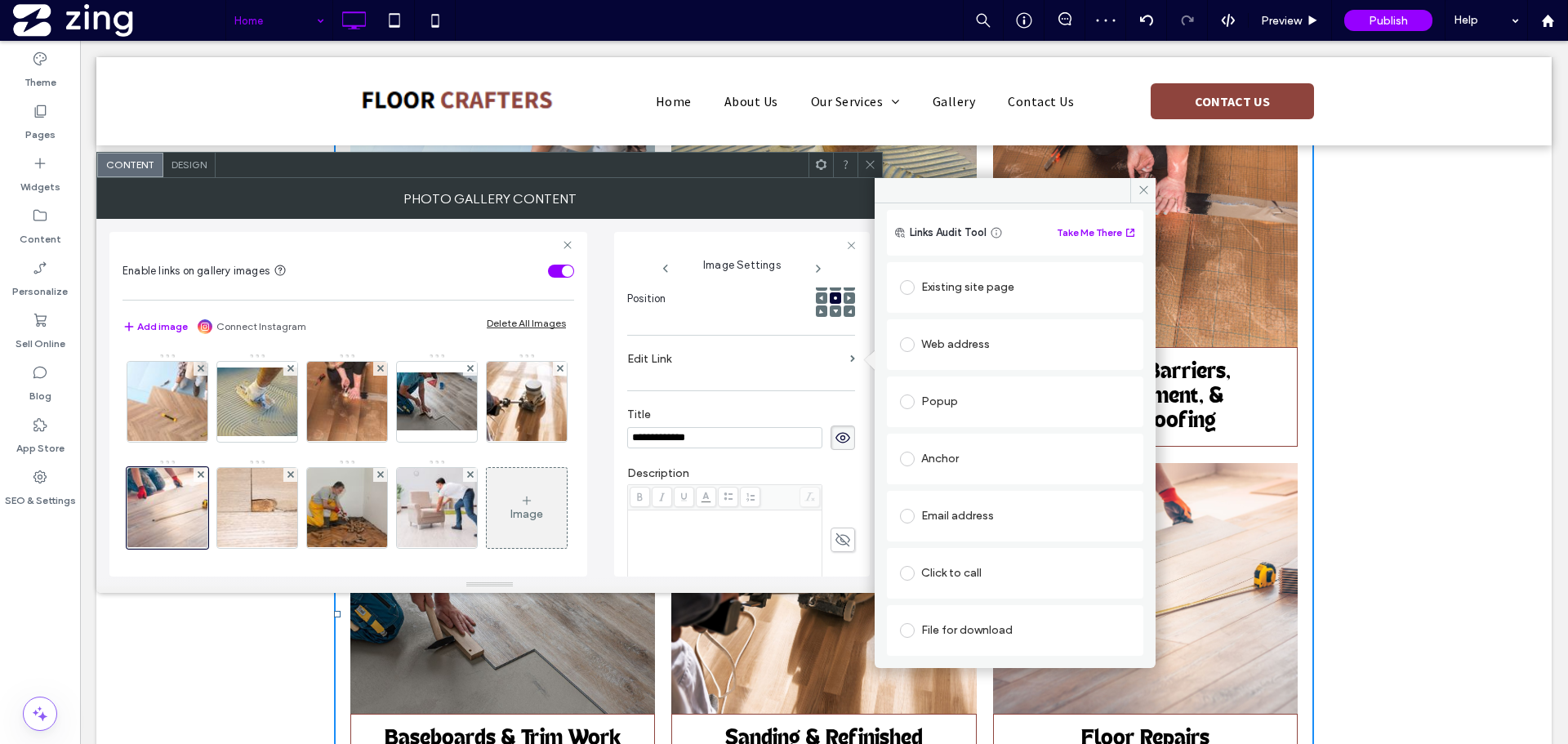
click at [978, 456] on div "Anchor" at bounding box center [1015, 458] width 230 height 26
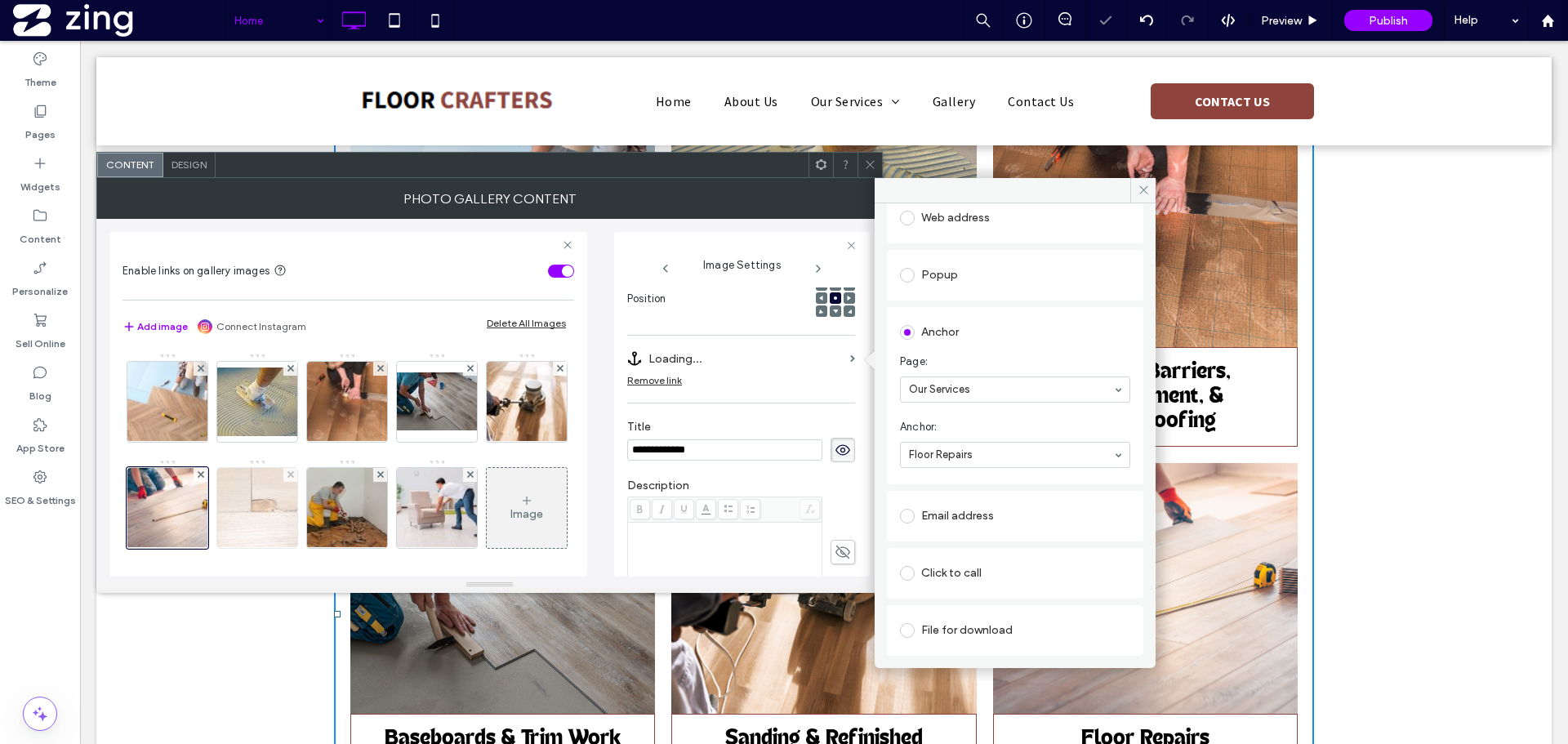
click at [318, 499] on img at bounding box center [258, 508] width 120 height 80
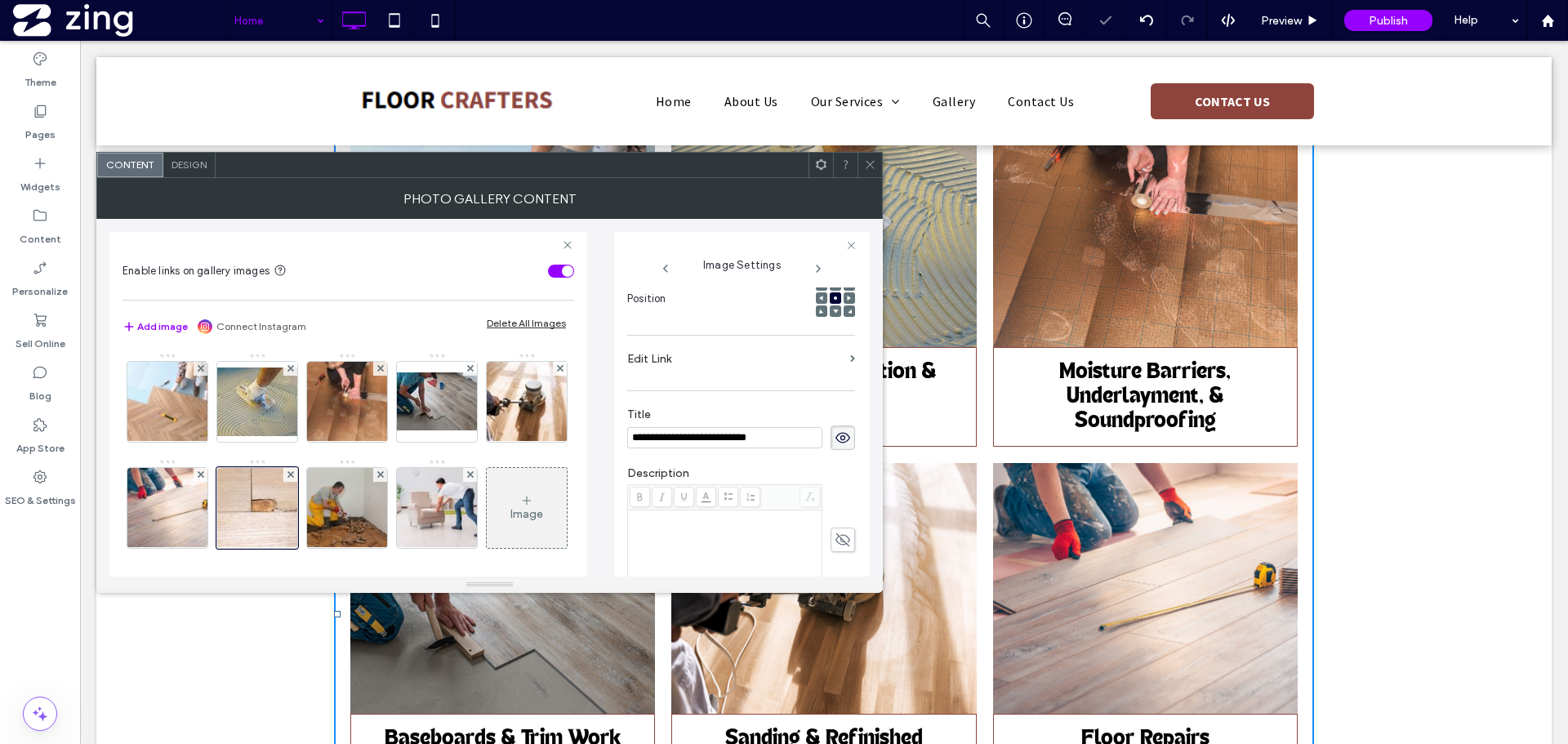
click at [744, 368] on label "Edit Link" at bounding box center [735, 358] width 216 height 30
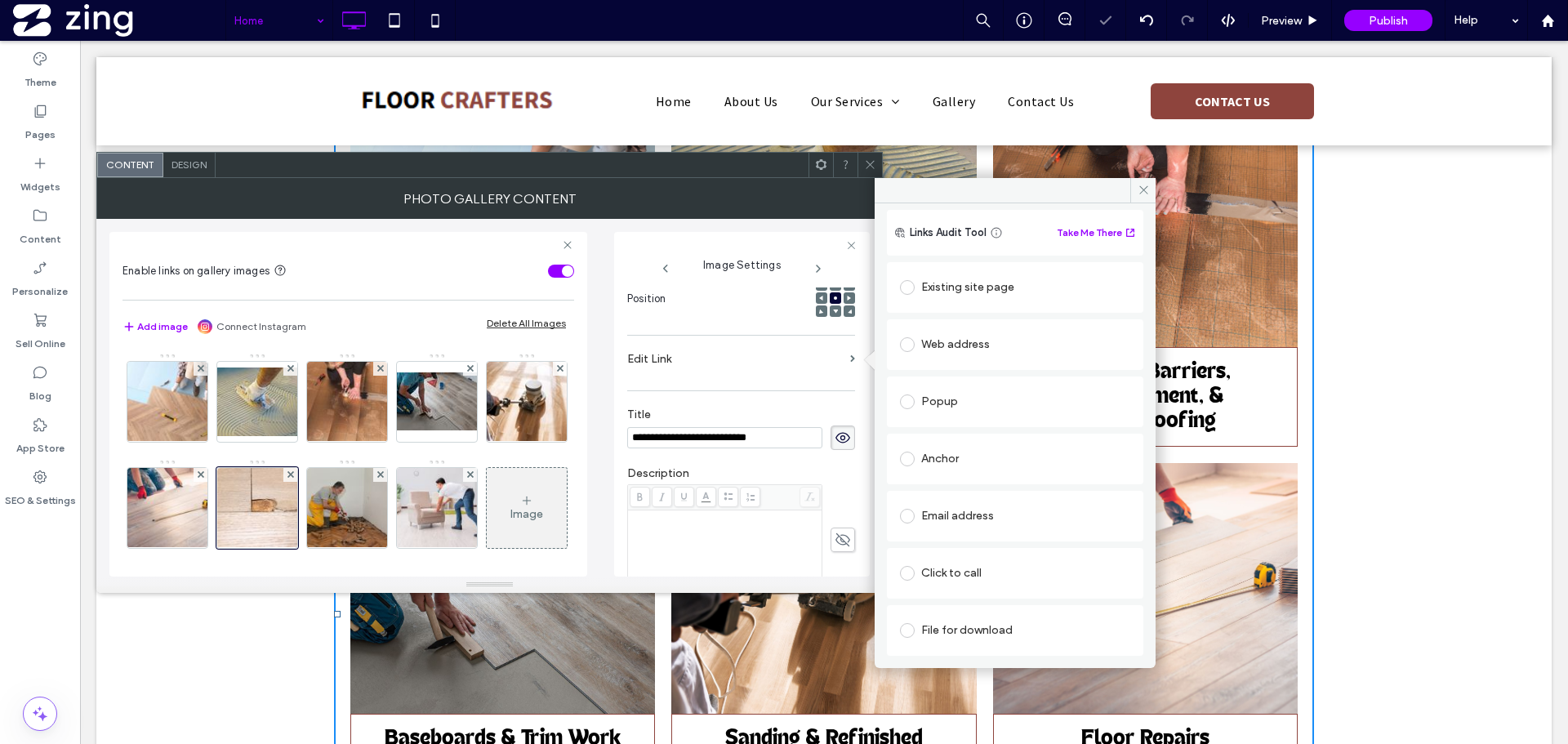
click at [966, 452] on div "Anchor" at bounding box center [1015, 458] width 230 height 26
click at [1055, 484] on span "Page:" at bounding box center [1012, 488] width 224 height 16
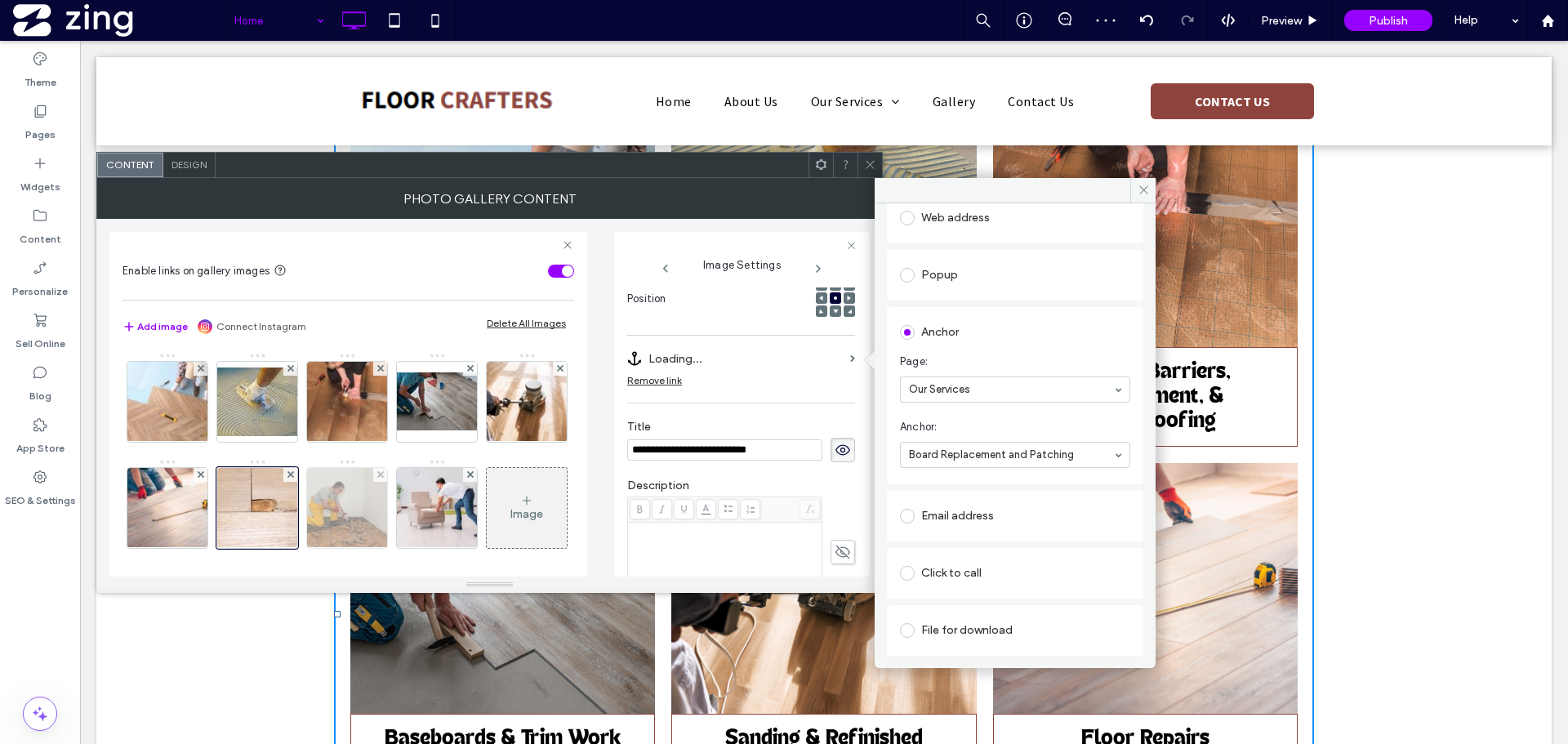
click at [407, 506] on img at bounding box center [348, 508] width 120 height 80
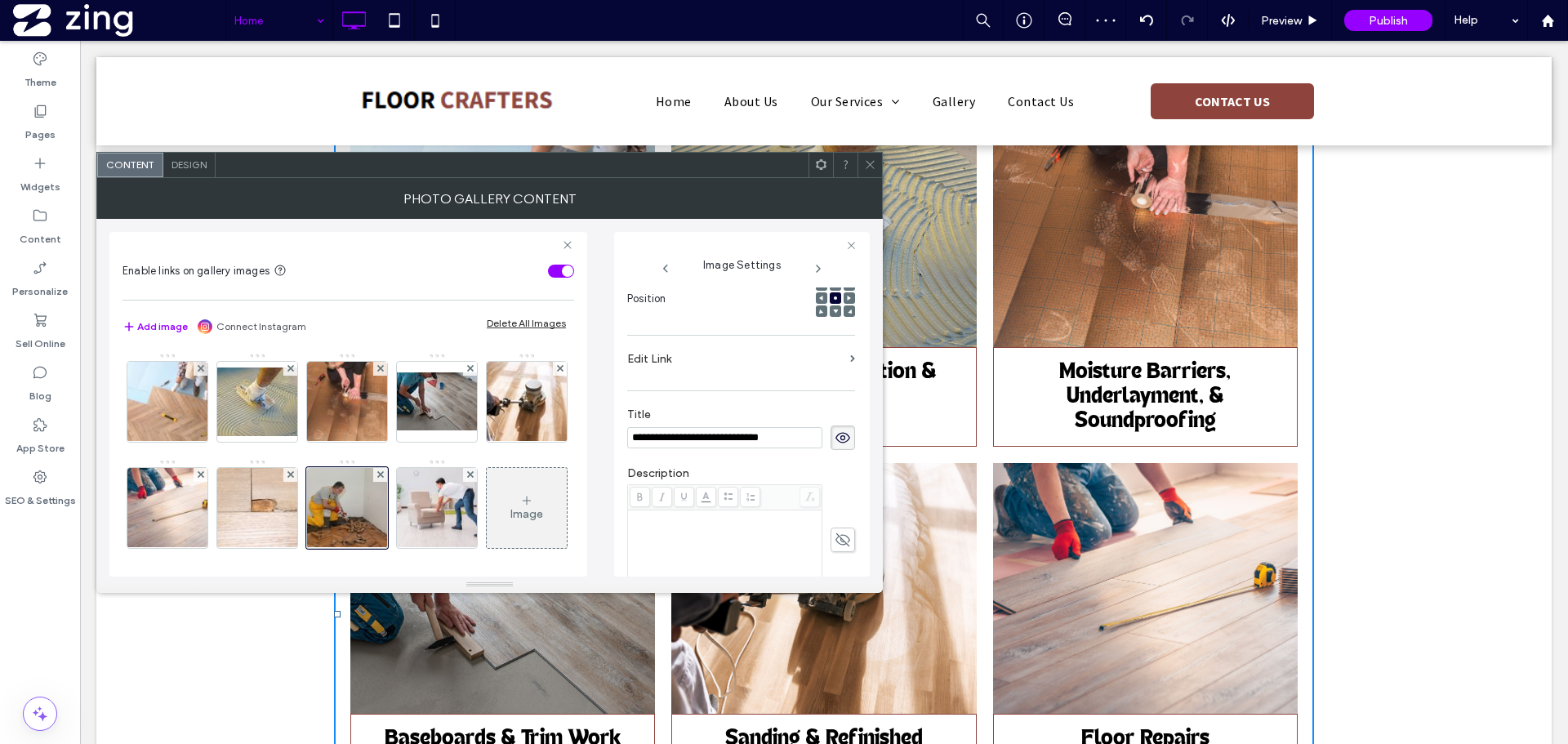
click at [741, 377] on section "Edit Link" at bounding box center [740, 363] width 228 height 38
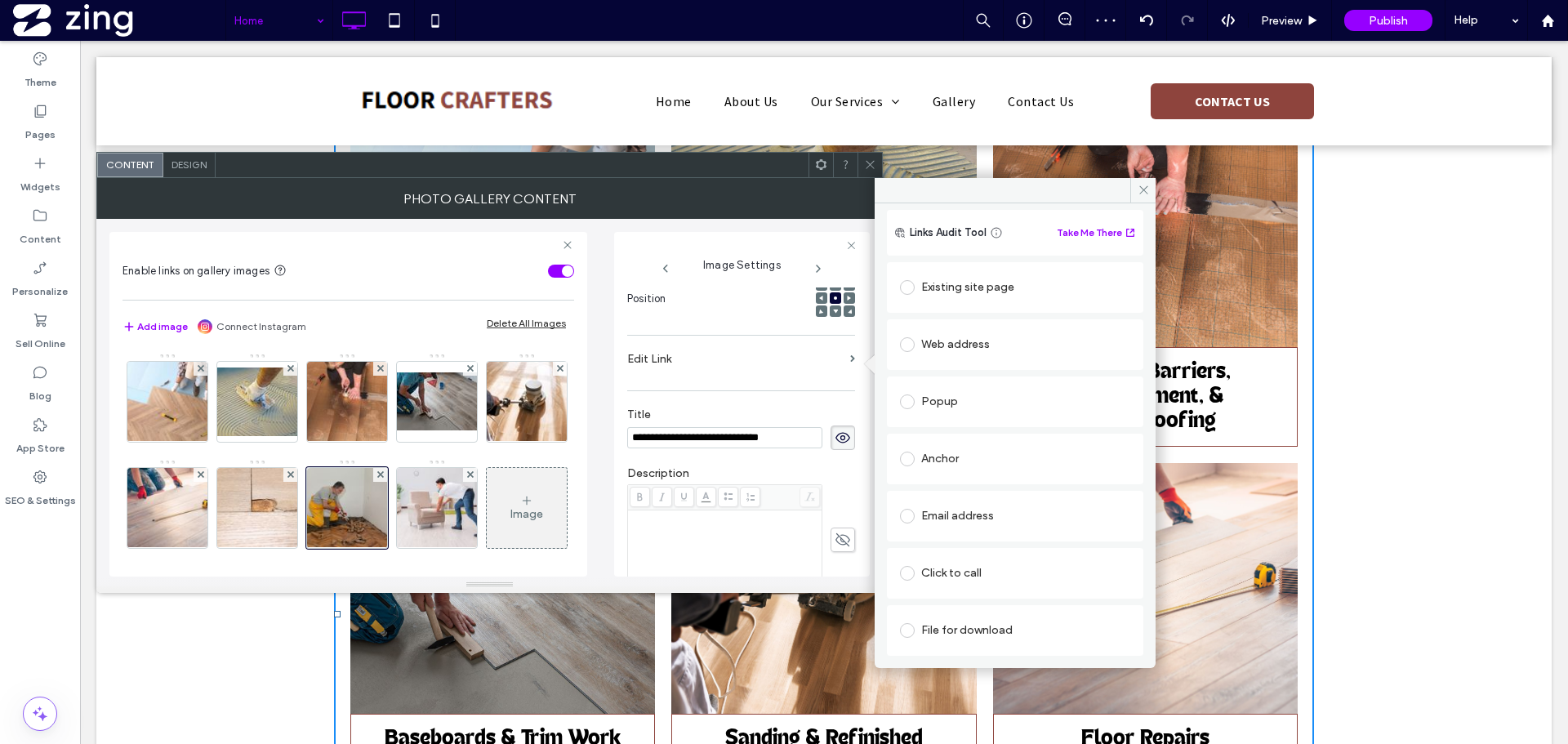
click at [1020, 465] on div "Anchor" at bounding box center [1015, 458] width 230 height 26
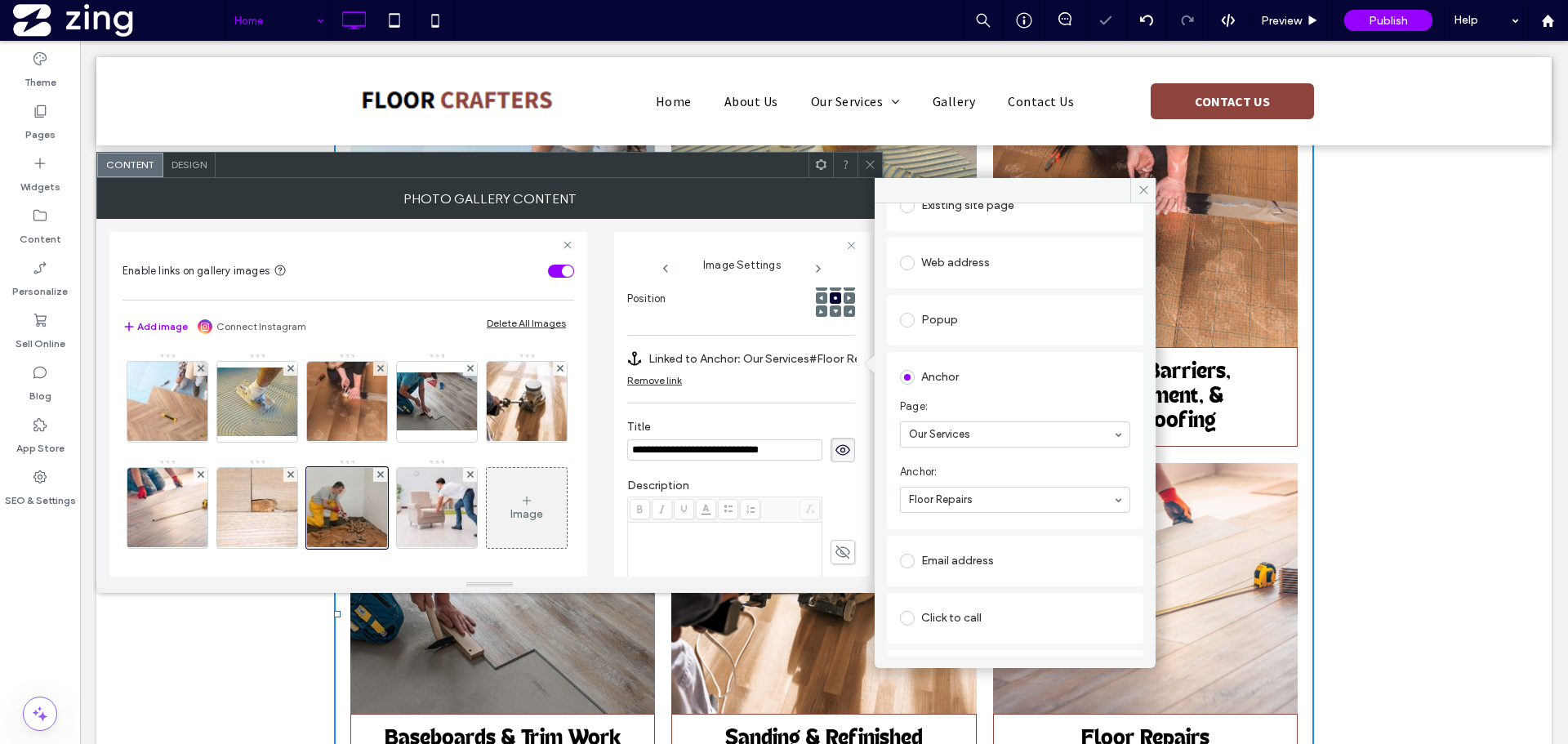
click at [978, 500] on input at bounding box center [1011, 499] width 204 height 12
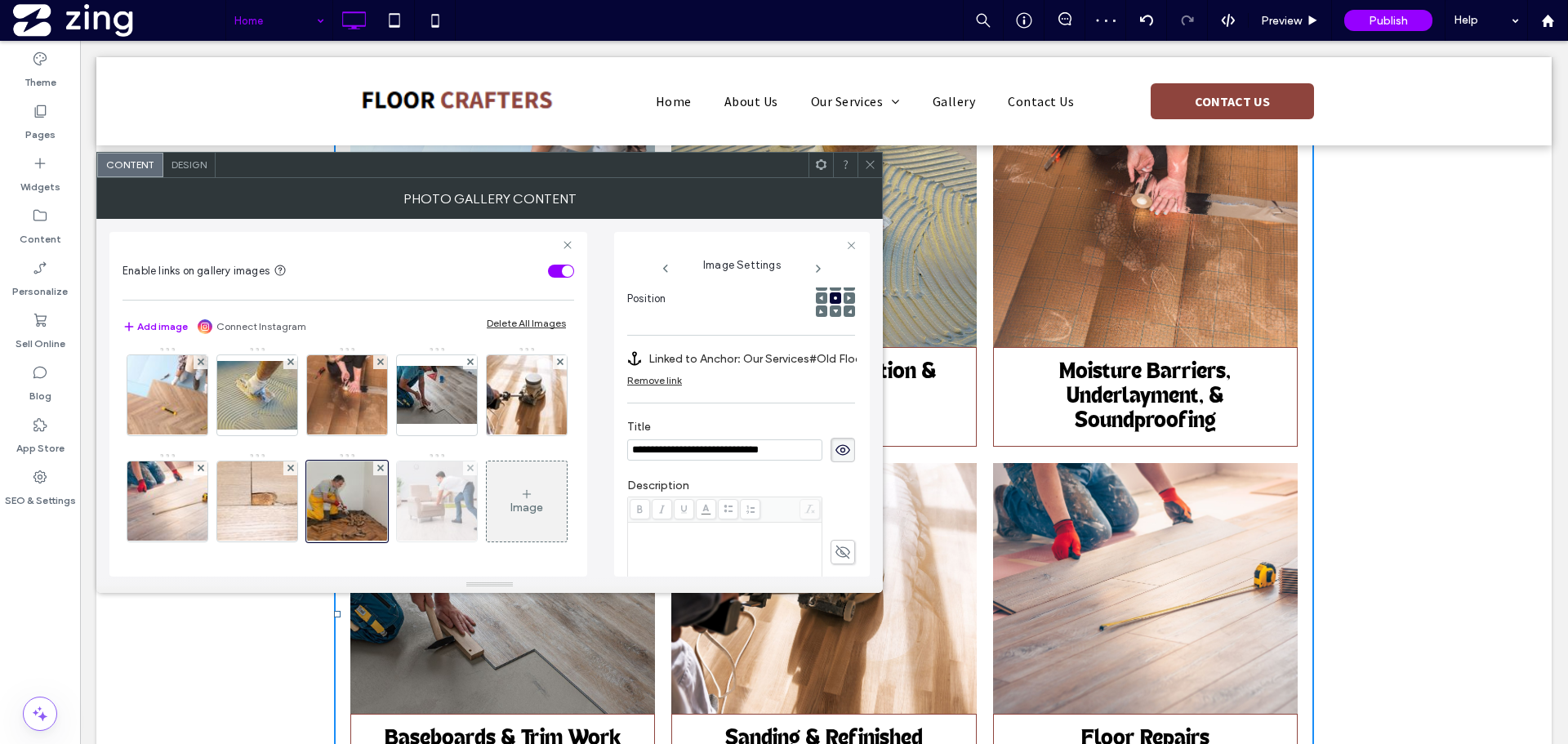
click at [377, 510] on img at bounding box center [437, 501] width 120 height 80
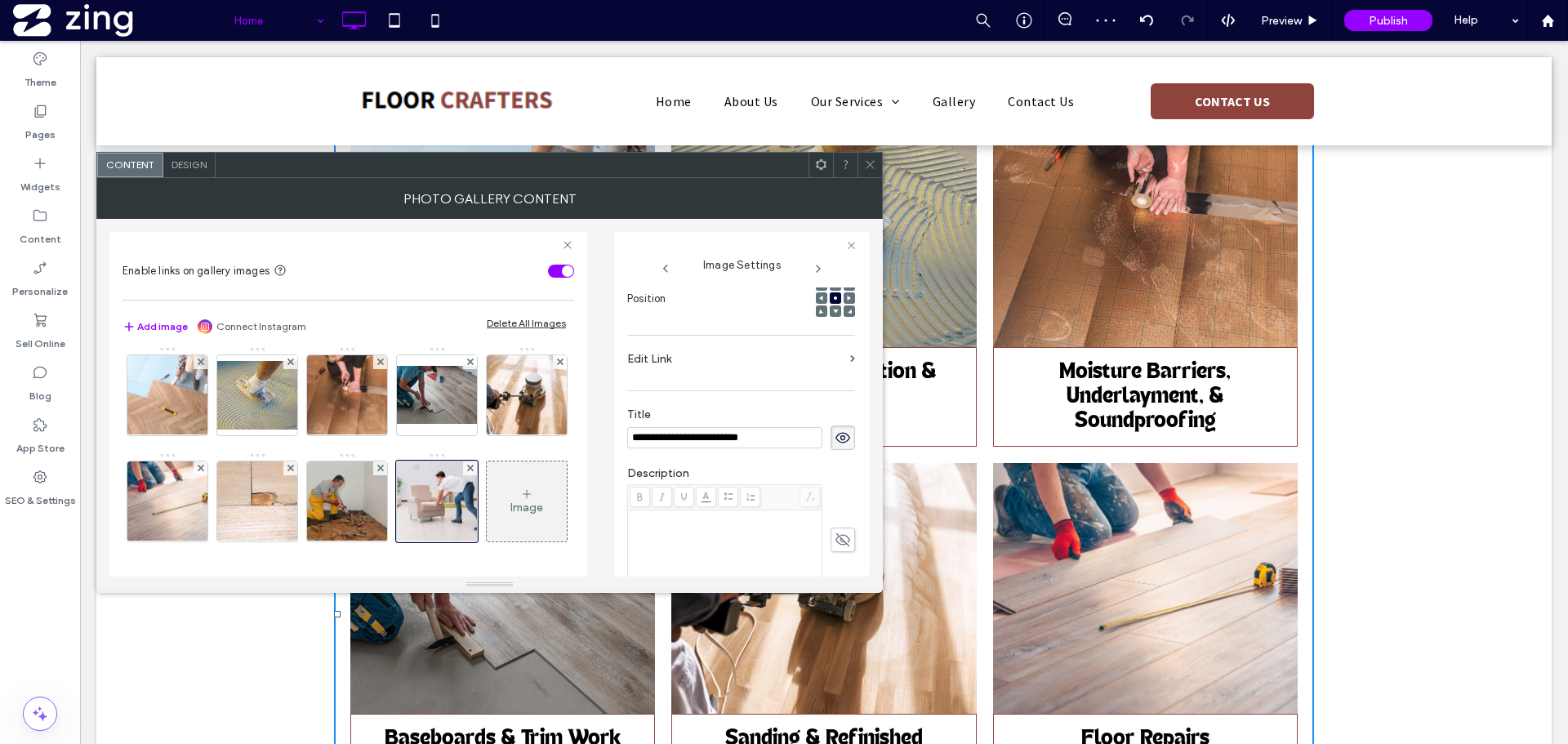
click at [743, 355] on label "Edit Link" at bounding box center [735, 358] width 216 height 30
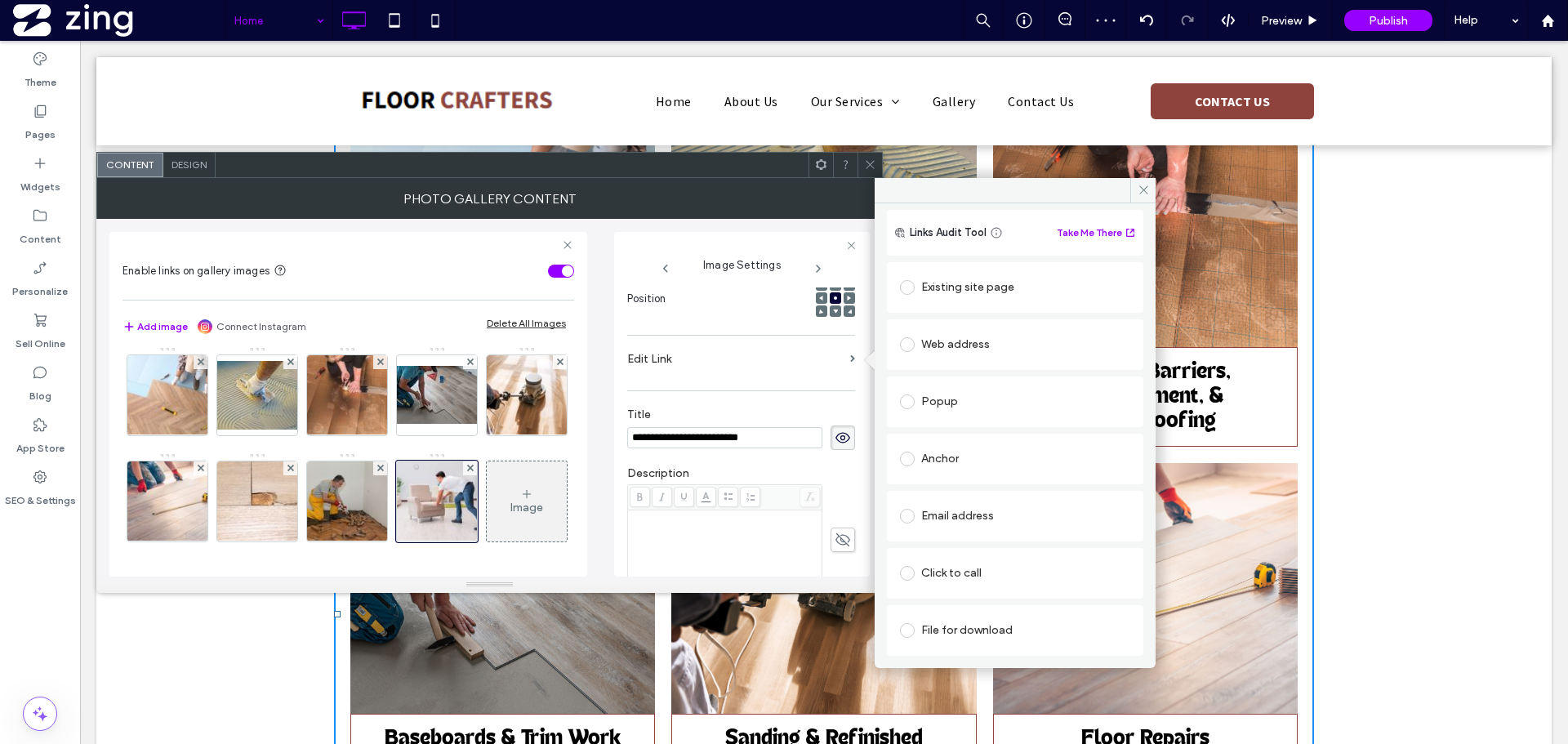
click at [966, 461] on div "Anchor" at bounding box center [1015, 458] width 230 height 26
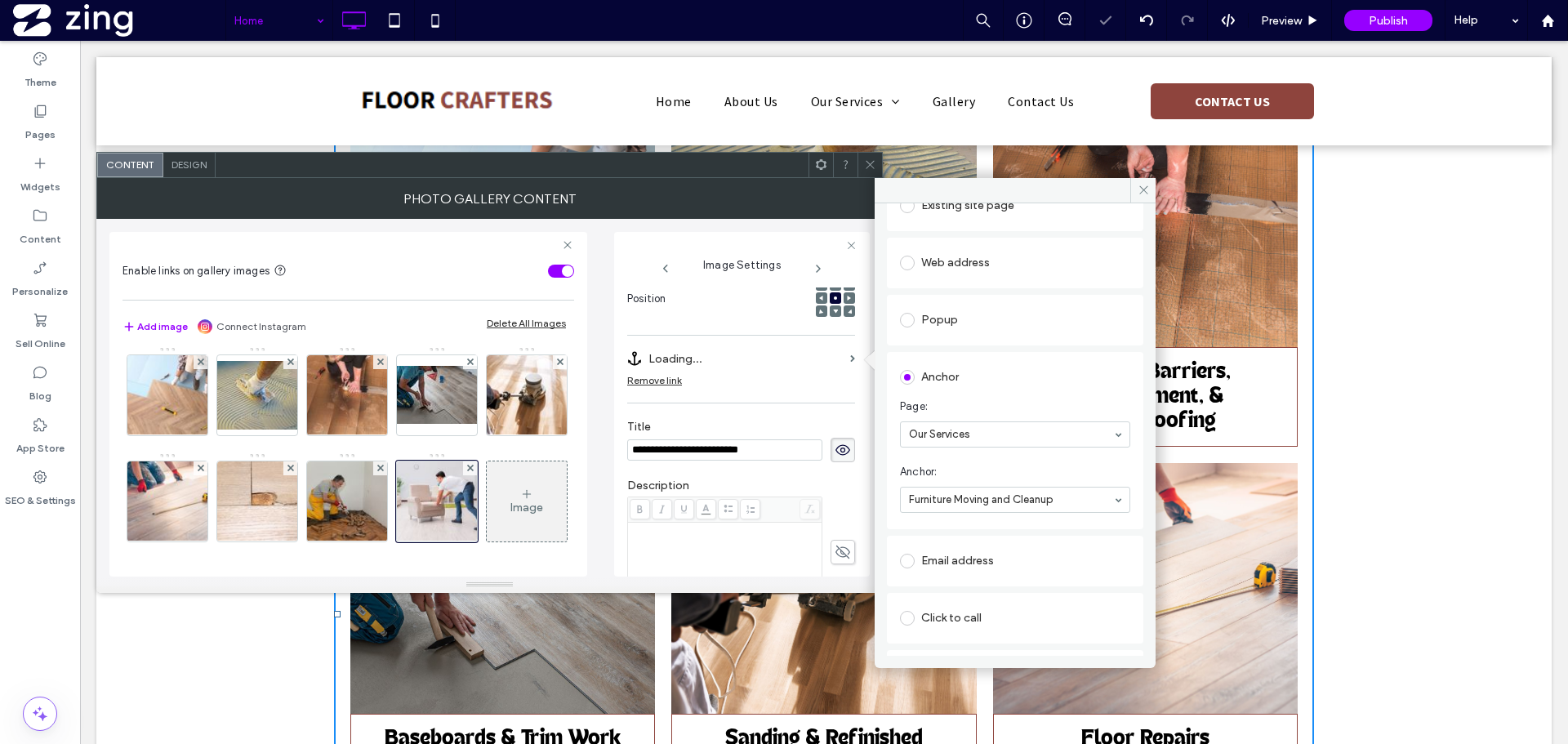
click at [859, 161] on div at bounding box center [869, 164] width 24 height 24
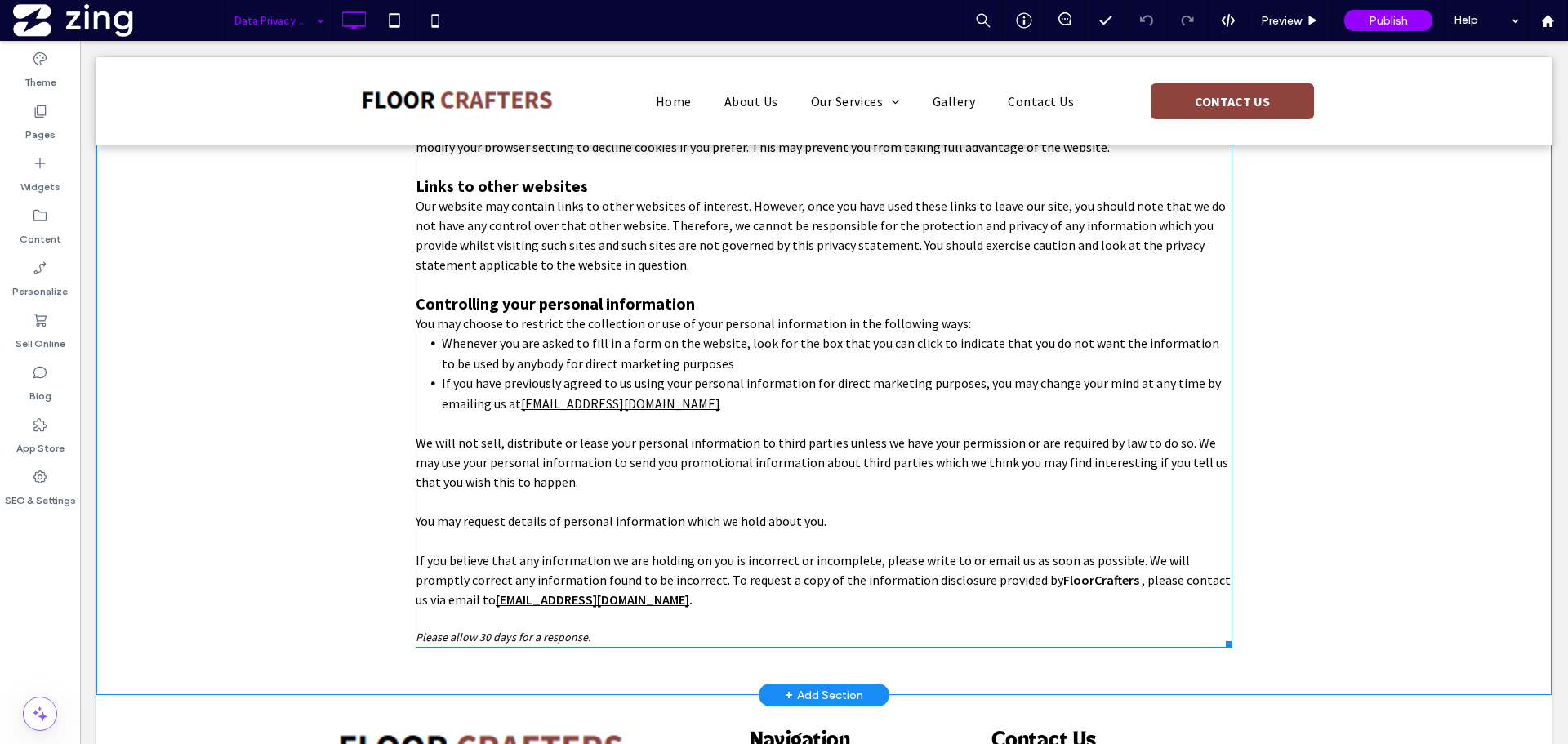
scroll to position [1211, 0]
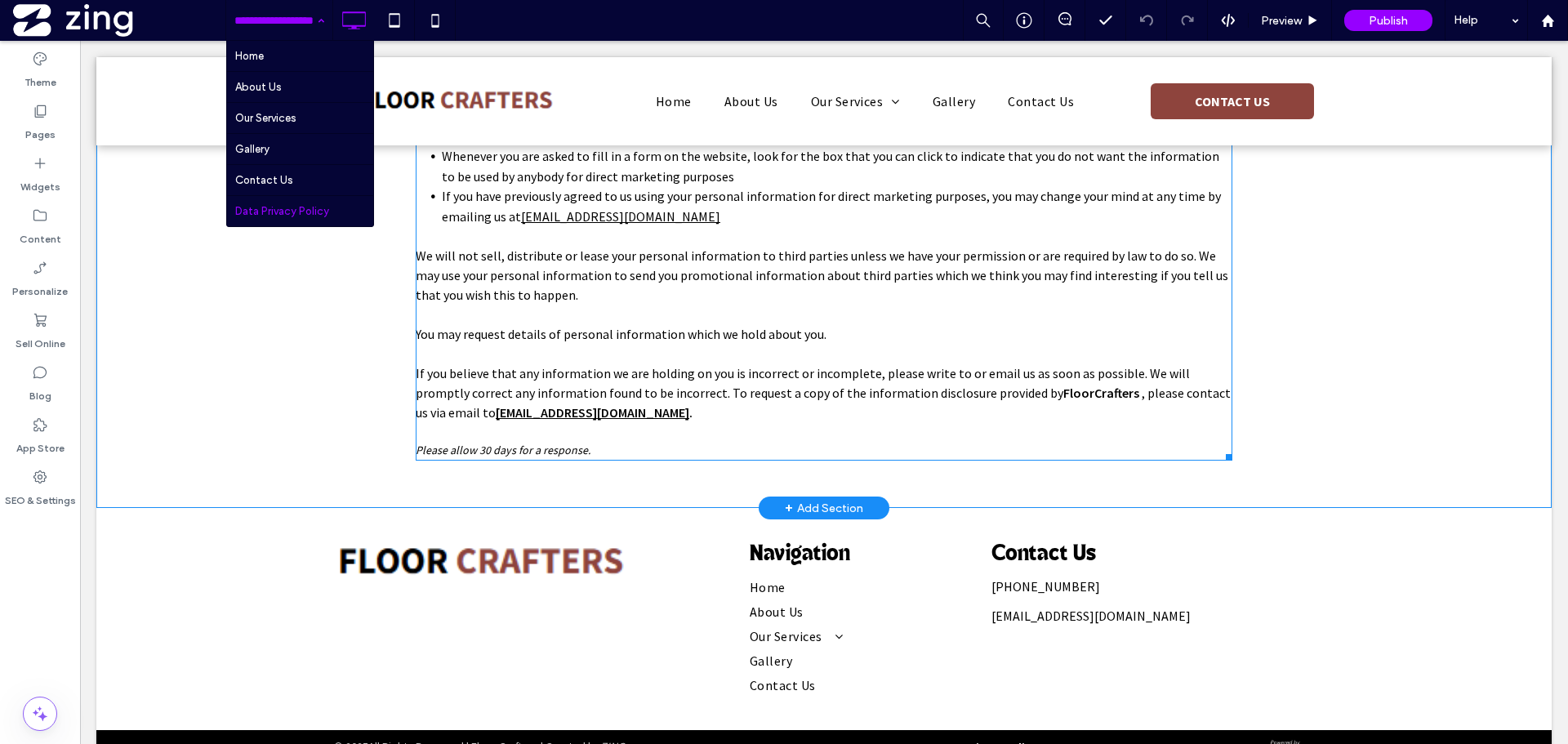
scroll to position [1130, 0]
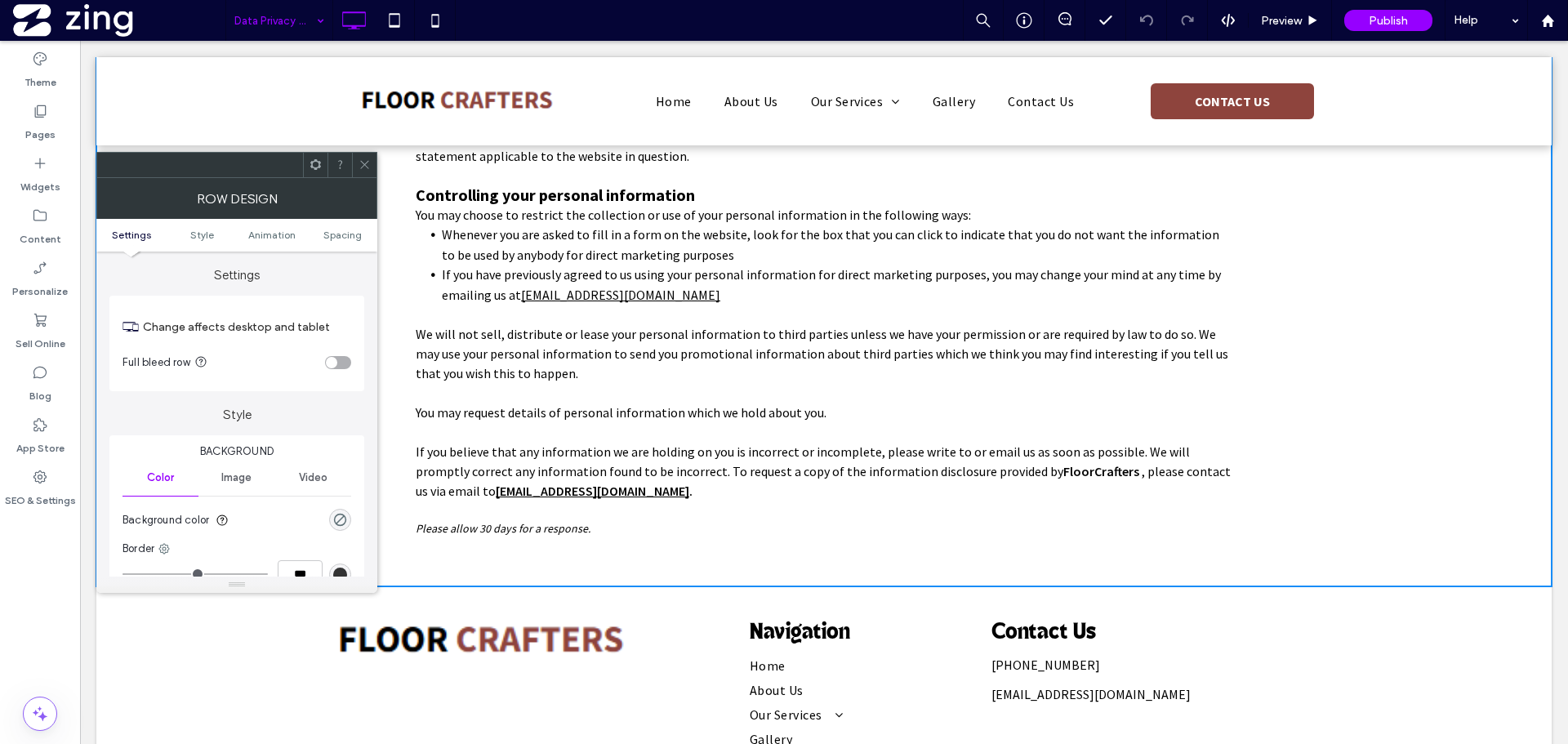
scroll to position [1048, 0]
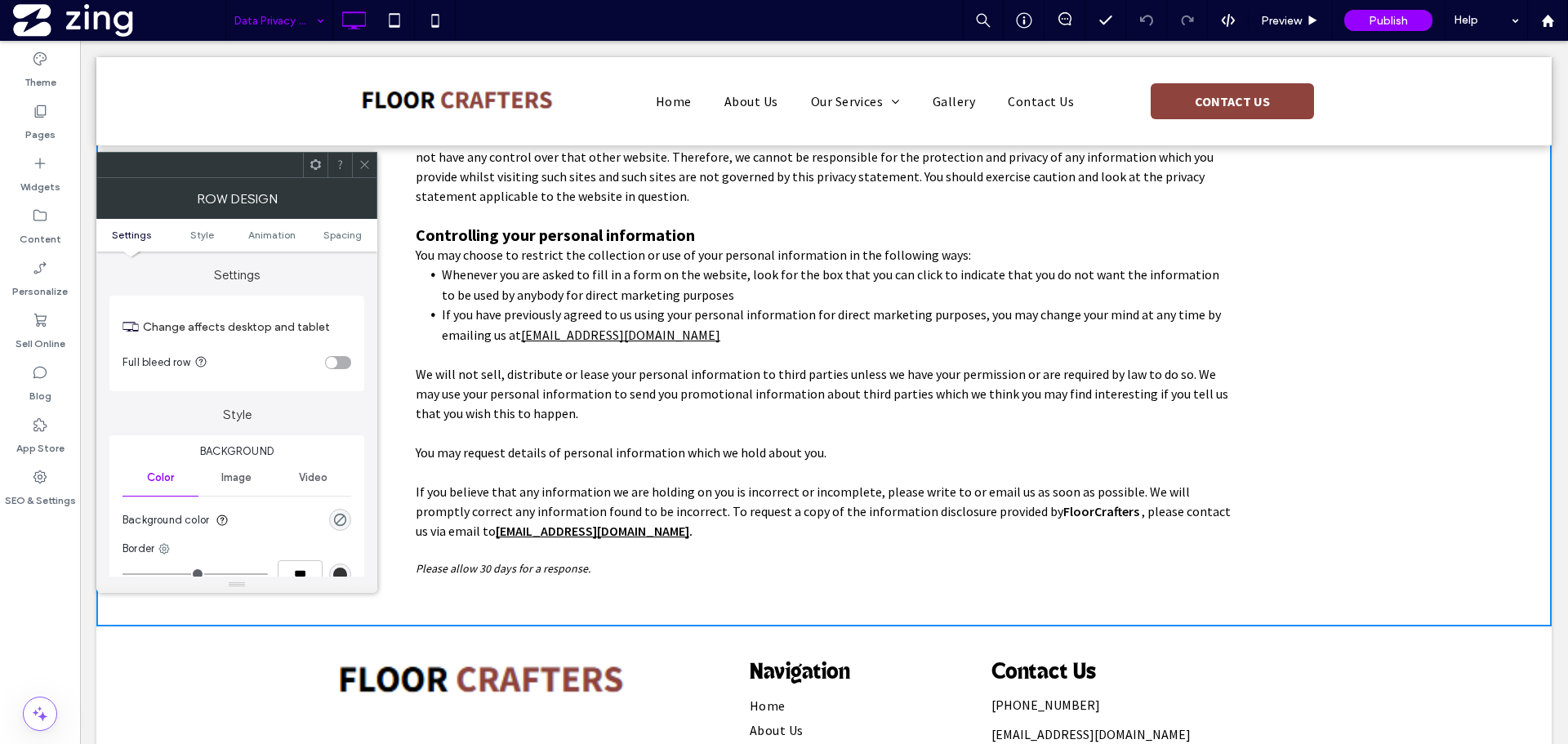
click at [347, 154] on div at bounding box center [339, 164] width 24 height 24
click at [359, 158] on span at bounding box center [364, 164] width 12 height 24
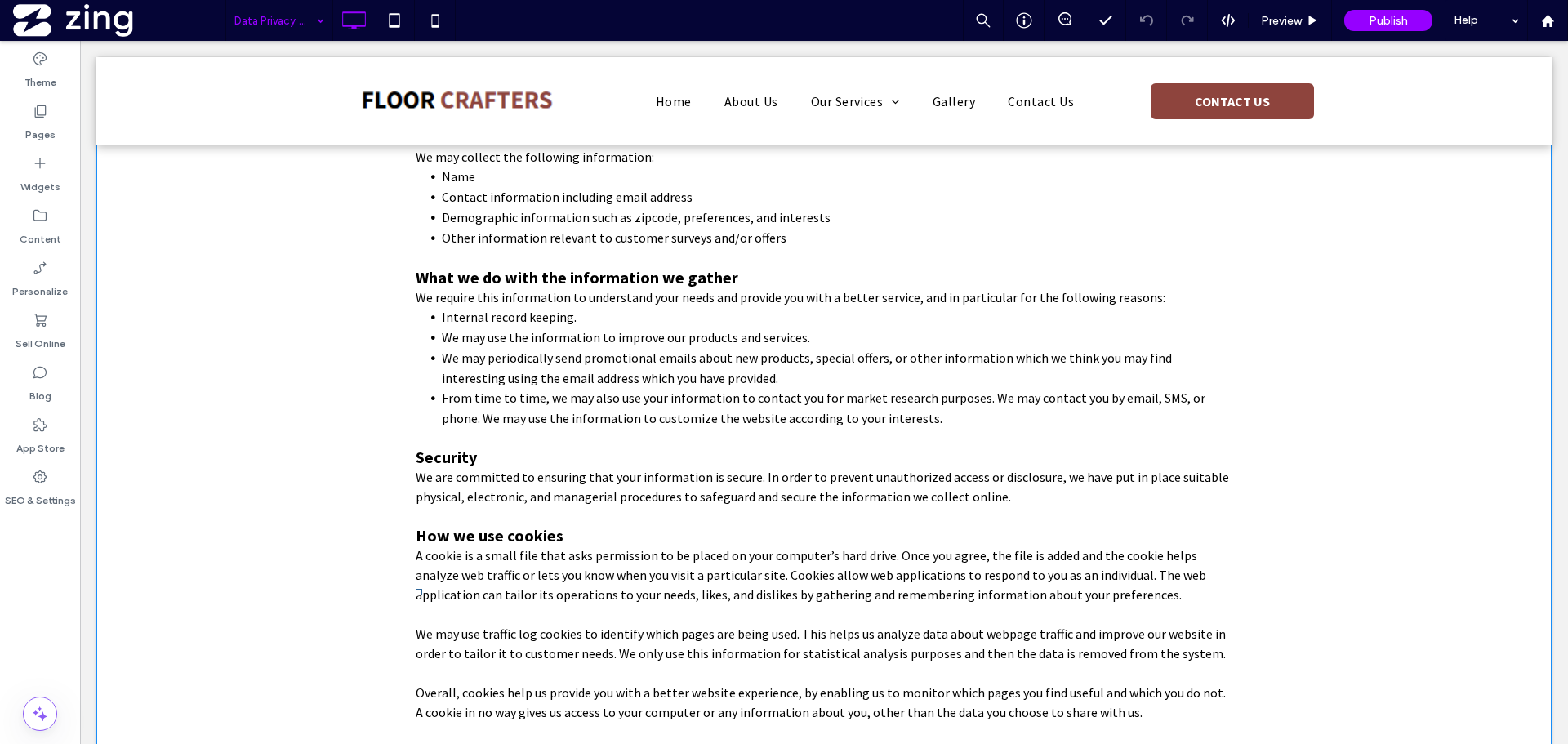
scroll to position [314, 0]
